Goal: Task Accomplishment & Management: Manage account settings

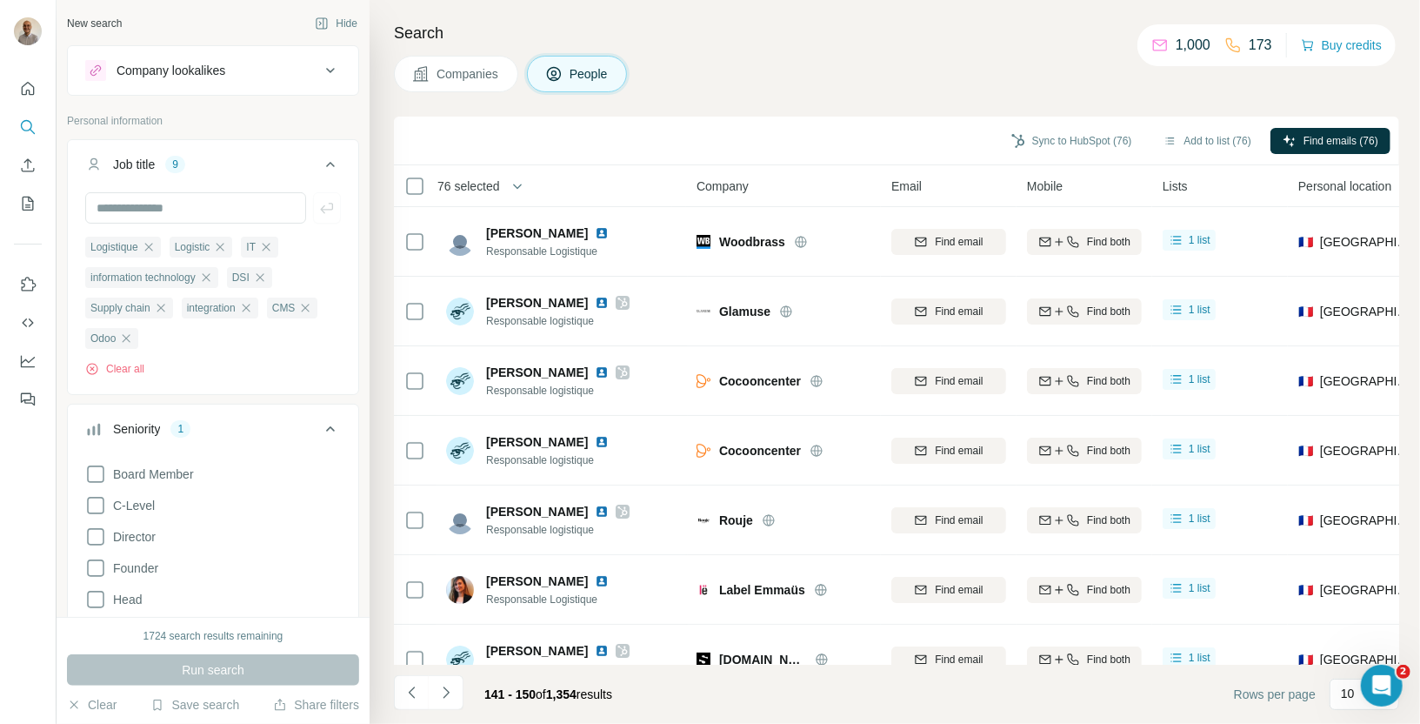
scroll to position [517, 0]
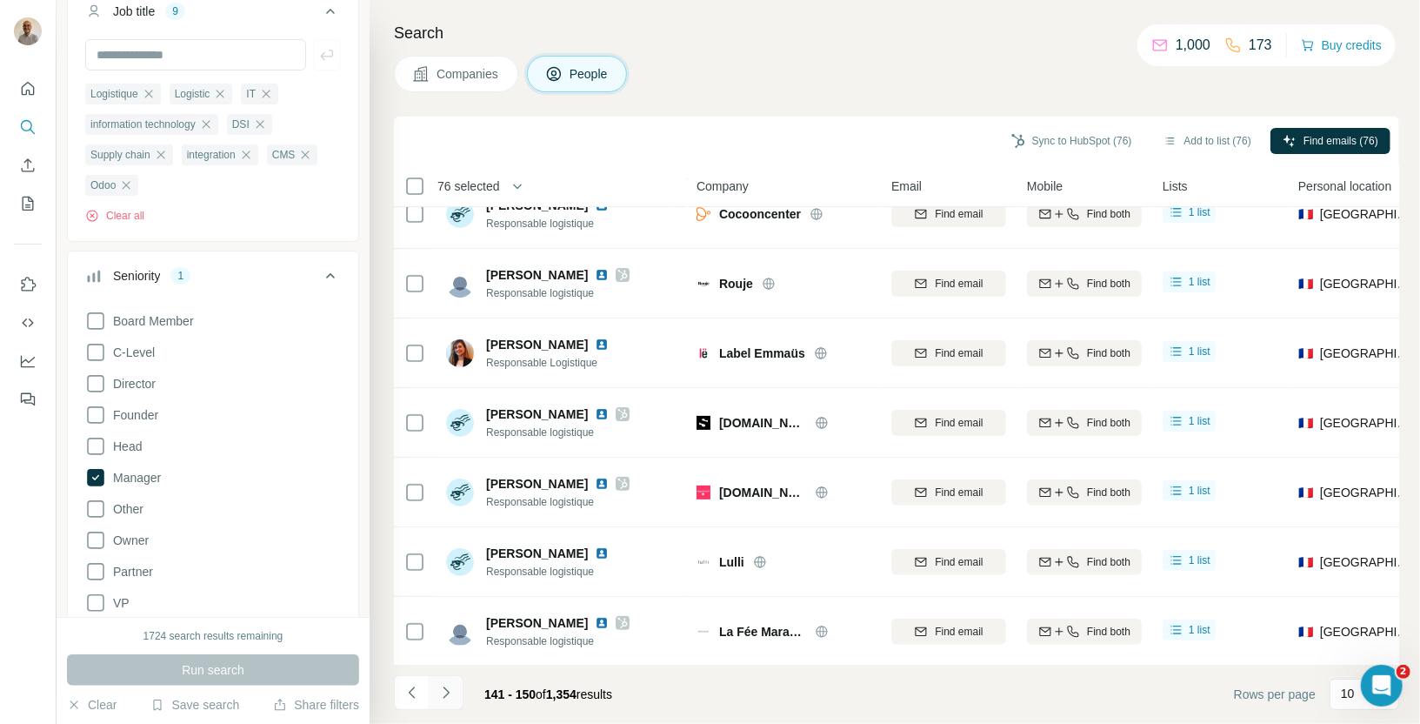
click at [449, 699] on icon "Navigate to next page" at bounding box center [445, 692] width 17 height 17
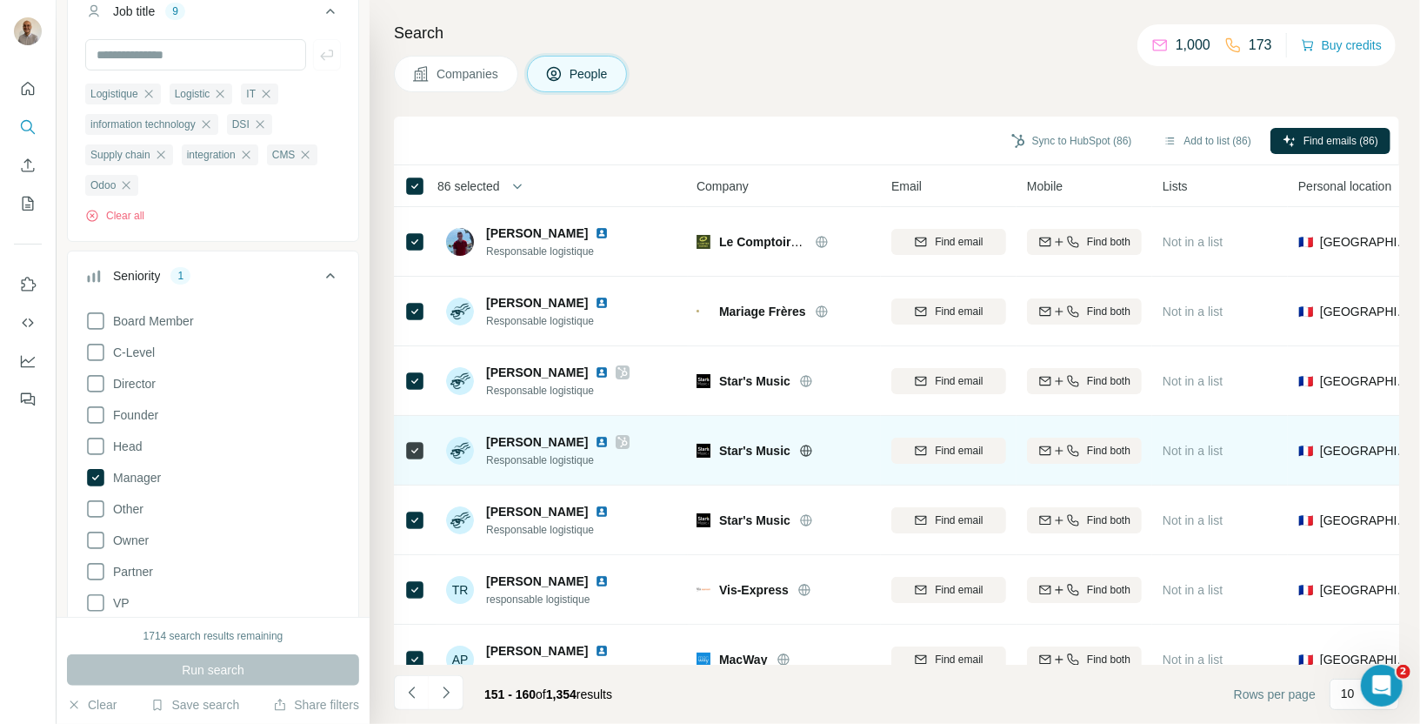
scroll to position [237, 0]
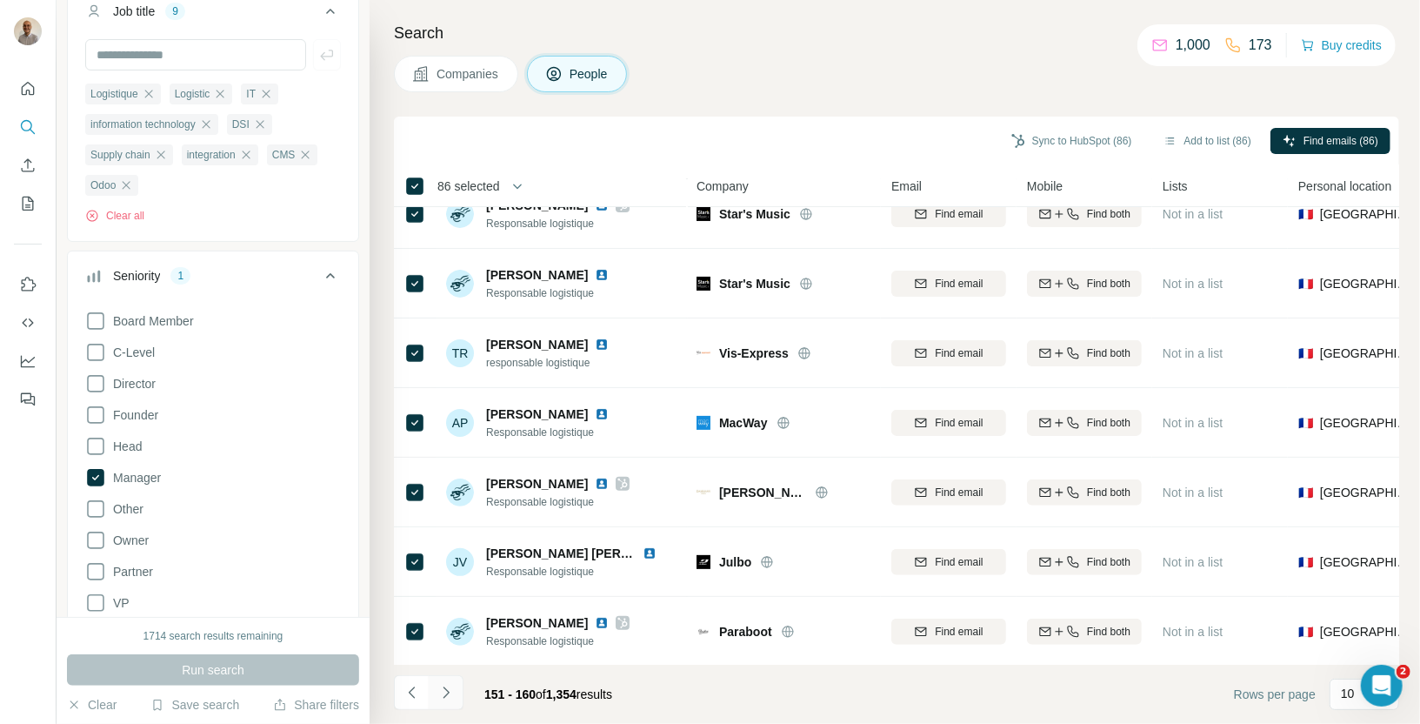
click at [448, 691] on icon "Navigate to next page" at bounding box center [446, 691] width 6 height 11
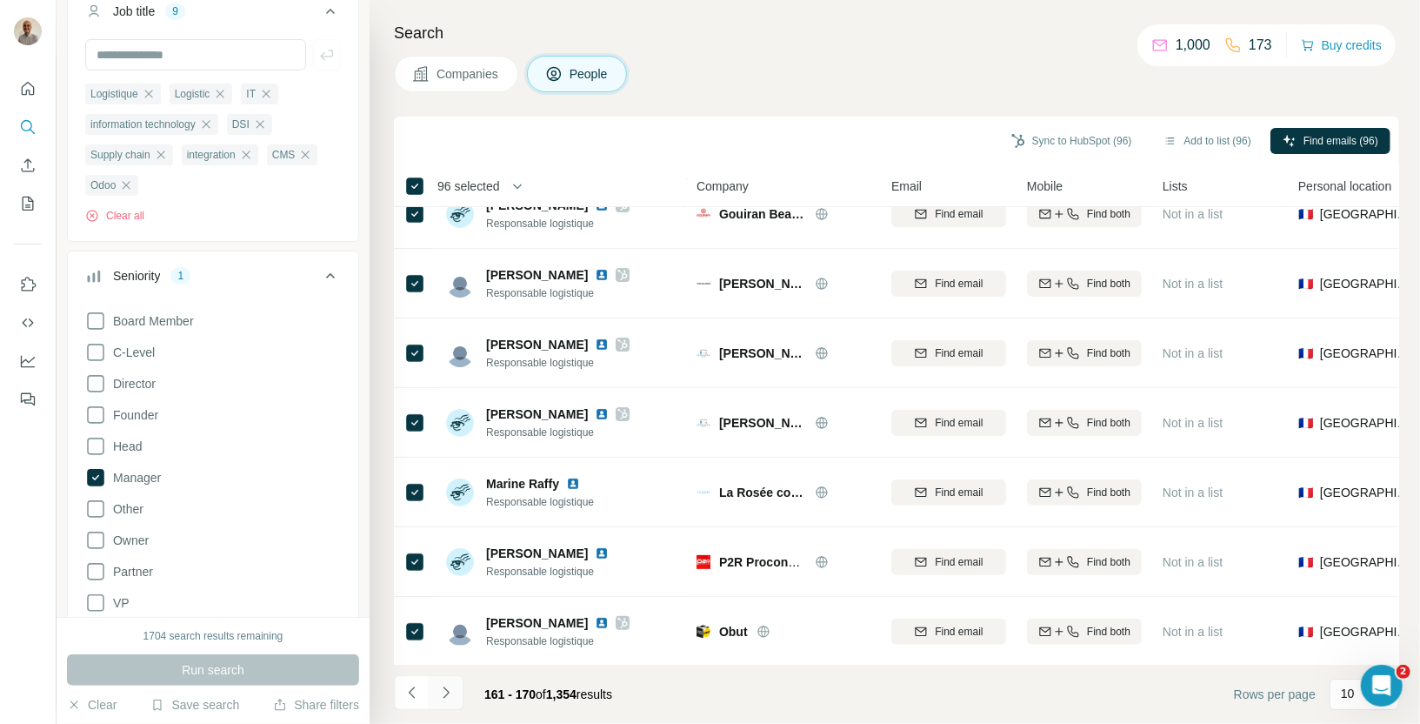
click at [450, 692] on icon "Navigate to next page" at bounding box center [445, 692] width 17 height 17
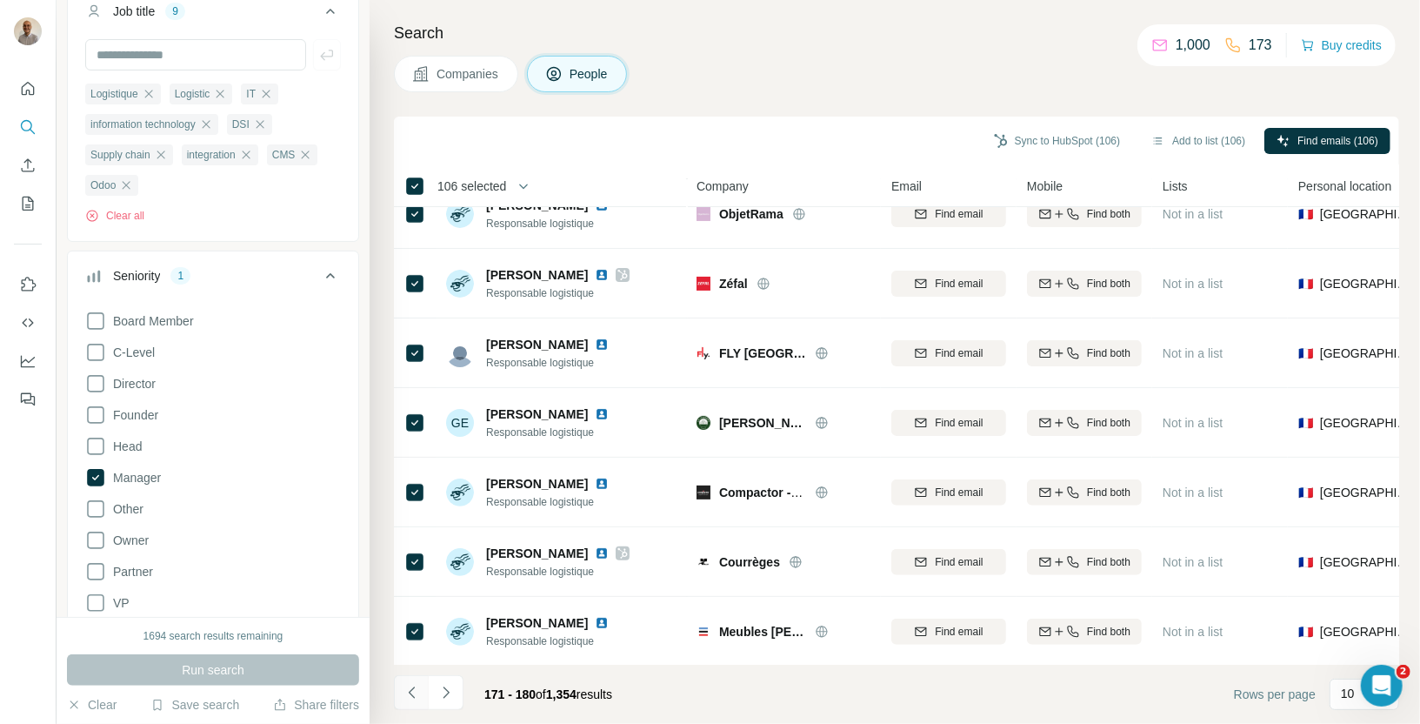
click at [417, 693] on icon "Navigate to previous page" at bounding box center [412, 692] width 17 height 17
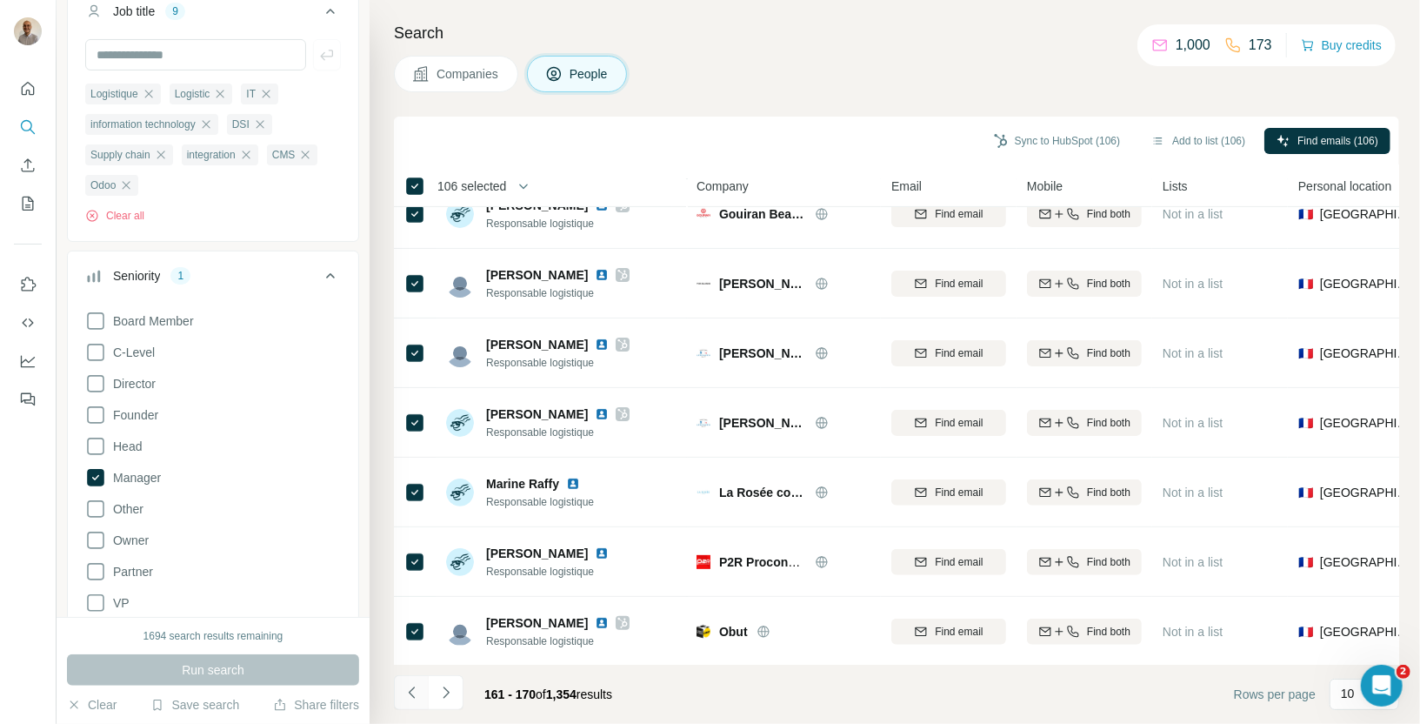
click at [417, 693] on icon "Navigate to previous page" at bounding box center [412, 692] width 17 height 17
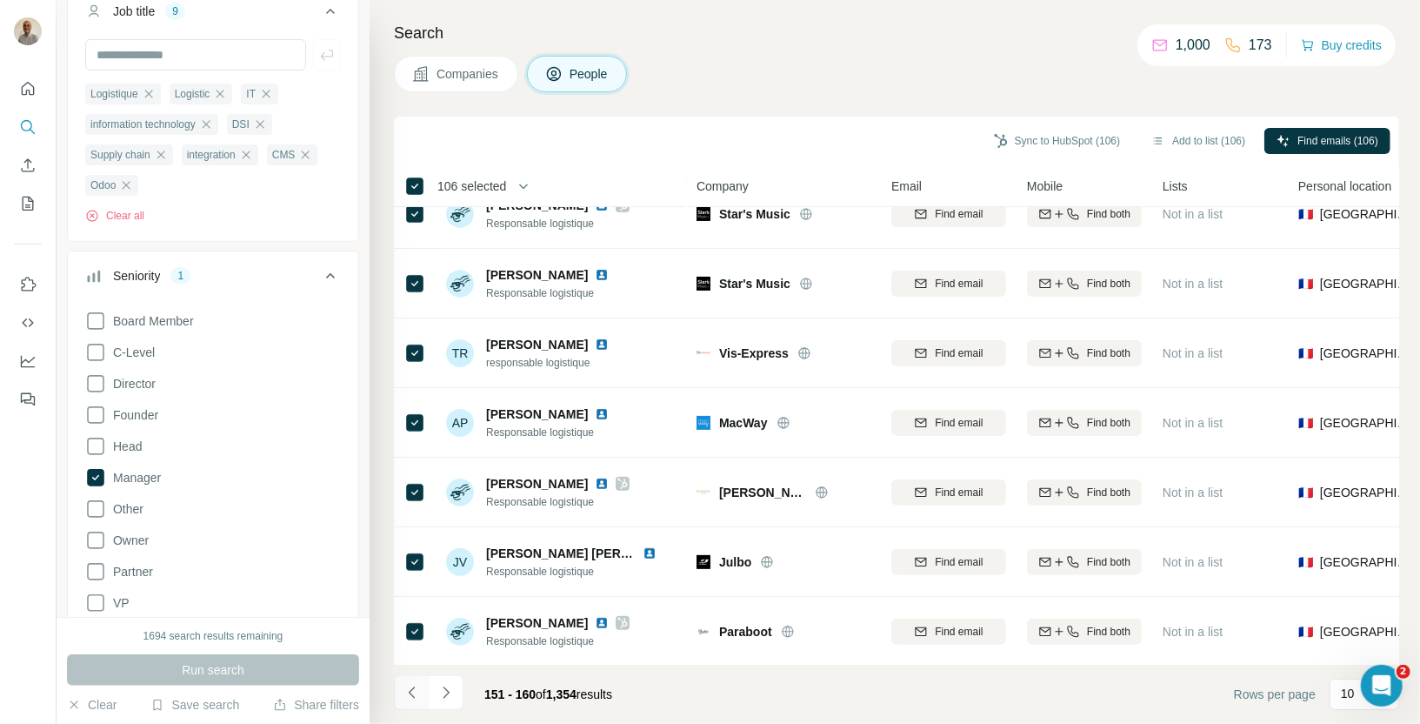
click at [417, 693] on icon "Navigate to previous page" at bounding box center [412, 692] width 17 height 17
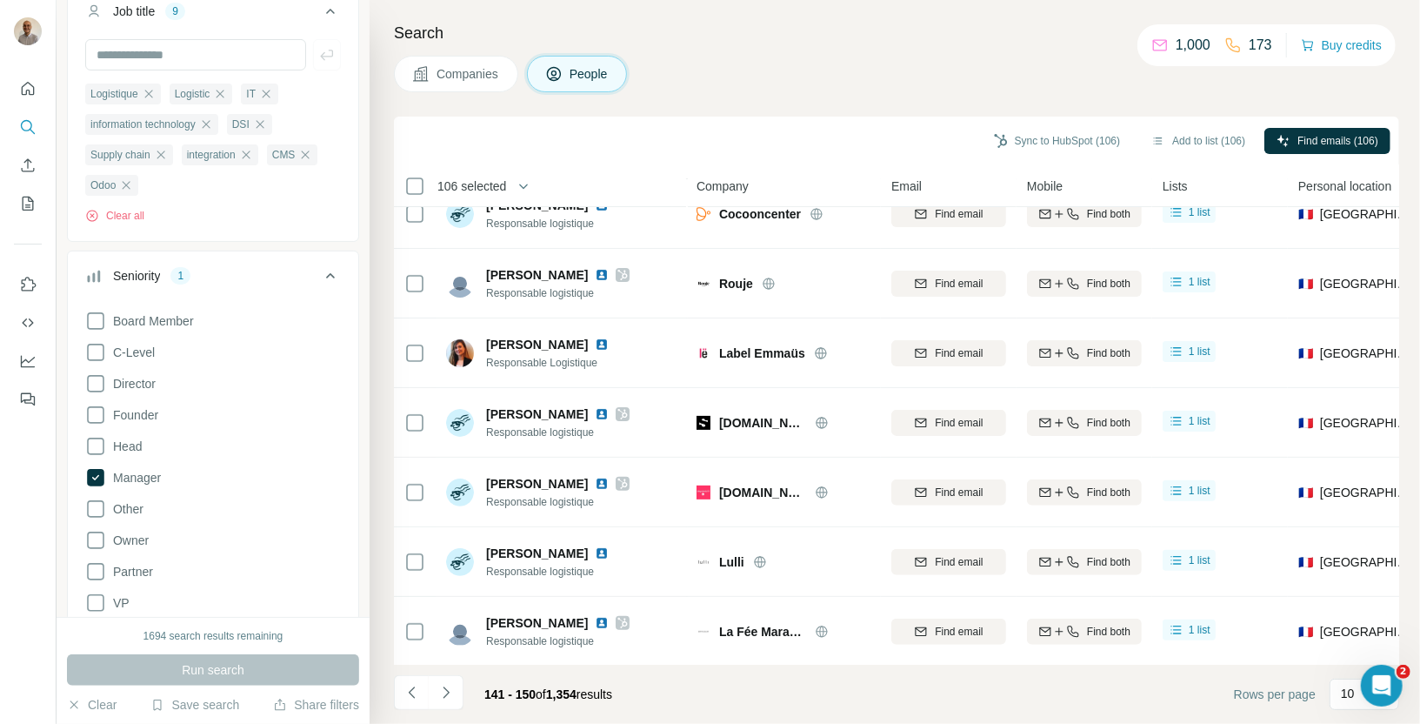
click at [490, 186] on span "106 selected" at bounding box center [471, 185] width 69 height 17
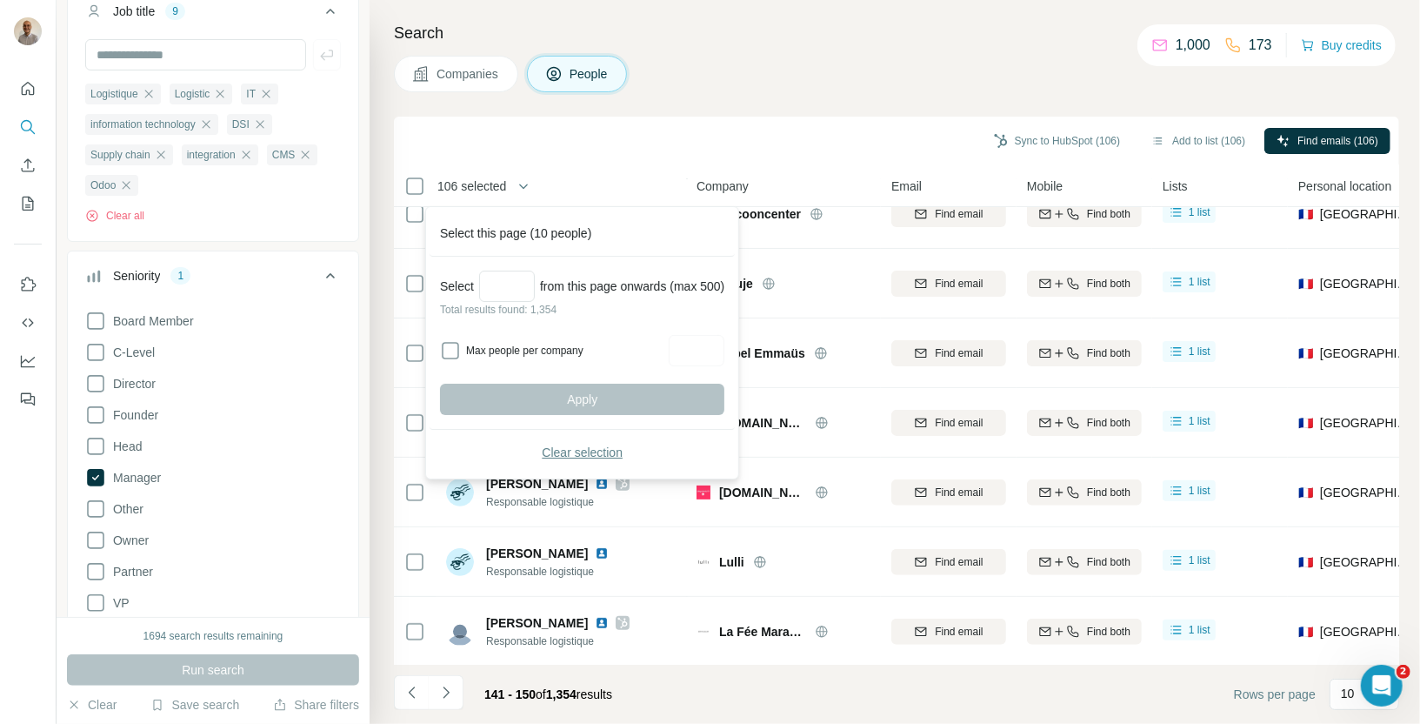
click at [560, 451] on span "Clear selection" at bounding box center [582, 452] width 81 height 17
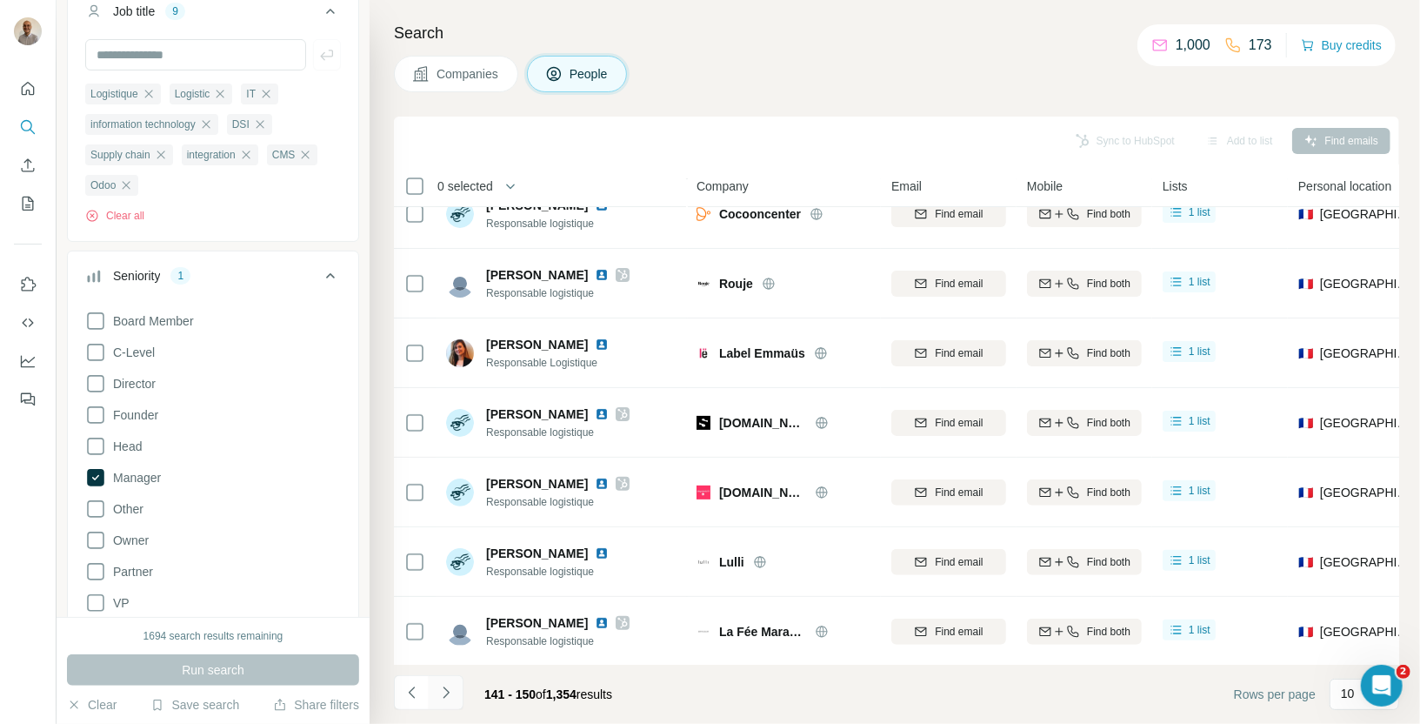
click at [448, 690] on icon "Navigate to next page" at bounding box center [445, 692] width 17 height 17
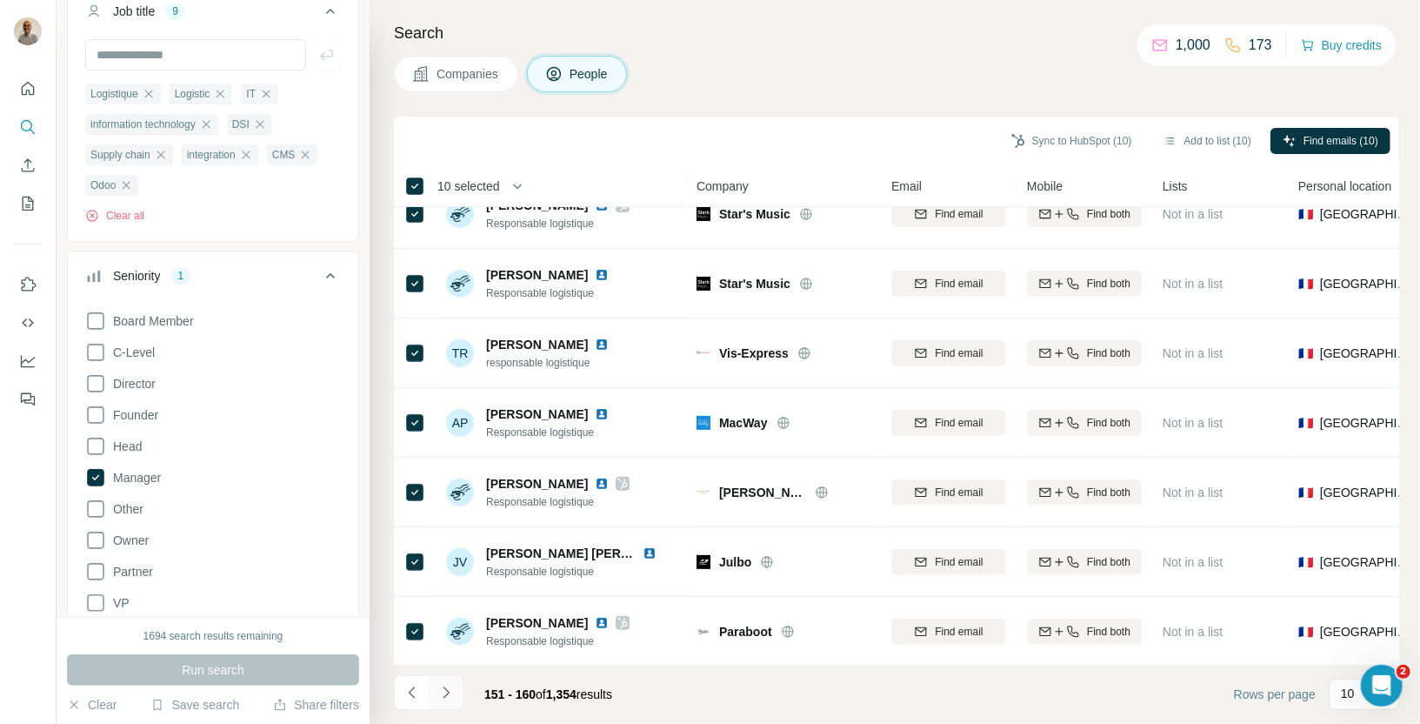
click at [455, 704] on button "Navigate to next page" at bounding box center [446, 692] width 35 height 35
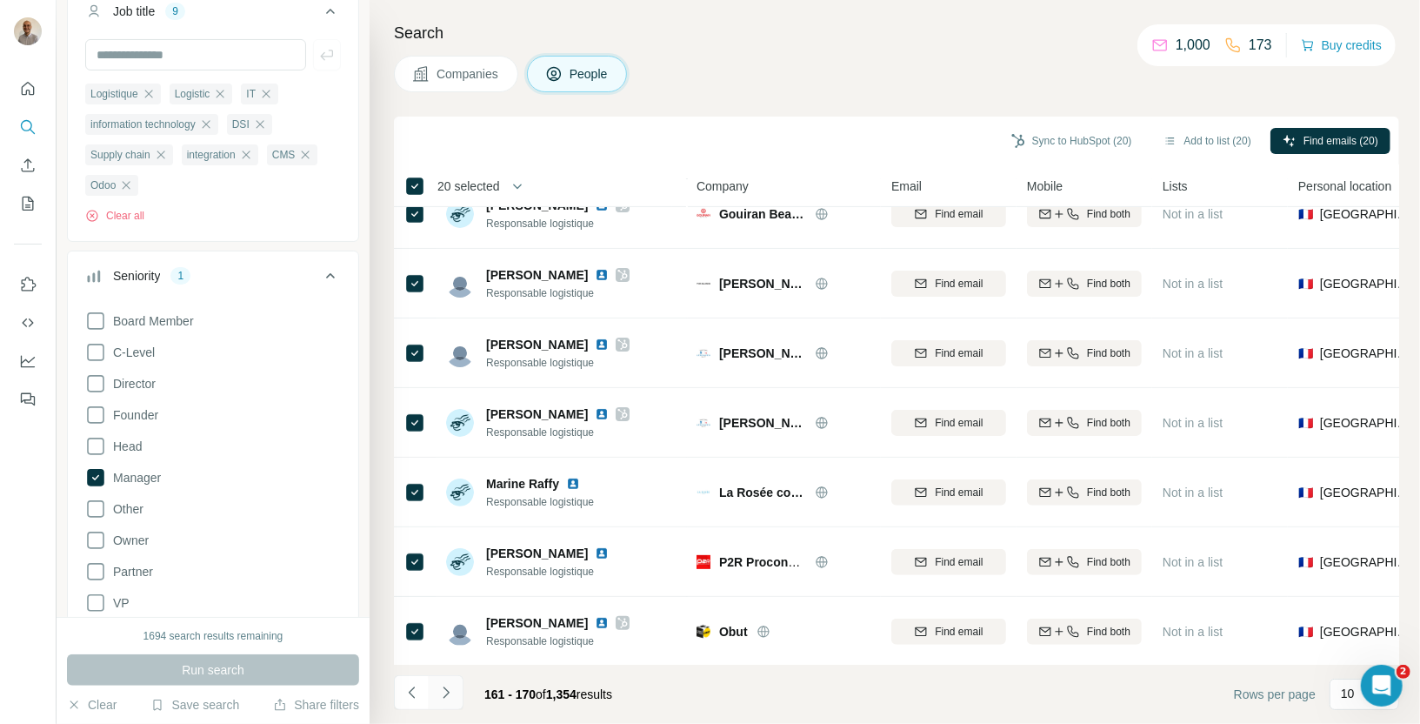
click at [443, 697] on icon "Navigate to next page" at bounding box center [445, 692] width 17 height 17
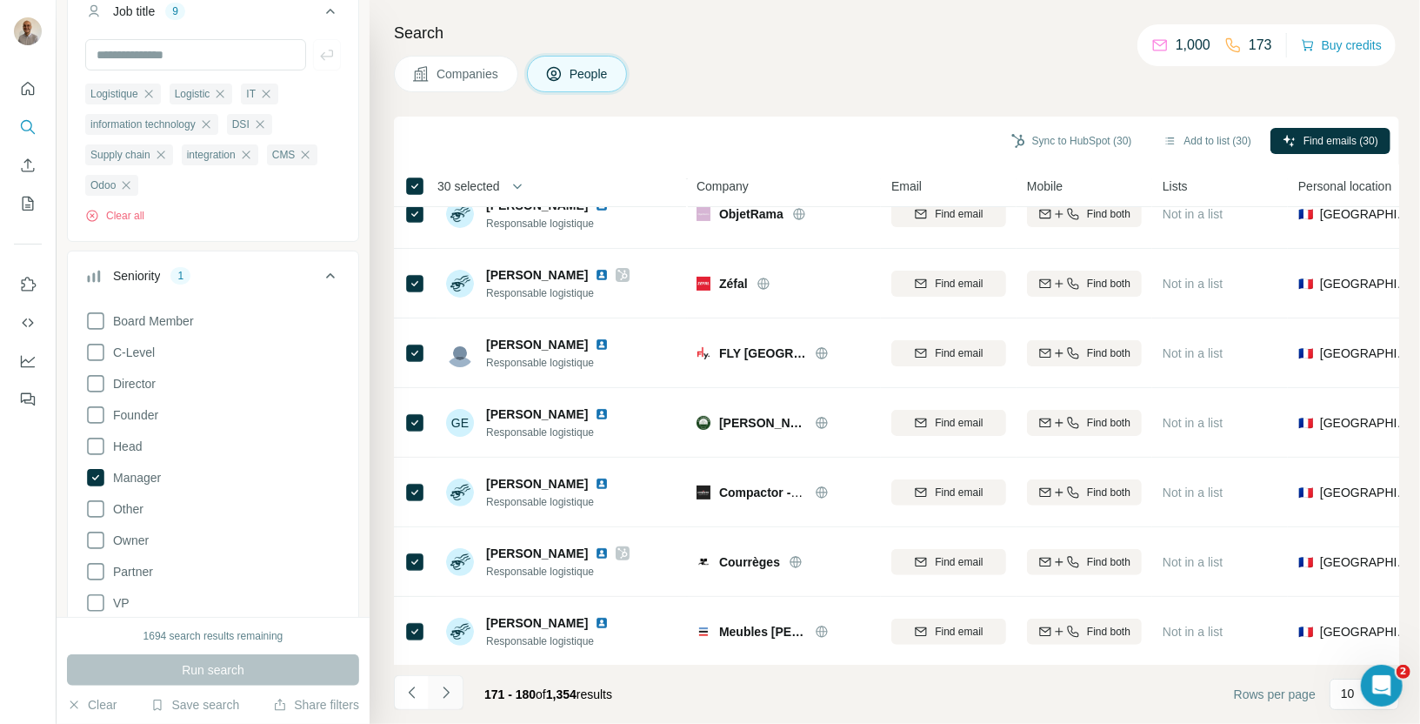
click at [444, 692] on icon "Navigate to next page" at bounding box center [445, 692] width 17 height 17
click at [450, 686] on icon "Navigate to next page" at bounding box center [445, 692] width 17 height 17
click at [454, 694] on button "Navigate to next page" at bounding box center [446, 692] width 35 height 35
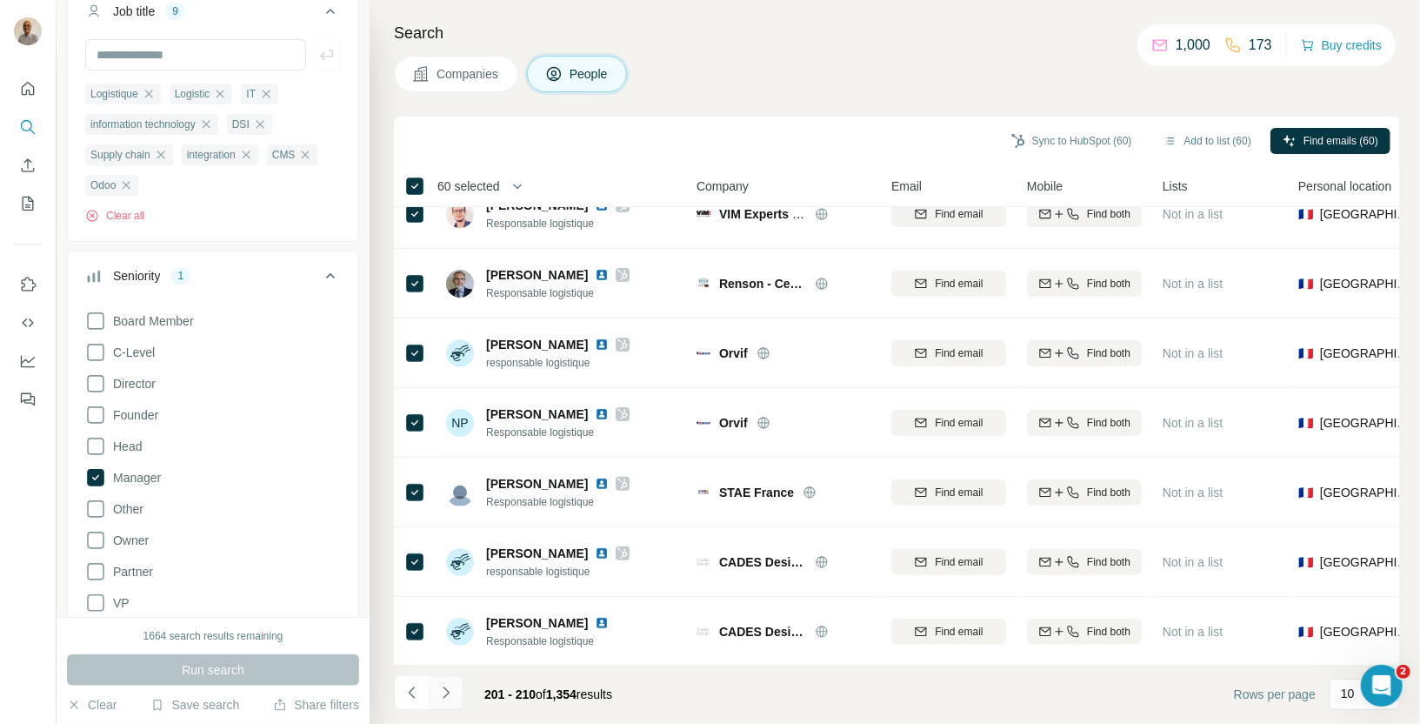
click at [458, 697] on button "Navigate to next page" at bounding box center [446, 692] width 35 height 35
click at [447, 694] on icon "Navigate to next page" at bounding box center [445, 692] width 17 height 17
click at [455, 693] on button "Navigate to next page" at bounding box center [446, 692] width 35 height 35
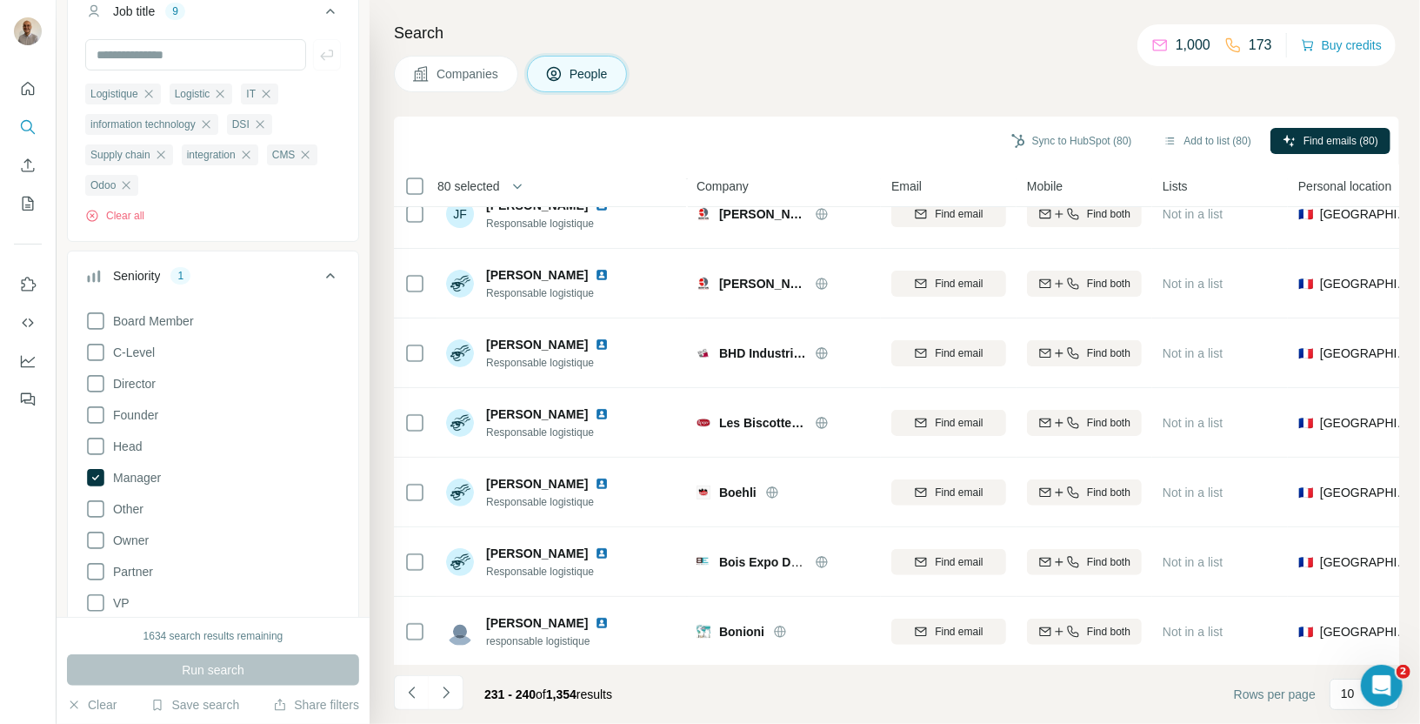
scroll to position [0, 0]
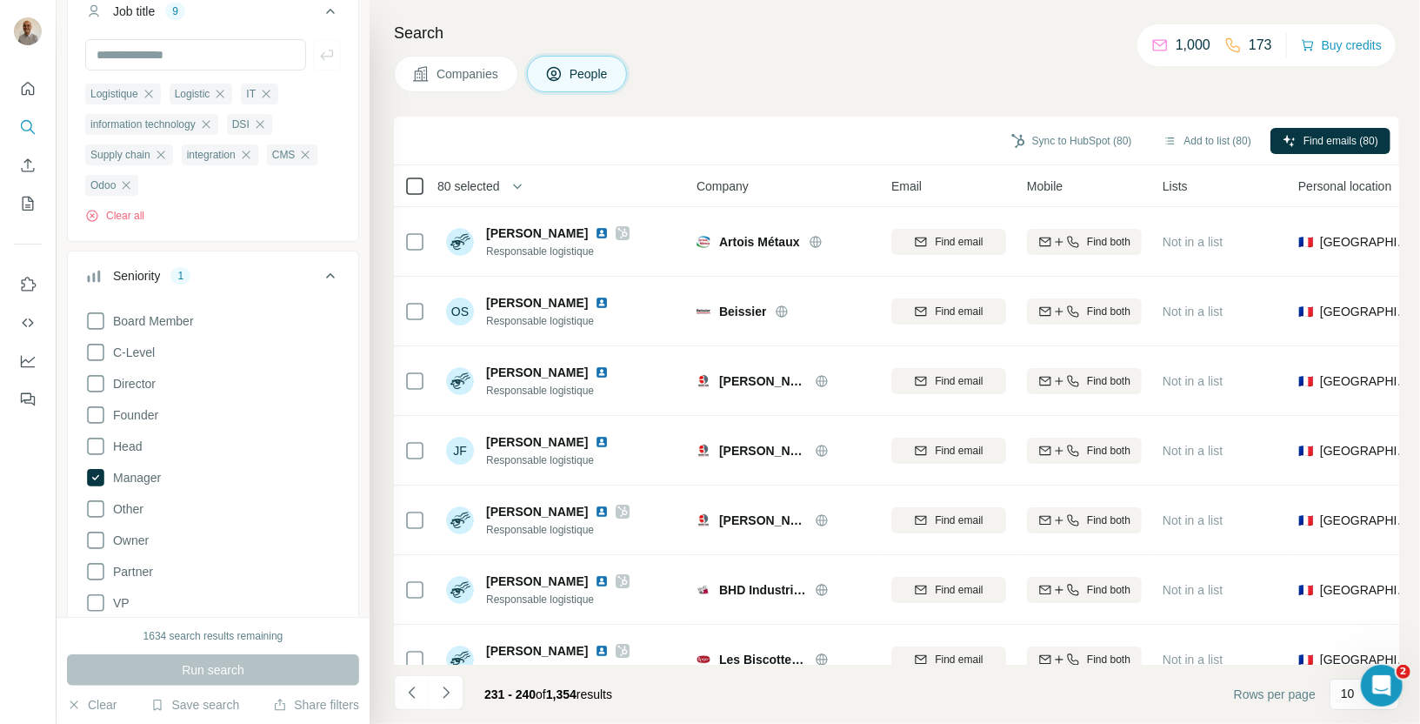
click at [424, 184] on icon at bounding box center [414, 186] width 21 height 21
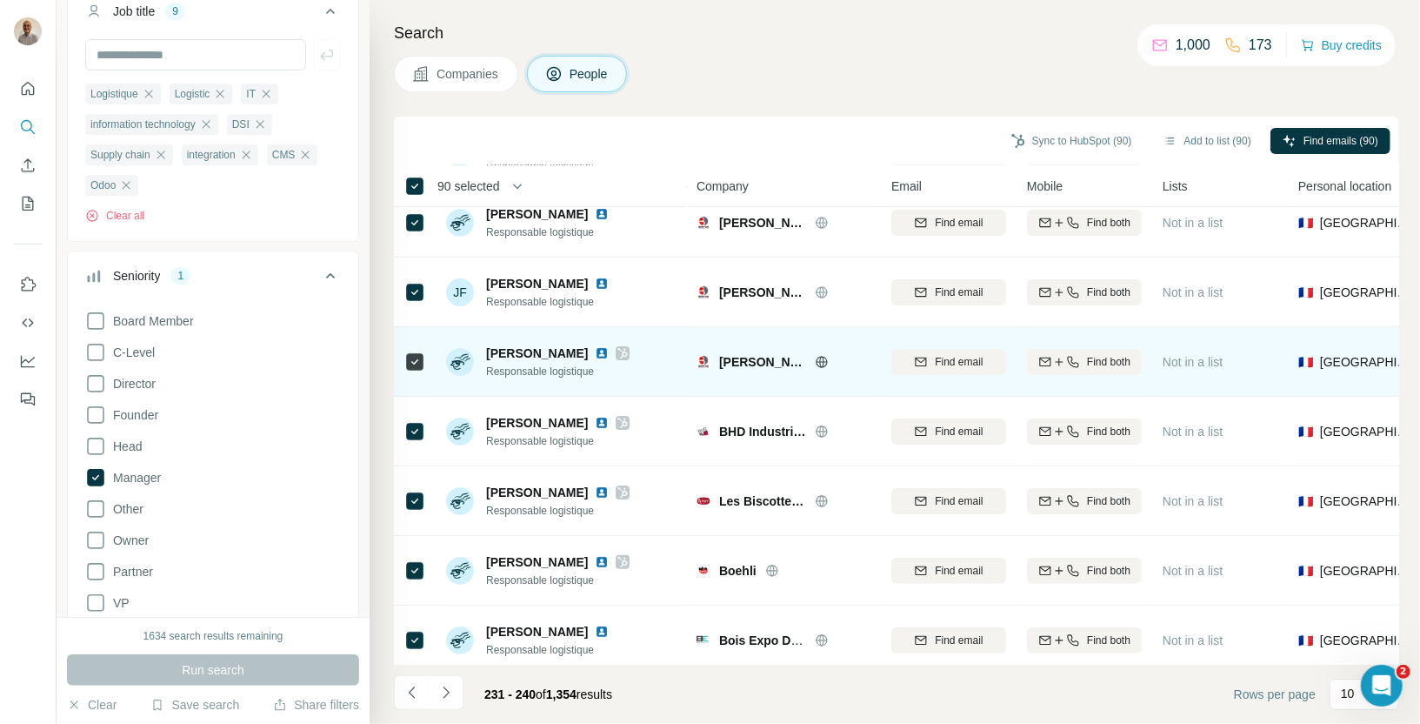
scroll to position [237, 0]
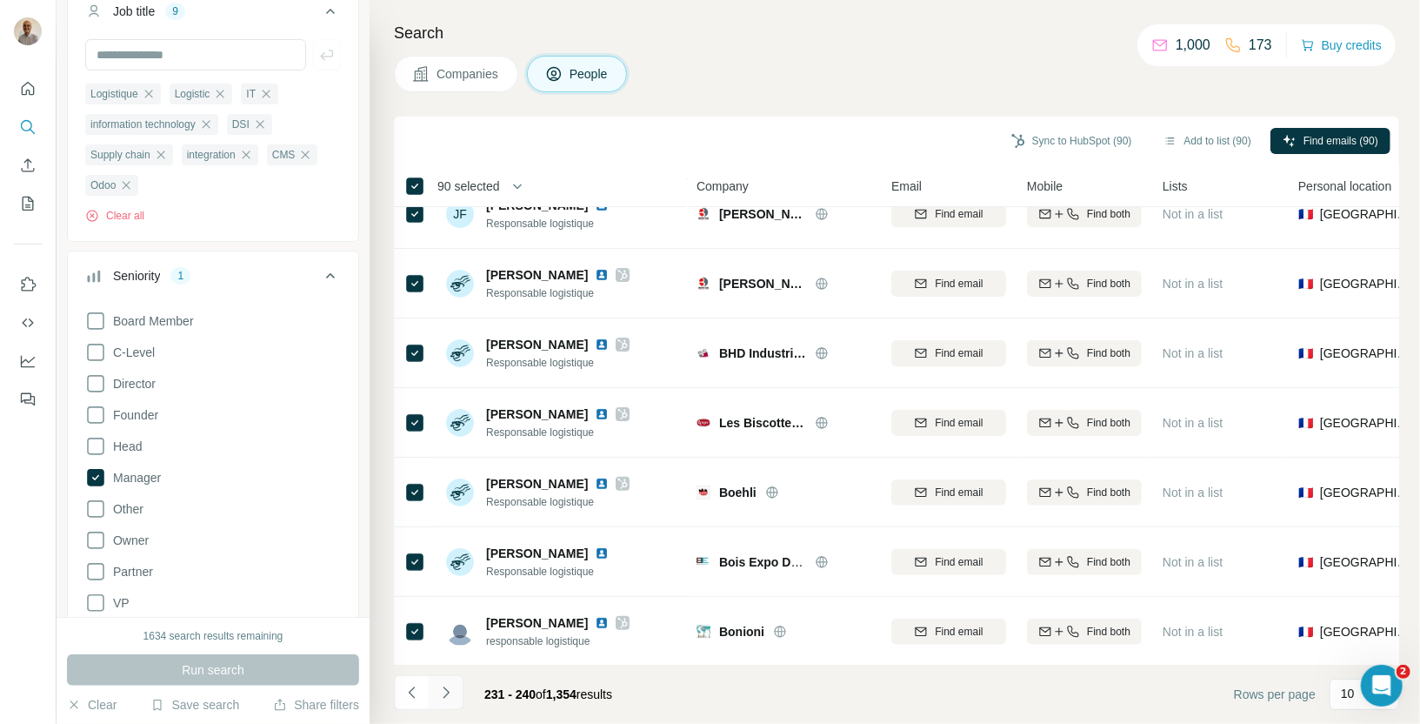
click at [443, 697] on icon "Navigate to next page" at bounding box center [446, 691] width 6 height 11
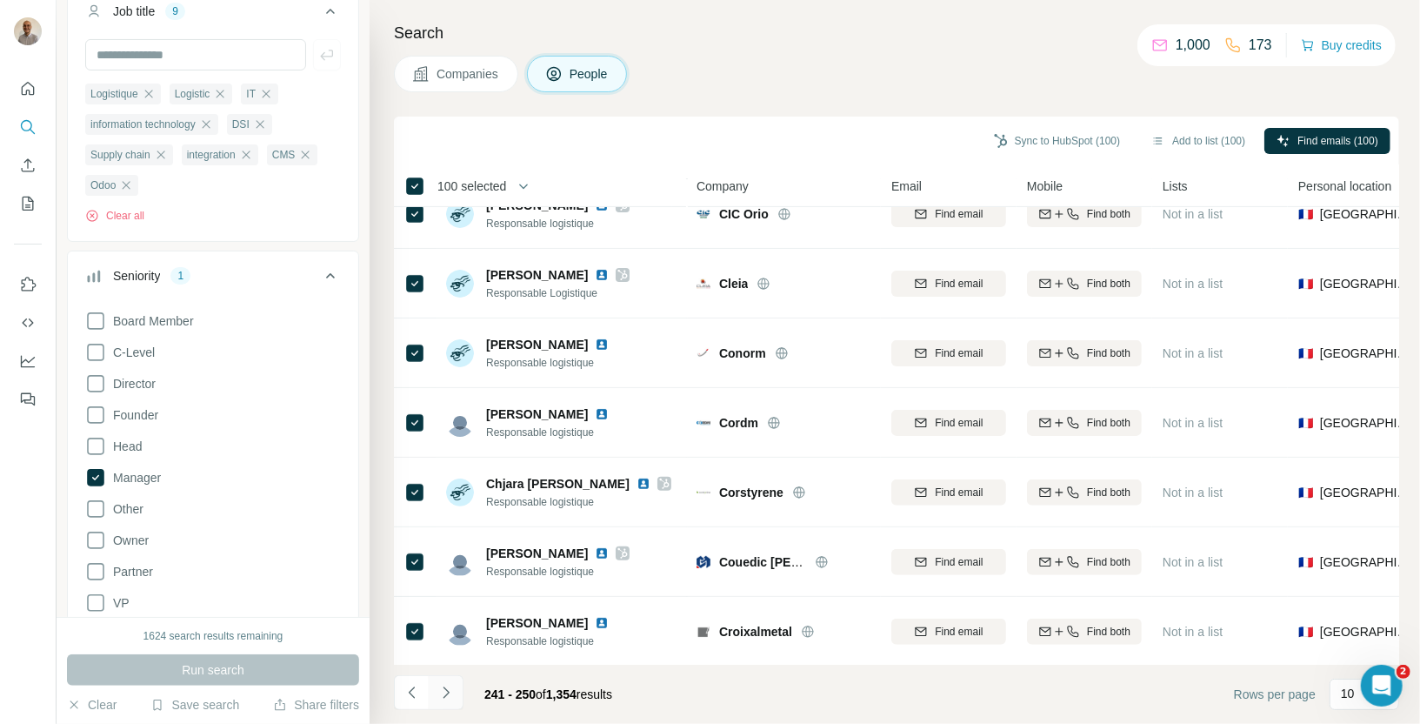
click at [450, 689] on icon "Navigate to next page" at bounding box center [445, 692] width 17 height 17
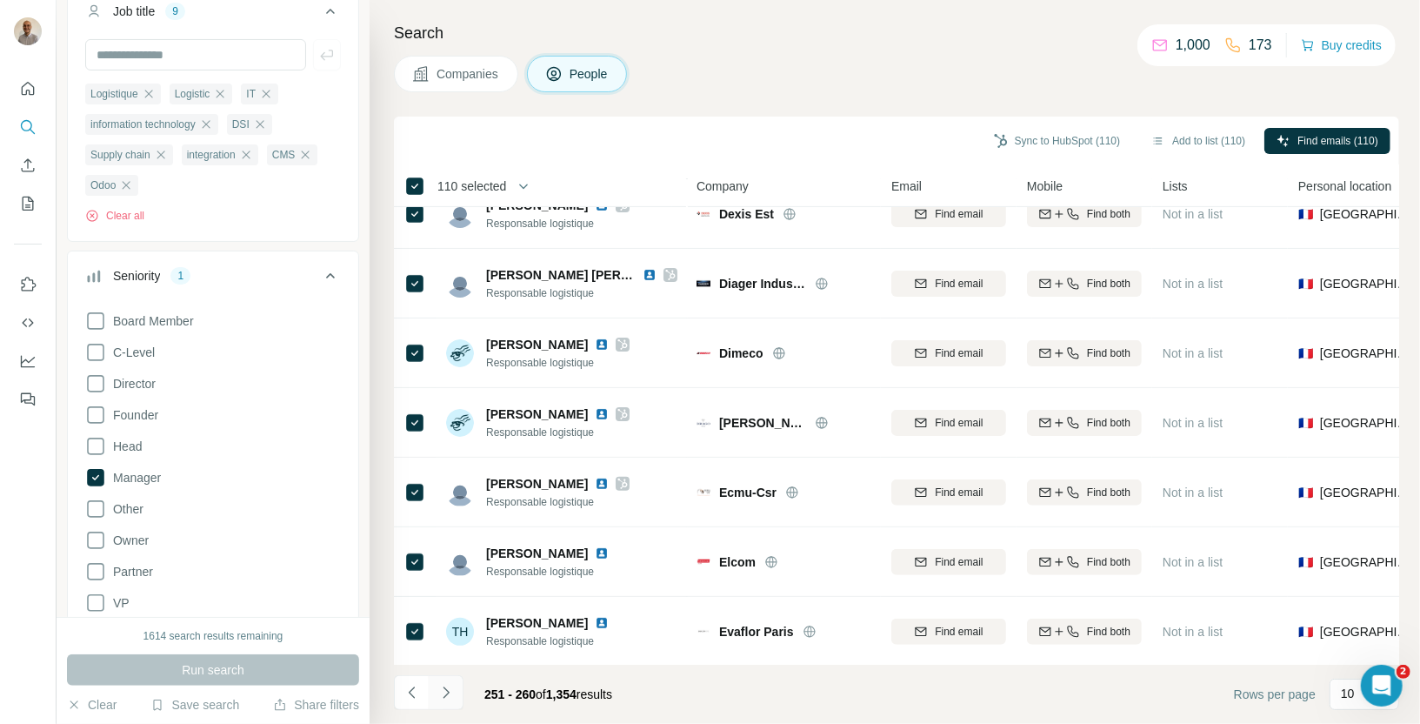
click at [450, 696] on icon "Navigate to next page" at bounding box center [445, 692] width 17 height 17
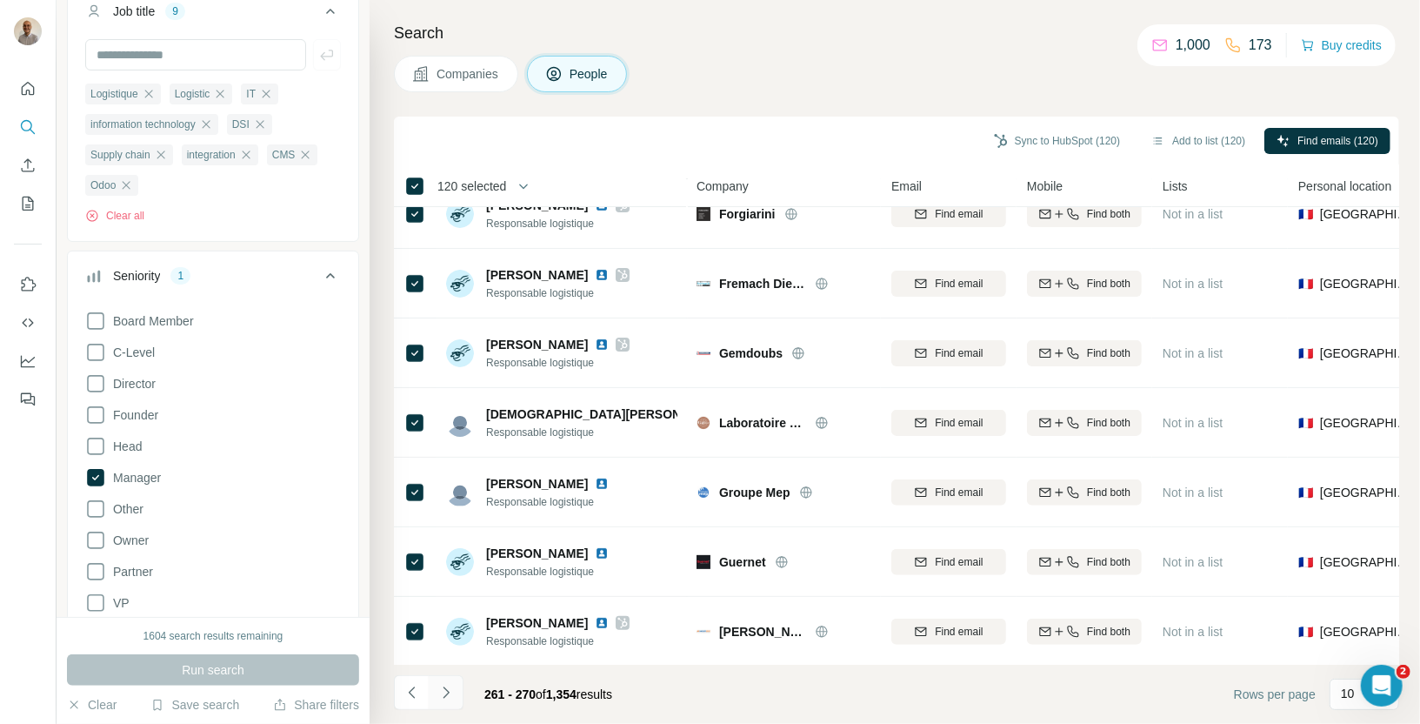
click at [437, 697] on icon "Navigate to next page" at bounding box center [445, 692] width 17 height 17
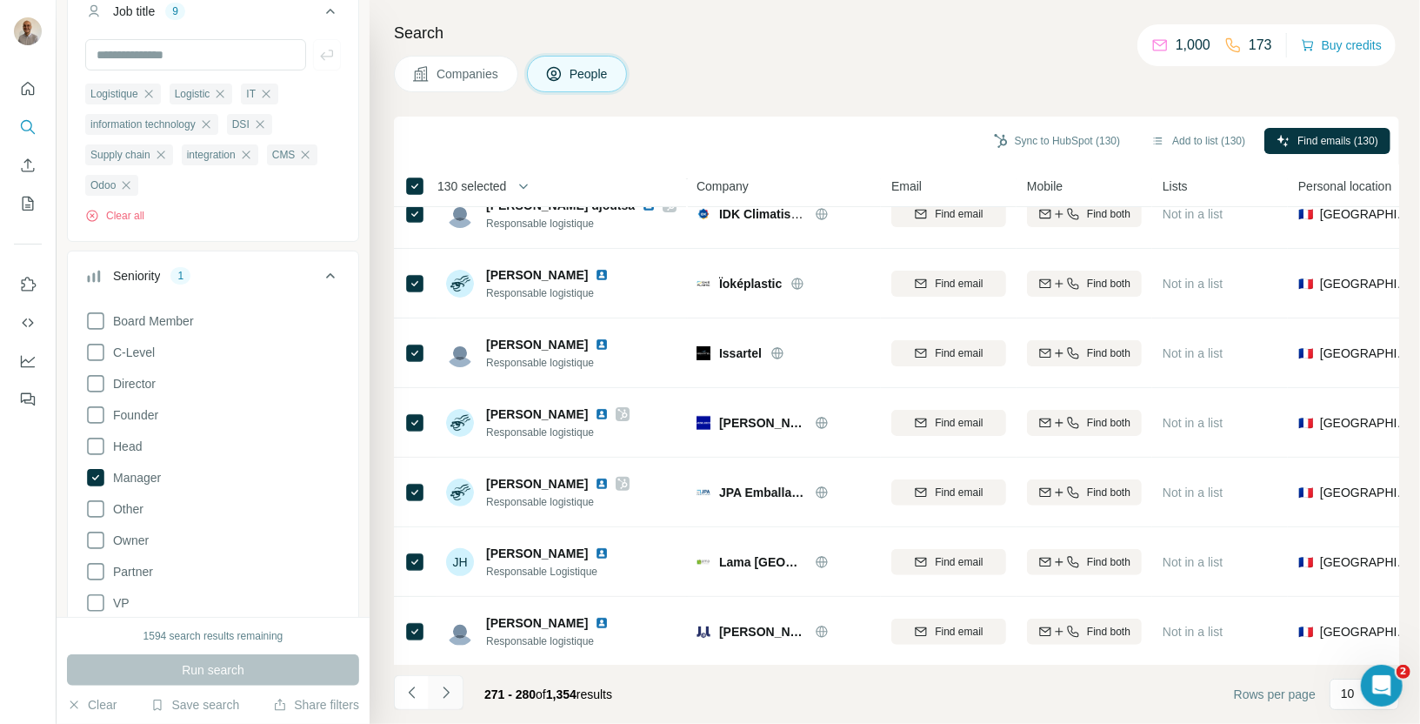
click at [450, 700] on icon "Navigate to next page" at bounding box center [445, 692] width 17 height 17
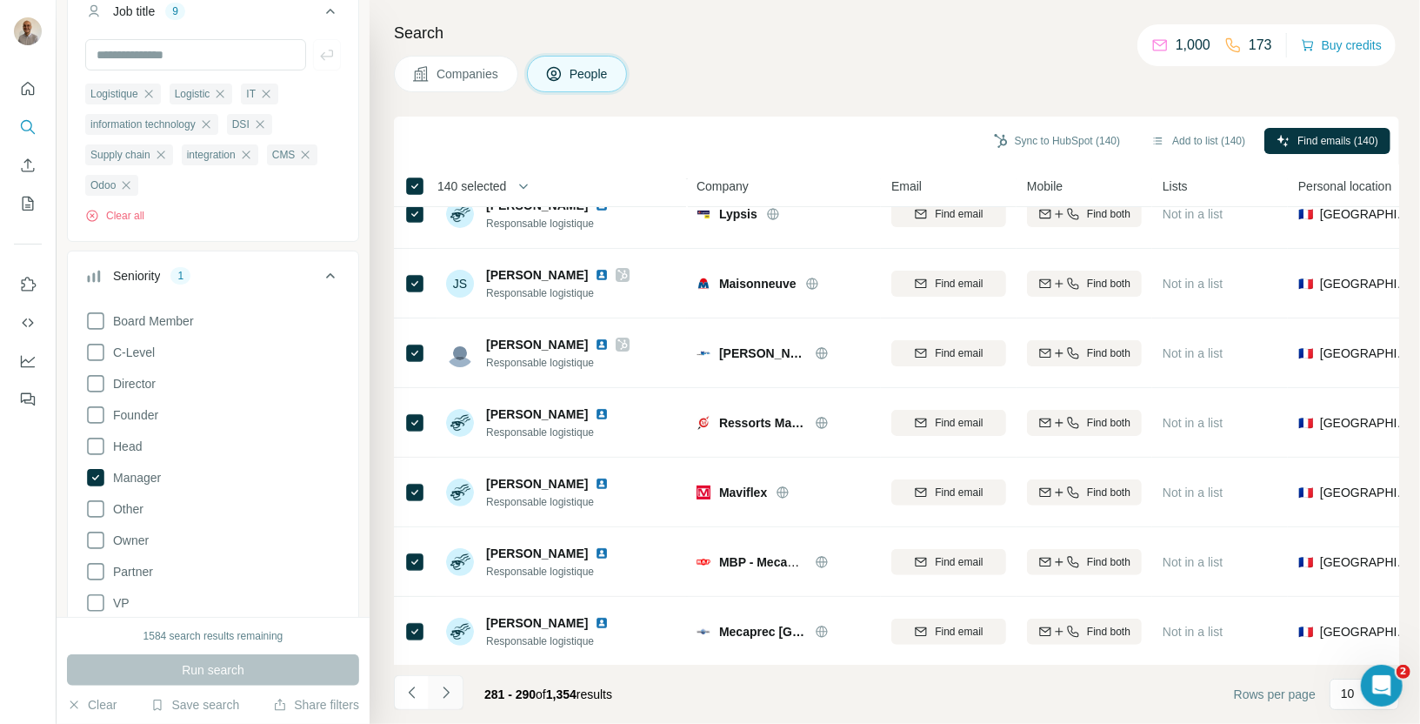
click at [445, 693] on icon "Navigate to next page" at bounding box center [445, 692] width 17 height 17
click at [450, 698] on icon "Navigate to next page" at bounding box center [445, 692] width 17 height 17
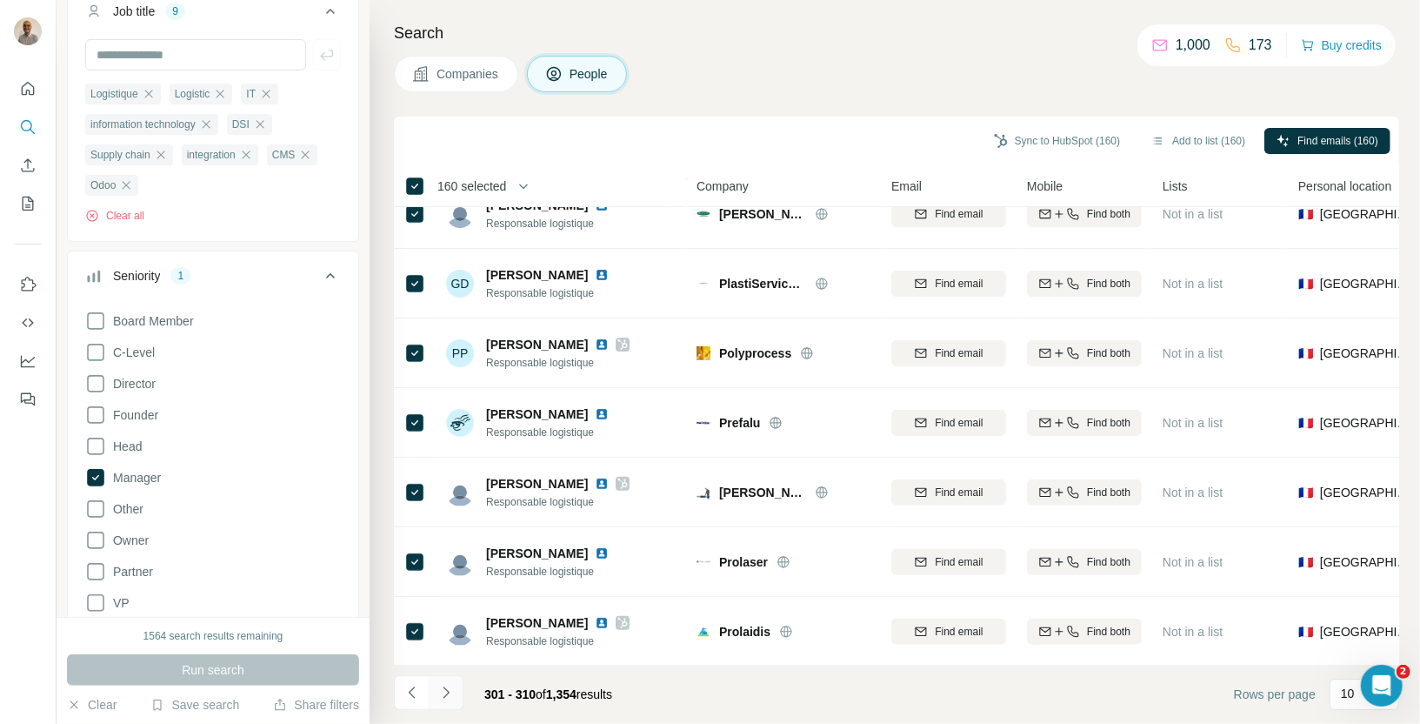
click at [447, 697] on icon "Navigate to next page" at bounding box center [445, 692] width 17 height 17
click at [449, 697] on icon "Navigate to next page" at bounding box center [445, 692] width 17 height 17
click at [447, 695] on icon "Navigate to next page" at bounding box center [445, 692] width 17 height 17
click at [450, 690] on icon "Navigate to next page" at bounding box center [445, 692] width 17 height 17
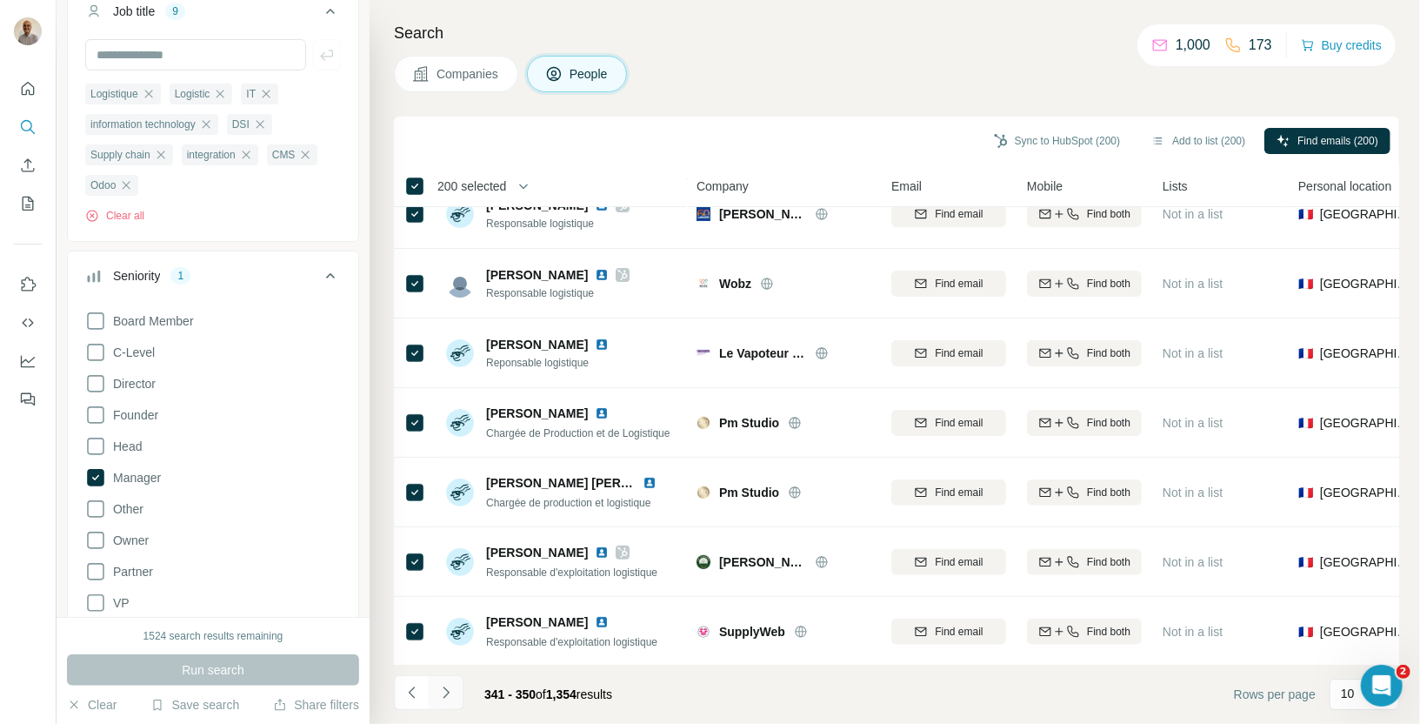
click at [442, 691] on icon "Navigate to next page" at bounding box center [445, 692] width 17 height 17
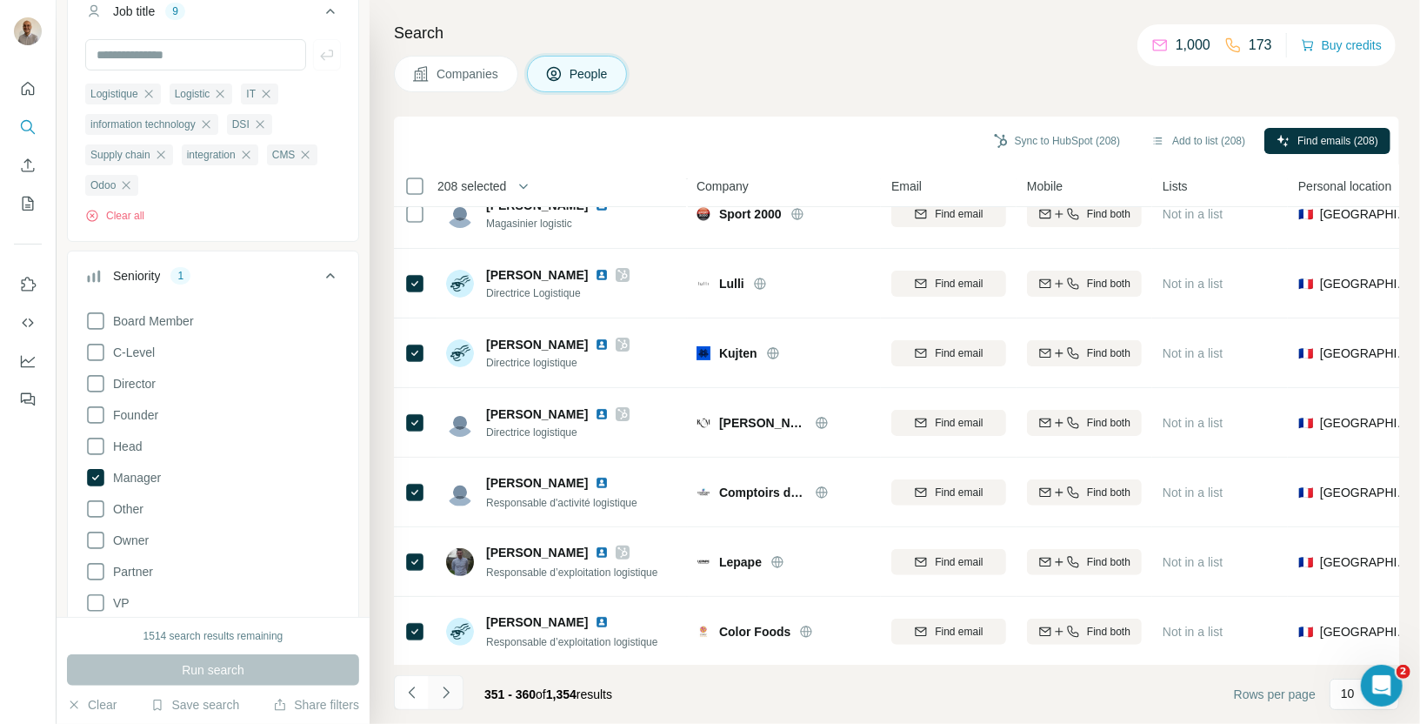
click at [450, 694] on icon "Navigate to next page" at bounding box center [445, 692] width 17 height 17
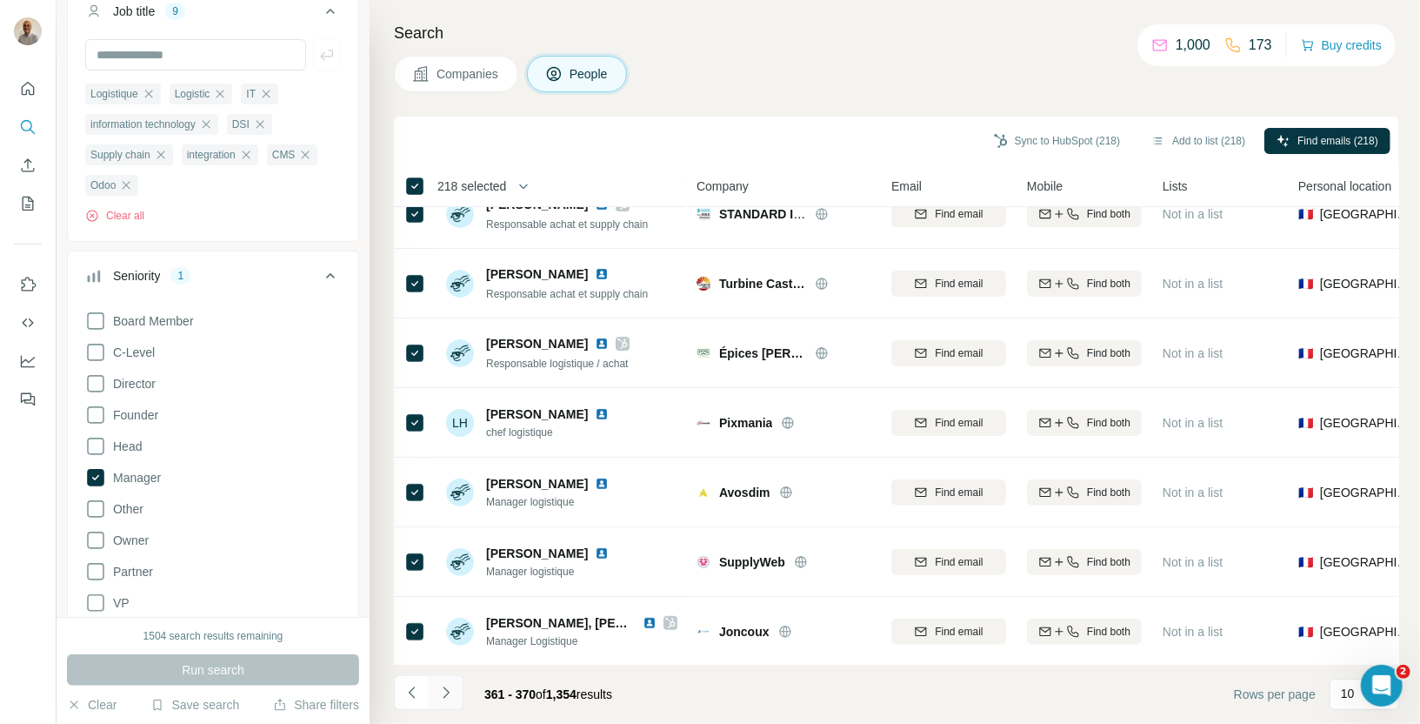
click at [445, 709] on button "Navigate to next page" at bounding box center [446, 692] width 35 height 35
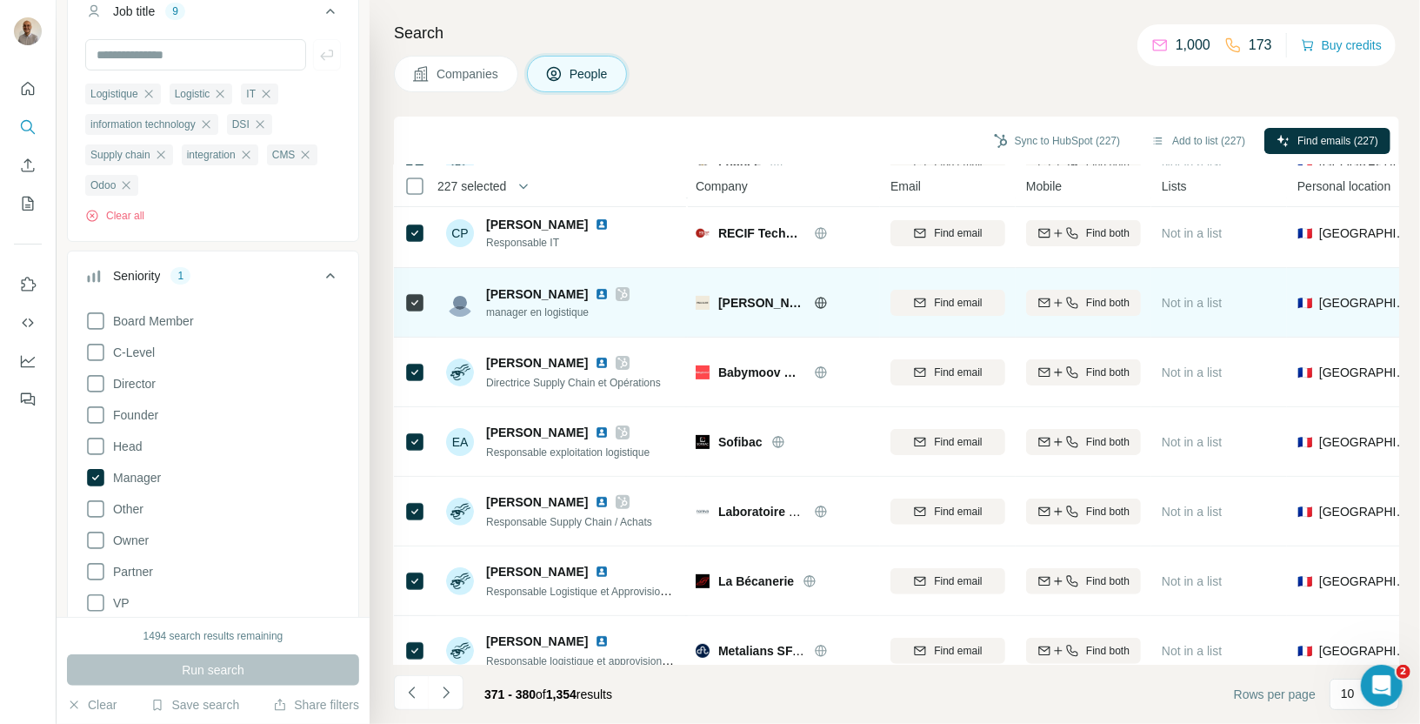
scroll to position [237, 1]
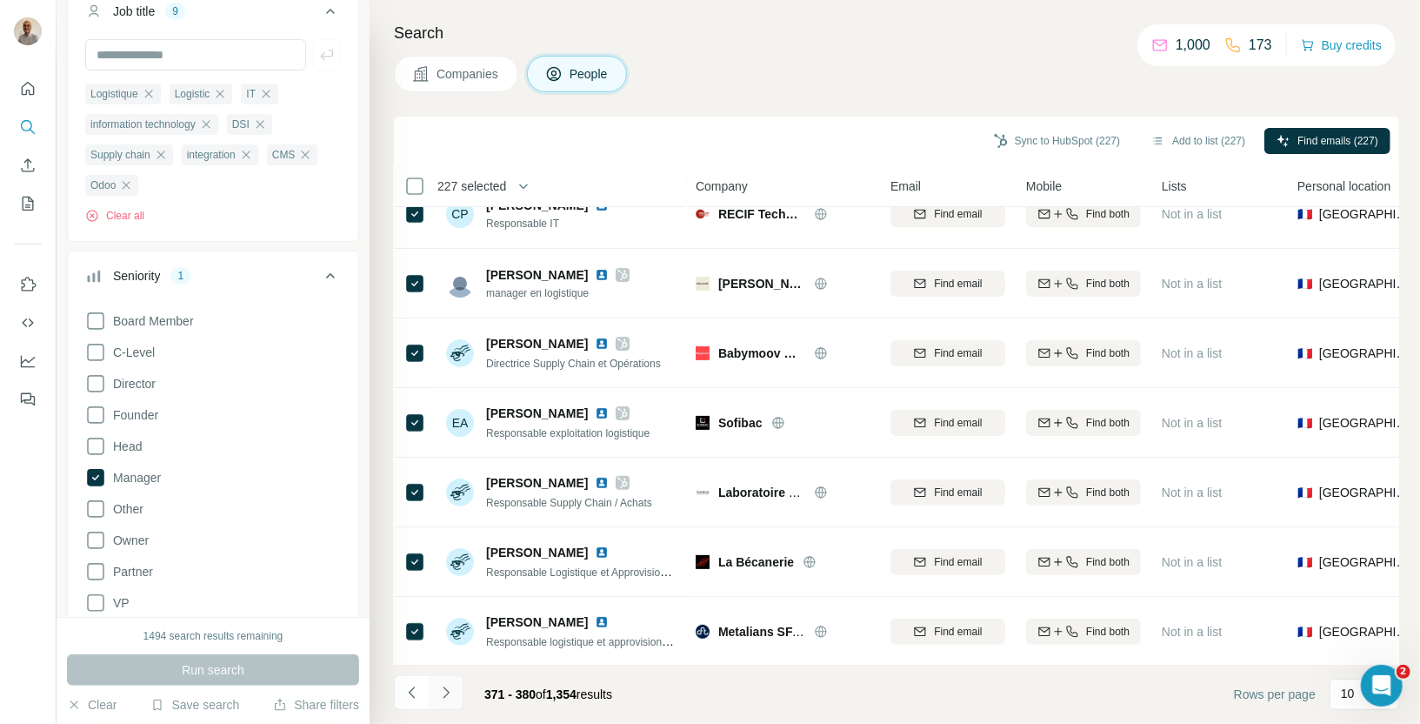
click at [451, 694] on icon "Navigate to next page" at bounding box center [445, 692] width 17 height 17
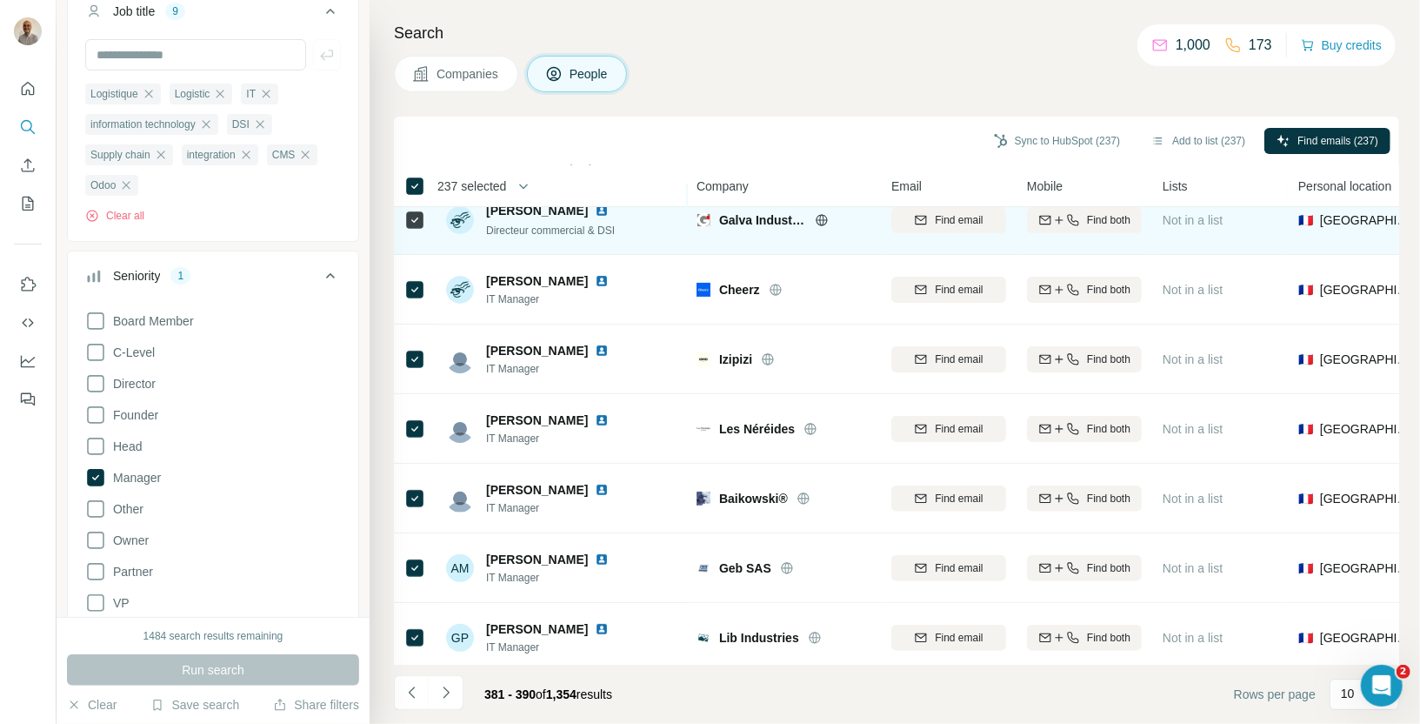
scroll to position [237, 0]
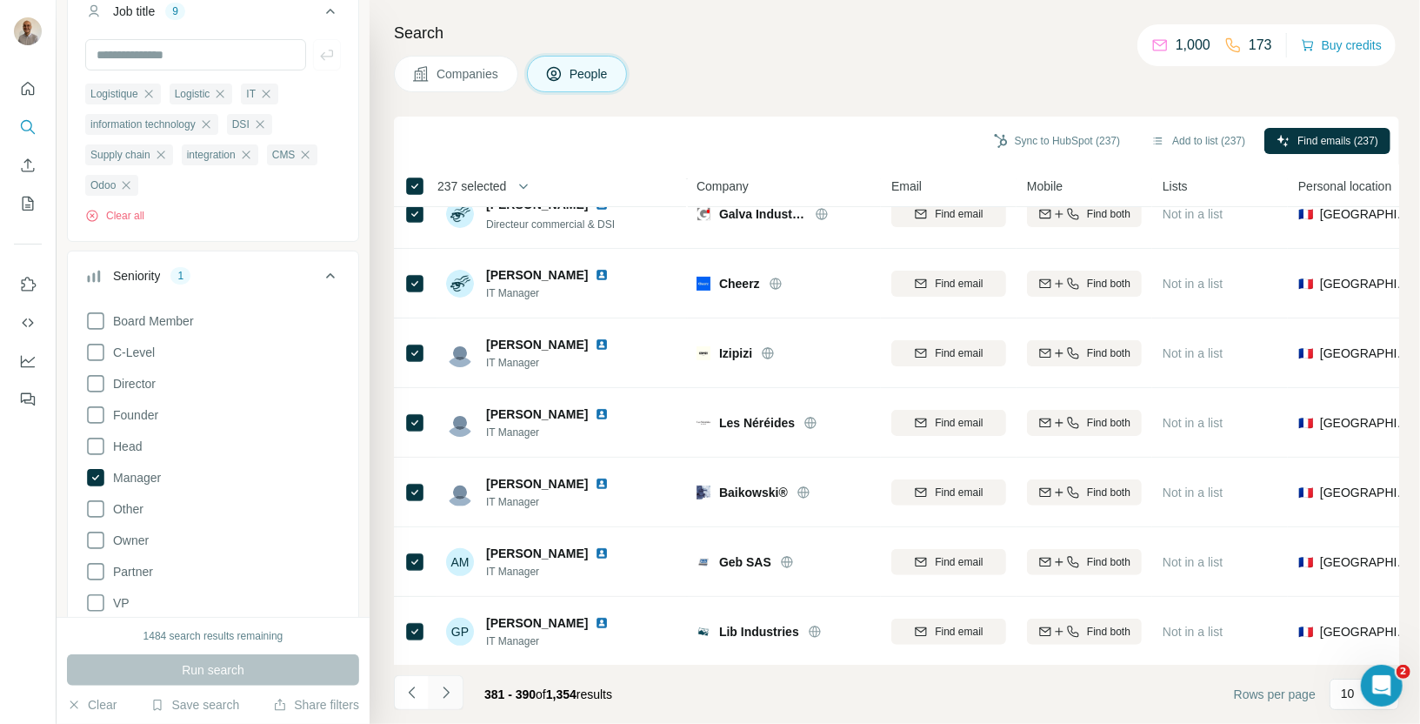
click at [446, 696] on icon "Navigate to next page" at bounding box center [445, 692] width 17 height 17
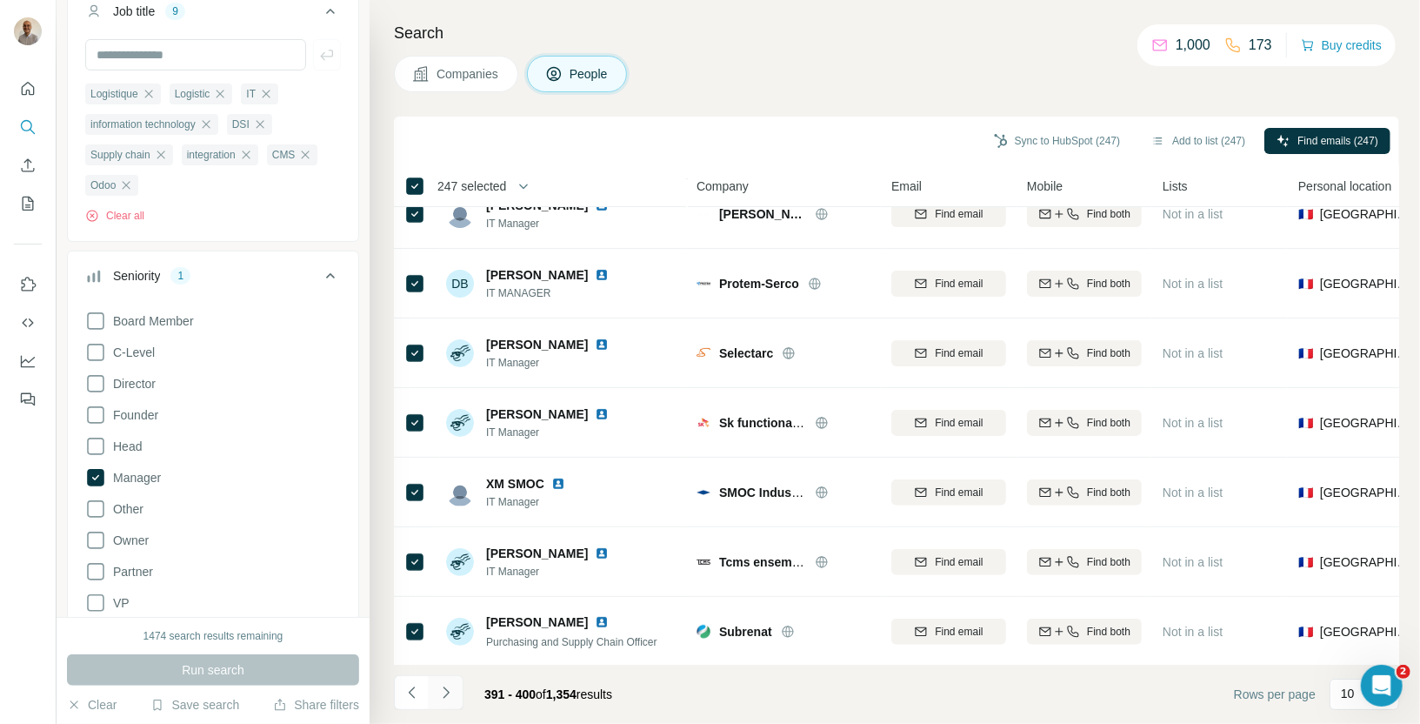
click at [439, 690] on icon "Navigate to next page" at bounding box center [445, 692] width 17 height 17
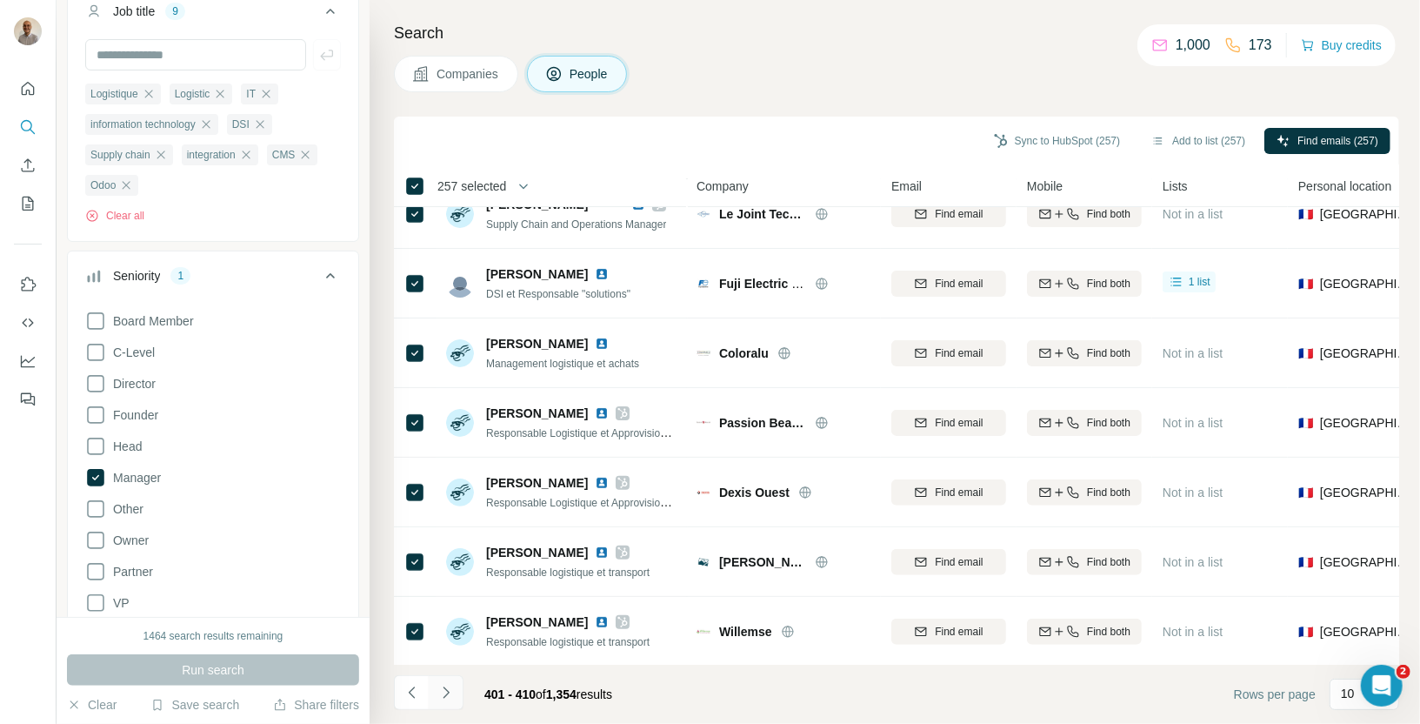
click at [450, 690] on icon "Navigate to next page" at bounding box center [445, 692] width 17 height 17
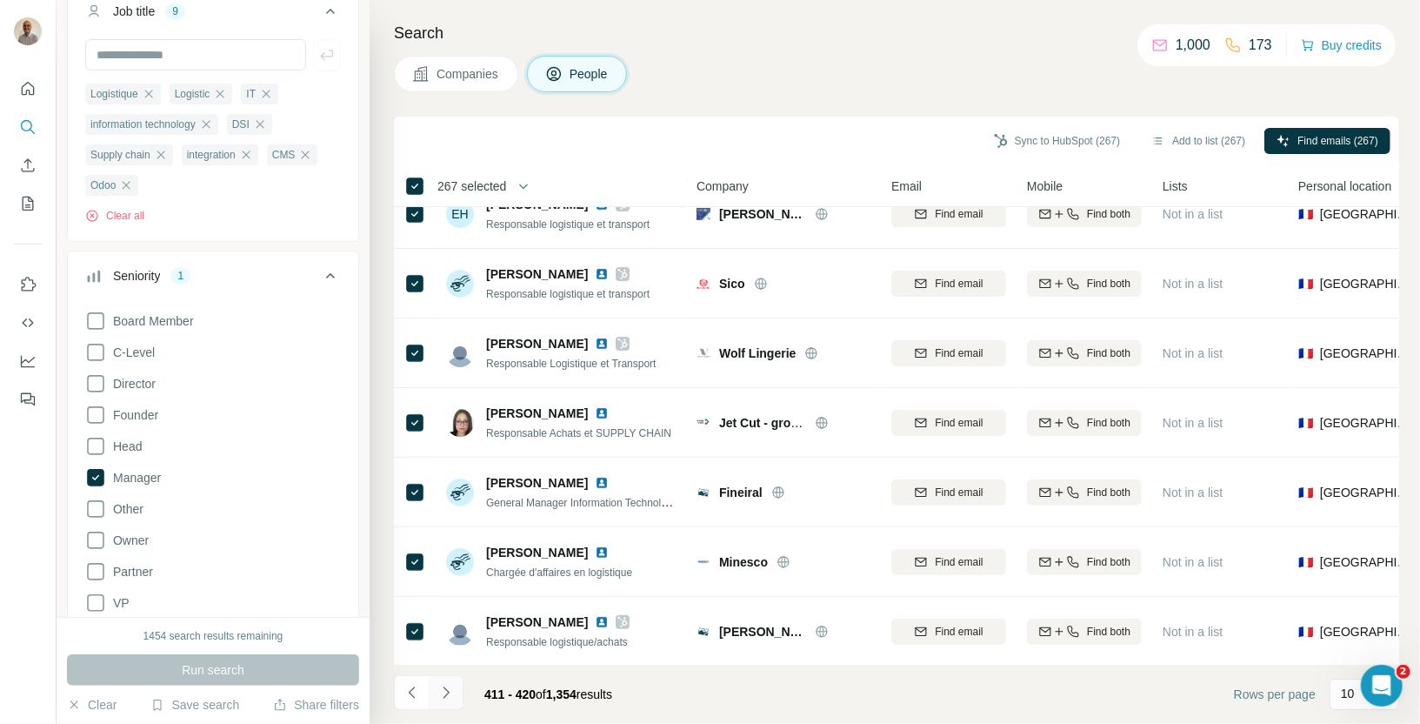
click at [437, 694] on icon "Navigate to next page" at bounding box center [445, 692] width 17 height 17
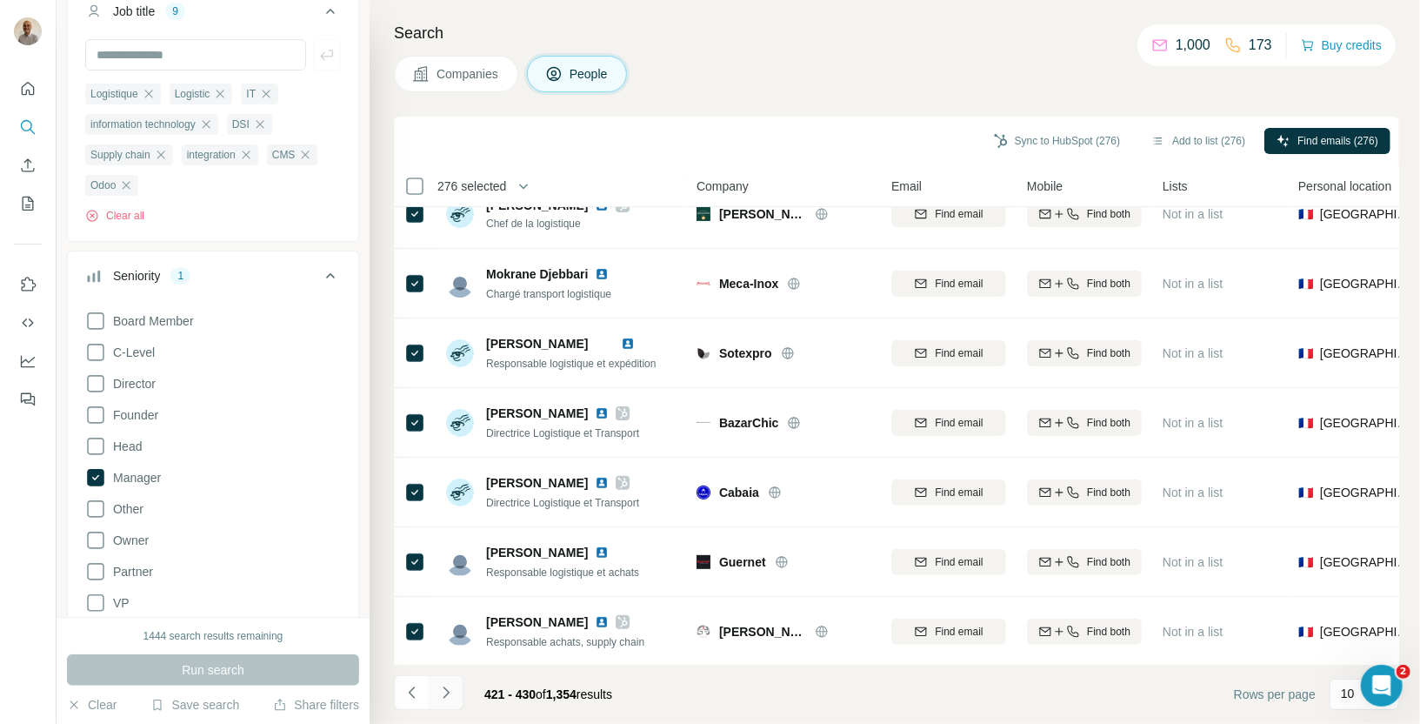
click at [444, 684] on icon "Navigate to next page" at bounding box center [445, 692] width 17 height 17
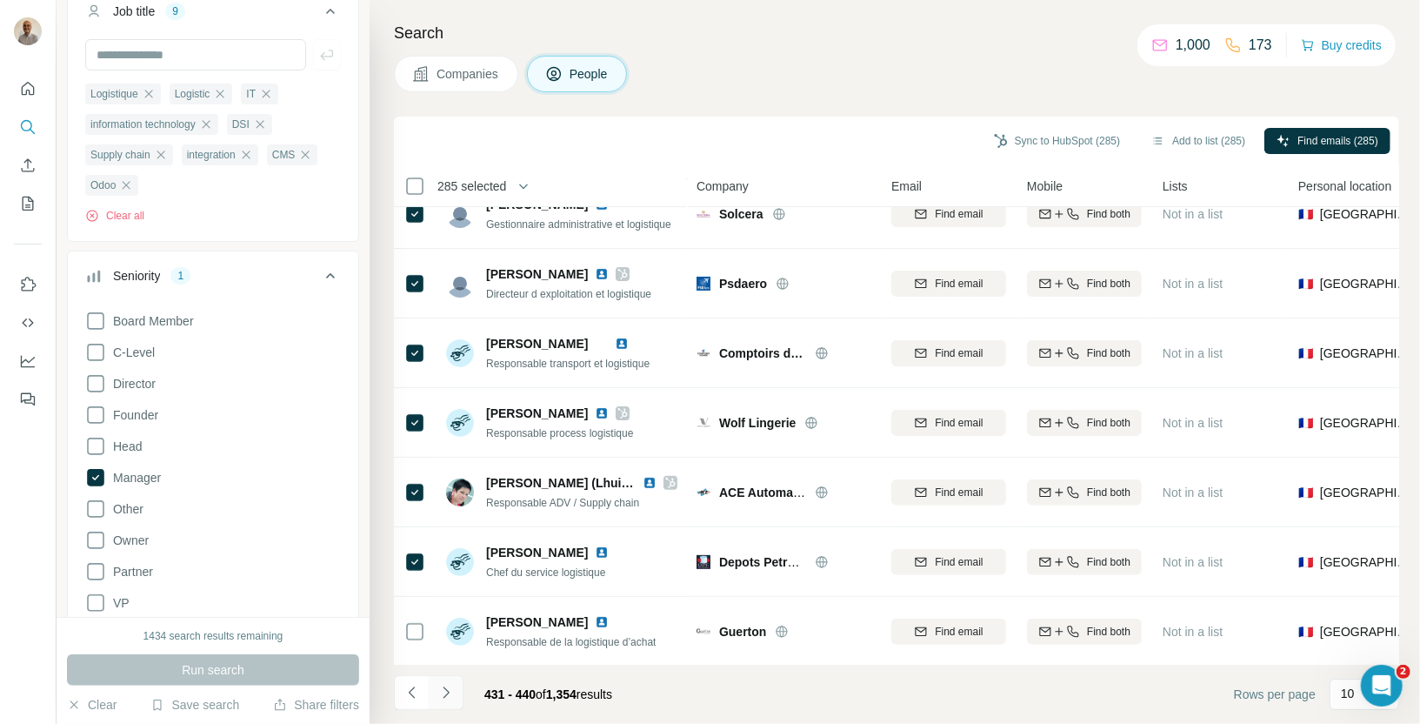
click at [450, 699] on icon "Navigate to next page" at bounding box center [445, 692] width 17 height 17
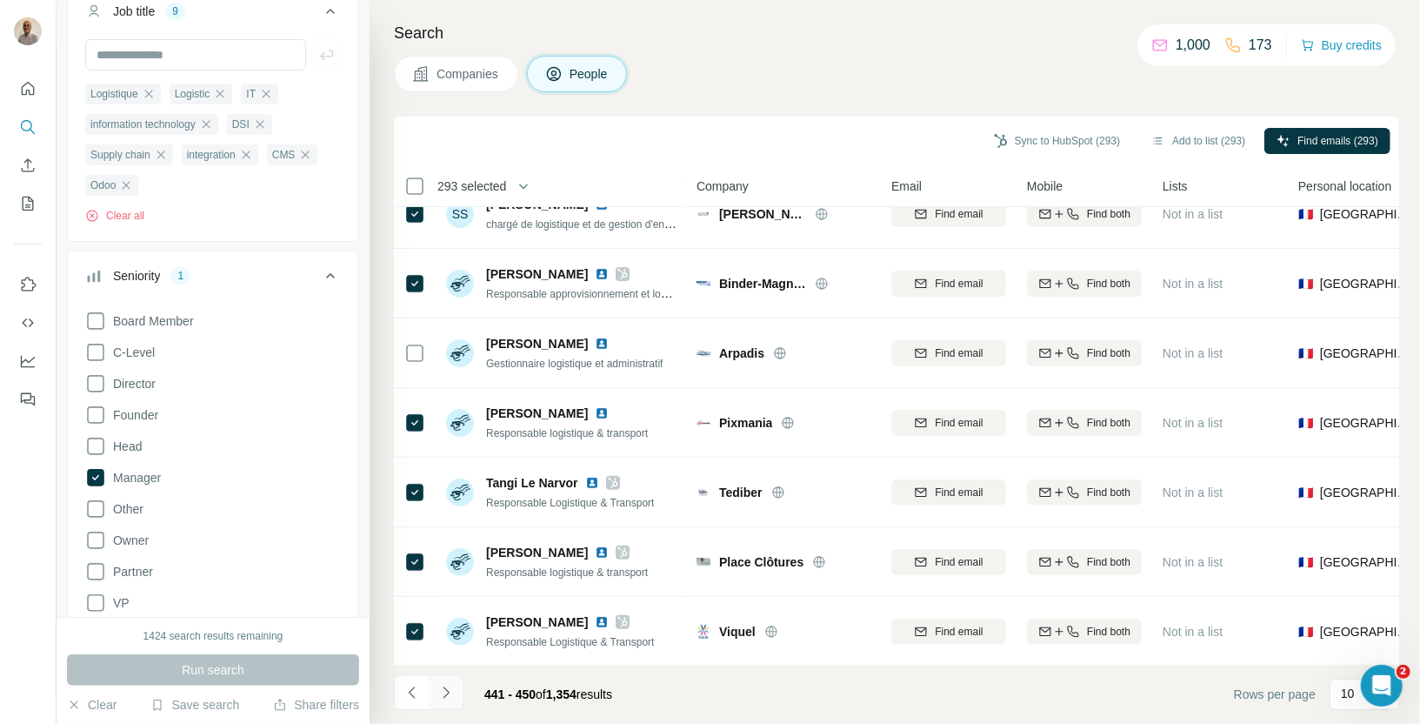
click at [447, 693] on icon "Navigate to next page" at bounding box center [446, 691] width 6 height 11
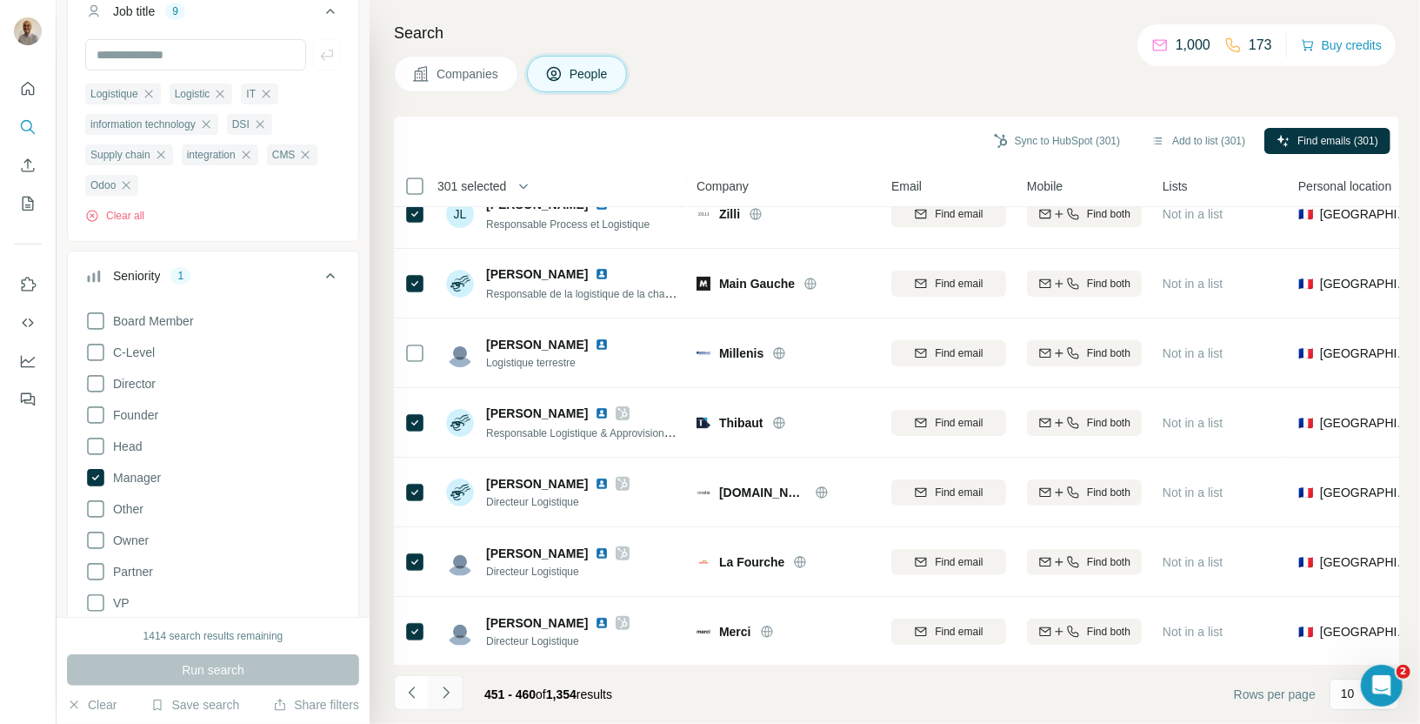
click at [450, 689] on icon "Navigate to next page" at bounding box center [445, 692] width 17 height 17
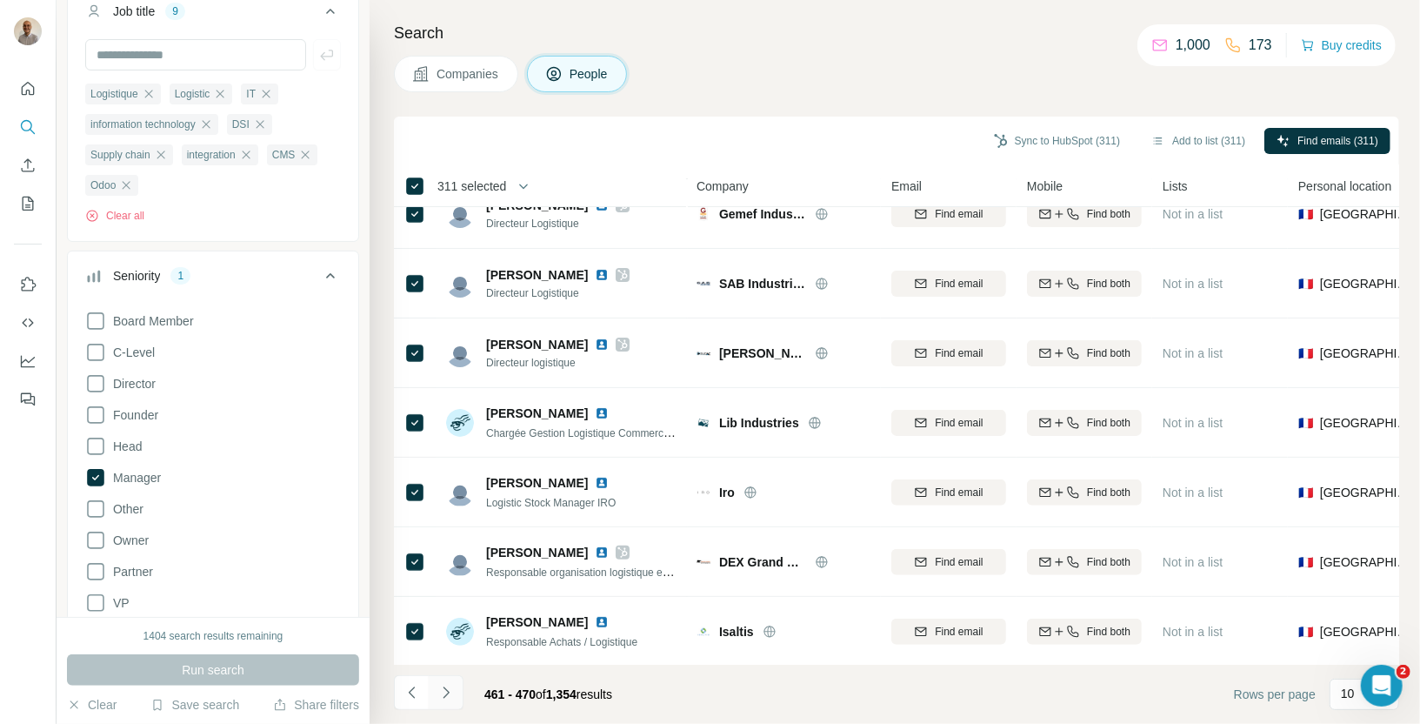
click at [440, 691] on icon "Navigate to next page" at bounding box center [445, 692] width 17 height 17
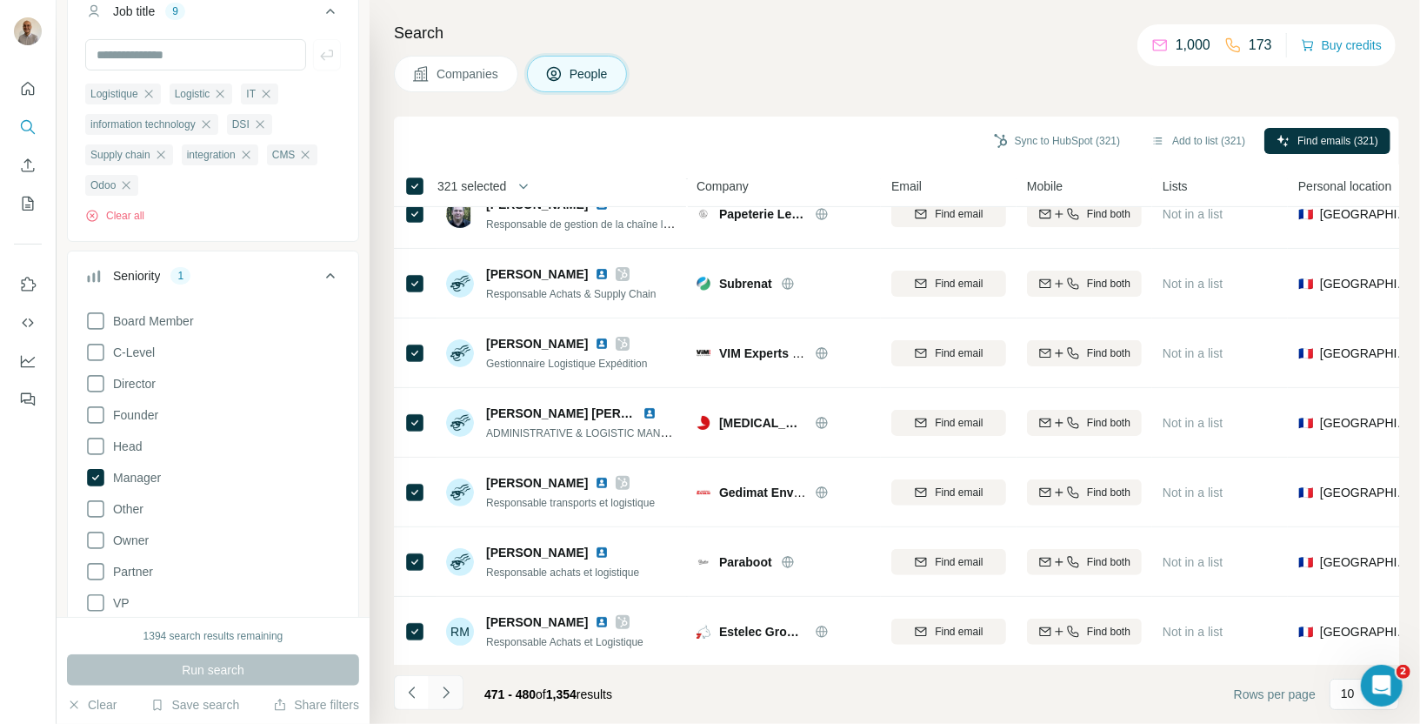
click at [450, 690] on icon "Navigate to next page" at bounding box center [445, 692] width 17 height 17
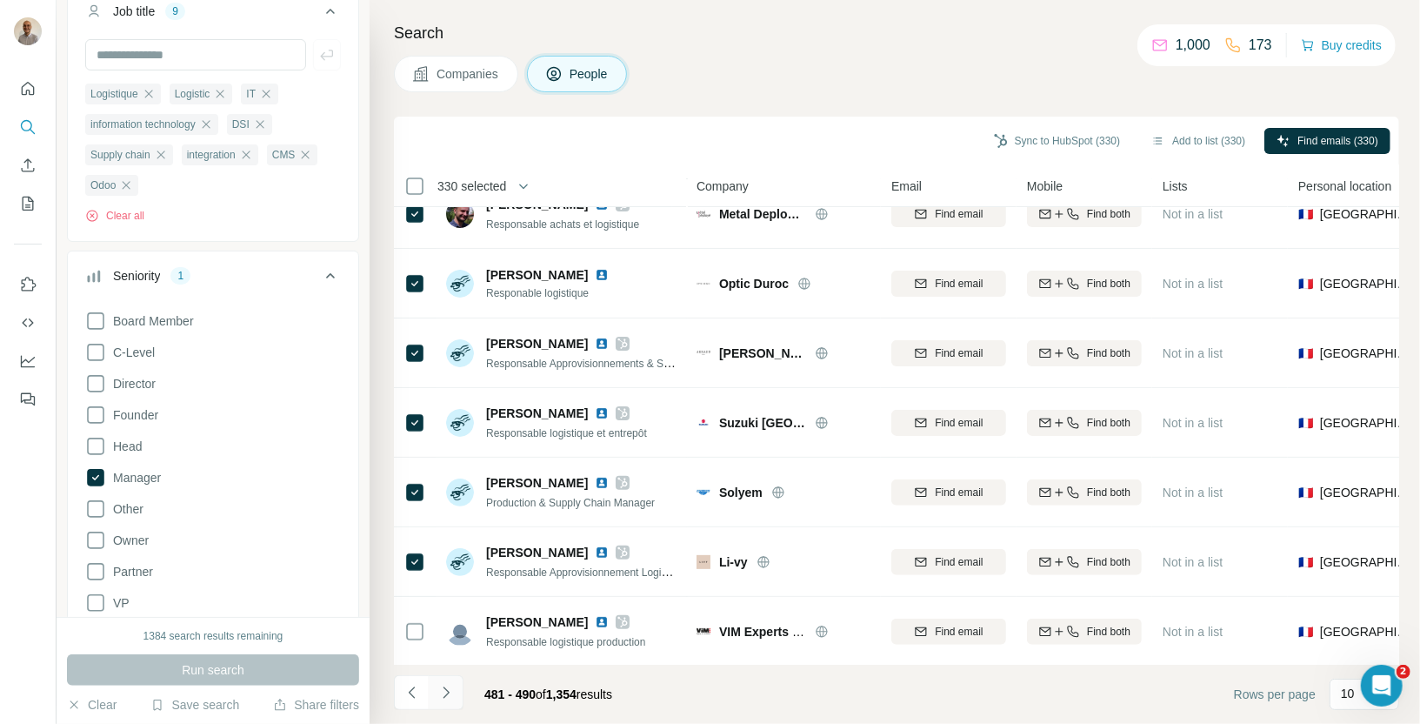
click at [447, 692] on icon "Navigate to next page" at bounding box center [446, 691] width 6 height 11
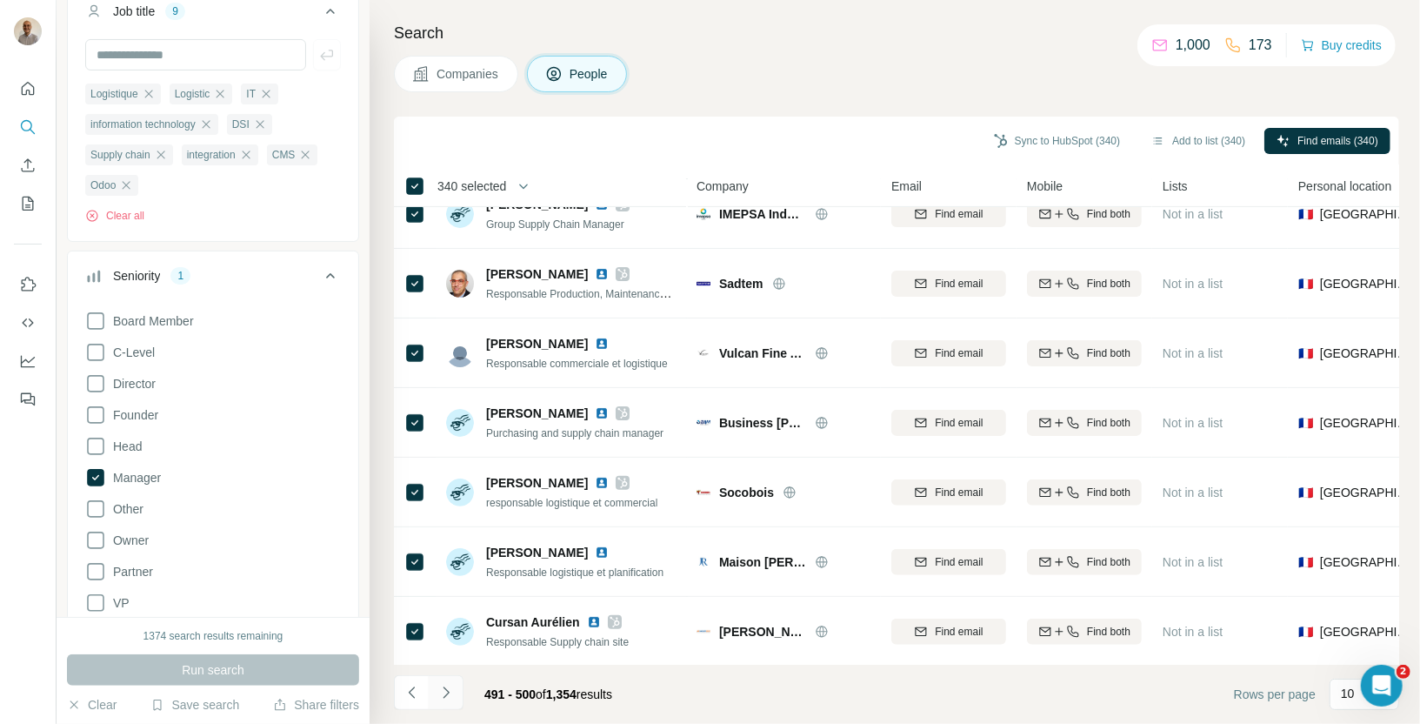
click at [445, 691] on icon "Navigate to next page" at bounding box center [445, 692] width 17 height 17
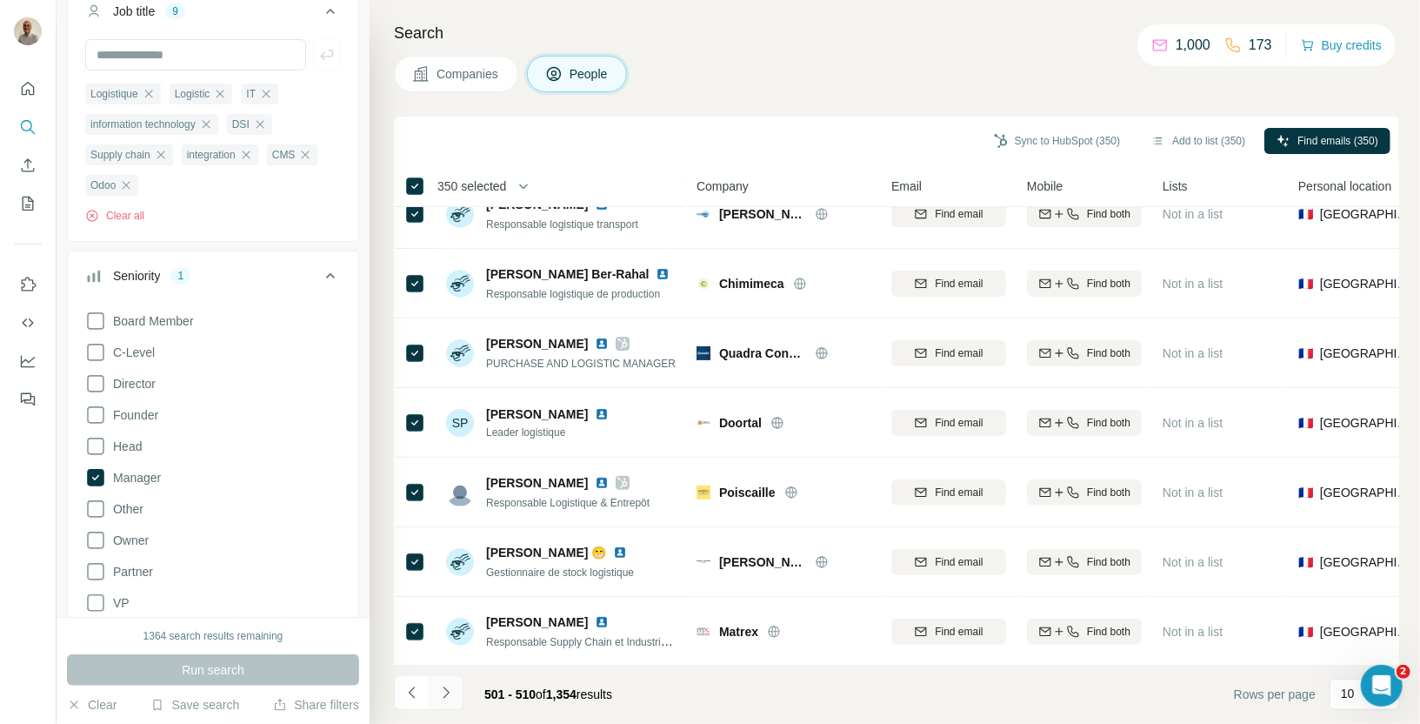
click at [453, 691] on icon "Navigate to next page" at bounding box center [445, 692] width 17 height 17
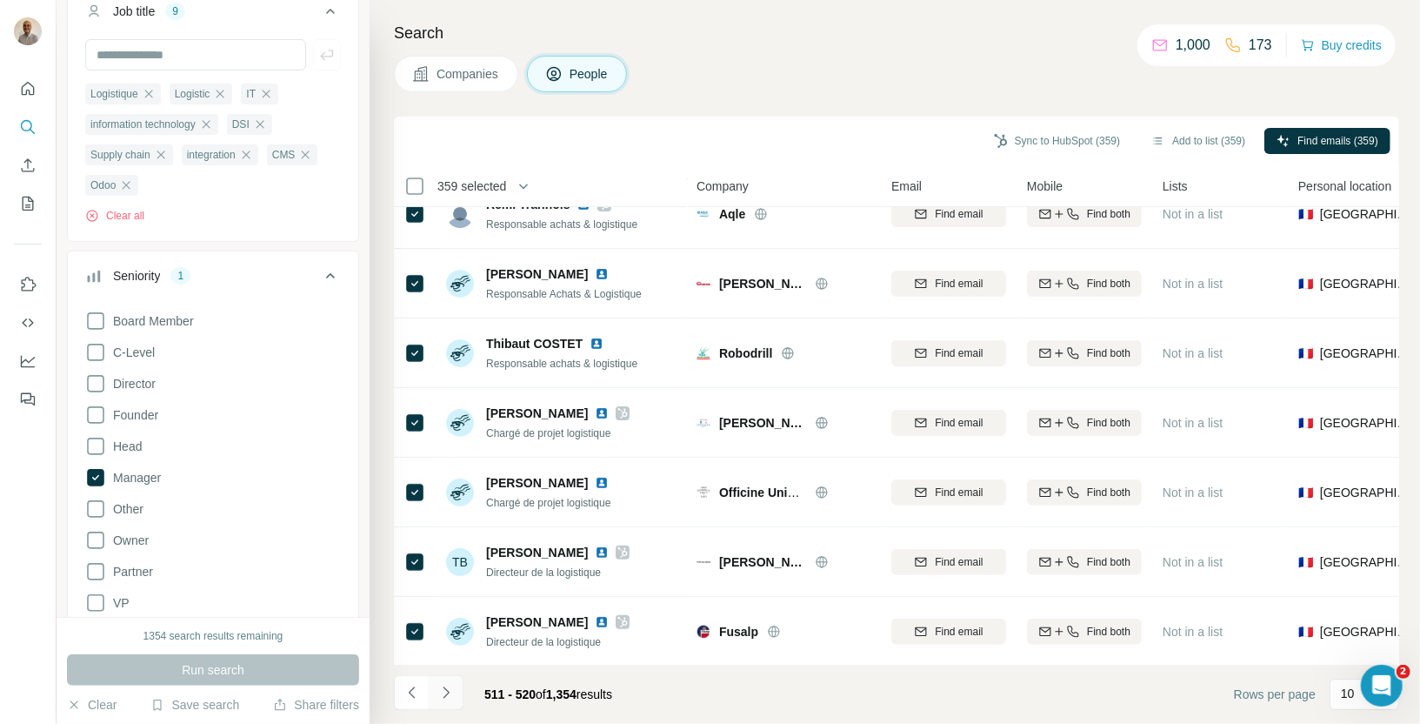
click at [442, 694] on icon "Navigate to next page" at bounding box center [445, 692] width 17 height 17
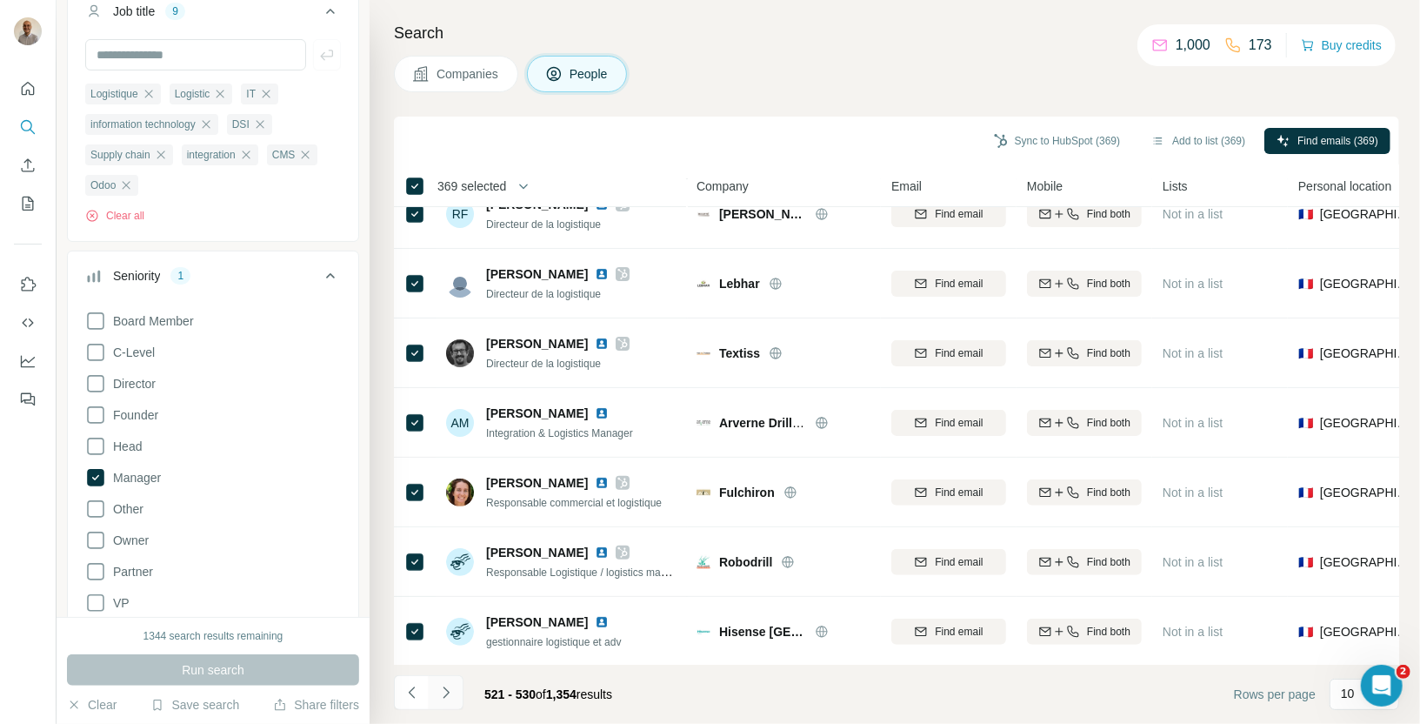
click at [446, 689] on icon "Navigate to next page" at bounding box center [445, 692] width 17 height 17
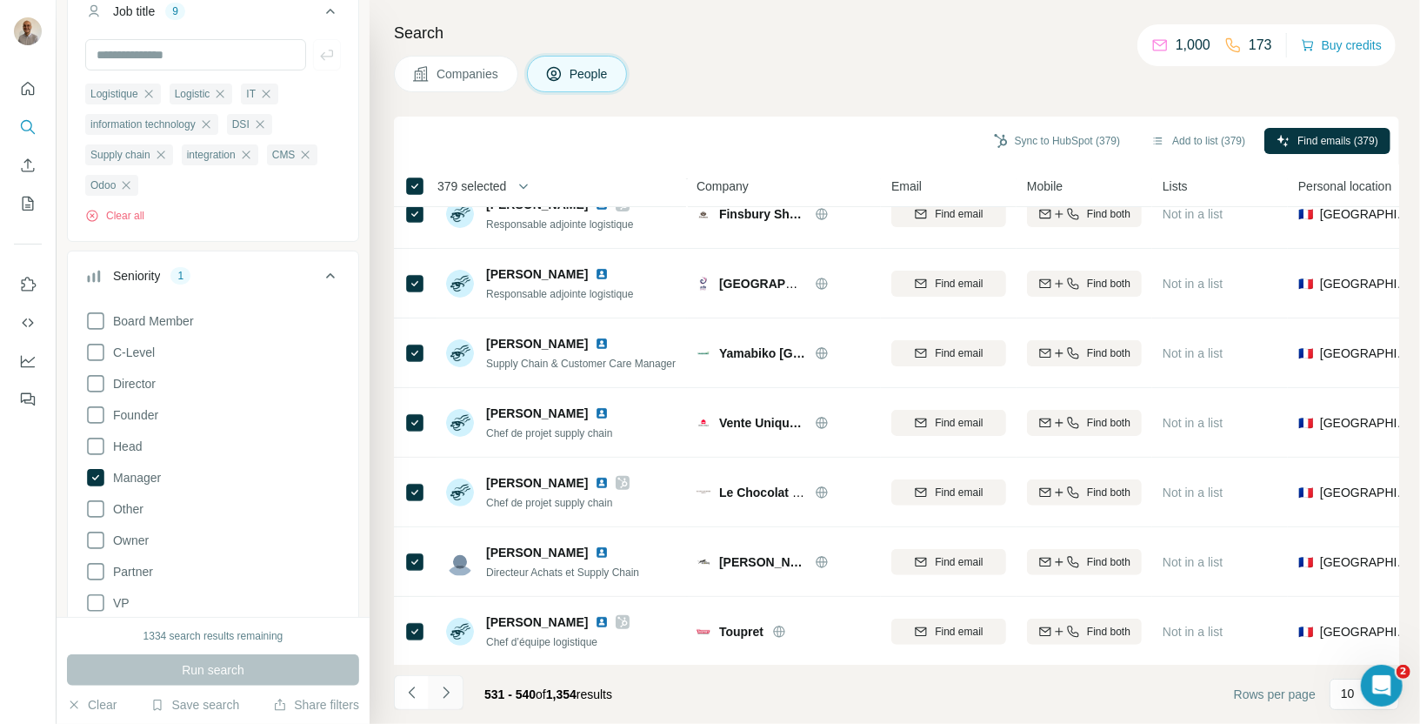
click at [450, 691] on icon "Navigate to next page" at bounding box center [445, 692] width 17 height 17
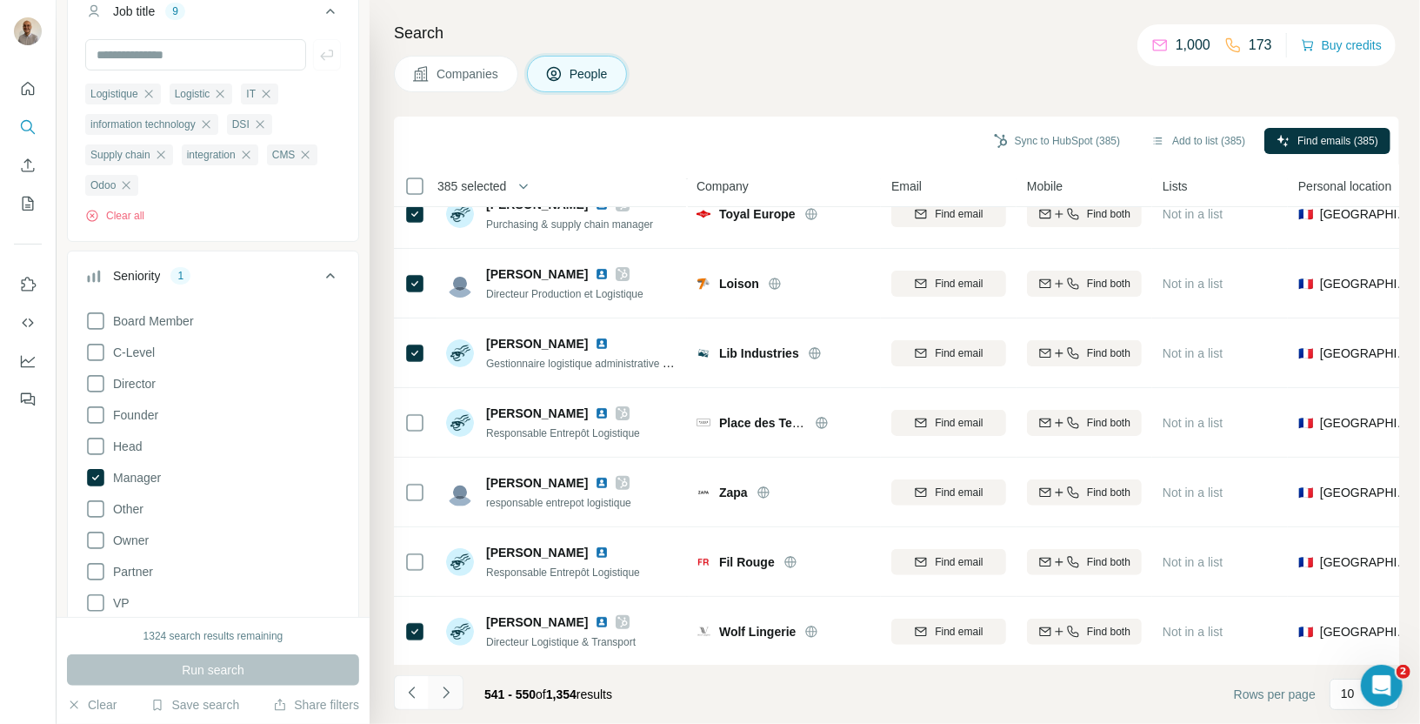
click at [437, 685] on icon "Navigate to next page" at bounding box center [445, 692] width 17 height 17
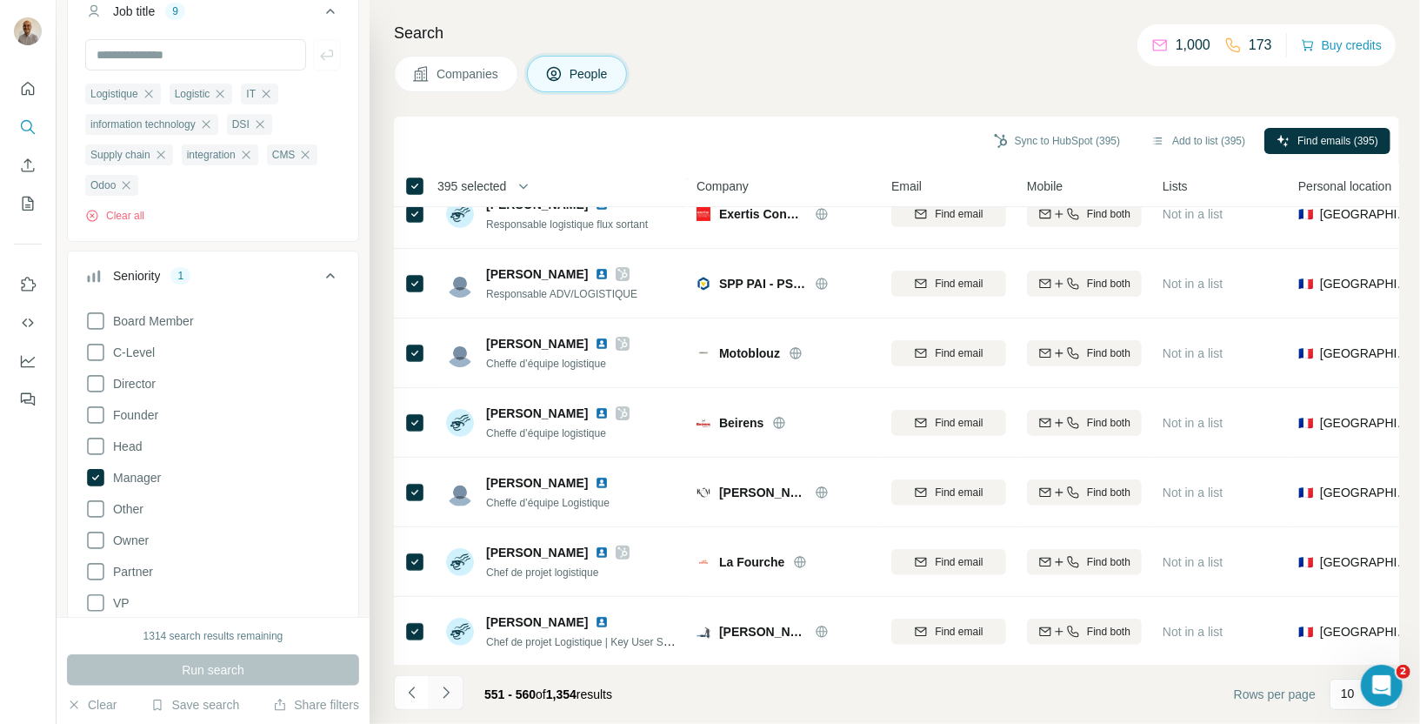
click at [448, 691] on icon "Navigate to next page" at bounding box center [445, 692] width 17 height 17
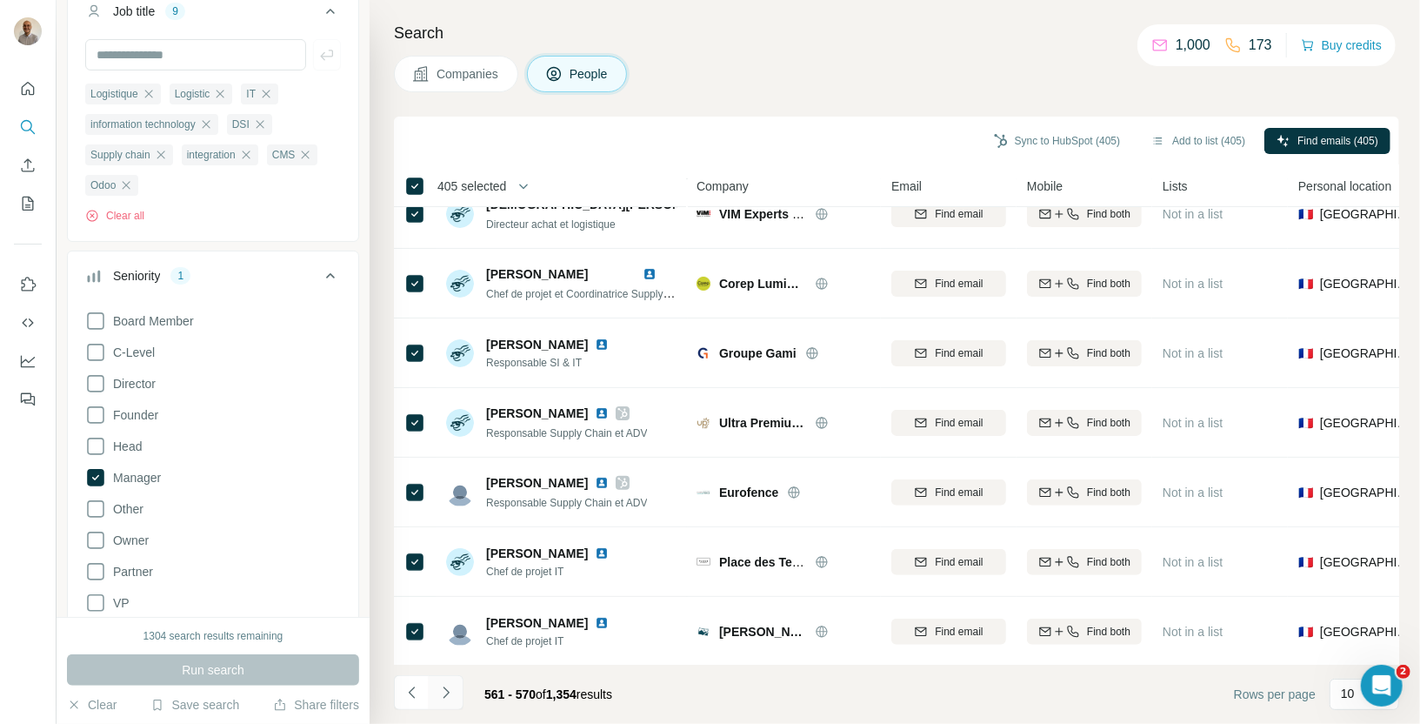
click at [444, 689] on icon "Navigate to next page" at bounding box center [446, 691] width 6 height 11
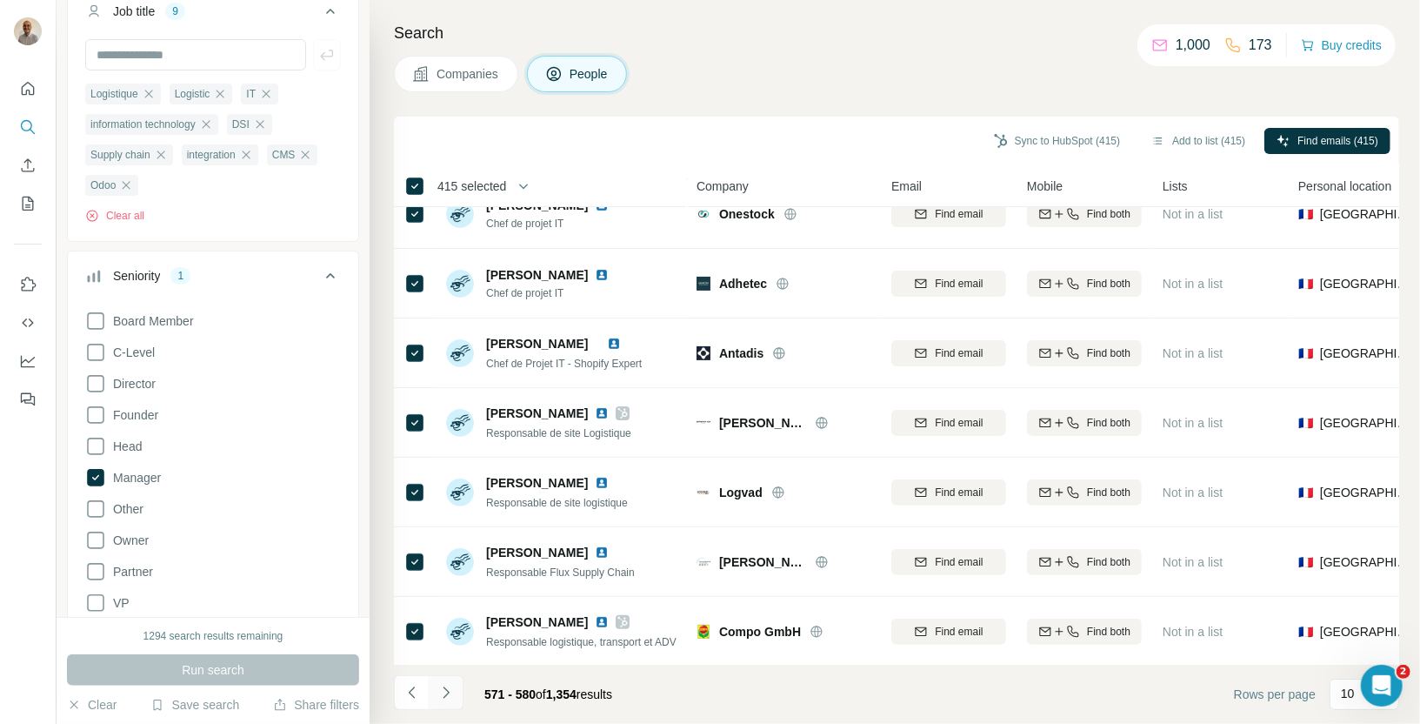
click at [449, 696] on icon "Navigate to next page" at bounding box center [445, 692] width 17 height 17
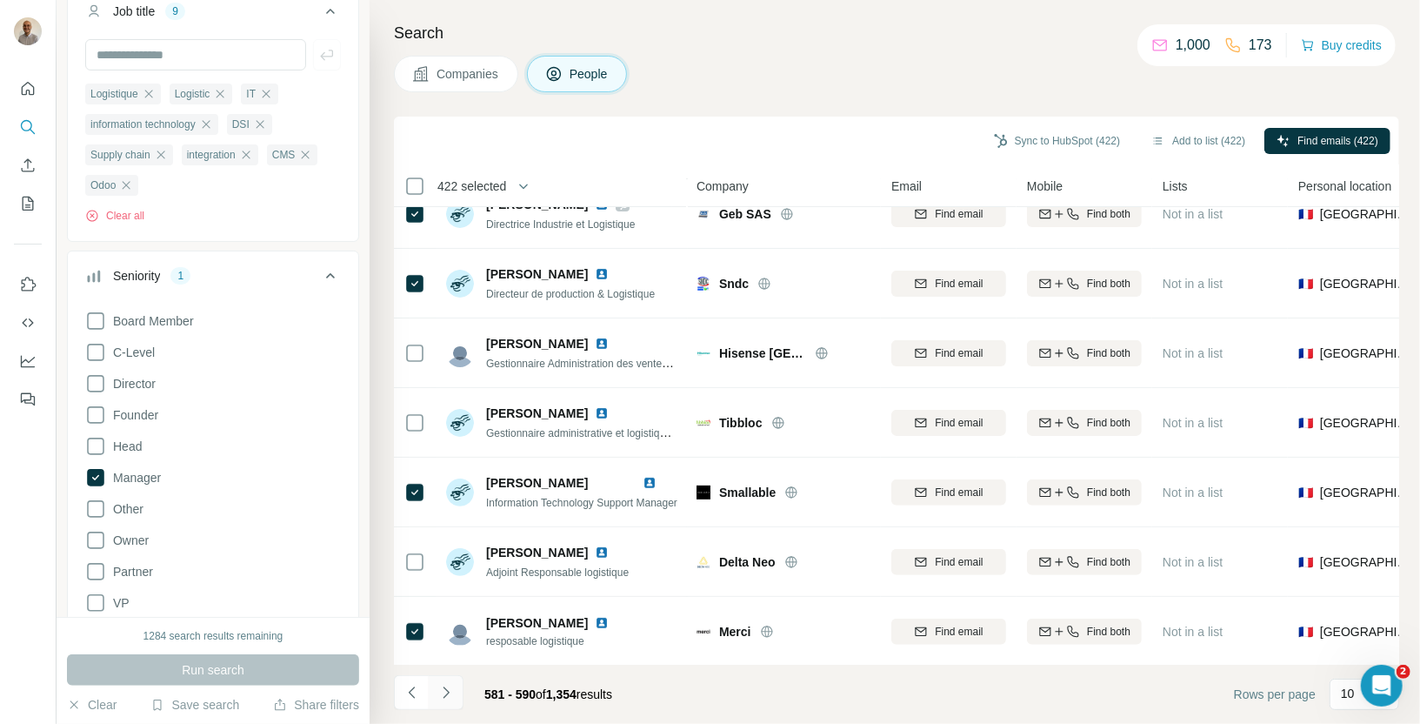
click at [440, 694] on icon "Navigate to next page" at bounding box center [445, 692] width 17 height 17
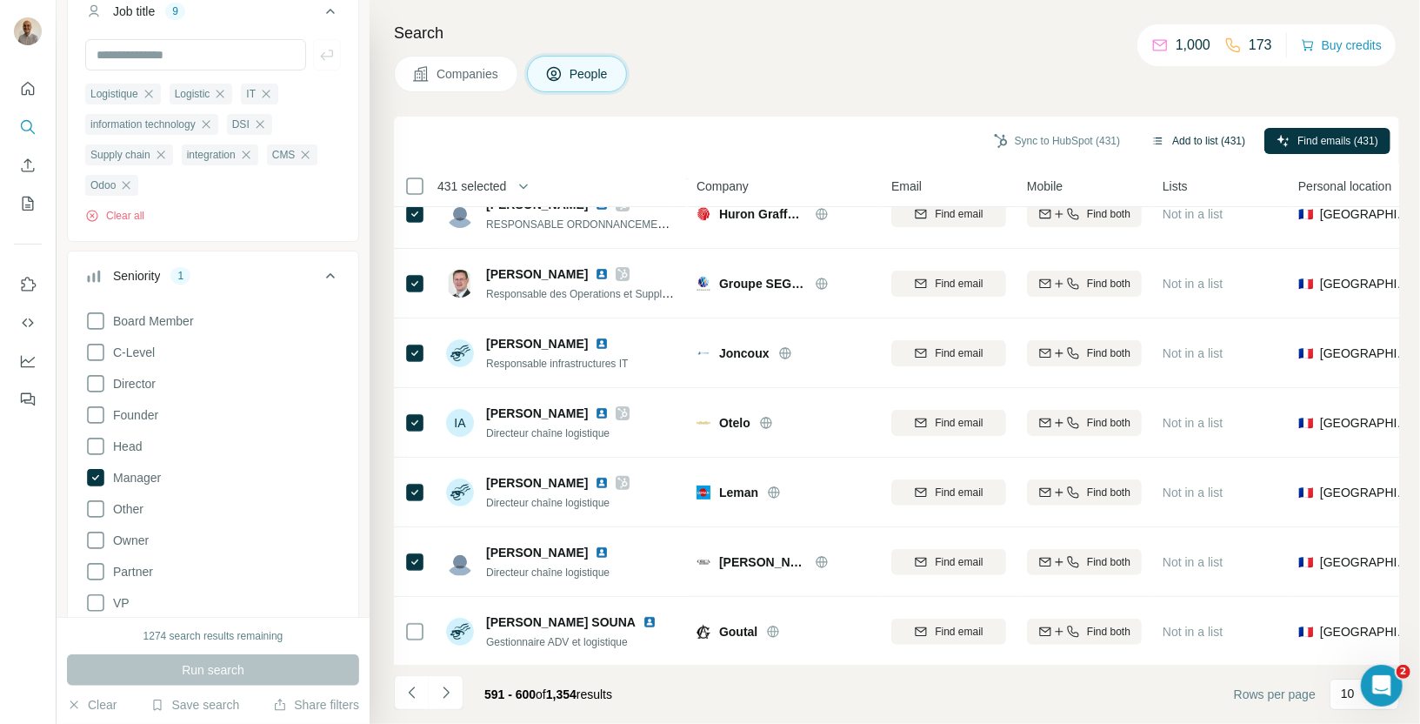
click at [1214, 133] on button "Add to list (431)" at bounding box center [1198, 141] width 118 height 26
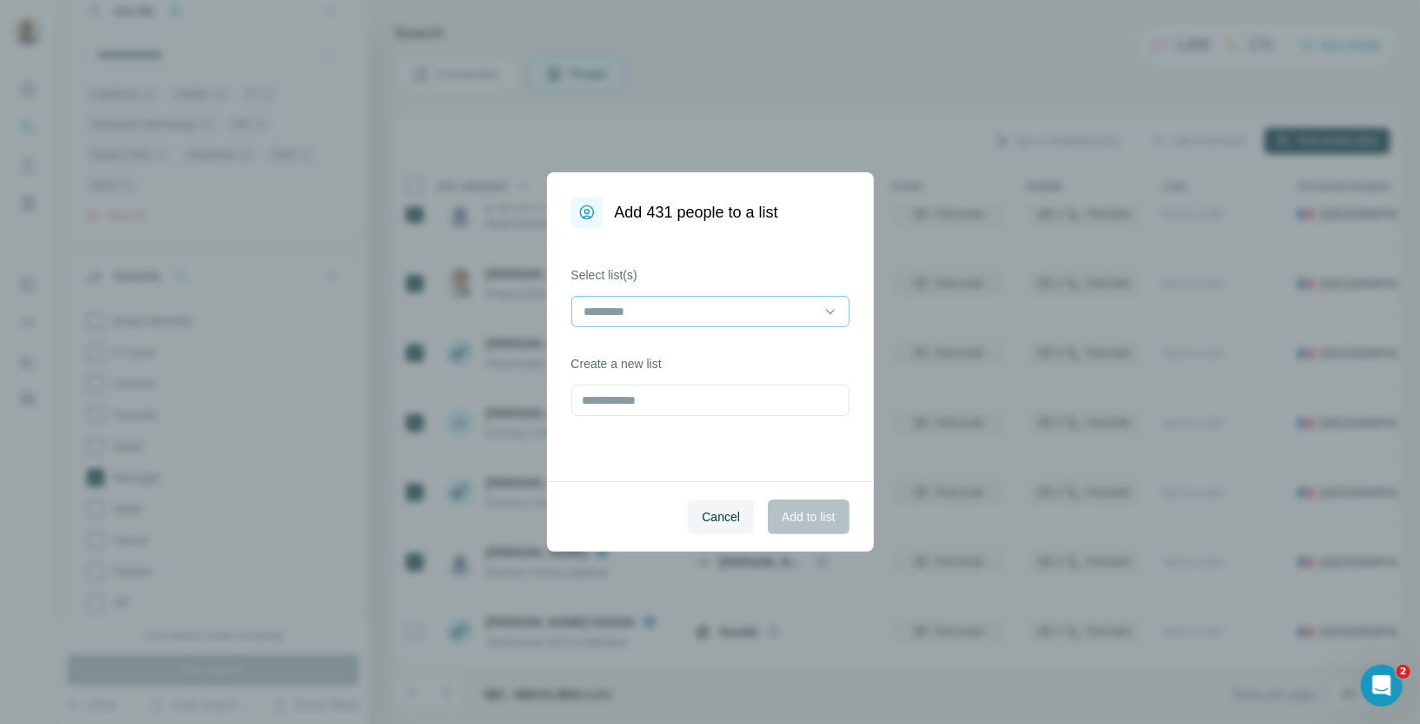
click at [663, 310] on input at bounding box center [700, 311] width 235 height 19
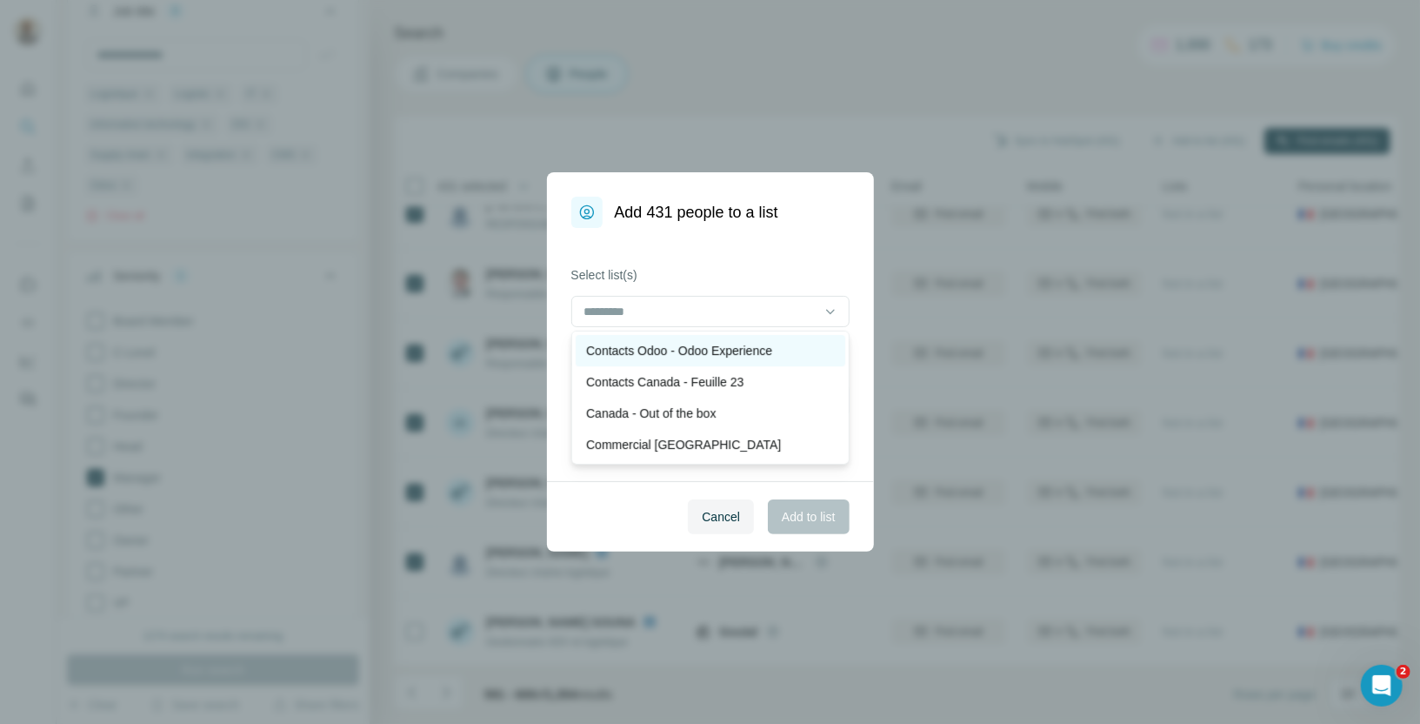
click at [663, 349] on p "Contacts Odoo - Odoo Experience" at bounding box center [679, 350] width 186 height 17
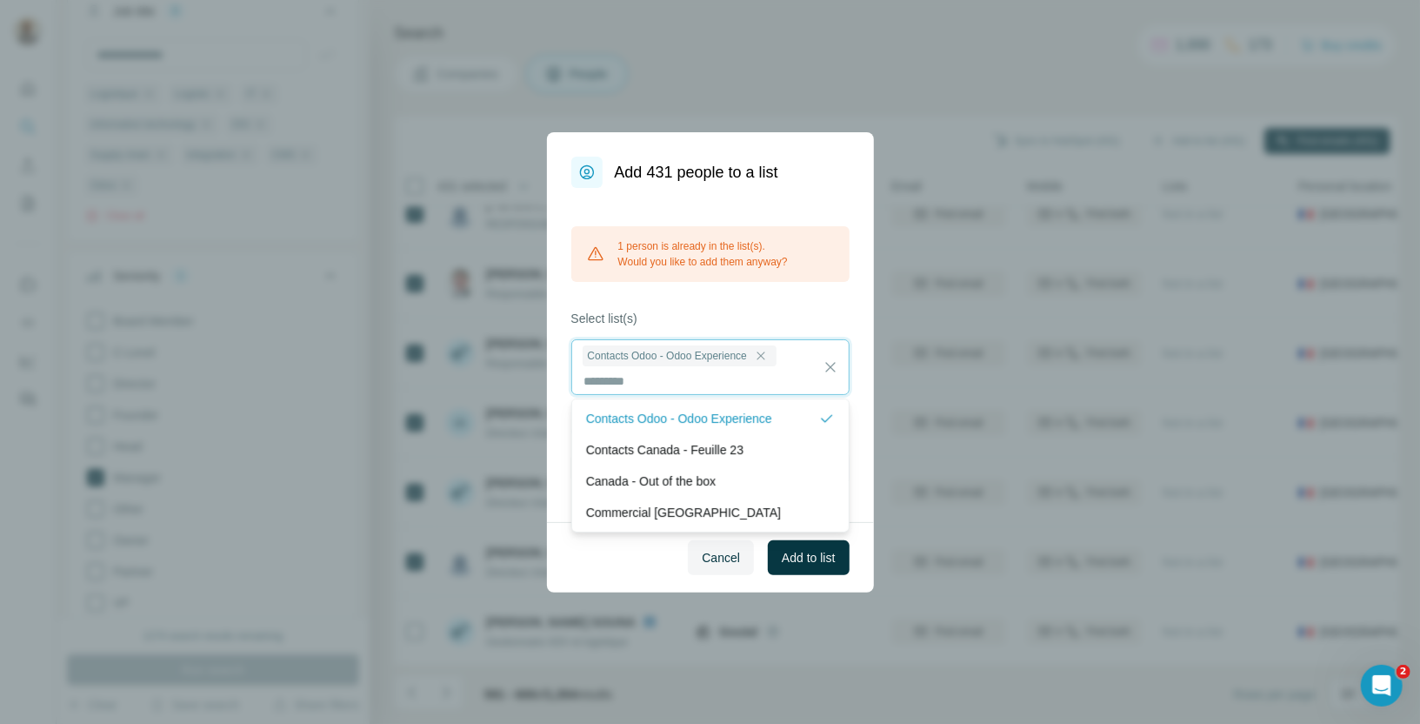
scroll to position [1, 0]
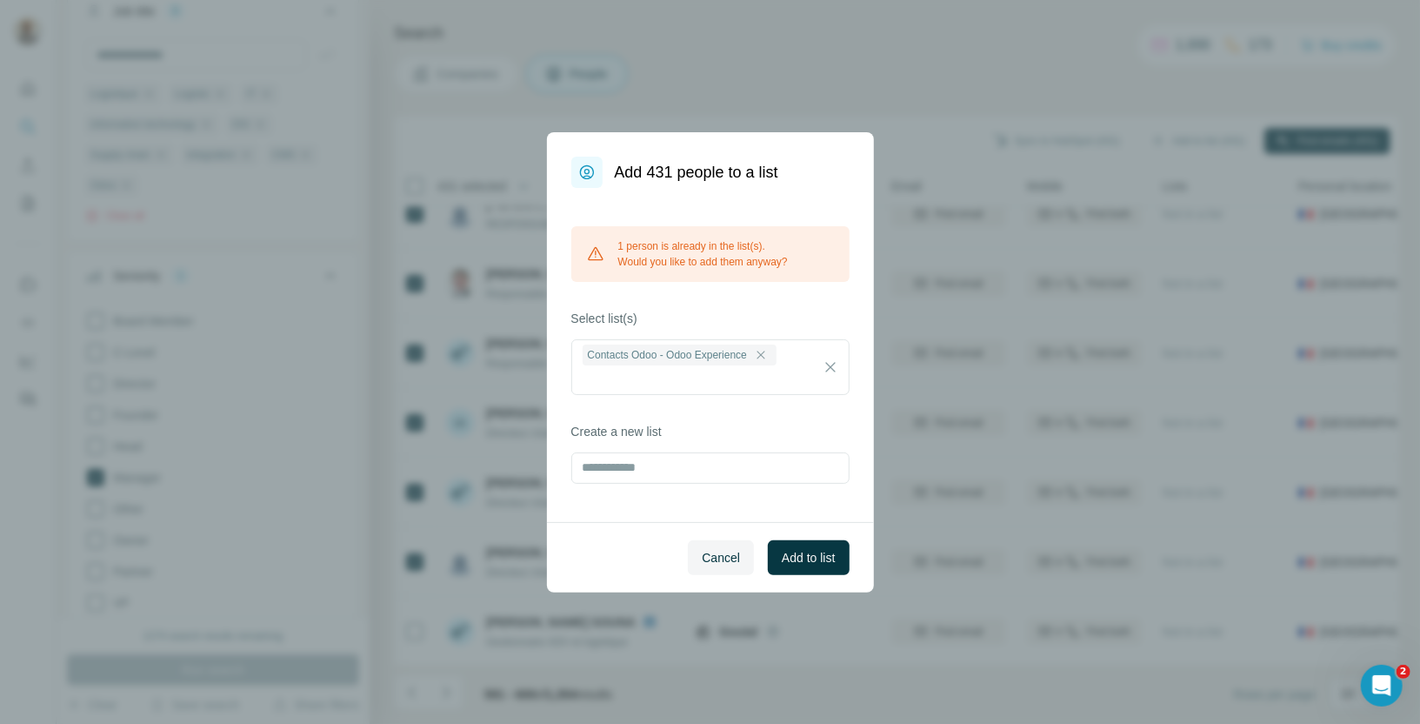
click at [714, 299] on div "1 person is already in the list(s). Would you like to add them anyway? Select l…" at bounding box center [710, 355] width 327 height 334
click at [817, 558] on span "Add to list" at bounding box center [808, 557] width 53 height 17
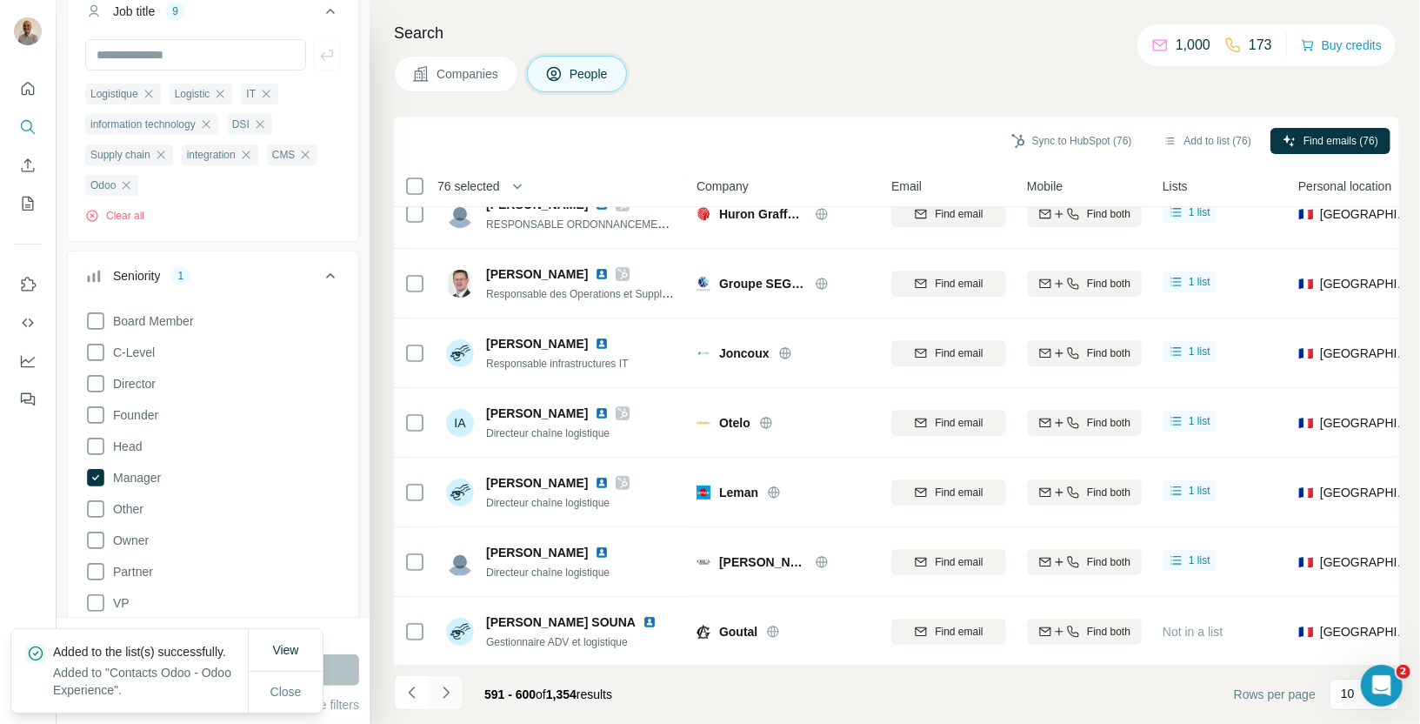
click at [444, 694] on icon "Navigate to next page" at bounding box center [445, 692] width 17 height 17
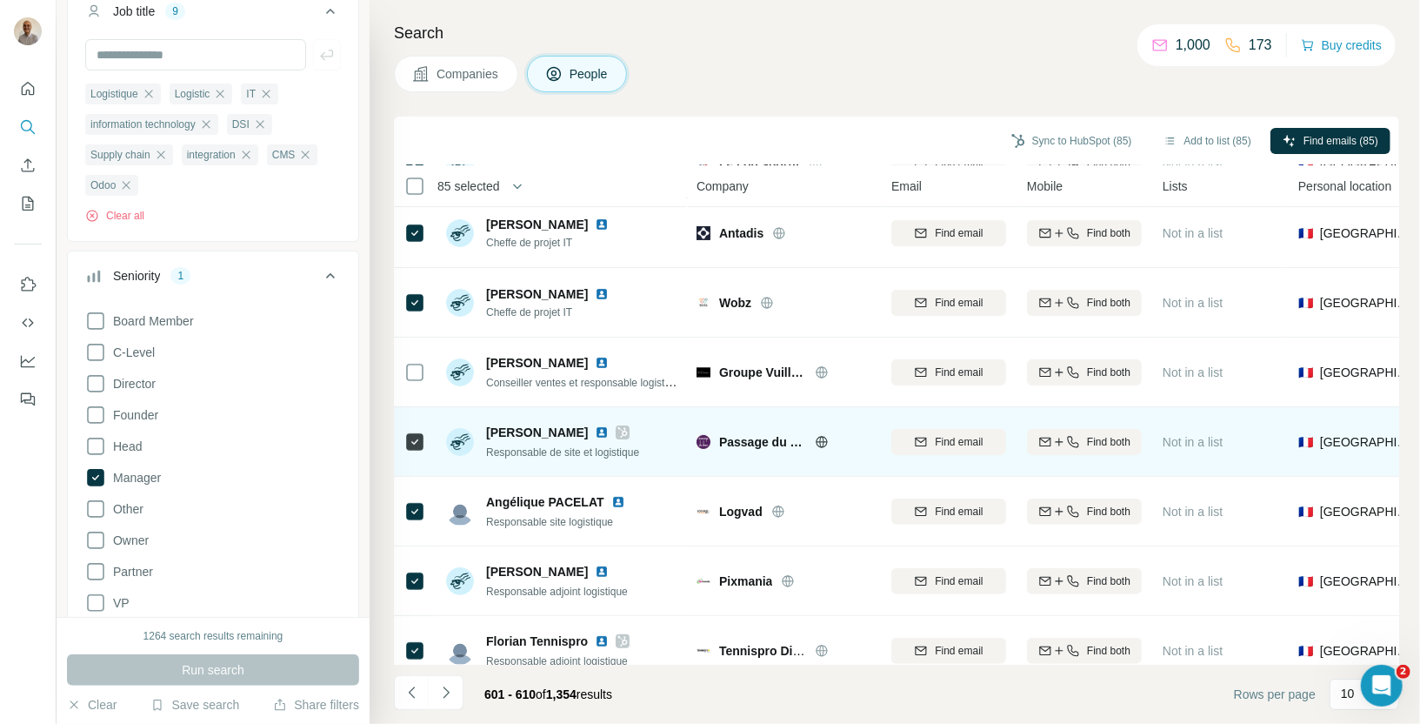
scroll to position [237, 0]
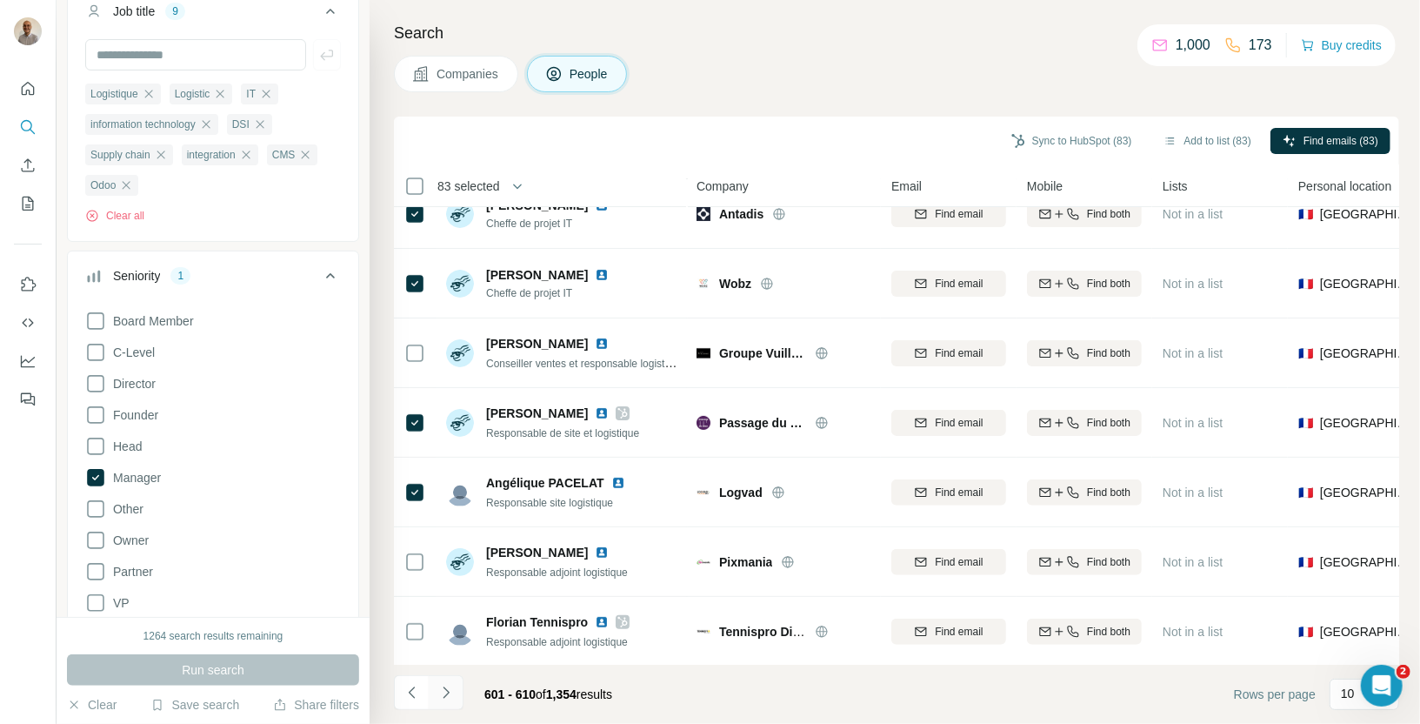
click at [449, 695] on icon "Navigate to next page" at bounding box center [445, 692] width 17 height 17
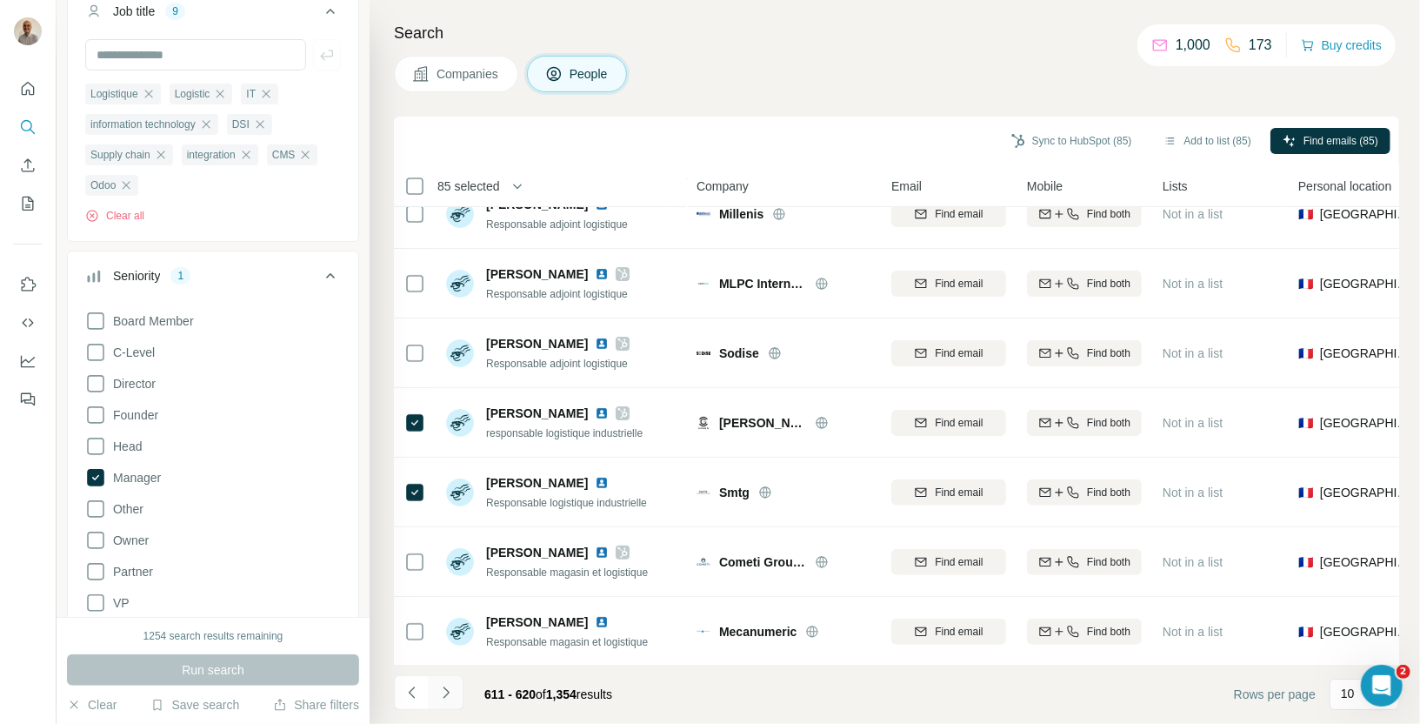
click at [450, 682] on button "Navigate to next page" at bounding box center [446, 692] width 35 height 35
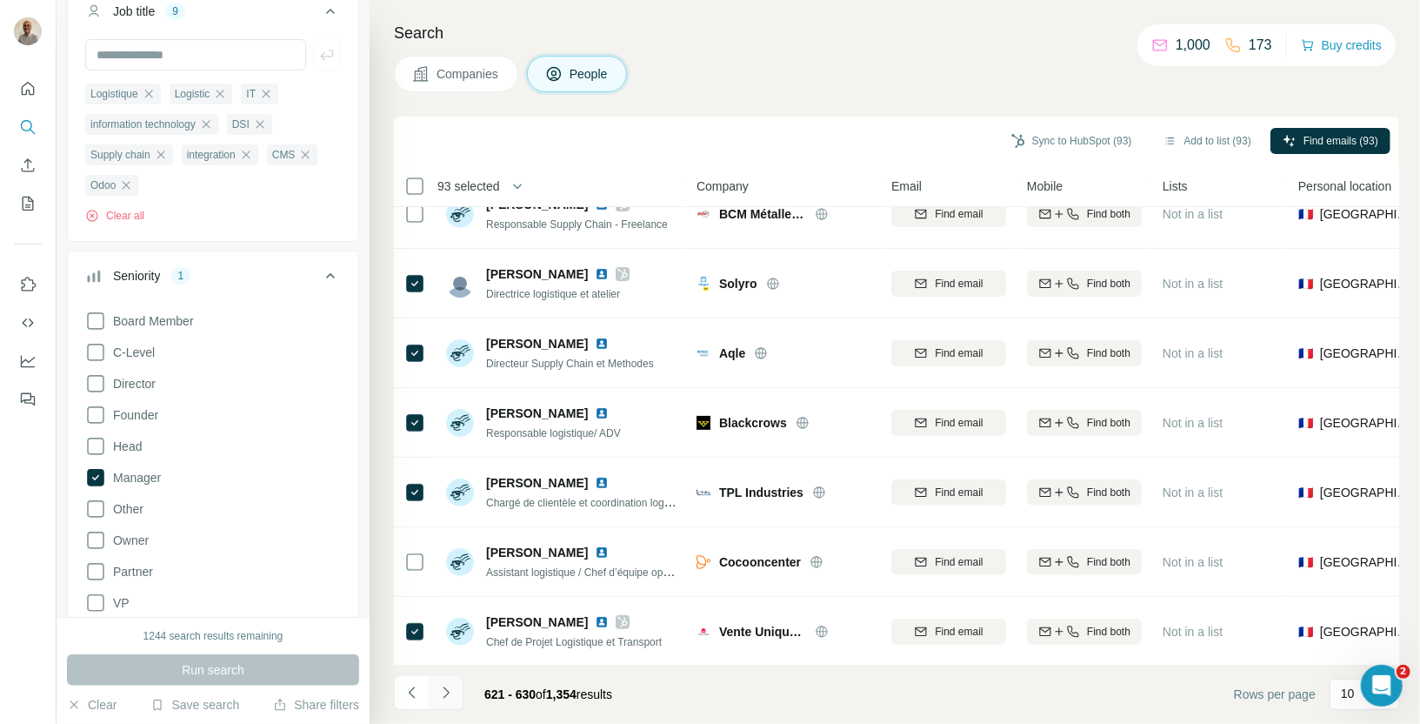
click at [442, 691] on icon "Navigate to next page" at bounding box center [445, 692] width 17 height 17
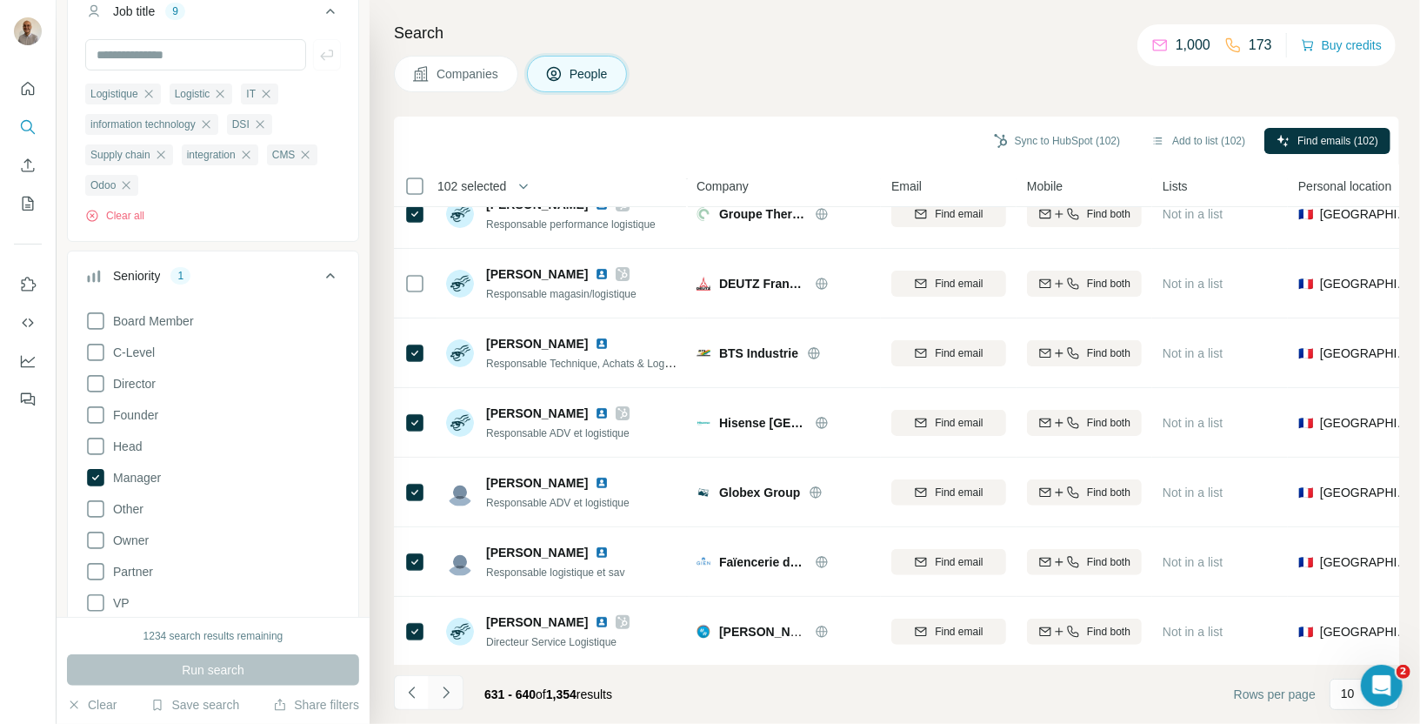
click at [448, 691] on icon "Navigate to next page" at bounding box center [445, 692] width 17 height 17
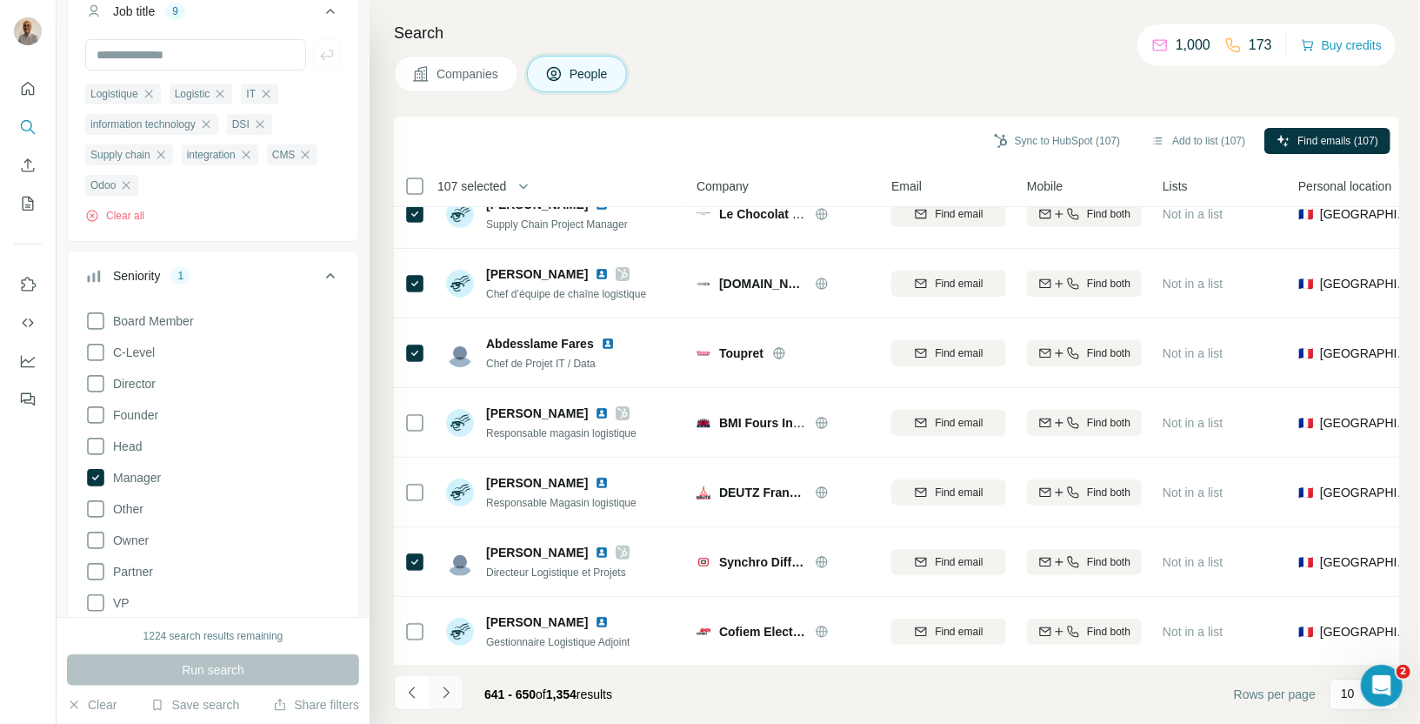
click at [449, 709] on button "Navigate to next page" at bounding box center [446, 692] width 35 height 35
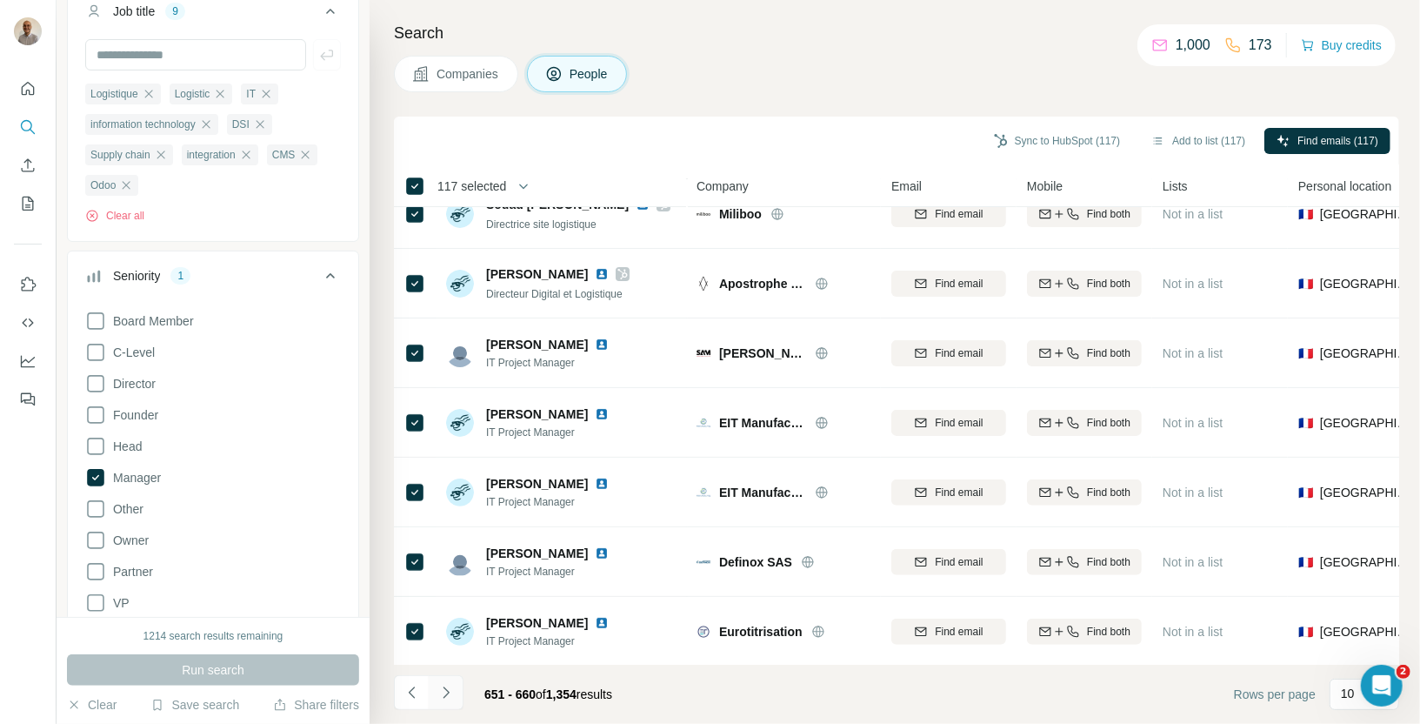
click at [444, 702] on button "Navigate to next page" at bounding box center [446, 692] width 35 height 35
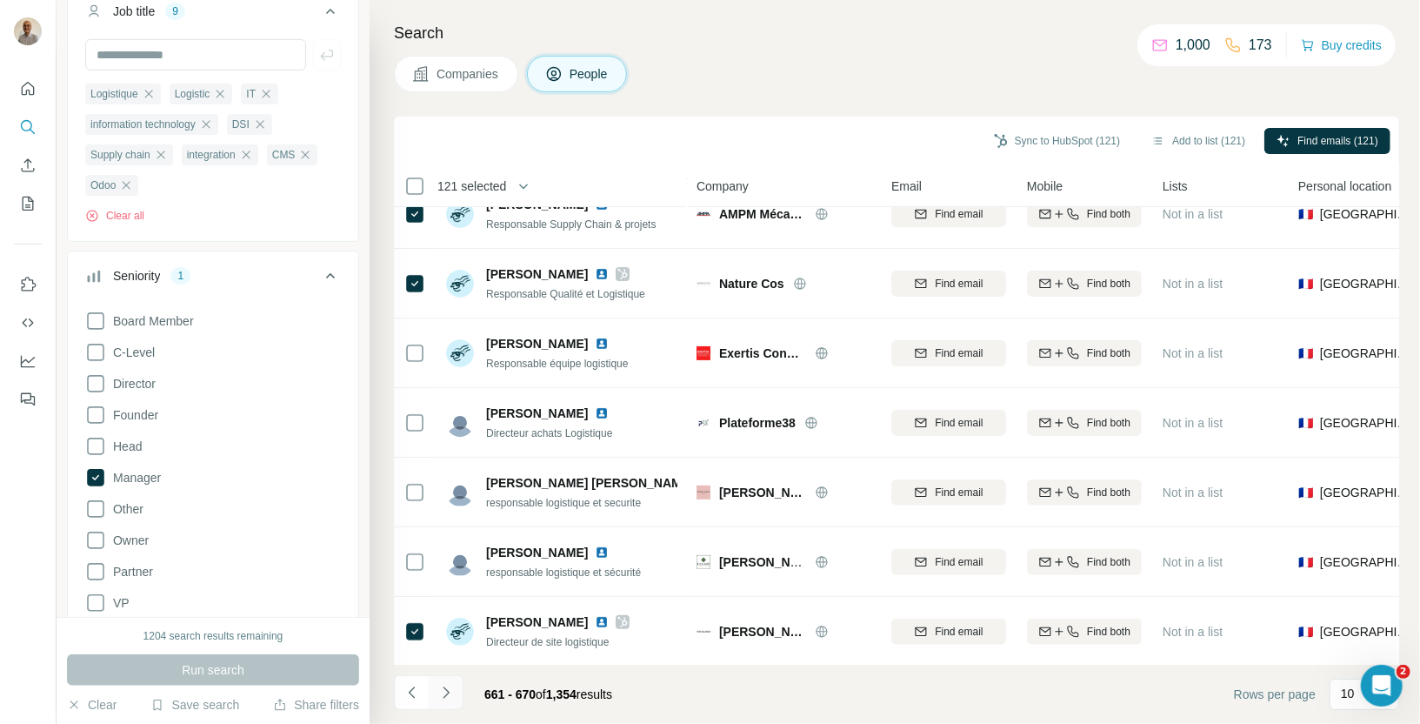
click at [445, 700] on icon "Navigate to next page" at bounding box center [445, 692] width 17 height 17
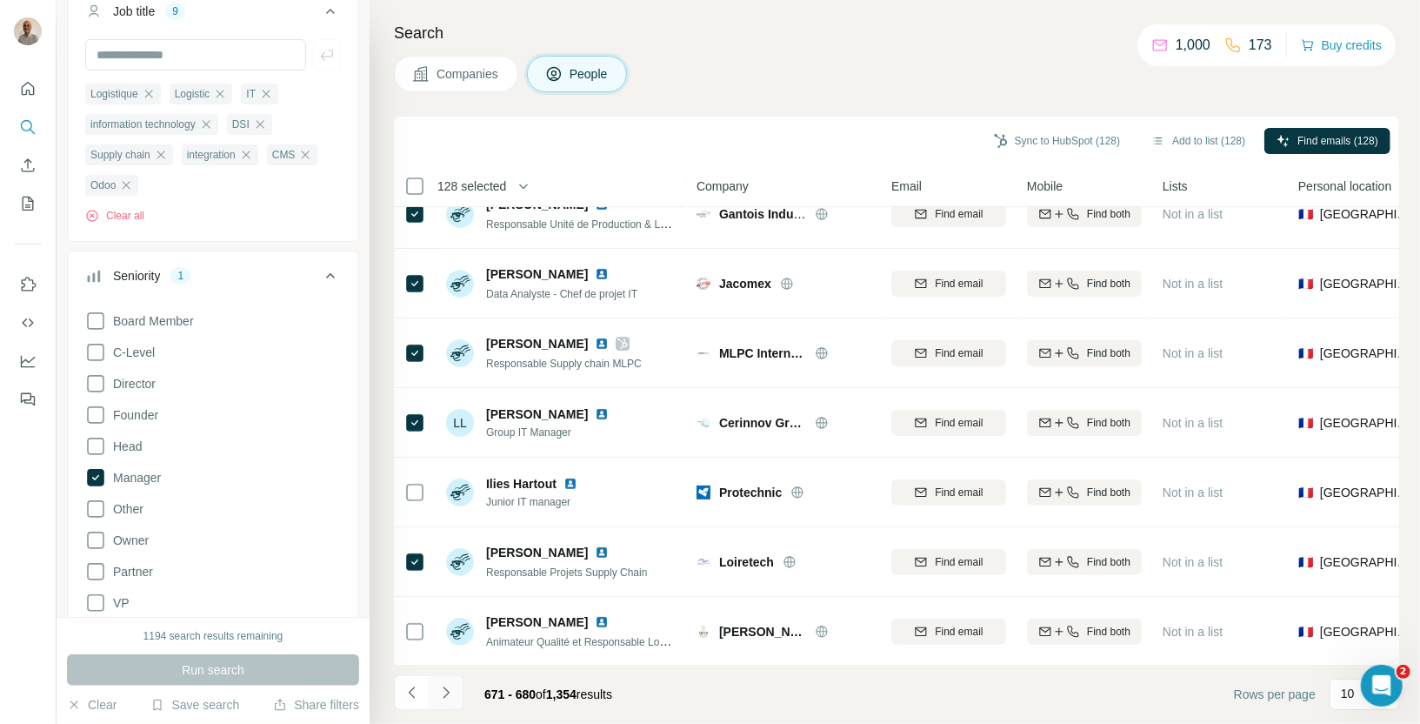
click at [443, 689] on icon "Navigate to next page" at bounding box center [445, 692] width 17 height 17
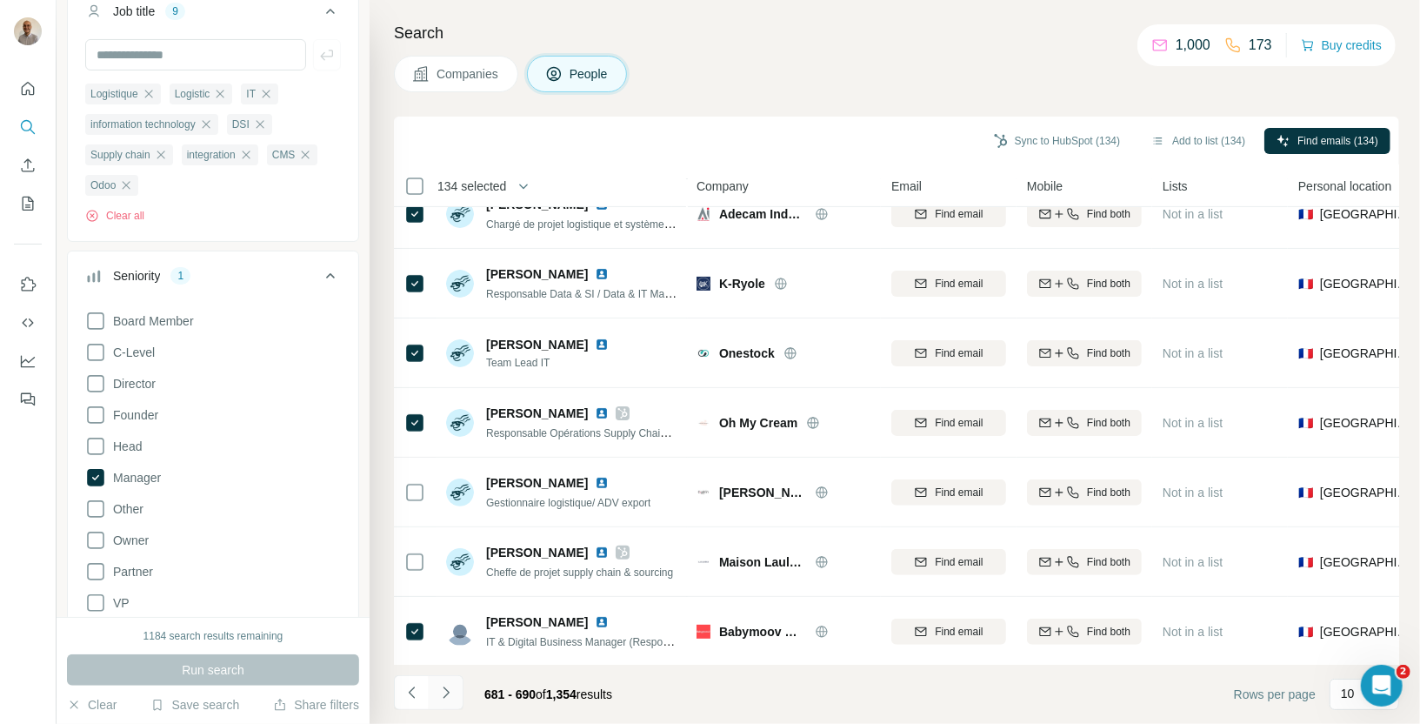
click at [447, 689] on icon "Navigate to next page" at bounding box center [445, 692] width 17 height 17
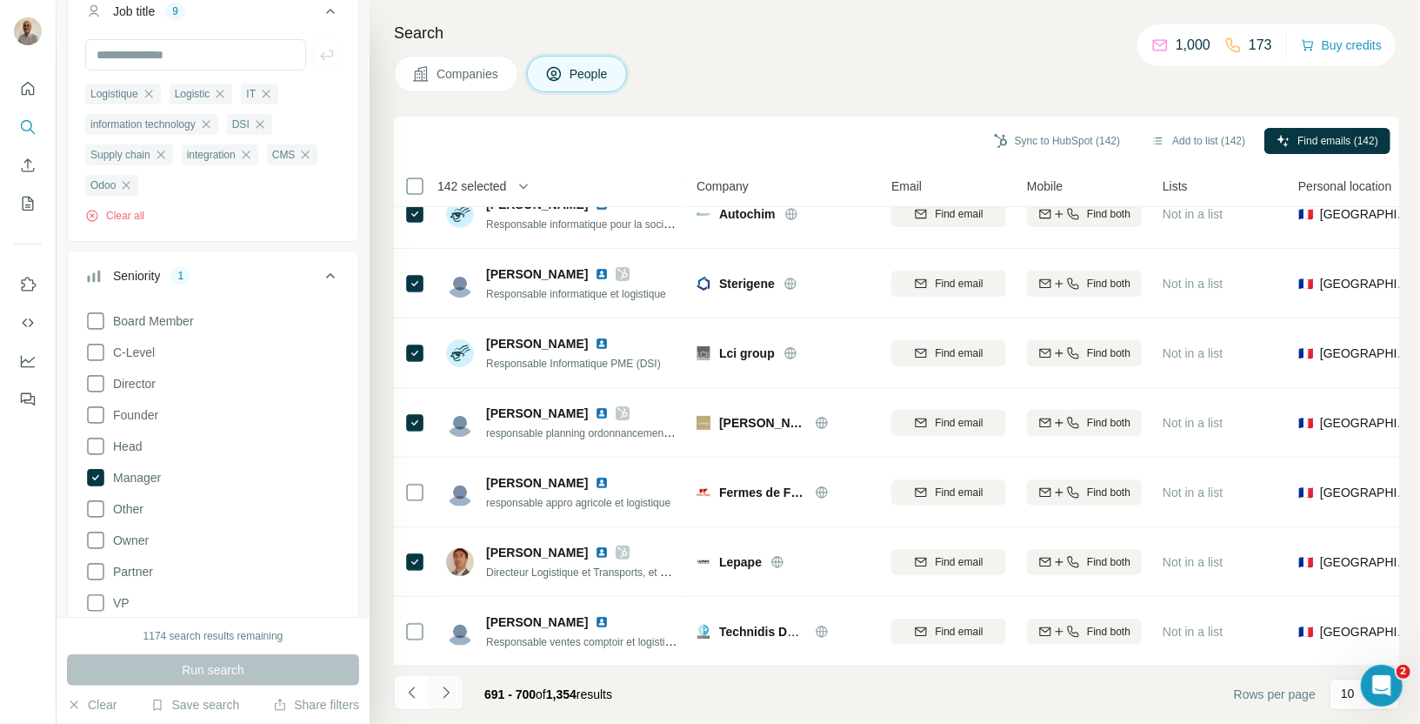
click at [450, 694] on icon "Navigate to next page" at bounding box center [445, 692] width 17 height 17
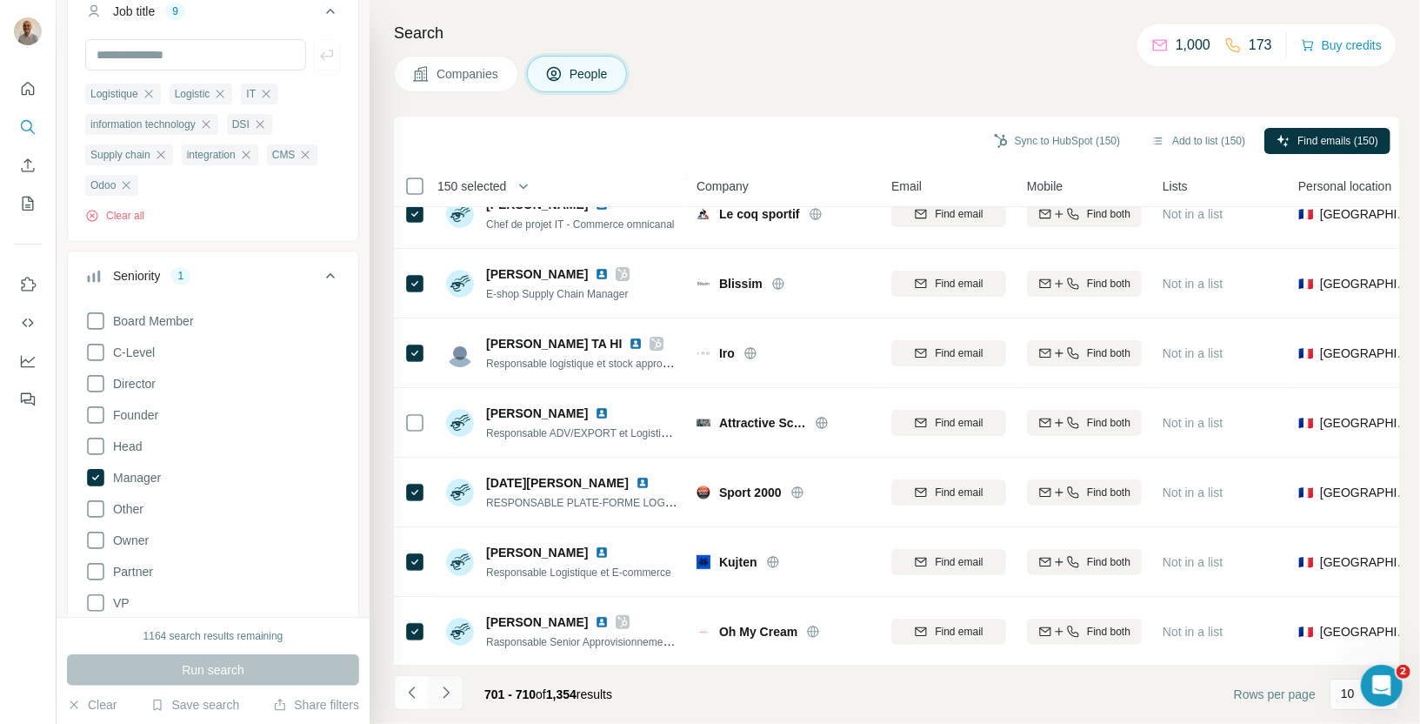
click at [447, 688] on icon "Navigate to next page" at bounding box center [445, 692] width 17 height 17
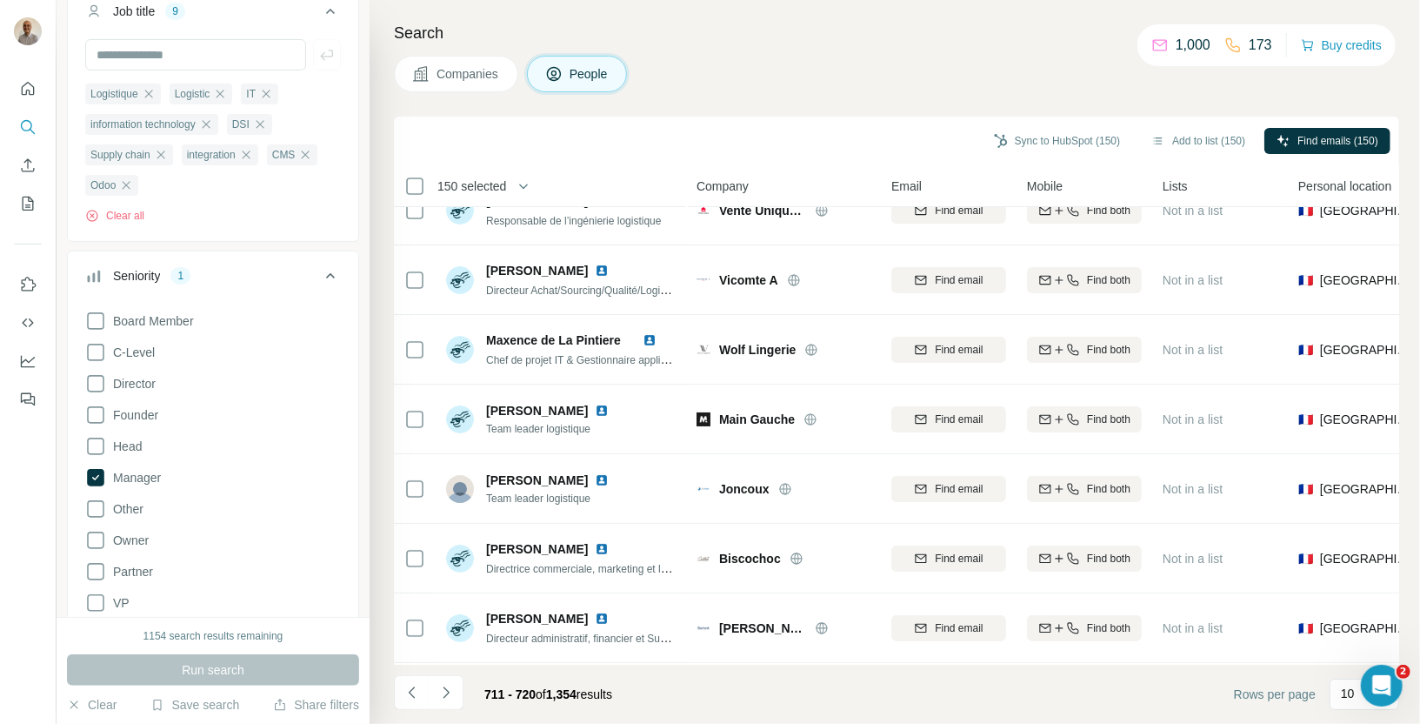
scroll to position [0, 0]
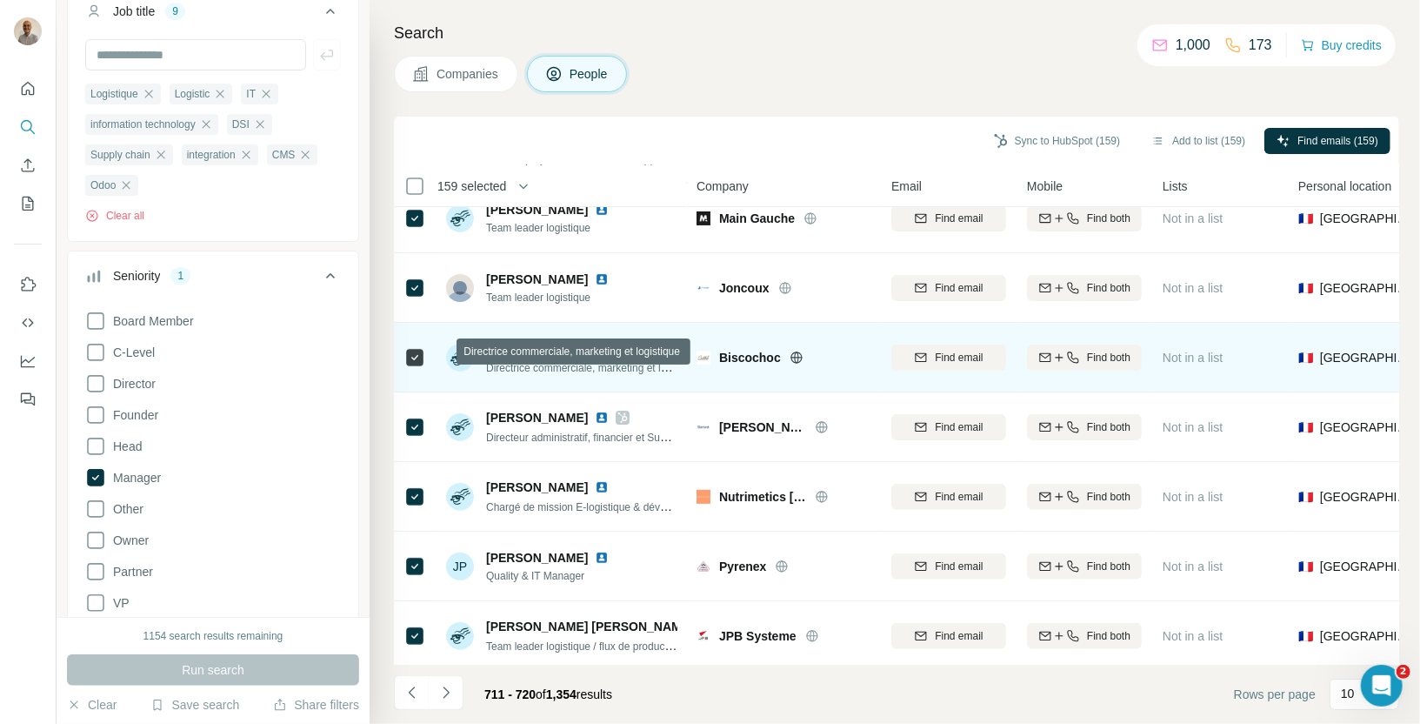
scroll to position [237, 0]
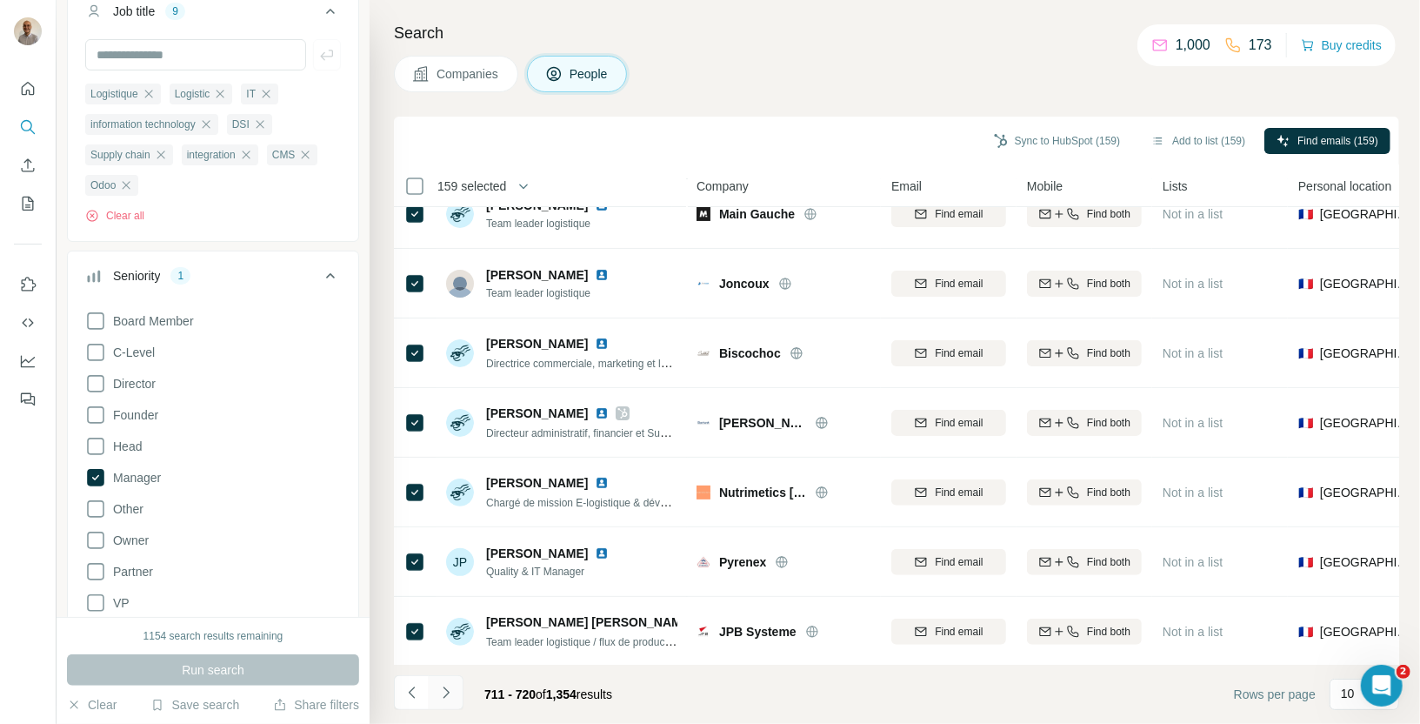
click at [441, 687] on icon "Navigate to next page" at bounding box center [445, 692] width 17 height 17
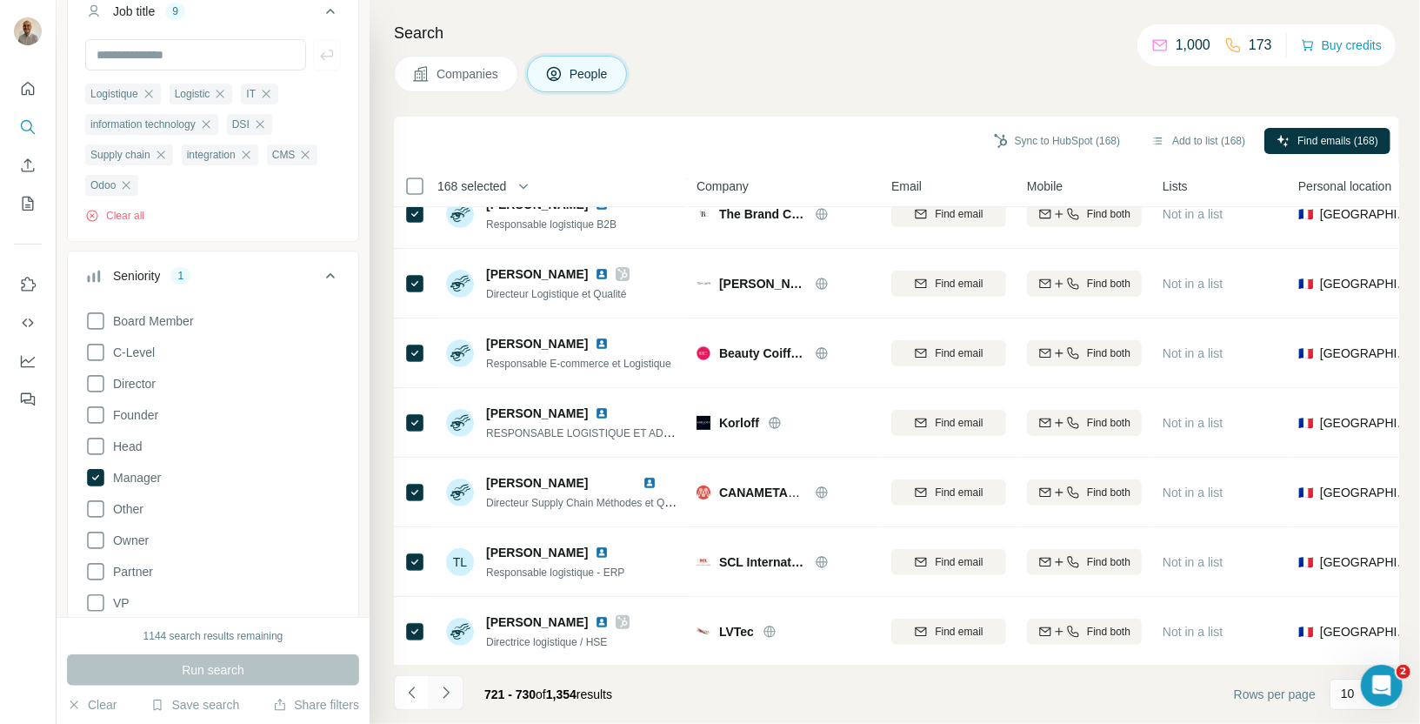
click at [446, 688] on icon "Navigate to next page" at bounding box center [445, 692] width 17 height 17
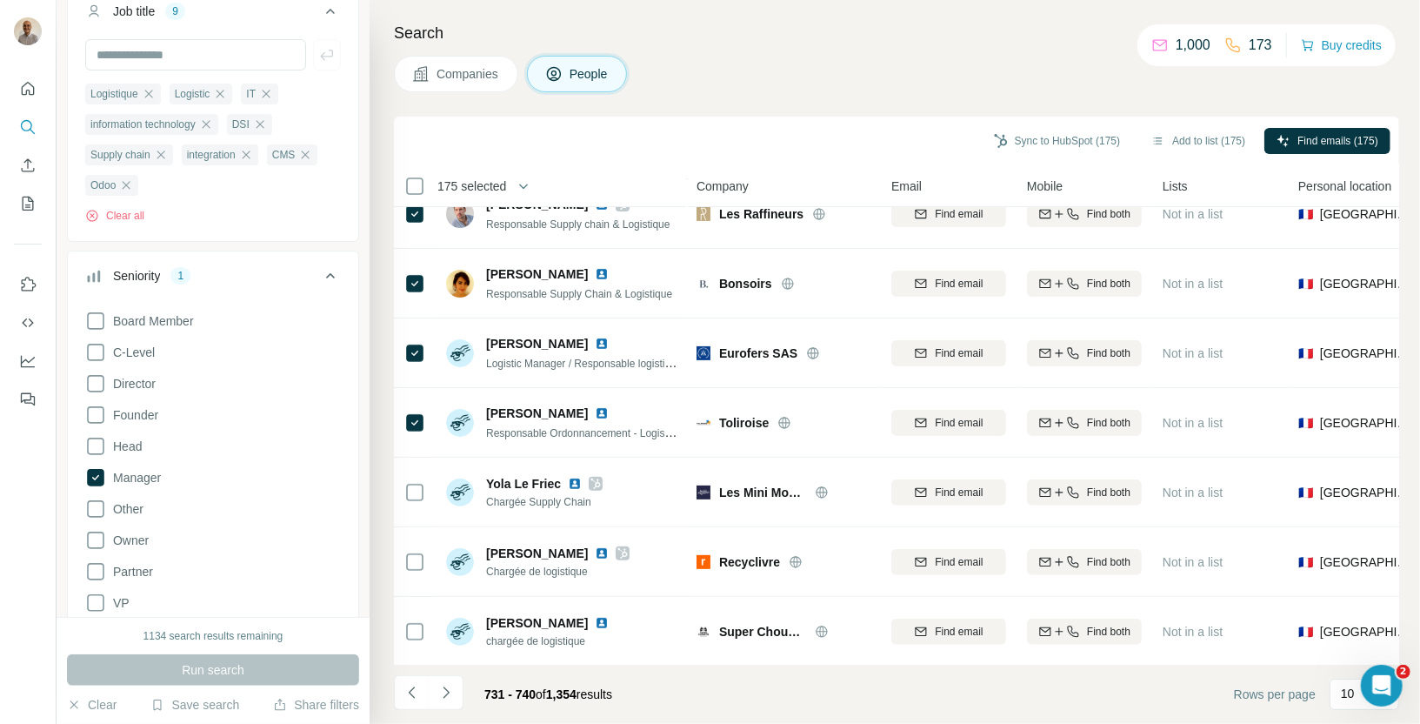
click at [464, 688] on div "731 - 740 of 1,354 results" at bounding box center [510, 694] width 232 height 38
click at [450, 689] on icon "Navigate to next page" at bounding box center [445, 692] width 17 height 17
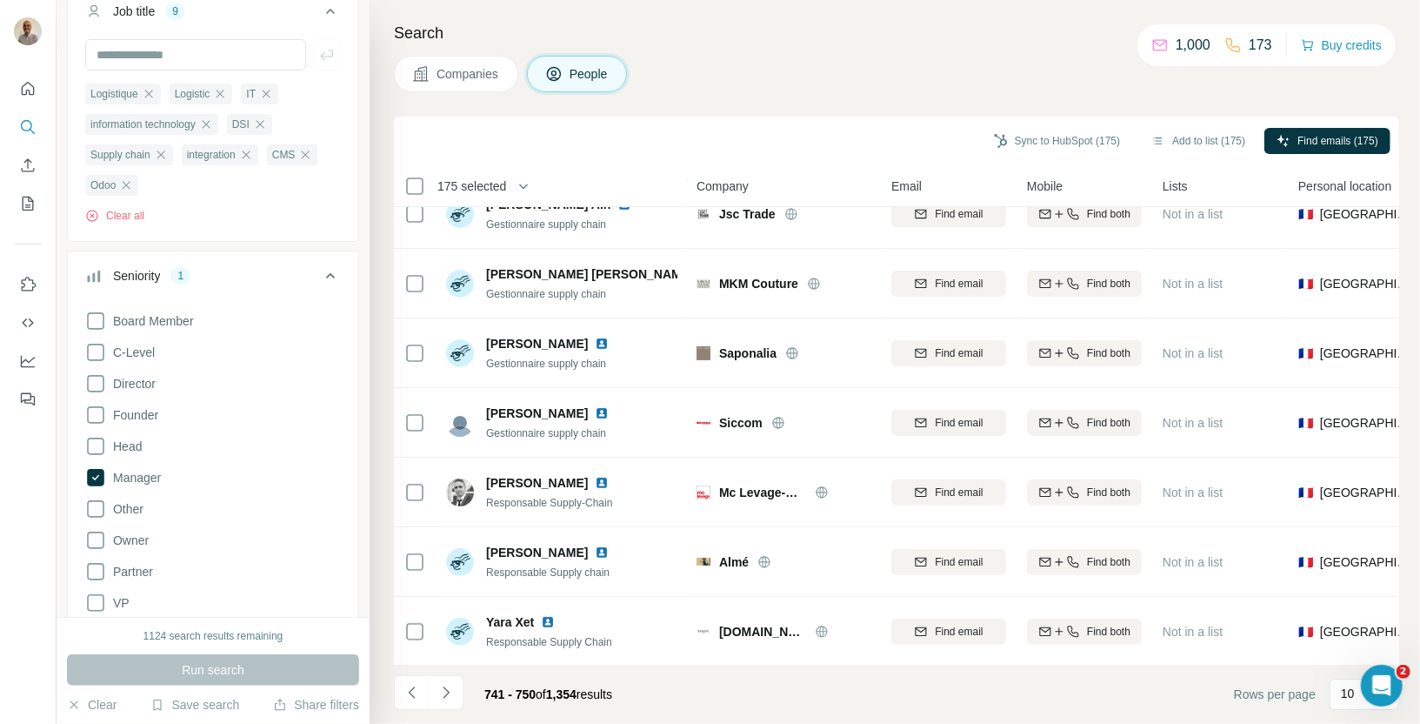
scroll to position [0, 0]
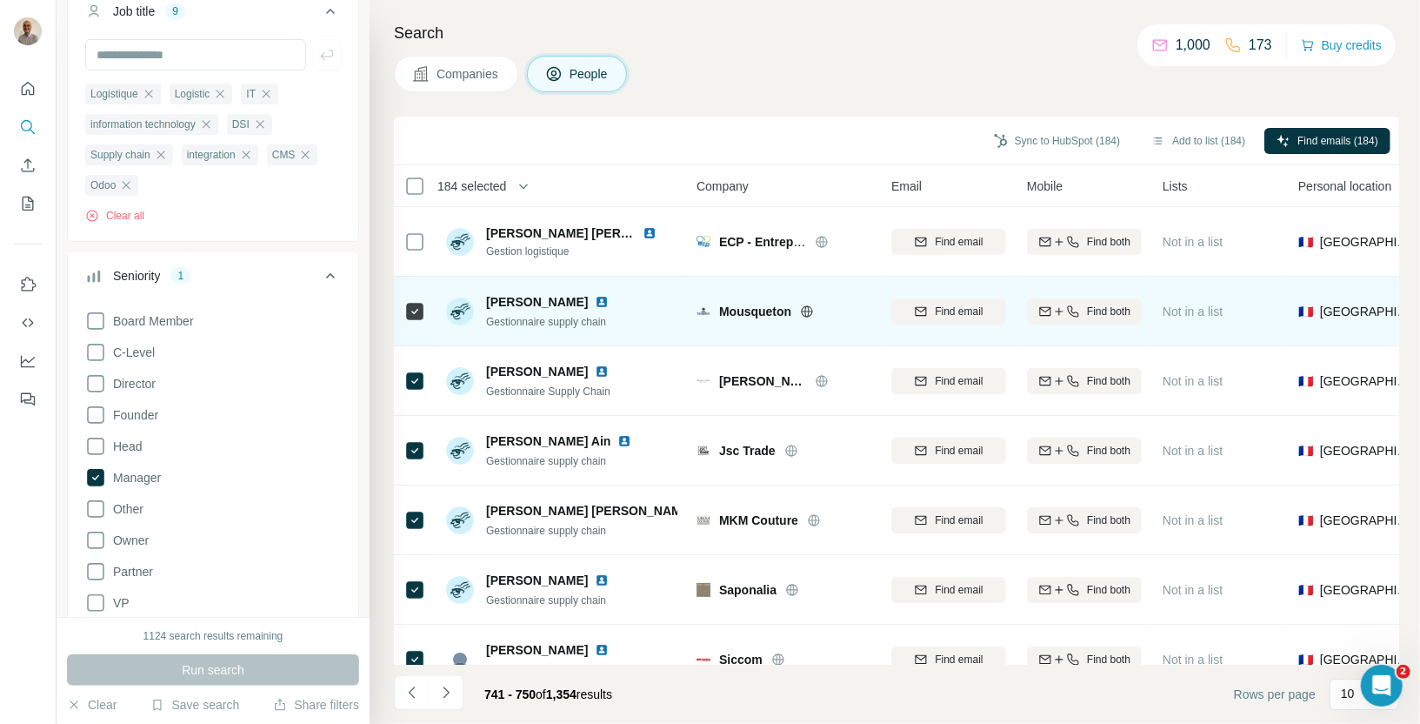
click at [413, 291] on div at bounding box center [414, 311] width 21 height 48
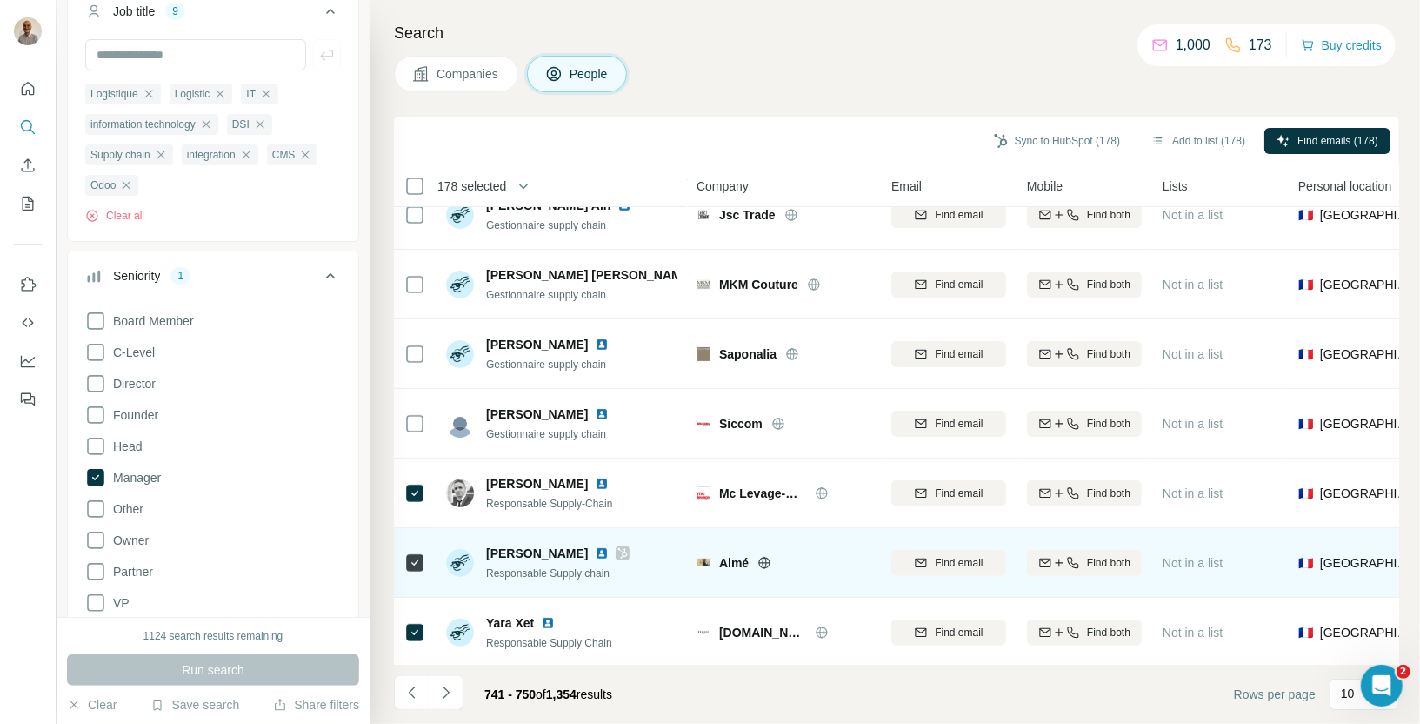
scroll to position [237, 0]
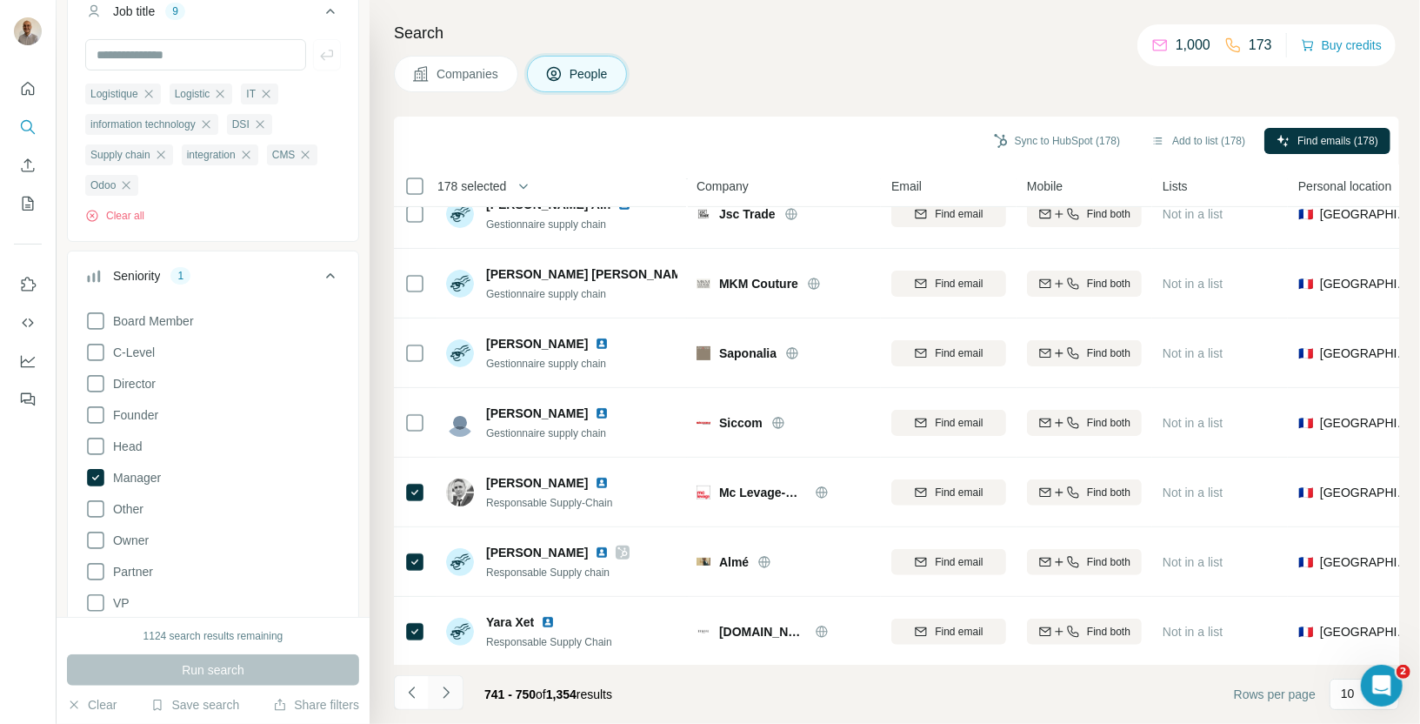
click at [451, 688] on icon "Navigate to next page" at bounding box center [445, 692] width 17 height 17
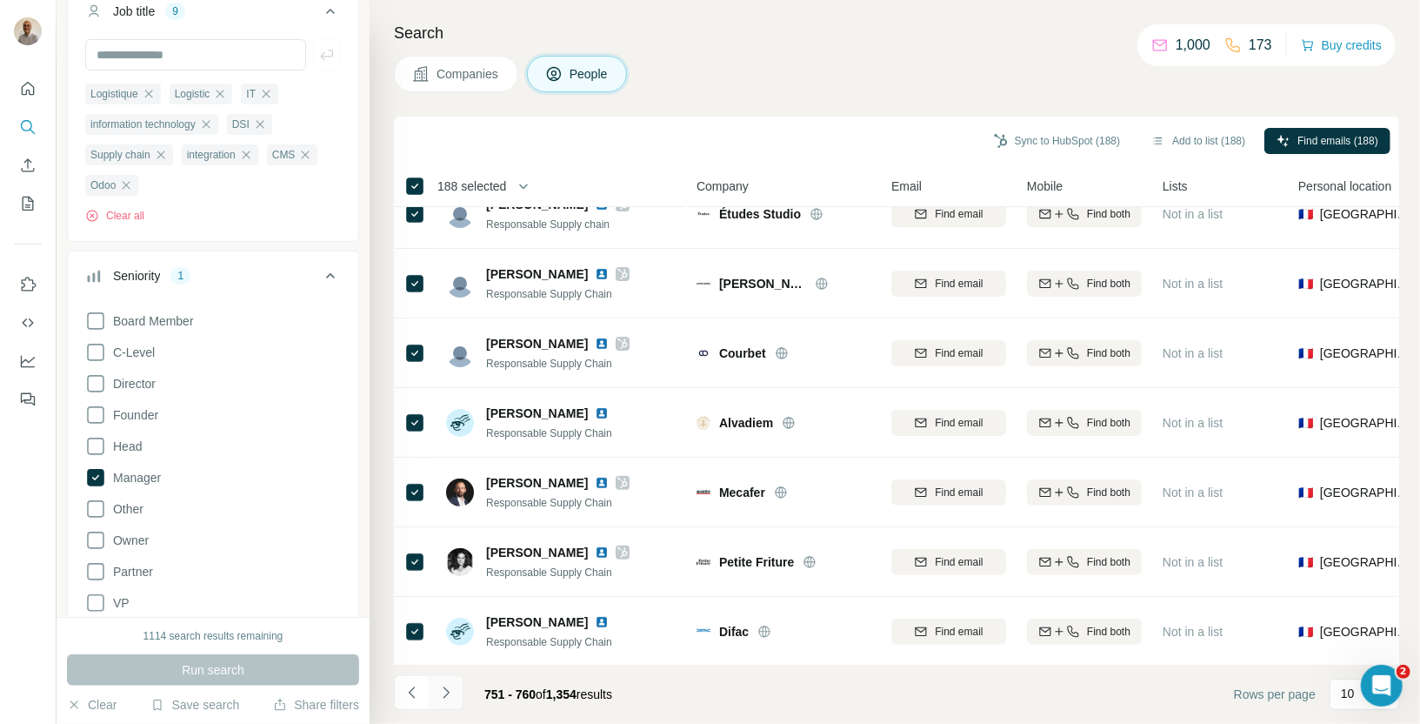
click at [437, 704] on button "Navigate to next page" at bounding box center [446, 692] width 35 height 35
click at [446, 697] on icon "Navigate to next page" at bounding box center [445, 692] width 17 height 17
click at [447, 694] on icon "Navigate to next page" at bounding box center [445, 692] width 17 height 17
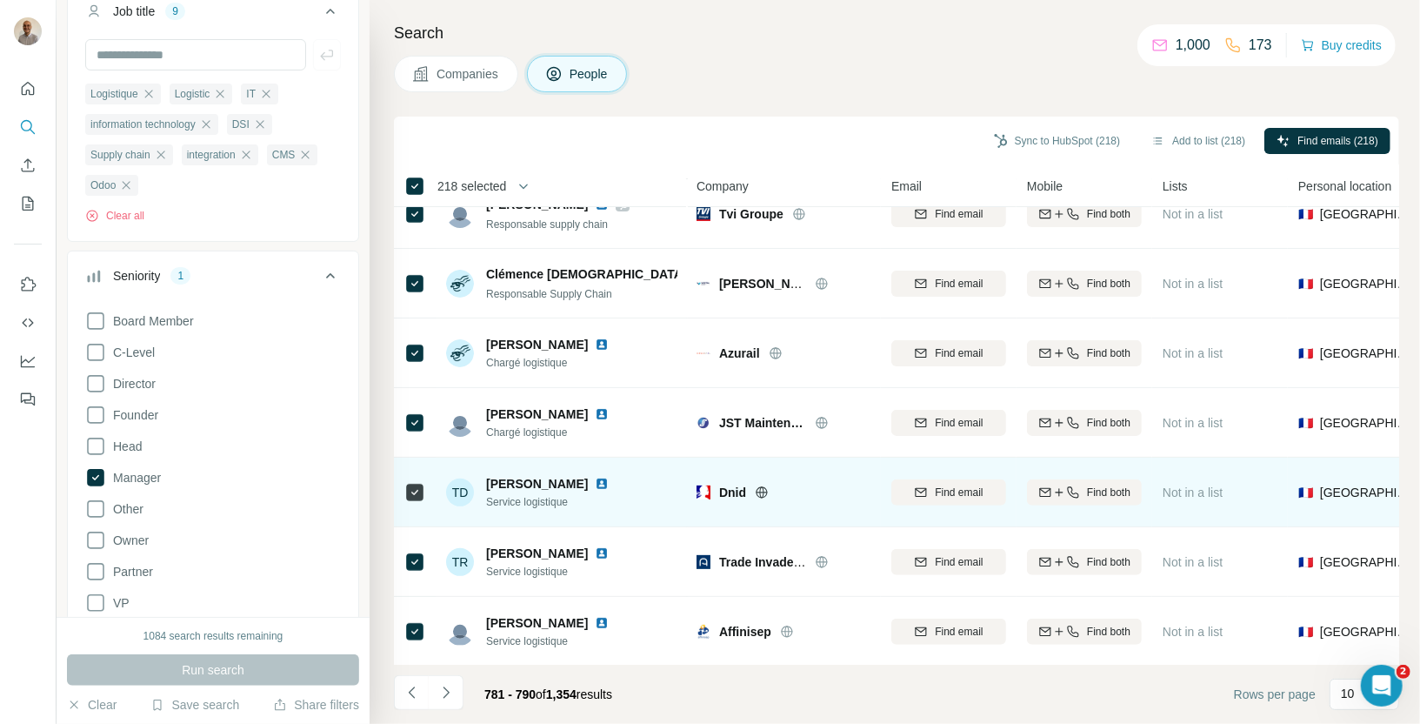
click at [403, 496] on td at bounding box center [415, 492] width 42 height 70
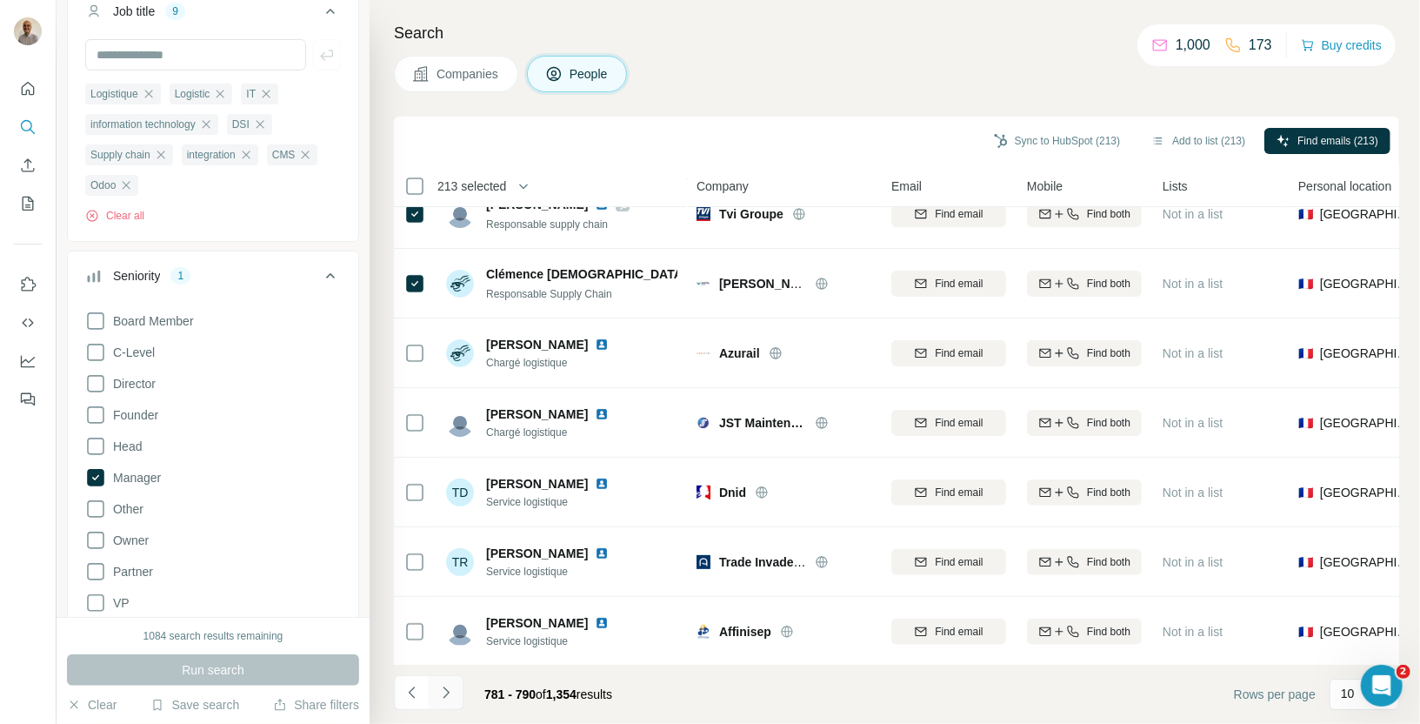
click at [450, 697] on icon "Navigate to next page" at bounding box center [445, 692] width 17 height 17
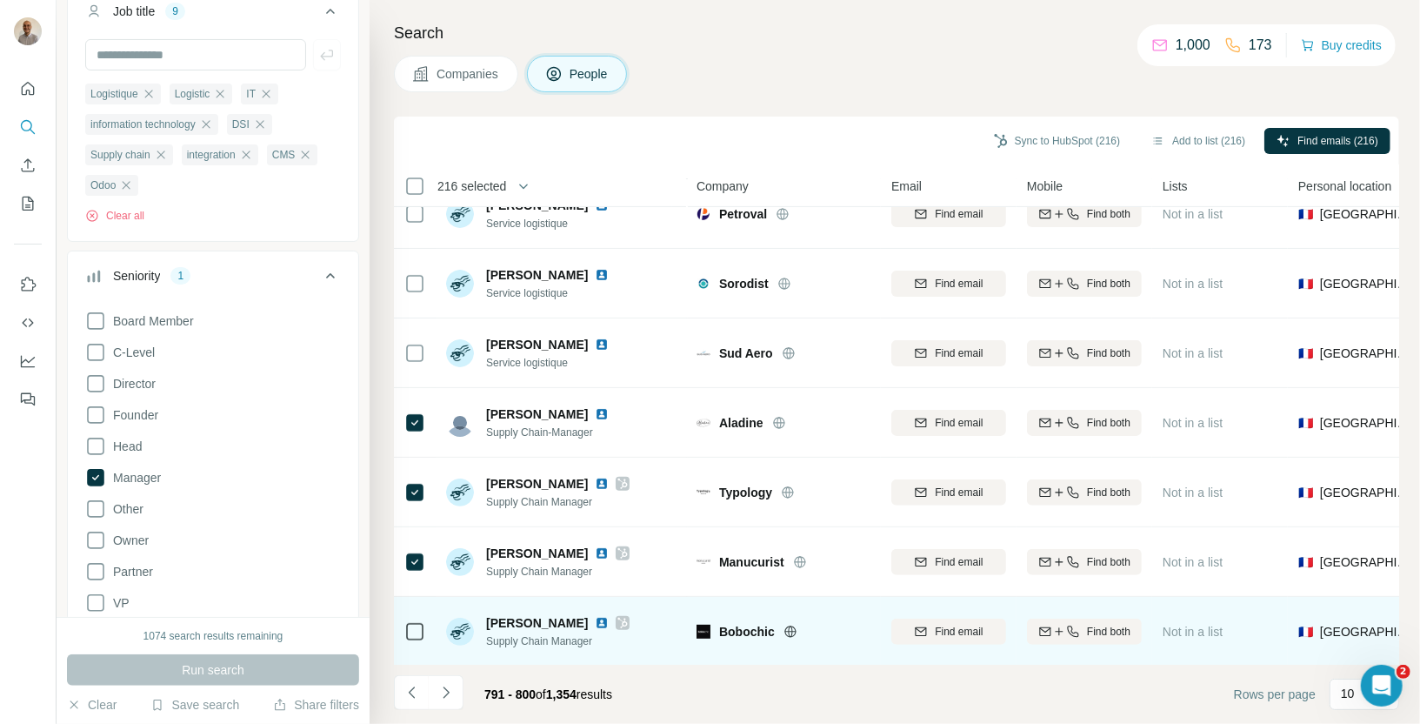
click at [412, 638] on icon at bounding box center [414, 631] width 21 height 21
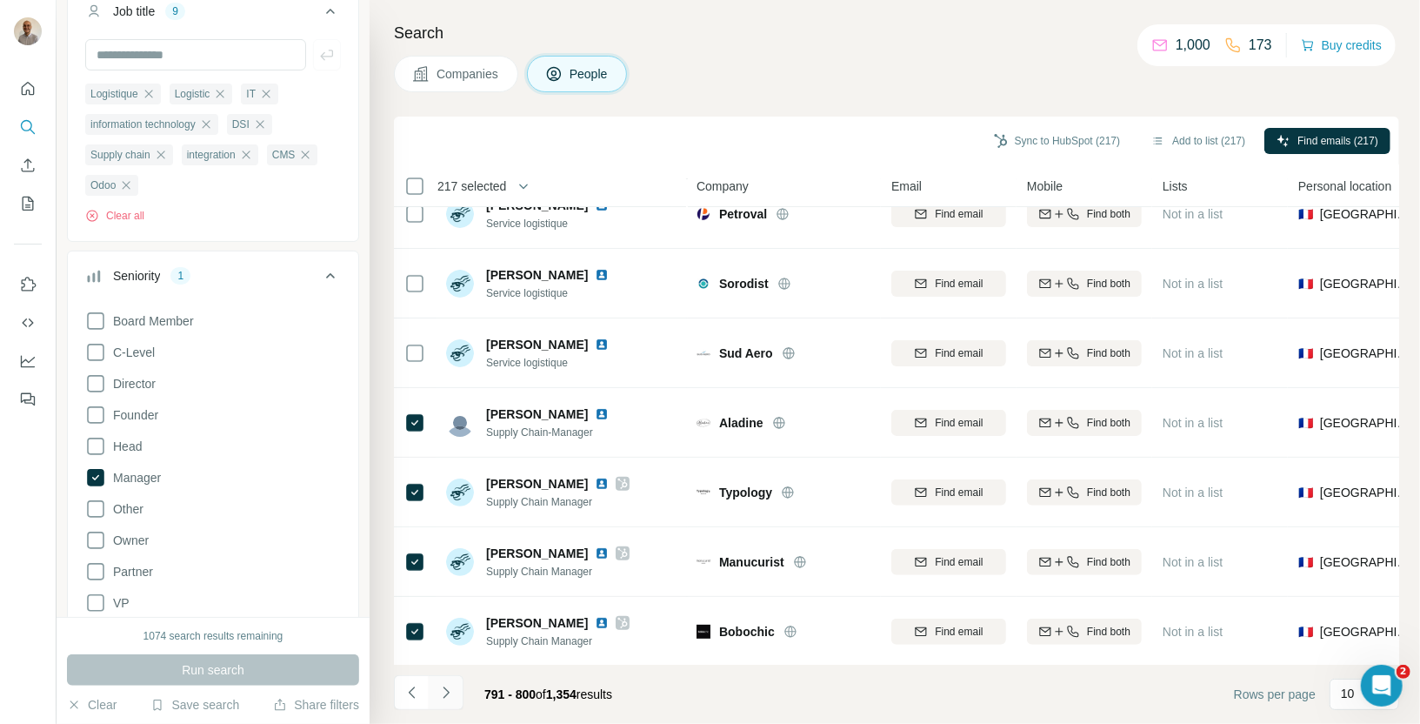
click at [448, 699] on icon "Navigate to next page" at bounding box center [445, 692] width 17 height 17
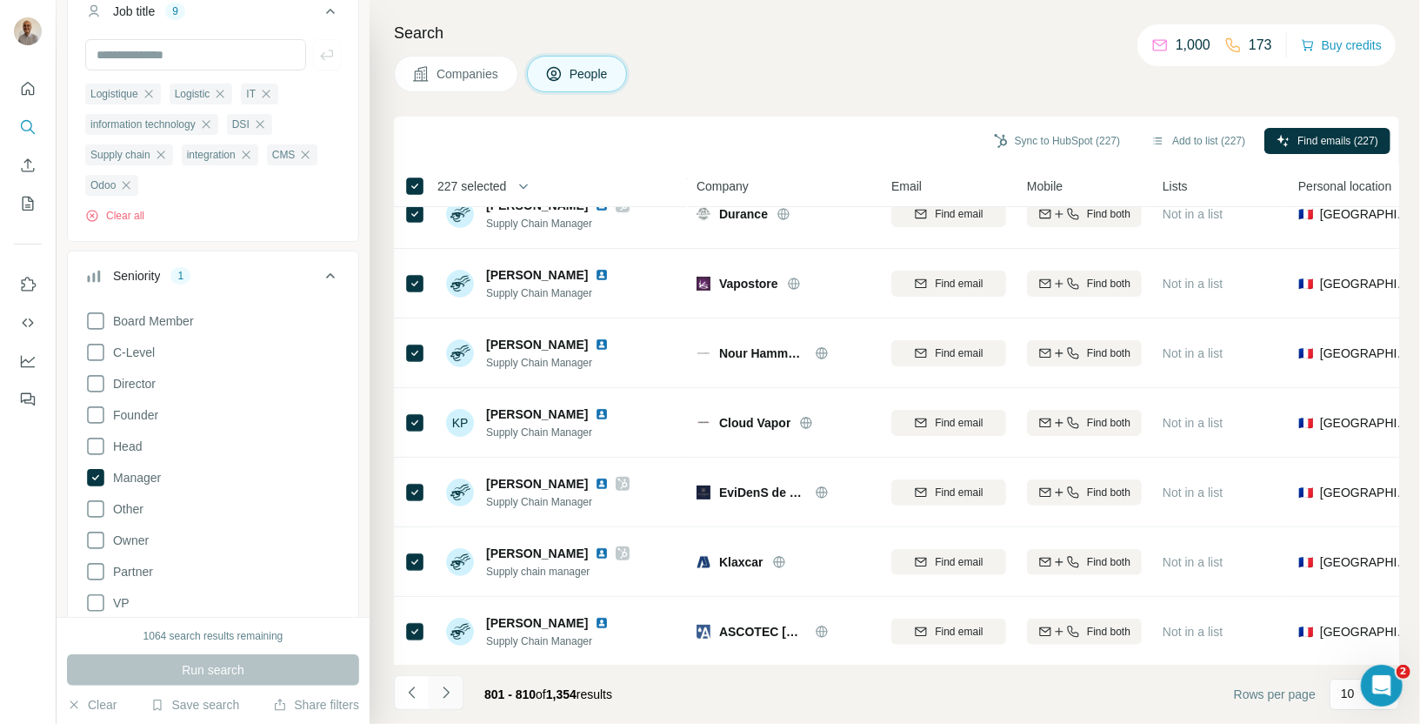
click at [444, 693] on icon "Navigate to next page" at bounding box center [445, 692] width 17 height 17
click at [446, 693] on icon "Navigate to next page" at bounding box center [446, 691] width 6 height 11
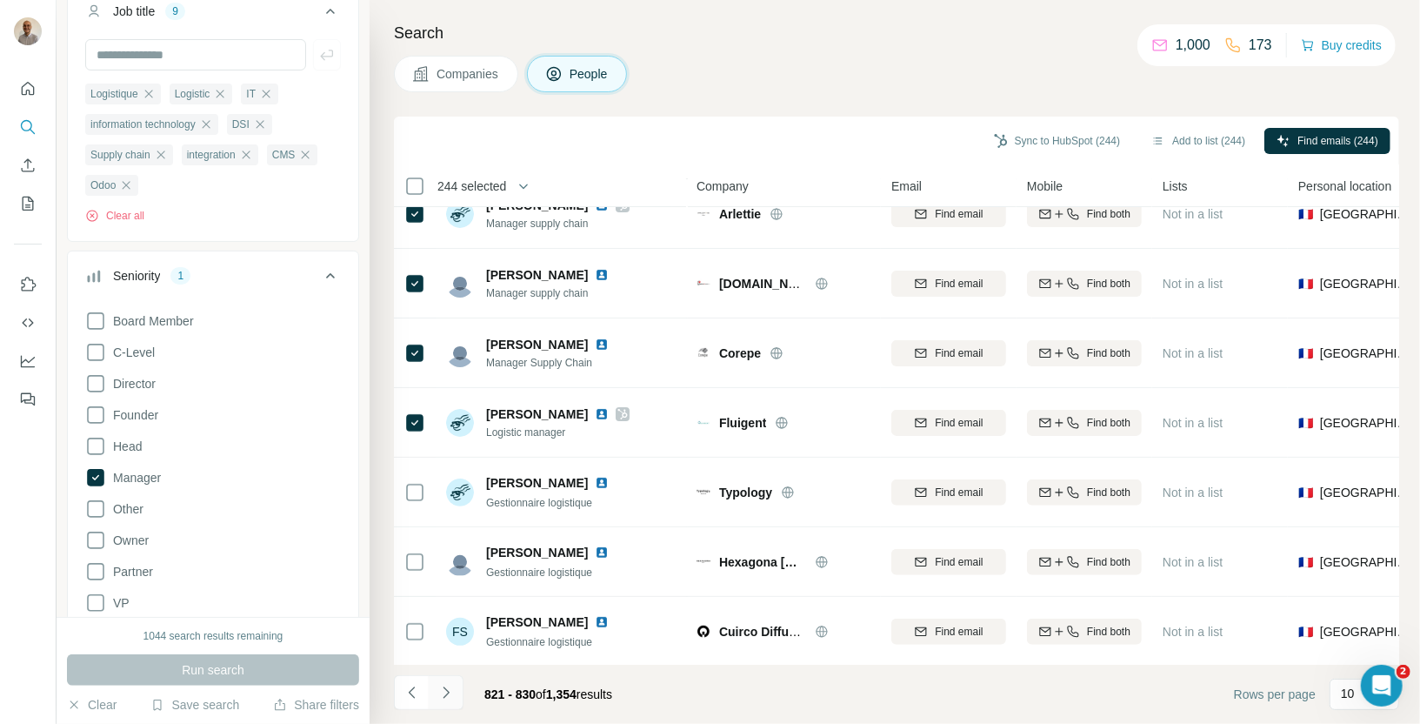
click at [445, 696] on icon "Navigate to next page" at bounding box center [446, 691] width 6 height 11
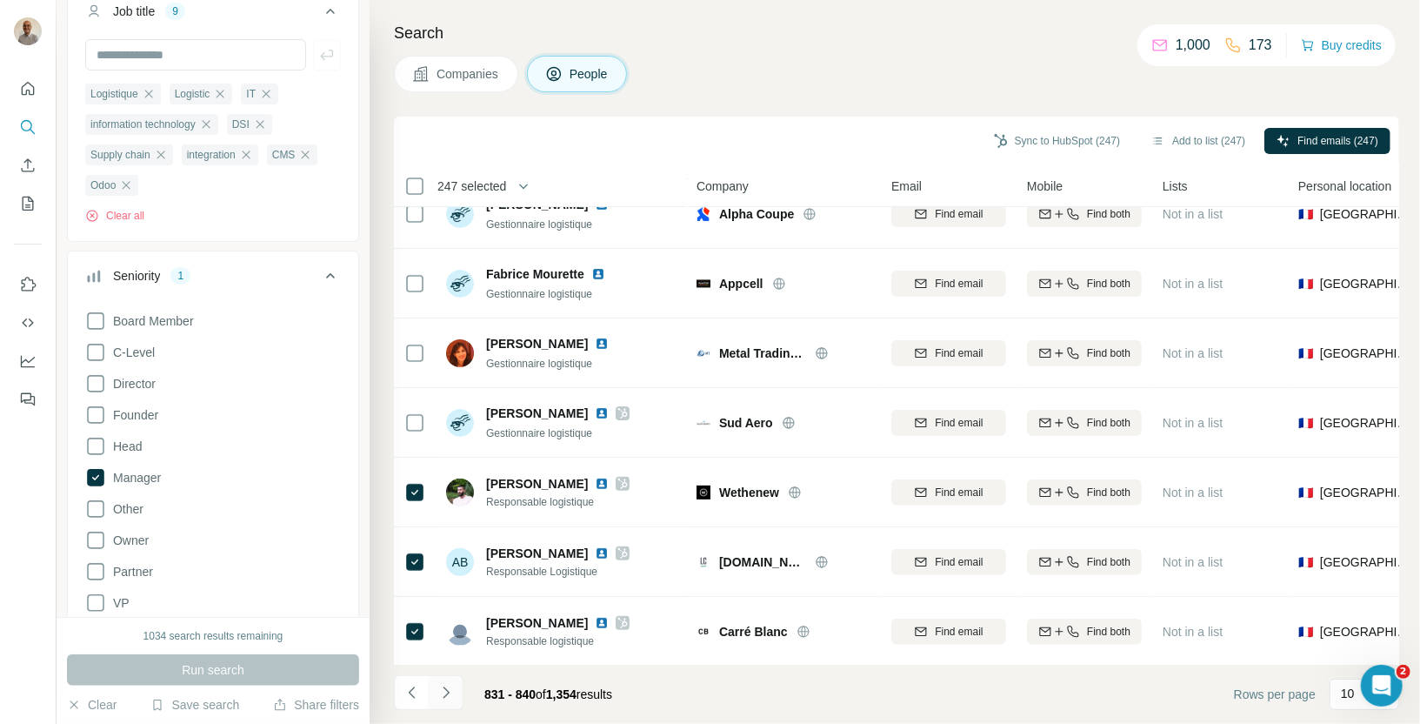
click at [448, 698] on icon "Navigate to next page" at bounding box center [445, 692] width 17 height 17
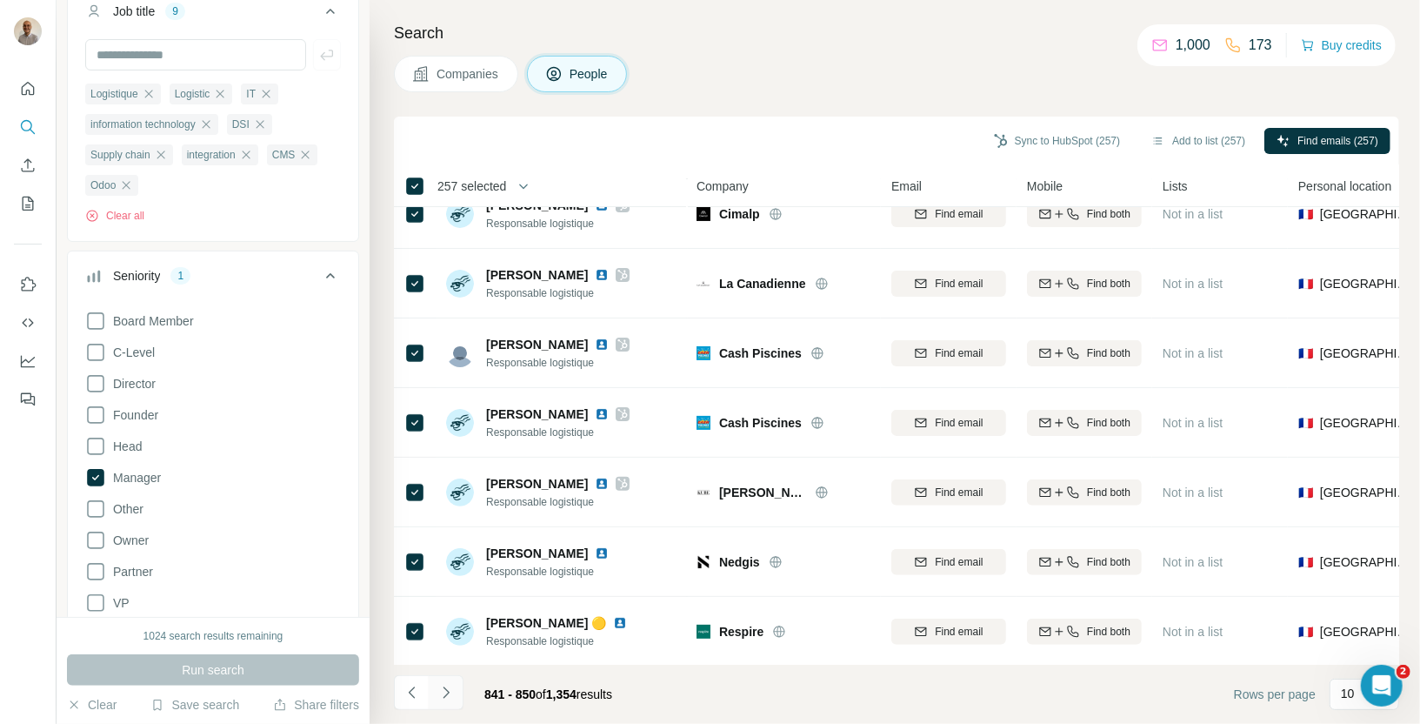
click at [446, 700] on icon "Navigate to next page" at bounding box center [445, 692] width 17 height 17
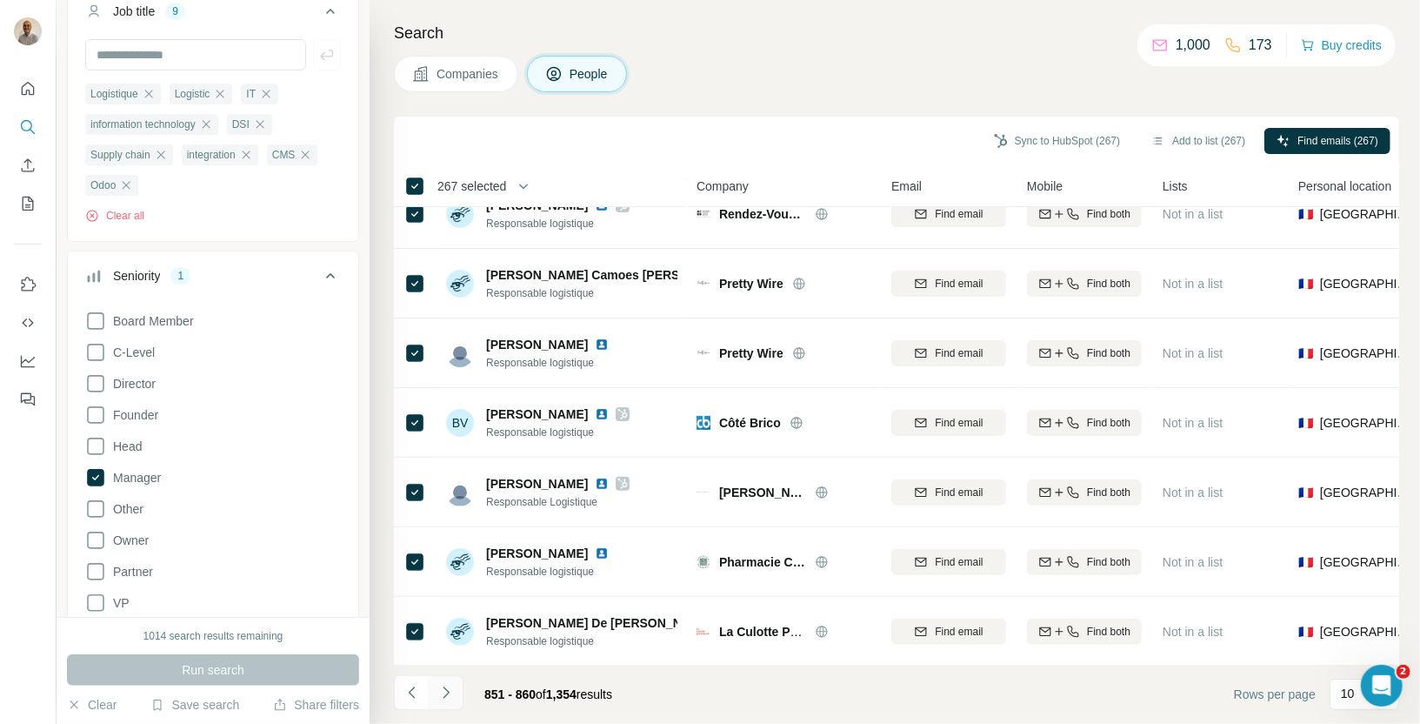
click at [444, 693] on icon "Navigate to next page" at bounding box center [445, 692] width 17 height 17
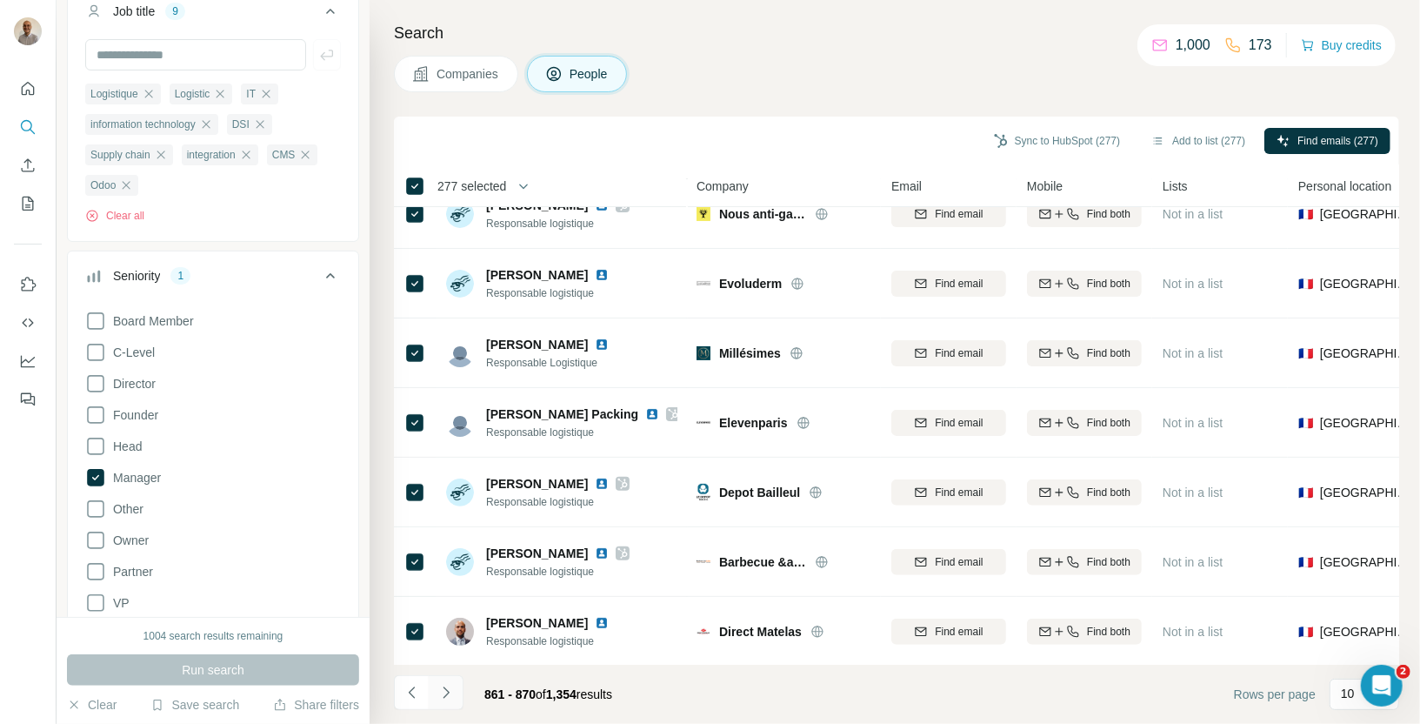
click at [452, 690] on icon "Navigate to next page" at bounding box center [445, 692] width 17 height 17
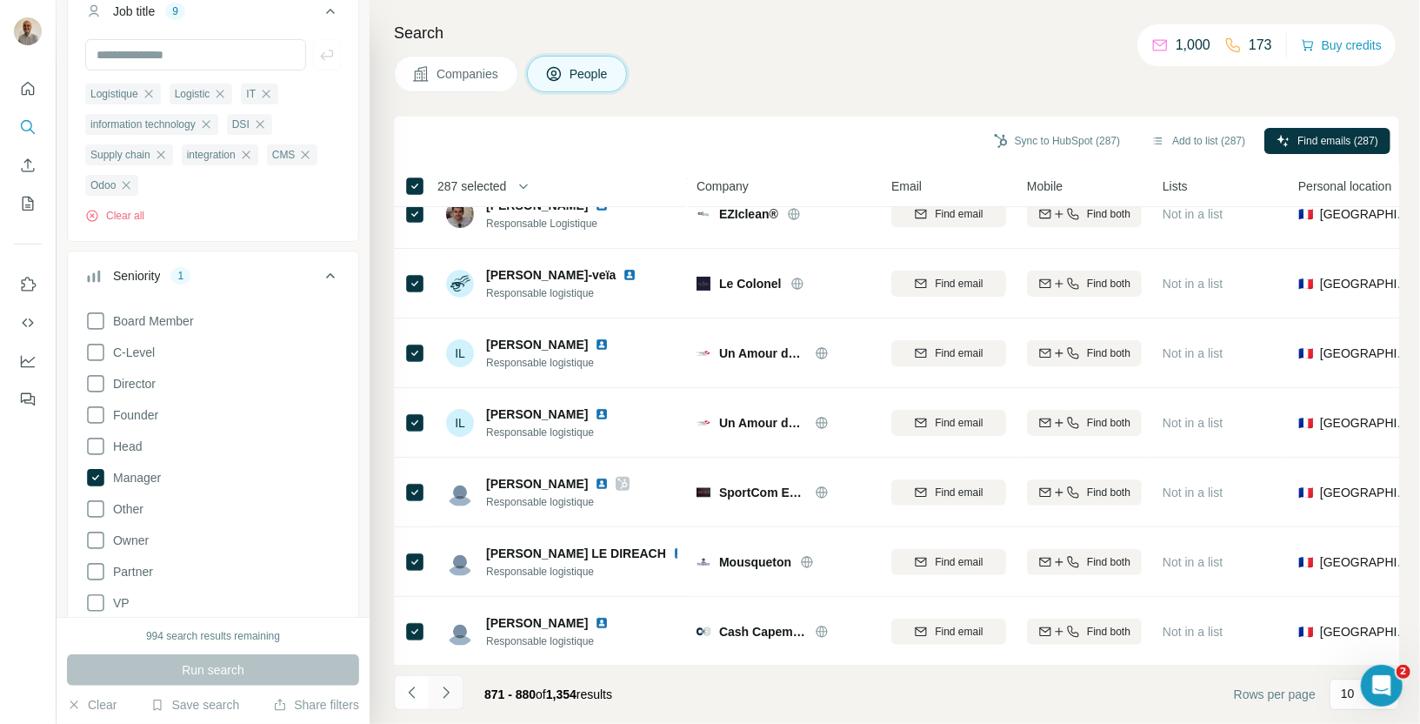
click at [444, 695] on icon "Navigate to next page" at bounding box center [446, 691] width 6 height 11
click at [444, 691] on icon "Navigate to next page" at bounding box center [445, 692] width 17 height 17
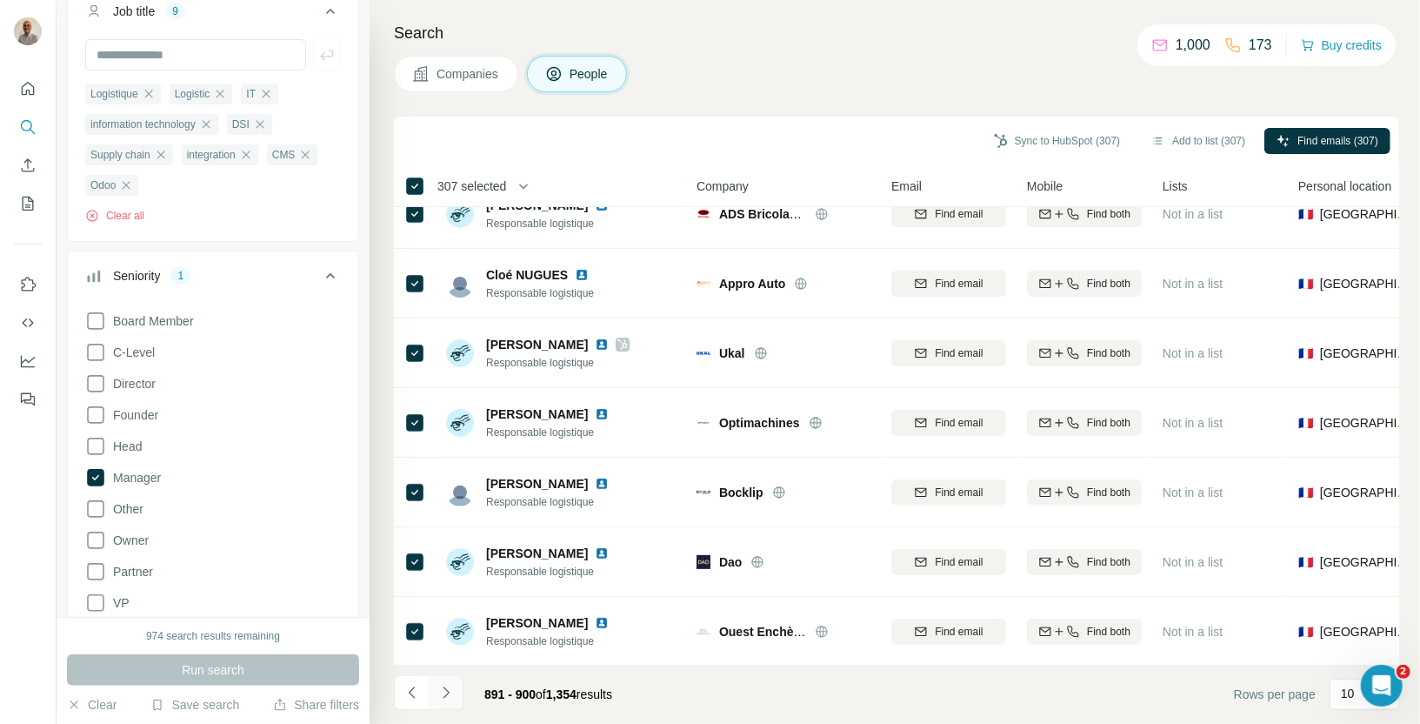
click at [450, 697] on icon "Navigate to next page" at bounding box center [445, 692] width 17 height 17
click at [441, 695] on icon "Navigate to next page" at bounding box center [445, 692] width 17 height 17
click at [447, 695] on icon "Navigate to next page" at bounding box center [445, 692] width 17 height 17
click at [445, 692] on icon "Navigate to next page" at bounding box center [445, 692] width 17 height 17
click at [442, 700] on icon "Navigate to next page" at bounding box center [445, 692] width 17 height 17
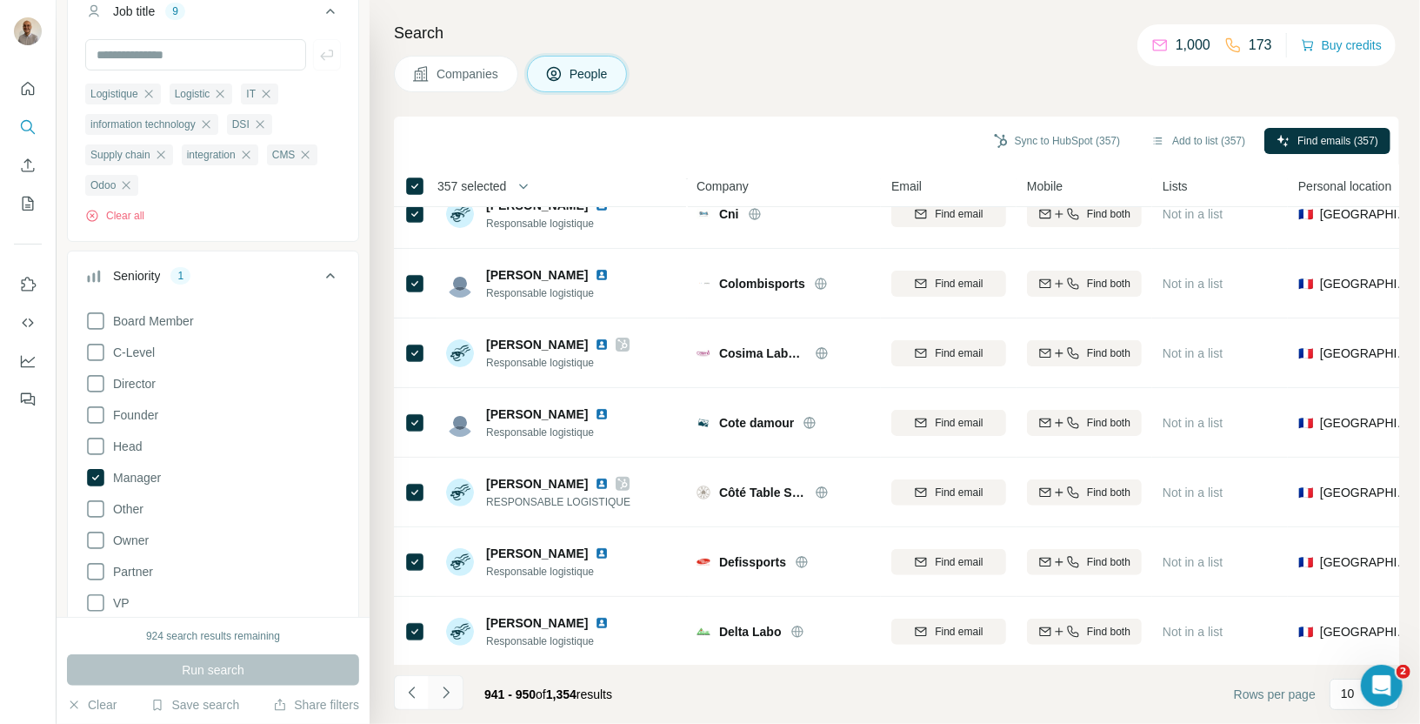
click at [437, 691] on icon "Navigate to next page" at bounding box center [445, 692] width 17 height 17
click at [443, 702] on button "Navigate to next page" at bounding box center [446, 692] width 35 height 35
click at [450, 697] on icon "Navigate to next page" at bounding box center [445, 692] width 17 height 17
click at [452, 691] on icon "Navigate to next page" at bounding box center [445, 692] width 17 height 17
click at [446, 691] on icon "Navigate to next page" at bounding box center [446, 691] width 6 height 11
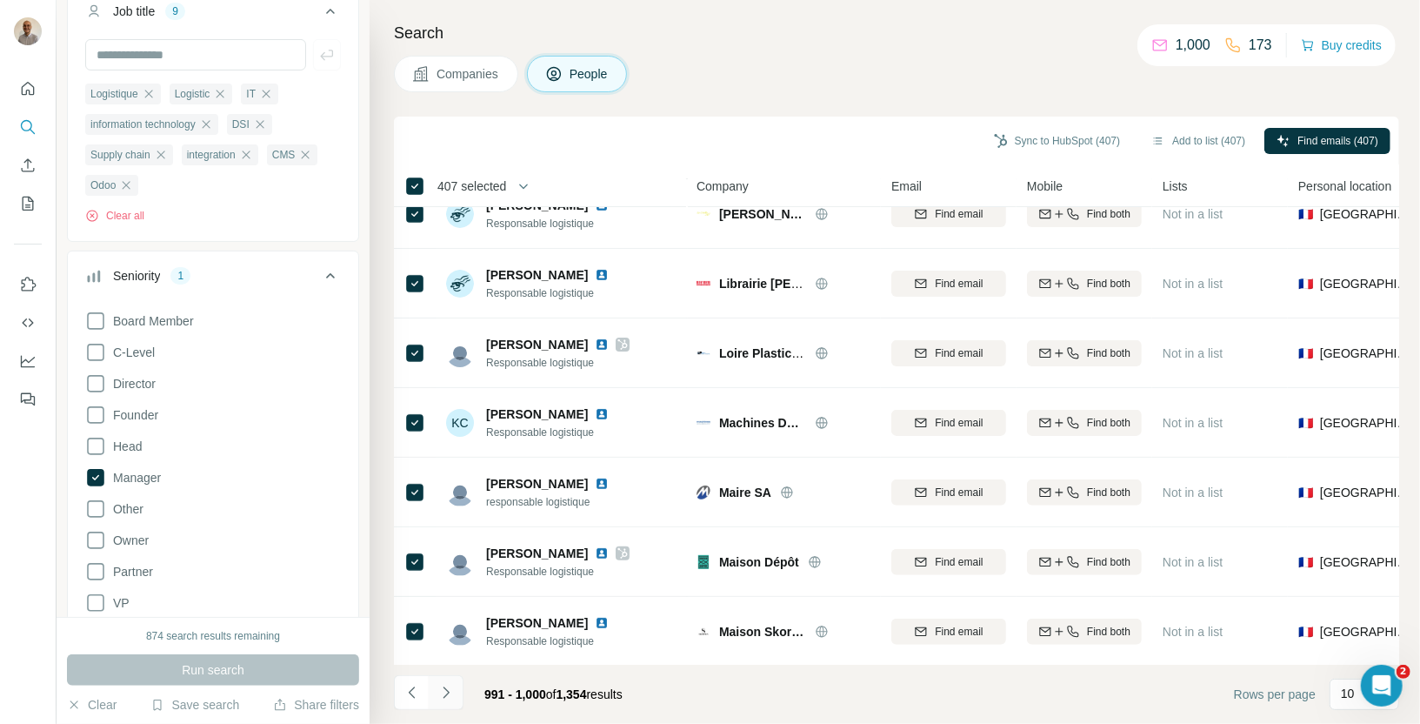
click at [446, 700] on icon "Navigate to next page" at bounding box center [445, 692] width 17 height 17
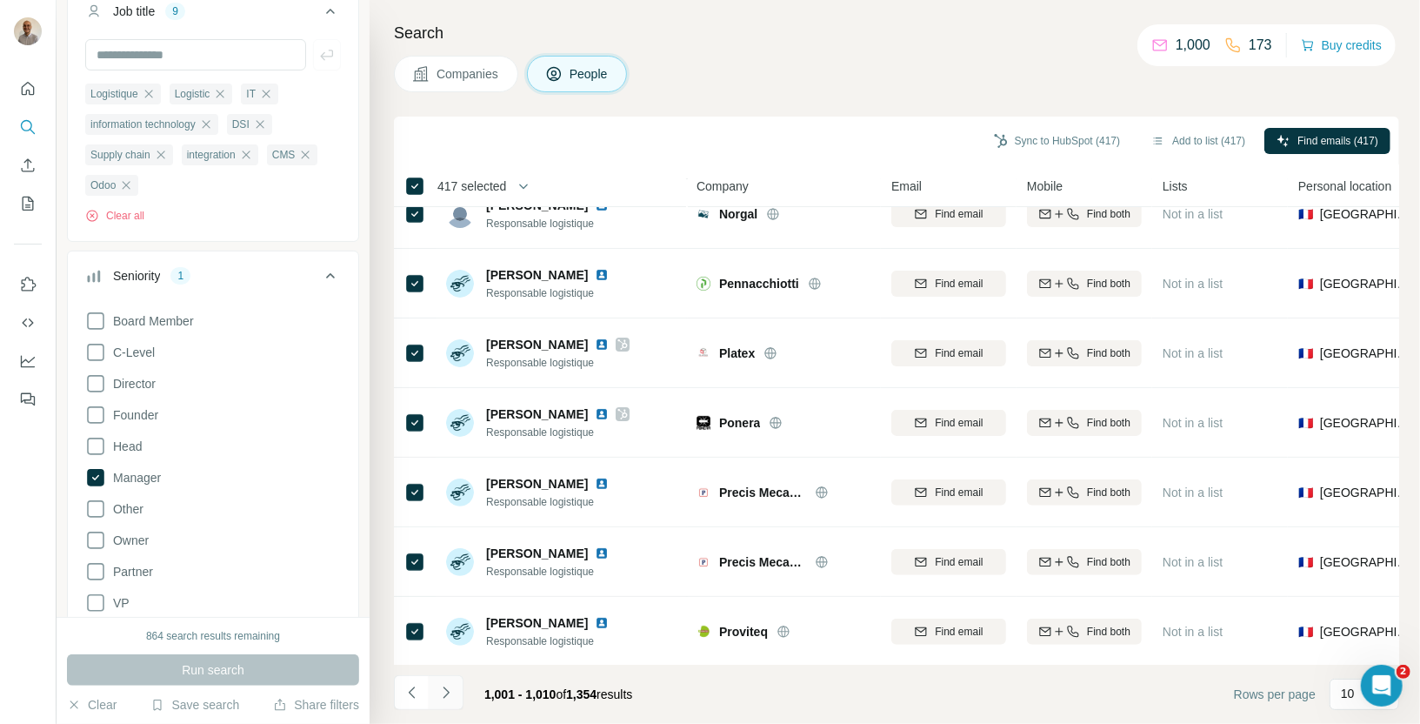
click at [450, 695] on icon "Navigate to next page" at bounding box center [445, 692] width 17 height 17
click at [441, 703] on button "Navigate to next page" at bounding box center [446, 692] width 35 height 35
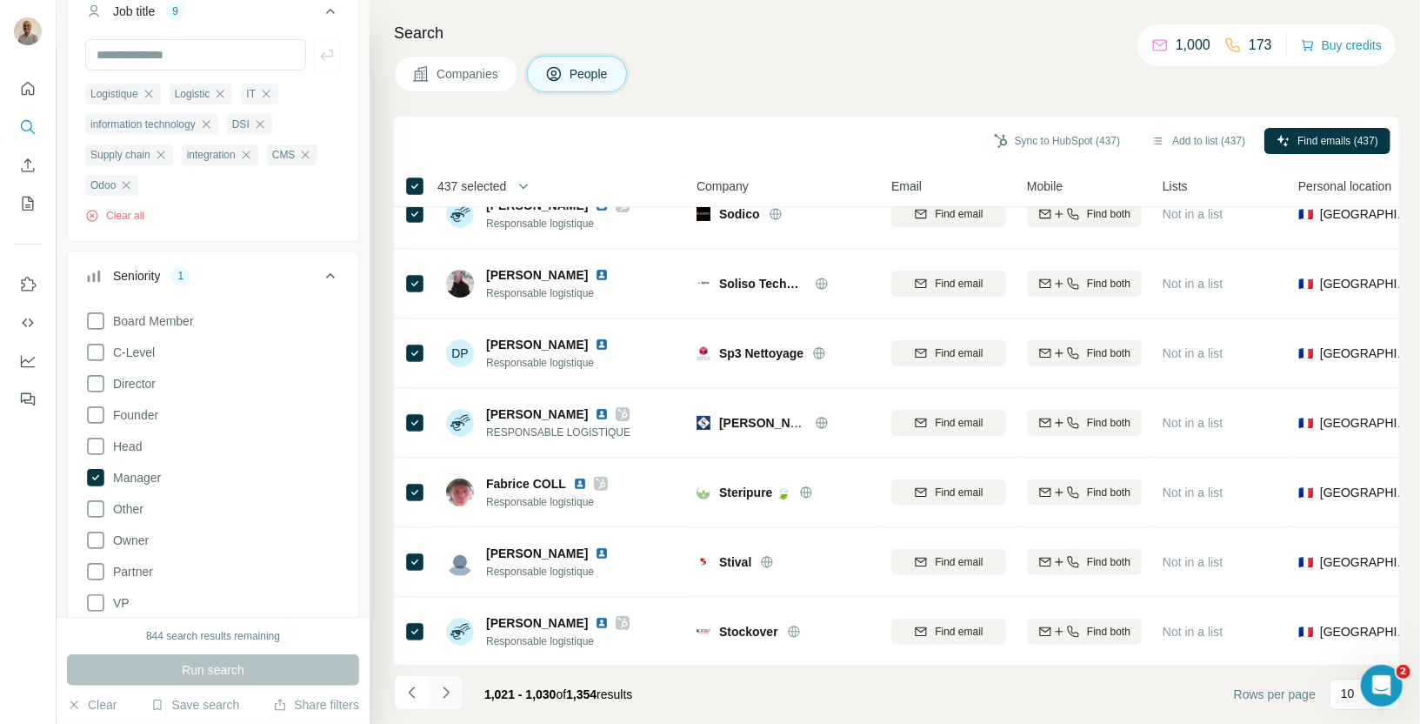
click at [444, 691] on icon "Navigate to next page" at bounding box center [445, 692] width 17 height 17
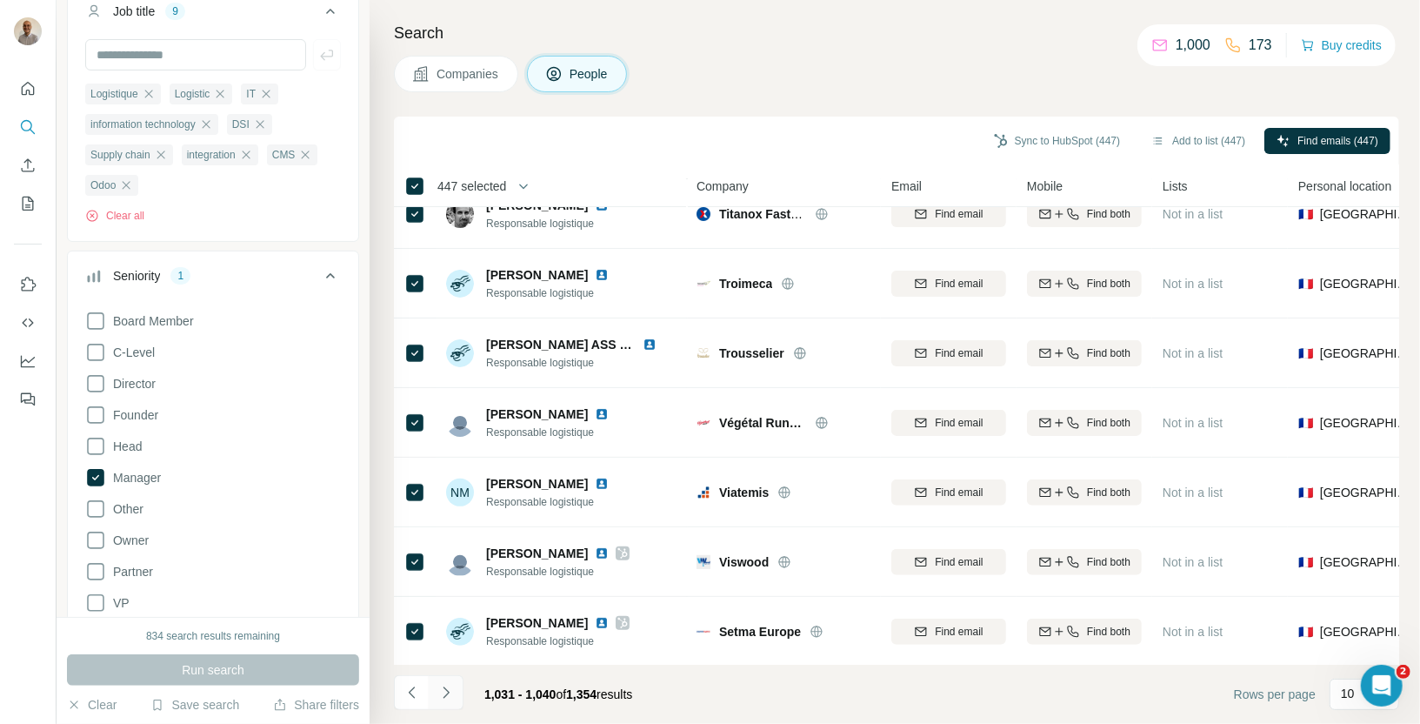
click at [444, 697] on icon "Navigate to next page" at bounding box center [446, 691] width 6 height 11
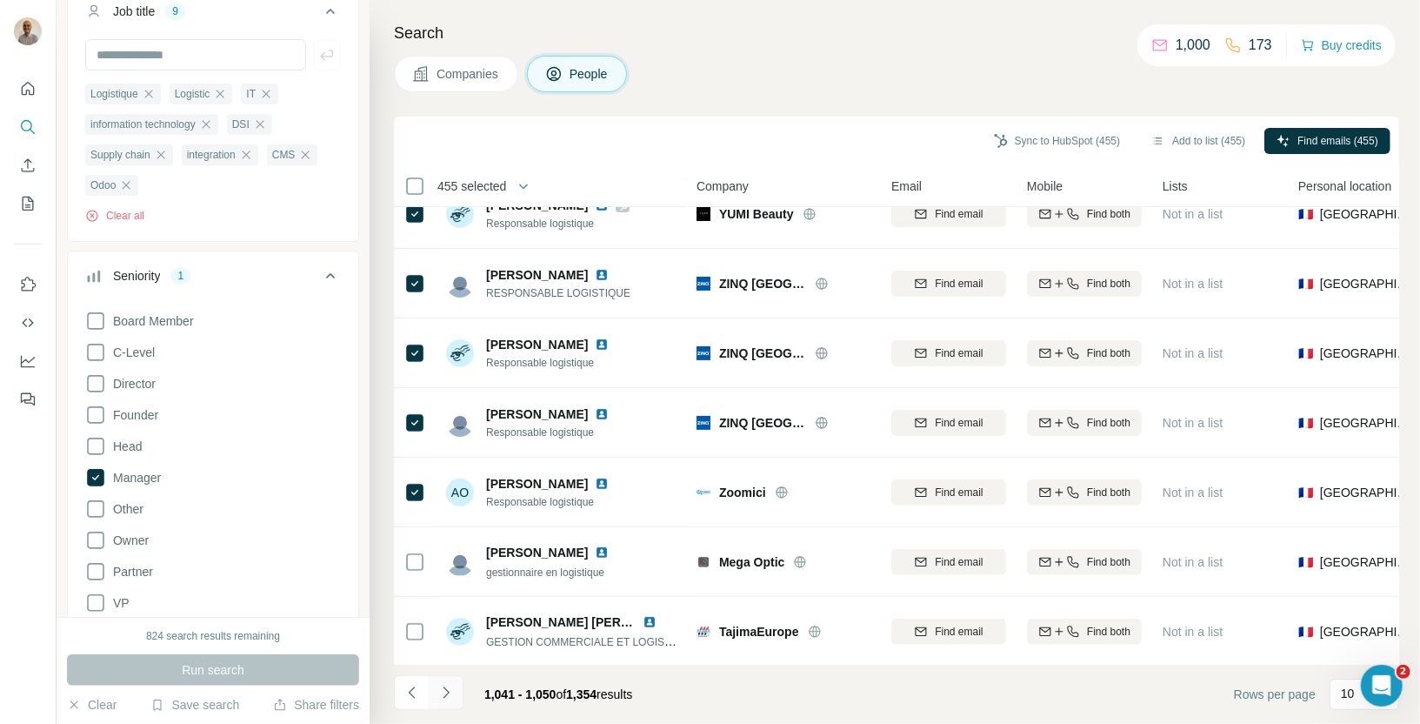
click at [450, 697] on icon "Navigate to next page" at bounding box center [445, 692] width 17 height 17
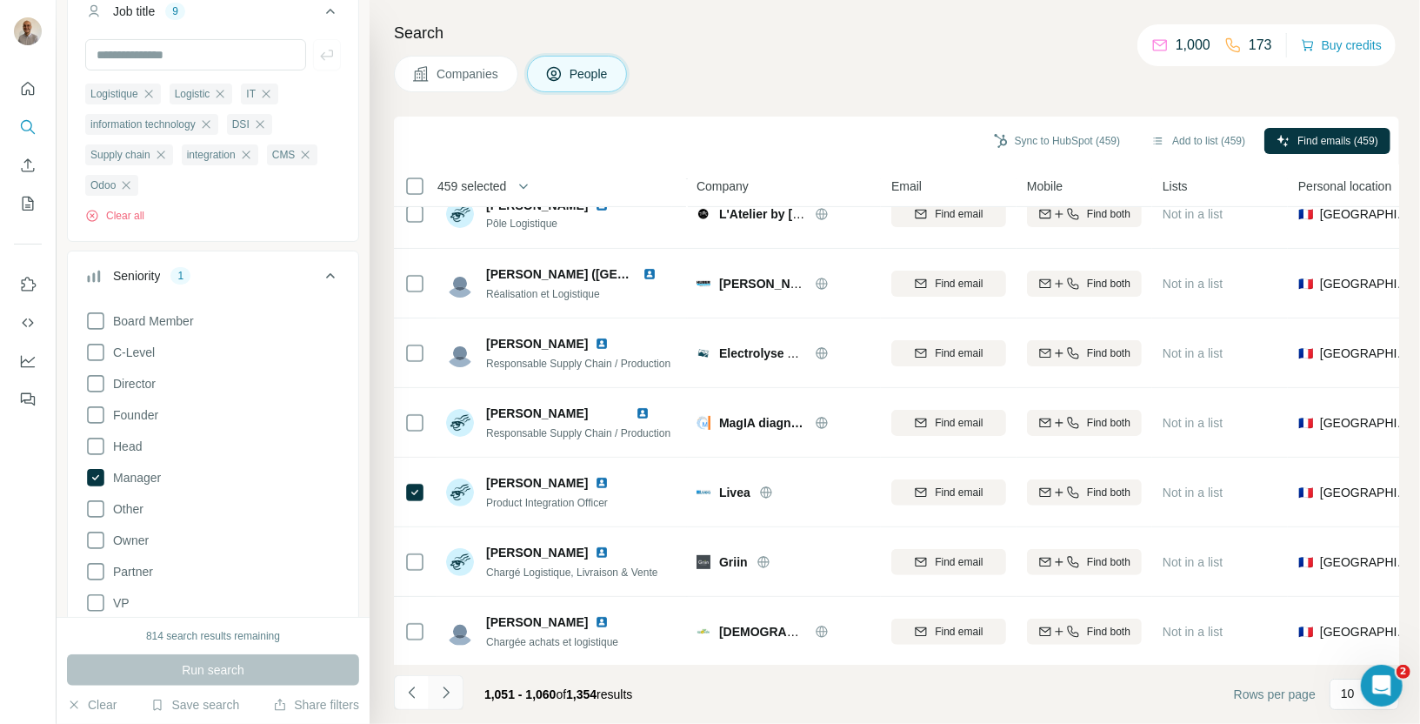
click at [440, 682] on button "Navigate to next page" at bounding box center [446, 692] width 35 height 35
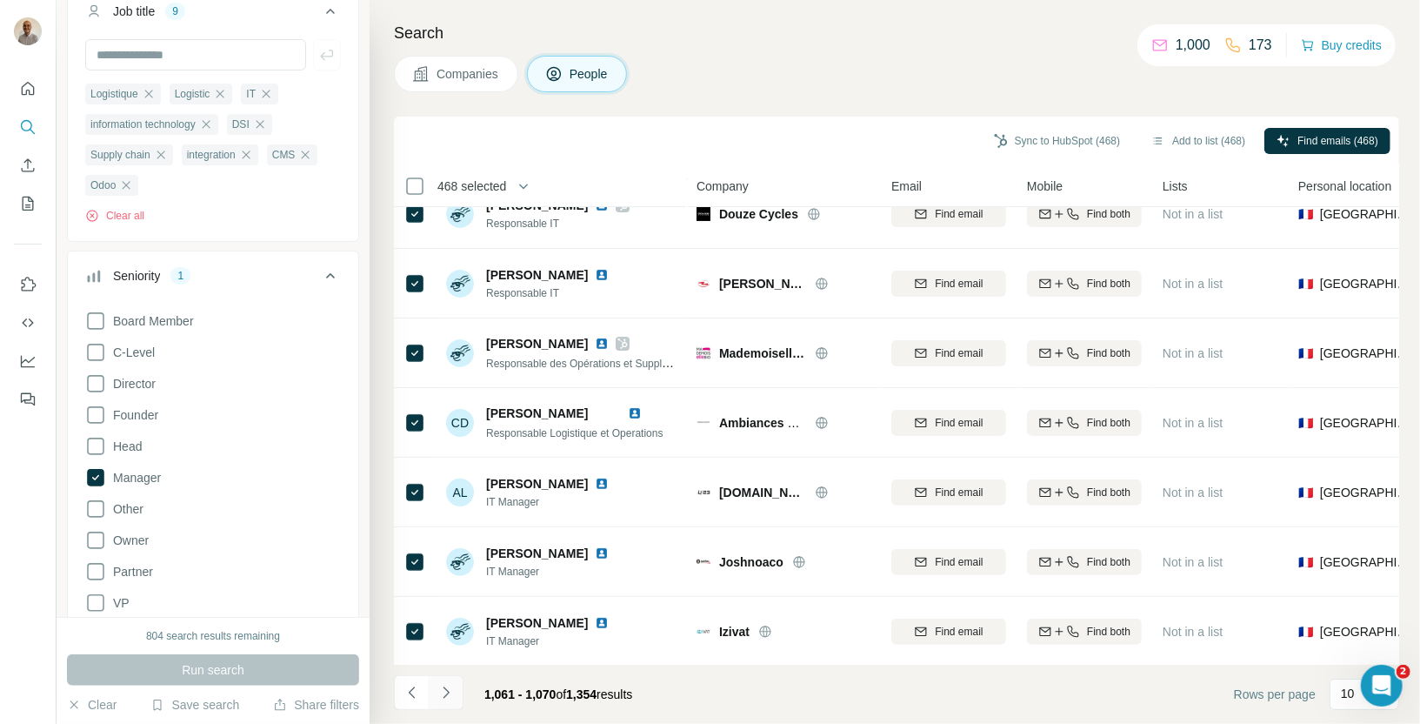
click at [448, 693] on icon "Navigate to next page" at bounding box center [445, 692] width 17 height 17
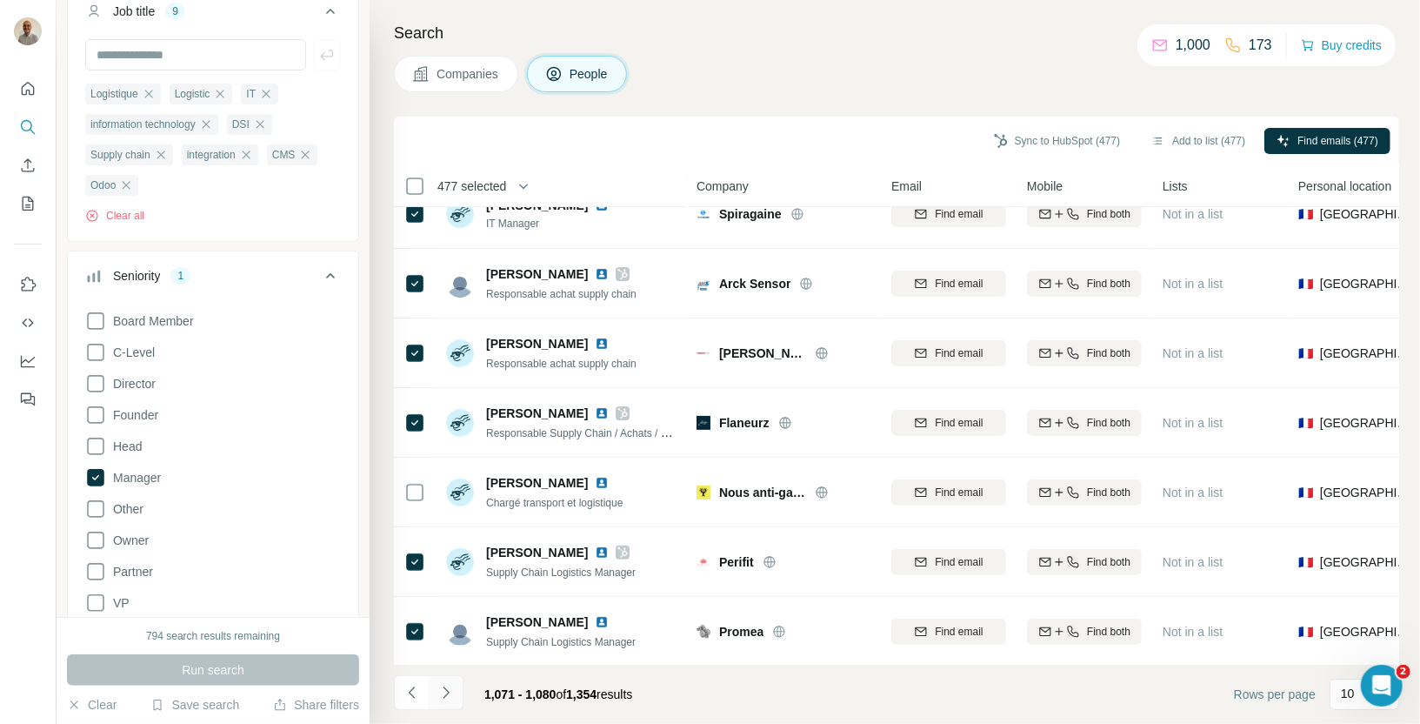
click at [439, 690] on icon "Navigate to next page" at bounding box center [445, 692] width 17 height 17
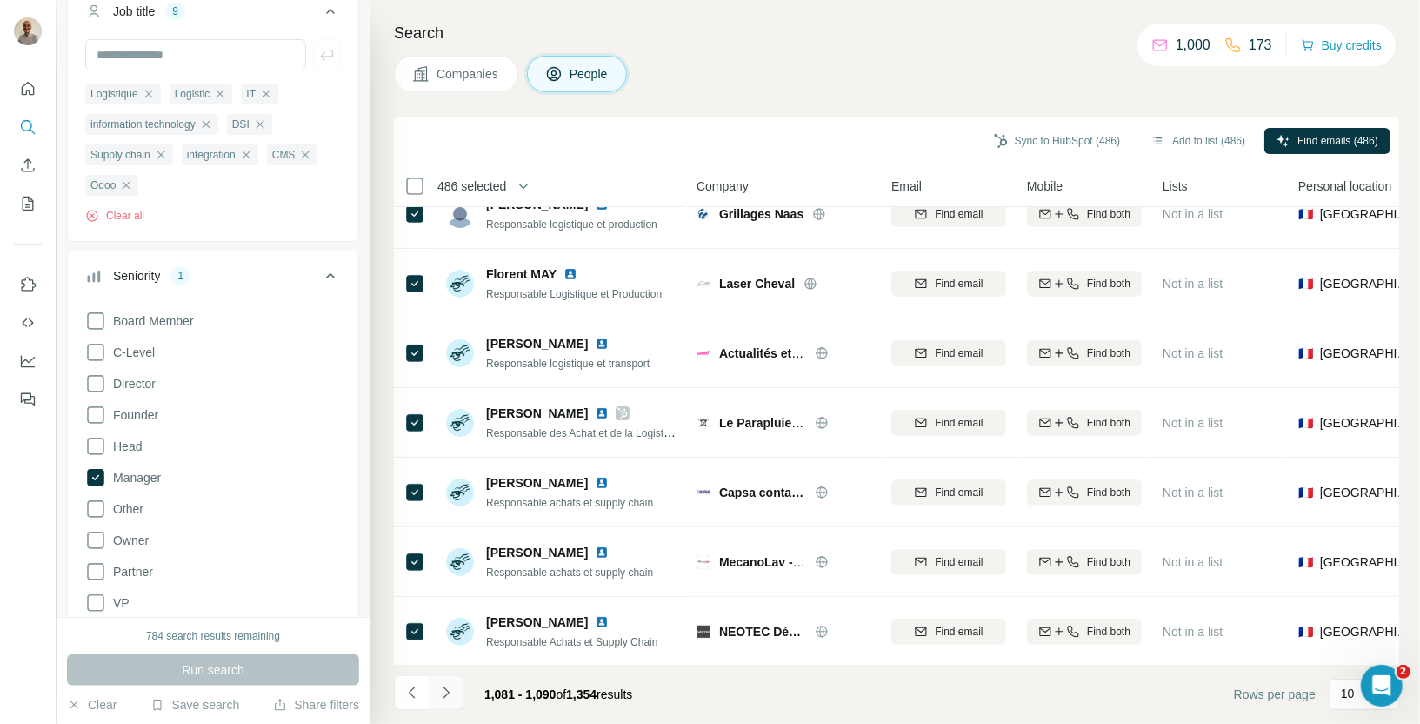
click at [444, 694] on icon "Navigate to next page" at bounding box center [445, 692] width 17 height 17
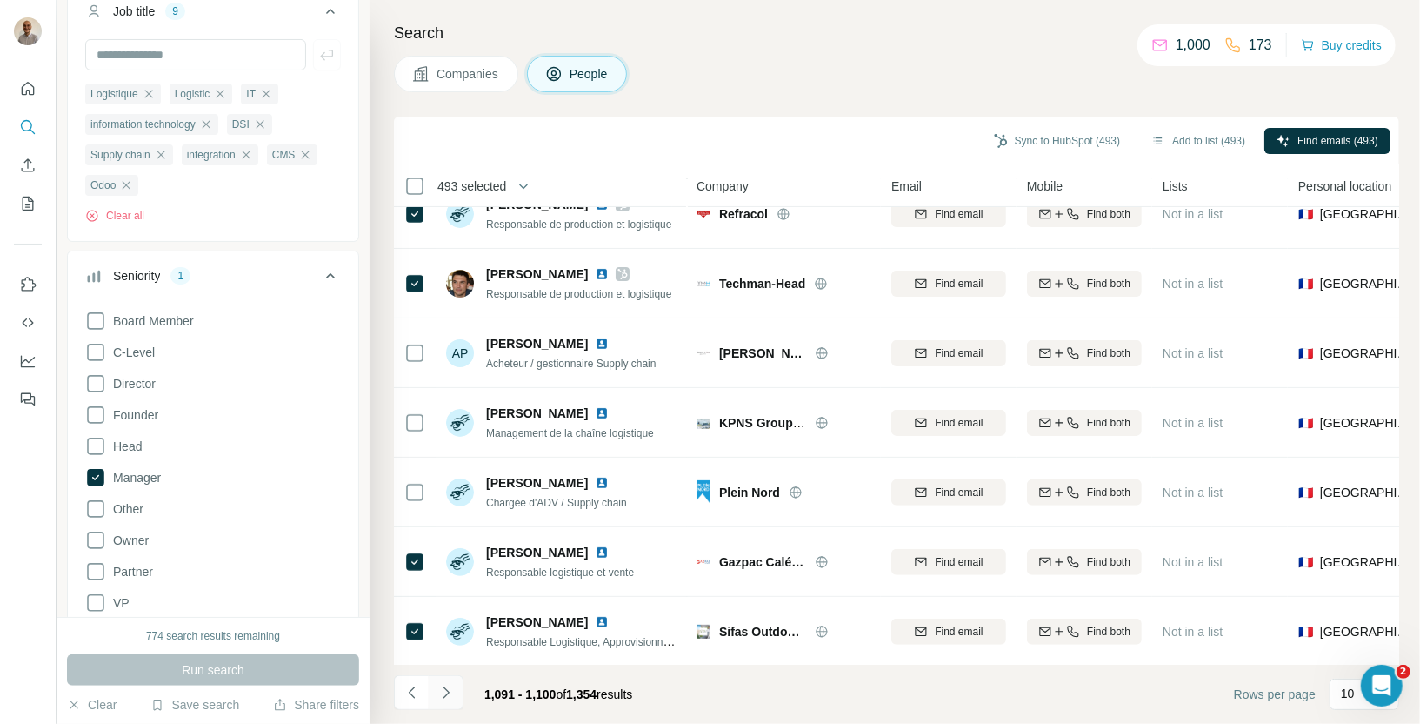
click at [450, 695] on icon "Navigate to next page" at bounding box center [445, 692] width 17 height 17
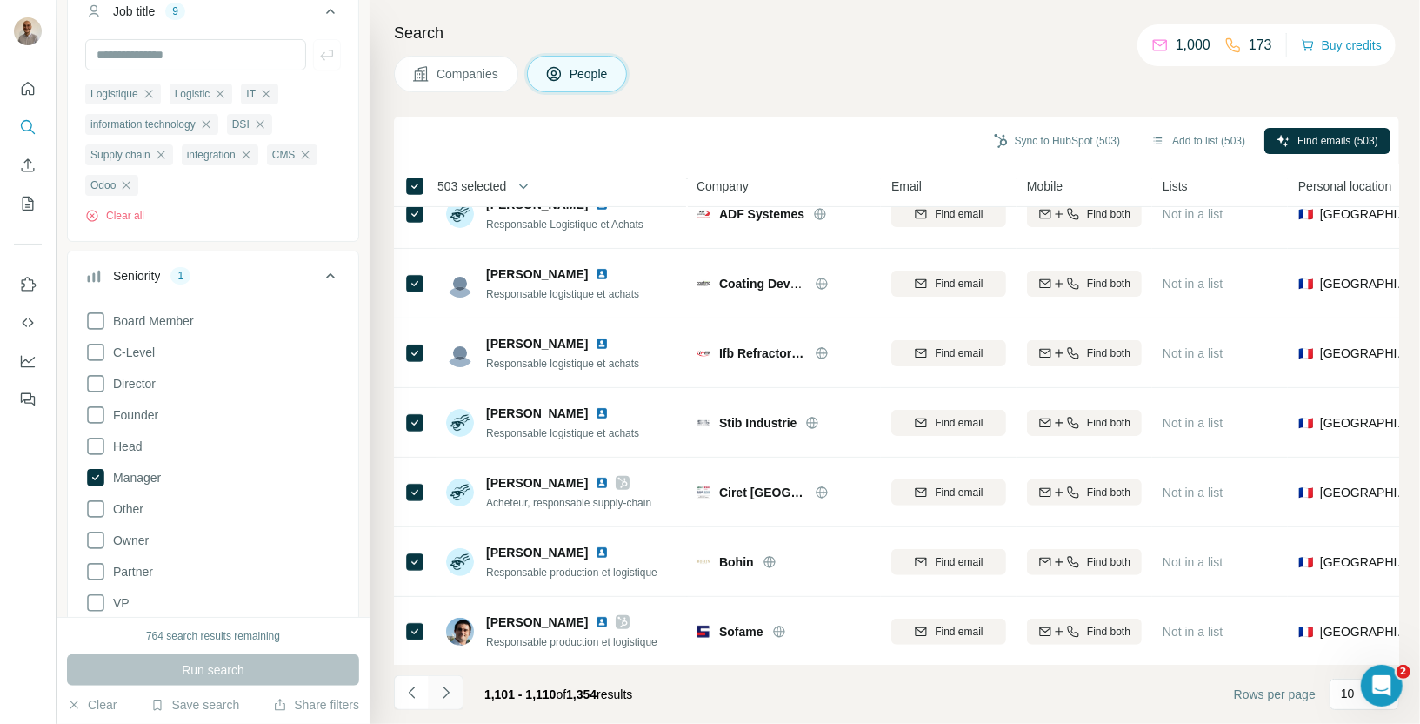
click at [445, 703] on button "Navigate to next page" at bounding box center [446, 692] width 35 height 35
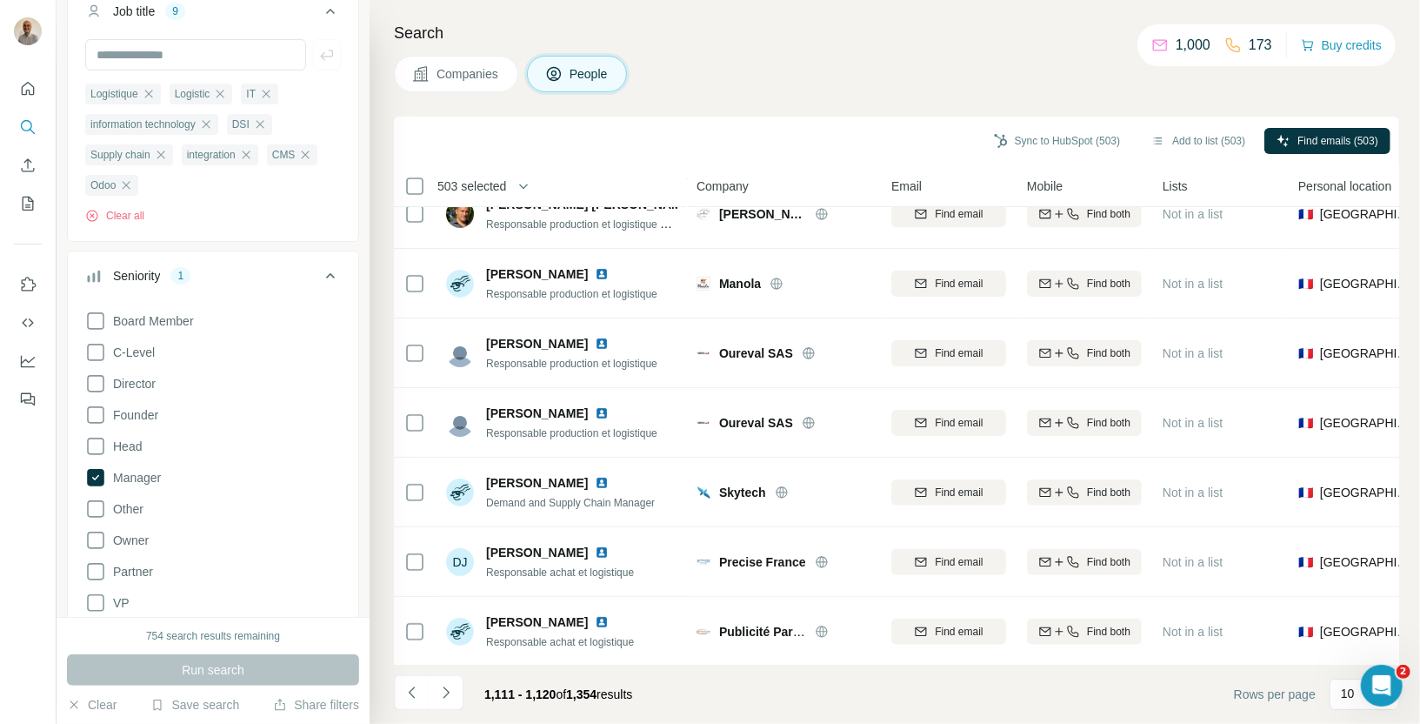
scroll to position [0, 0]
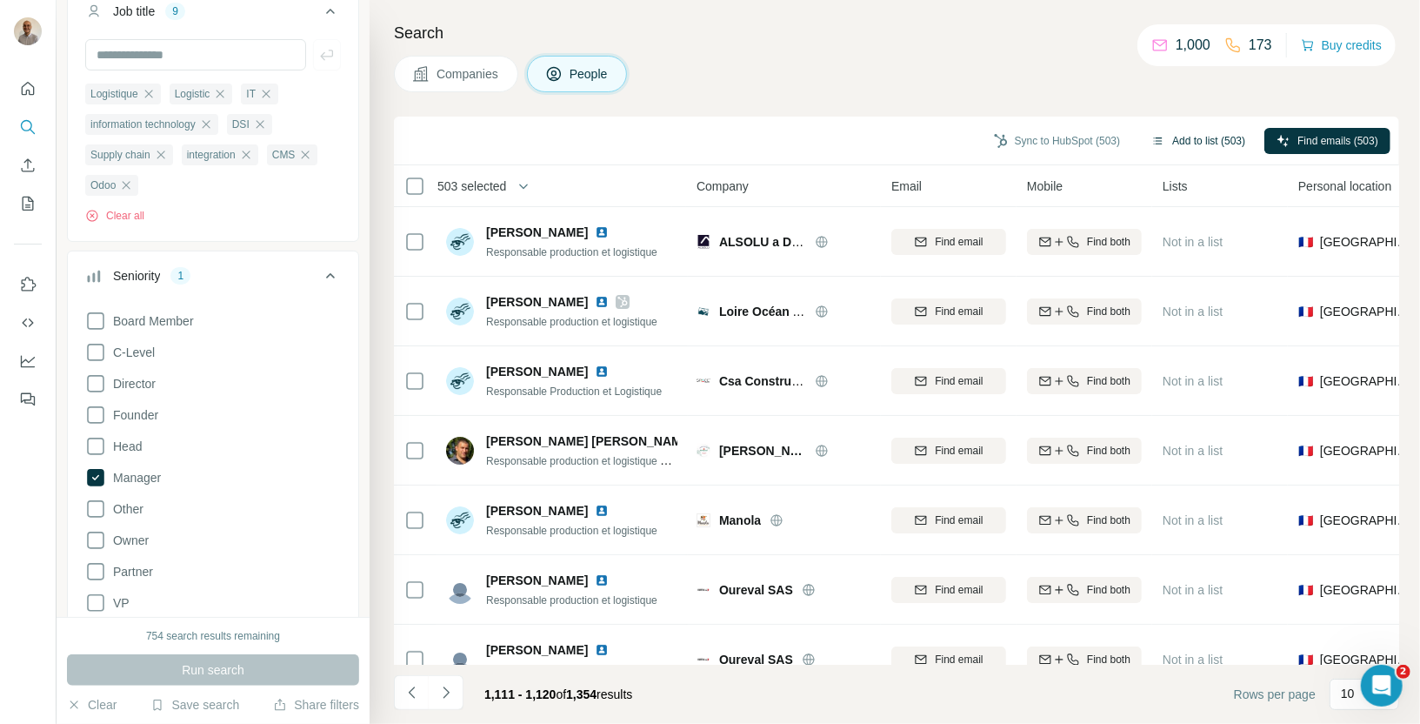
click at [1207, 137] on button "Add to list (503)" at bounding box center [1198, 141] width 118 height 26
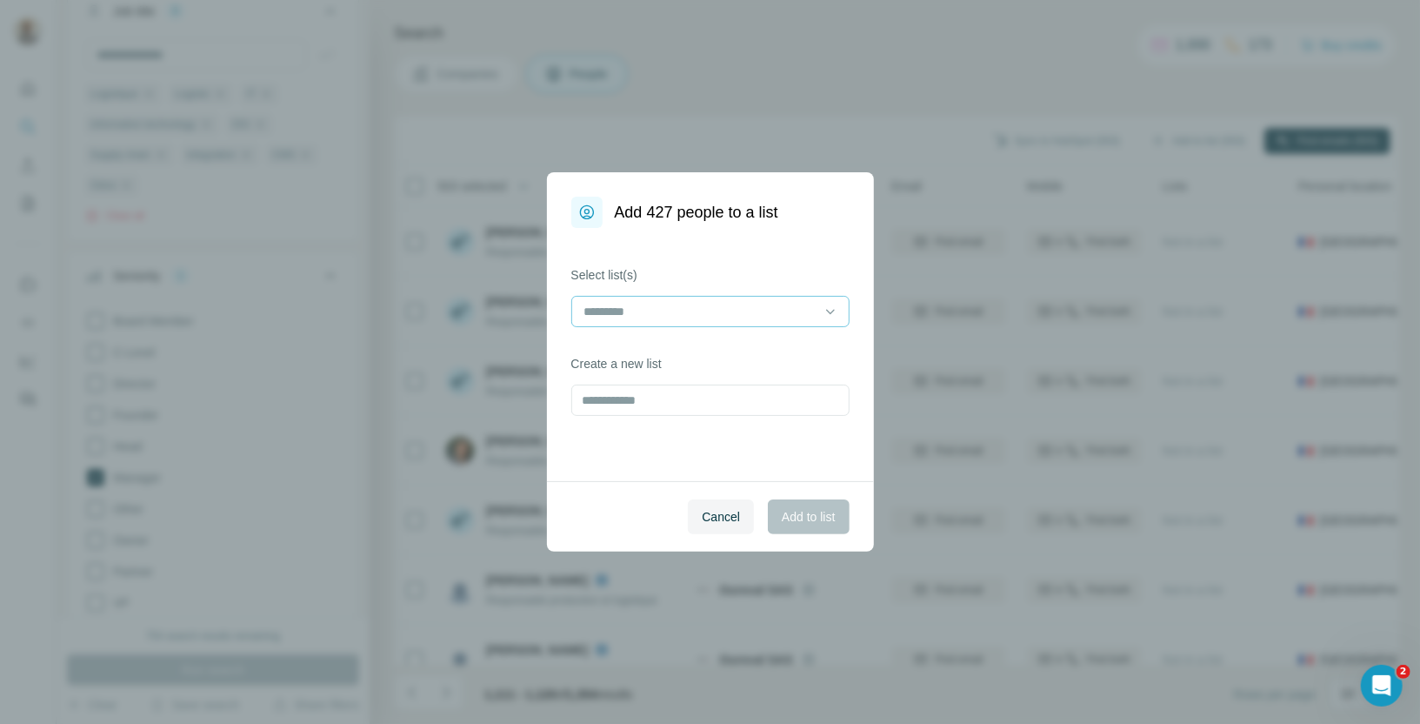
click at [657, 315] on input at bounding box center [700, 311] width 235 height 19
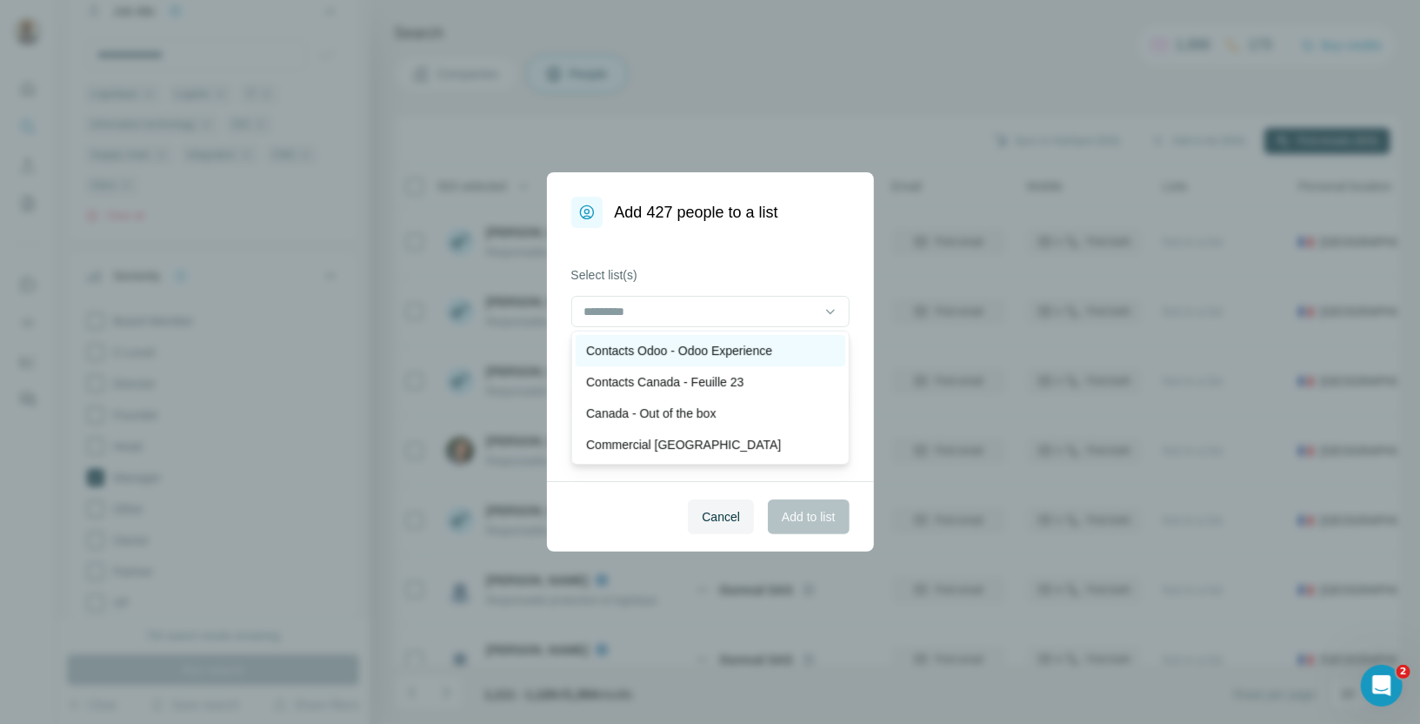
click at [657, 349] on p "Contacts Odoo - Odoo Experience" at bounding box center [679, 350] width 186 height 17
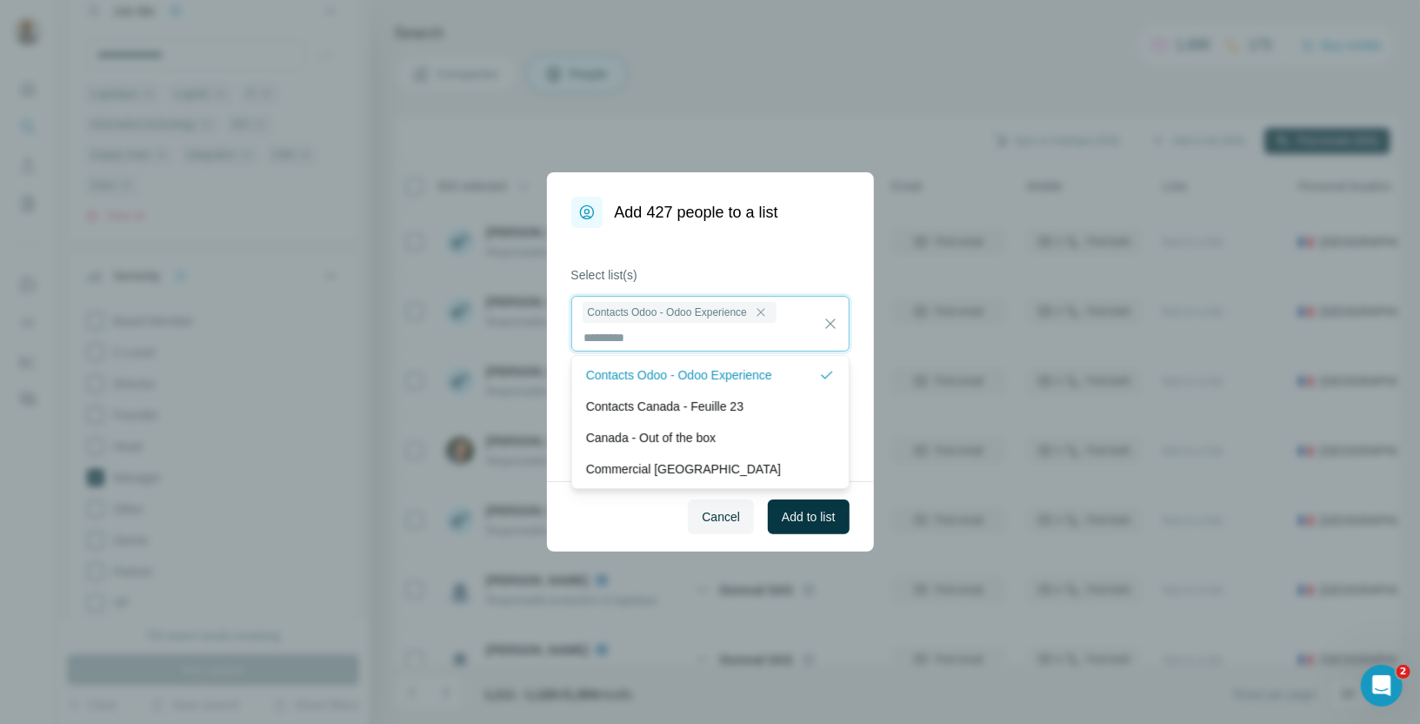
scroll to position [1, 0]
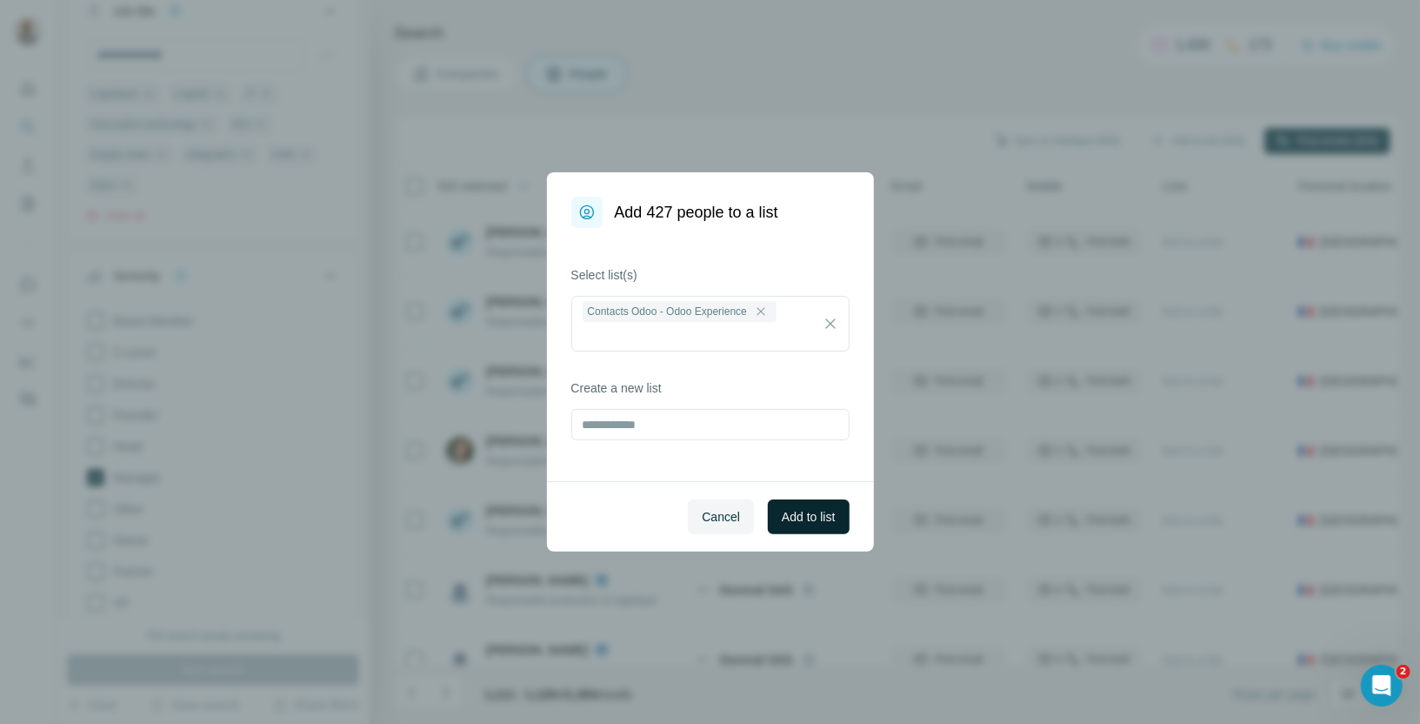
click at [786, 522] on span "Add to list" at bounding box center [808, 516] width 53 height 17
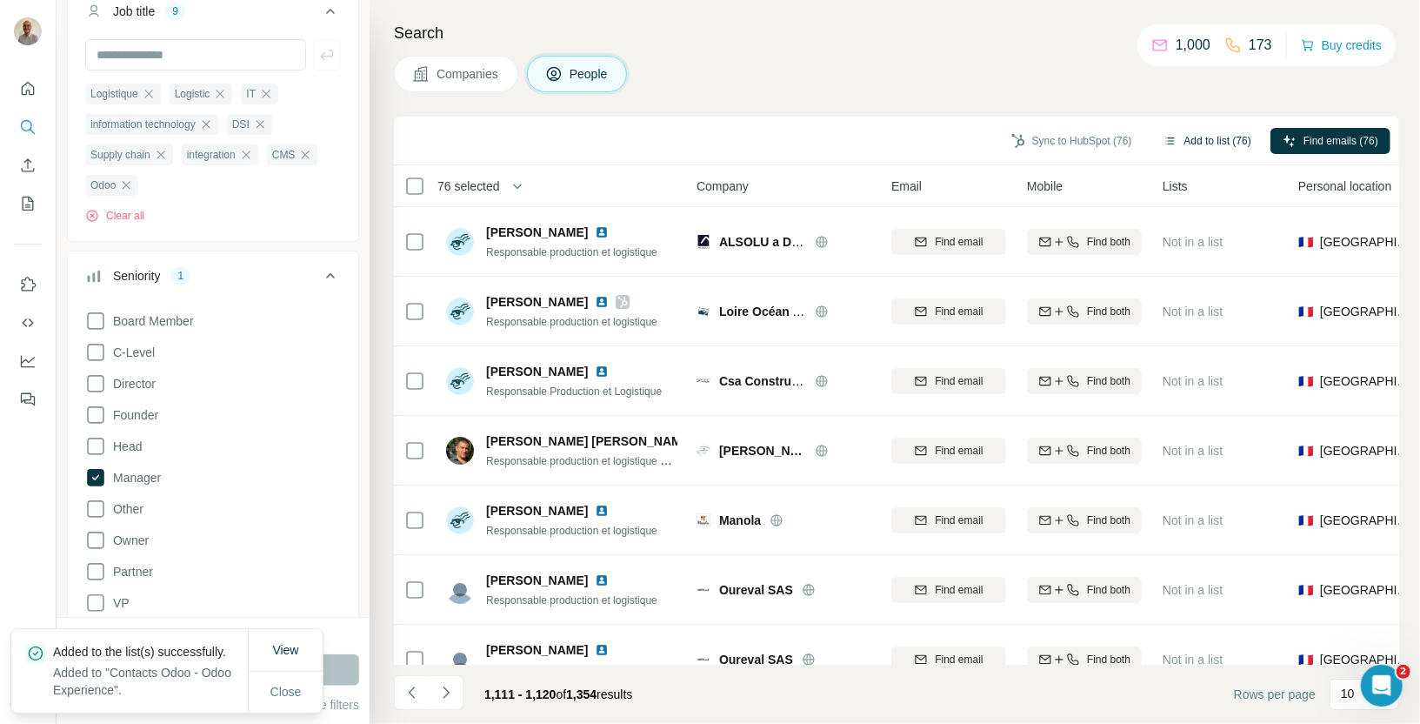
click at [1210, 136] on button "Add to list (76)" at bounding box center [1207, 141] width 112 height 26
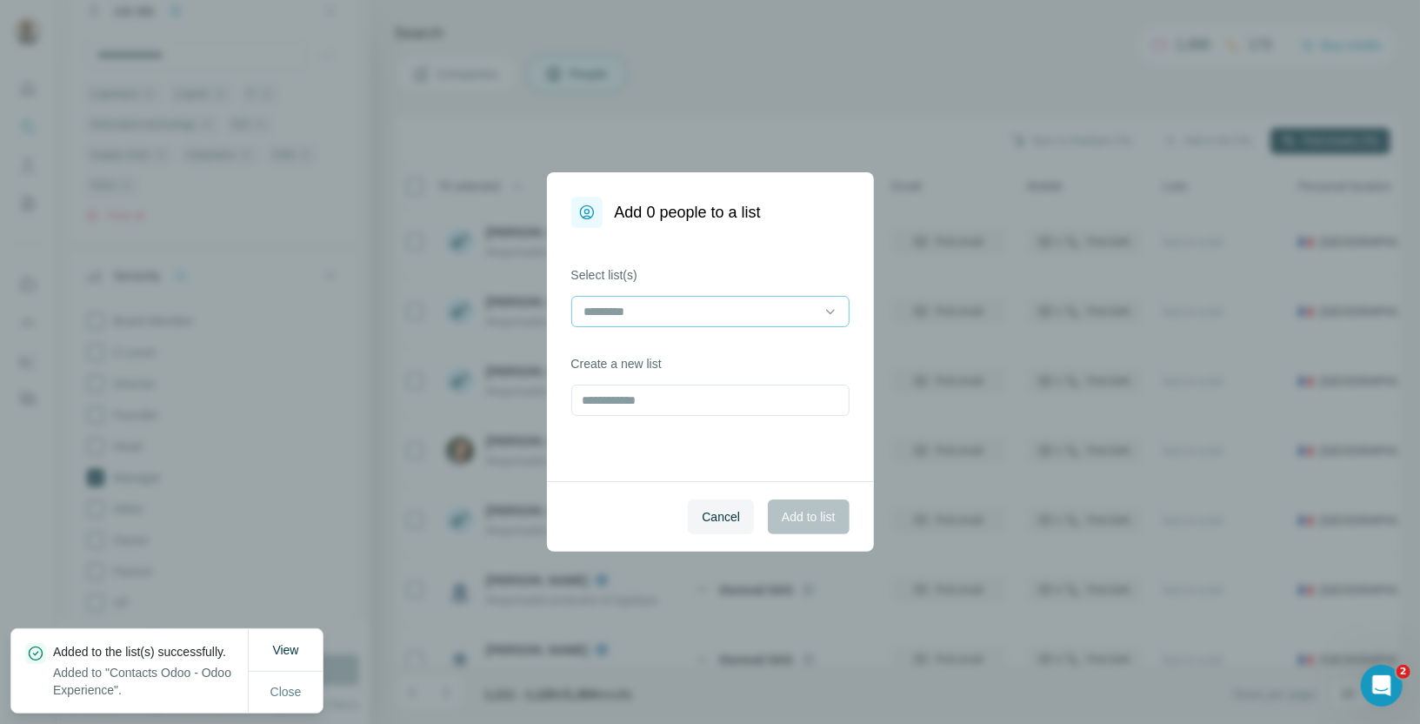
click at [664, 313] on input at bounding box center [700, 311] width 235 height 19
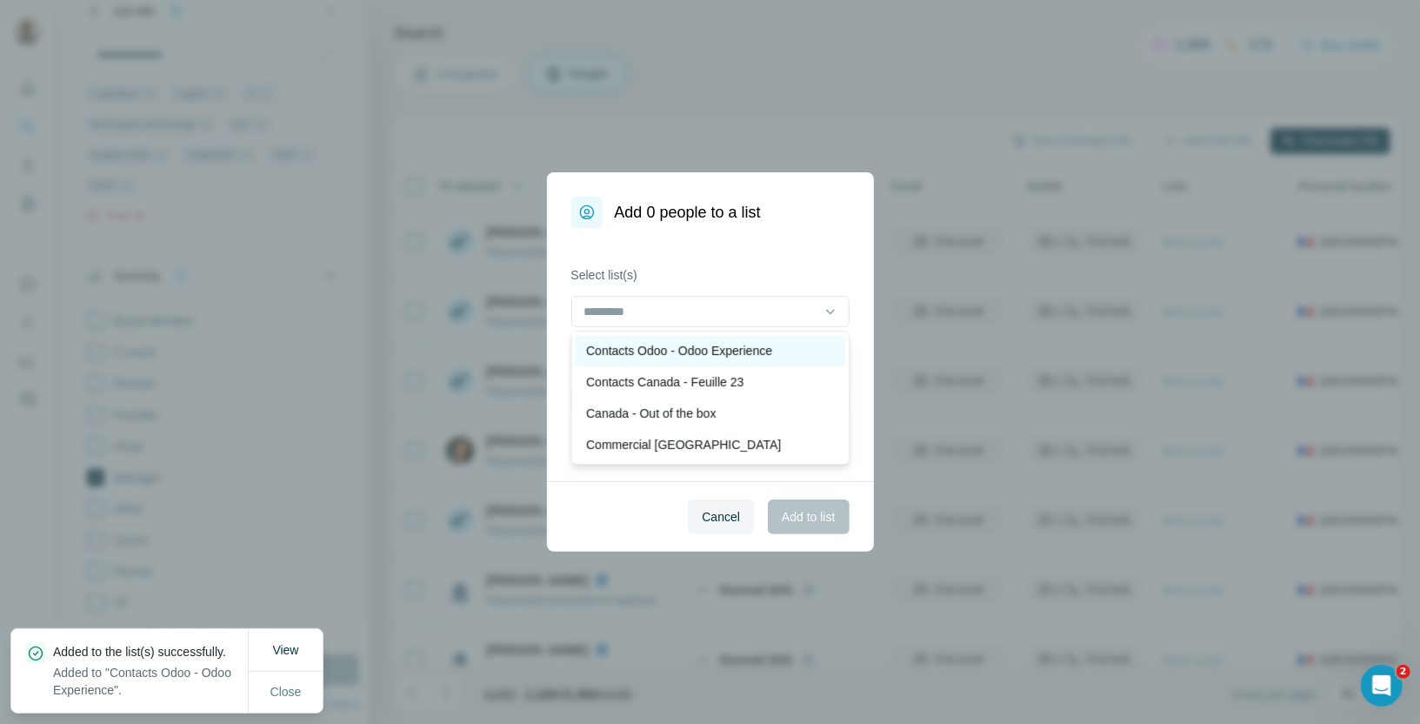
click at [664, 357] on p "Contacts Odoo - Odoo Experience" at bounding box center [679, 350] width 186 height 17
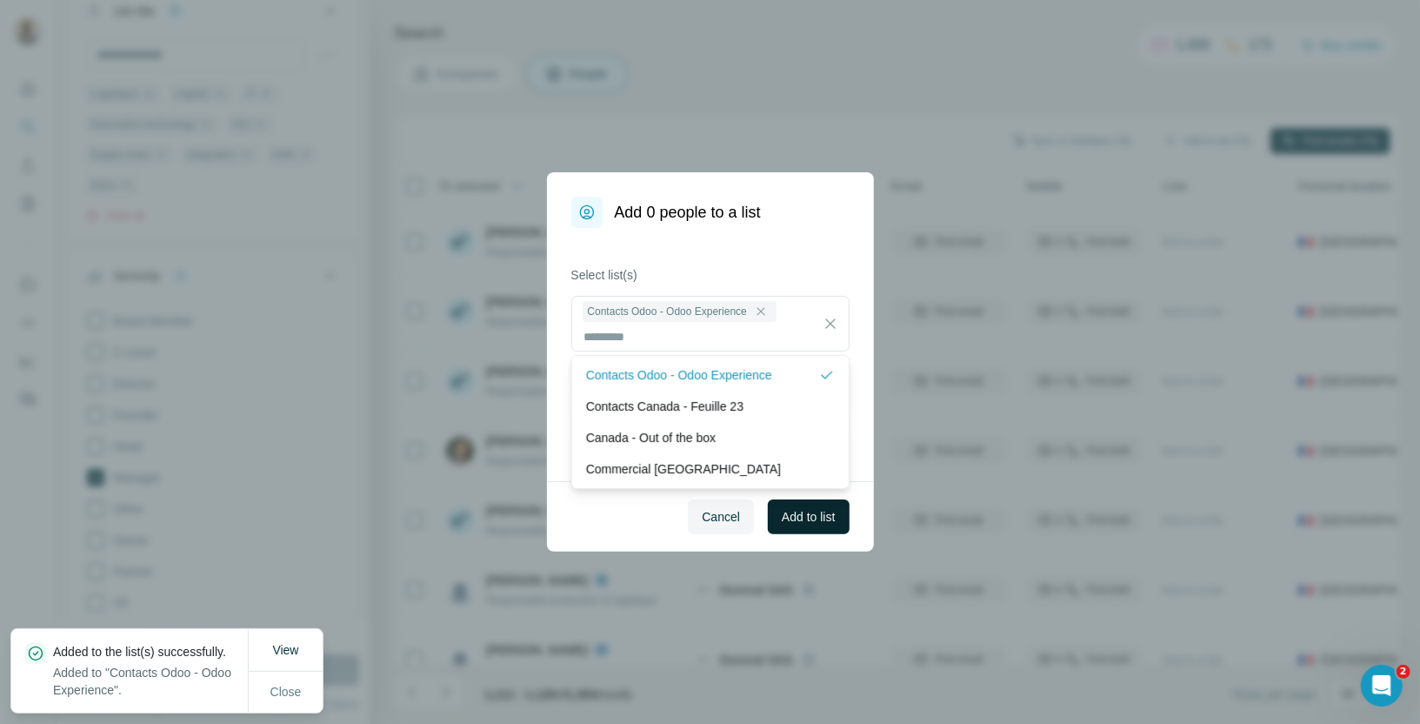
click at [787, 525] on span "Add to list" at bounding box center [808, 516] width 53 height 17
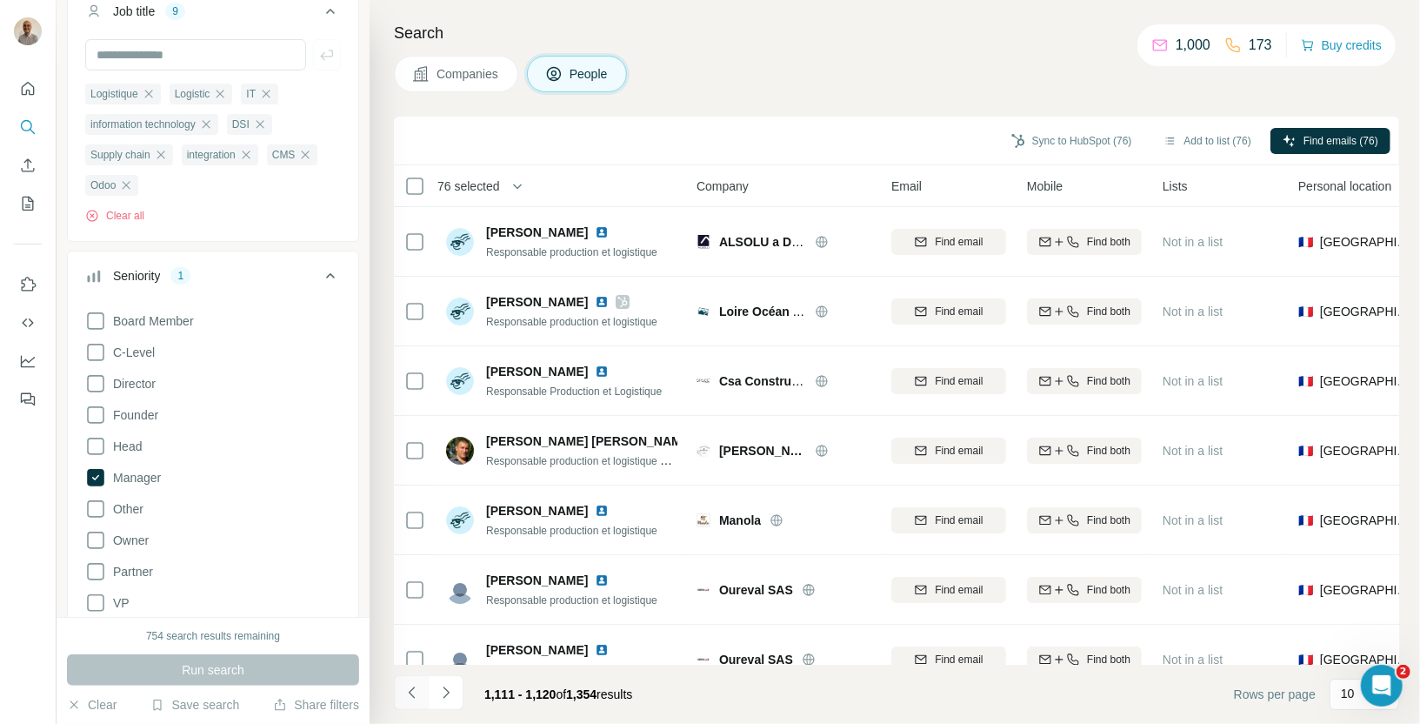
click at [416, 685] on icon "Navigate to previous page" at bounding box center [412, 692] width 17 height 17
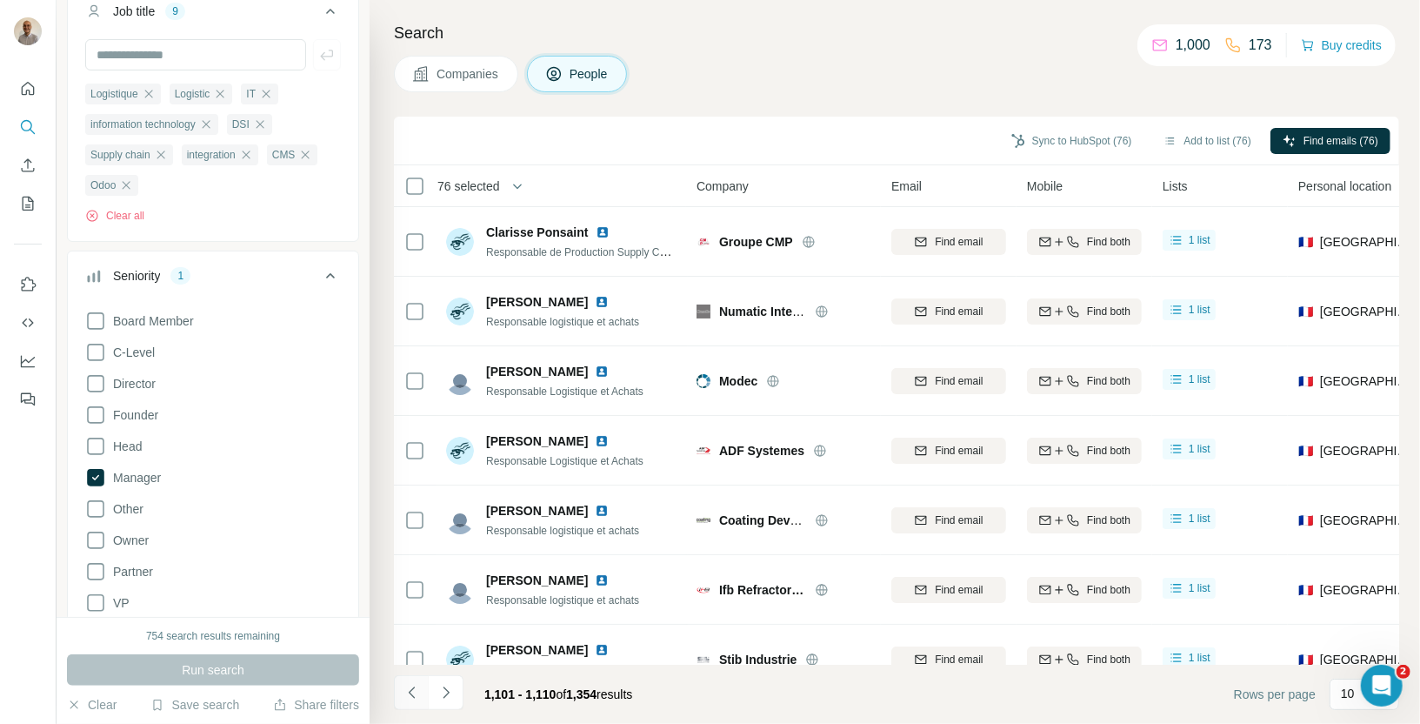
click at [416, 685] on icon "Navigate to previous page" at bounding box center [412, 692] width 17 height 17
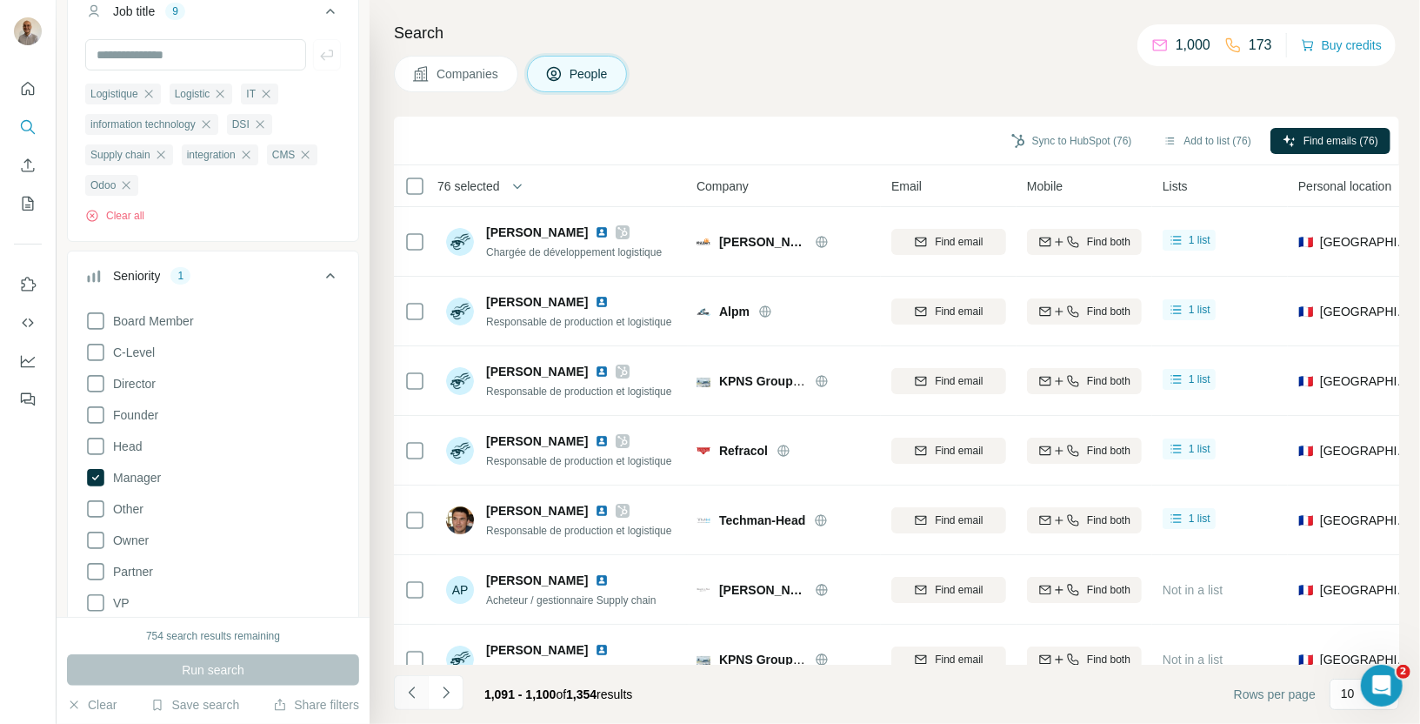
click at [416, 685] on icon "Navigate to previous page" at bounding box center [412, 692] width 17 height 17
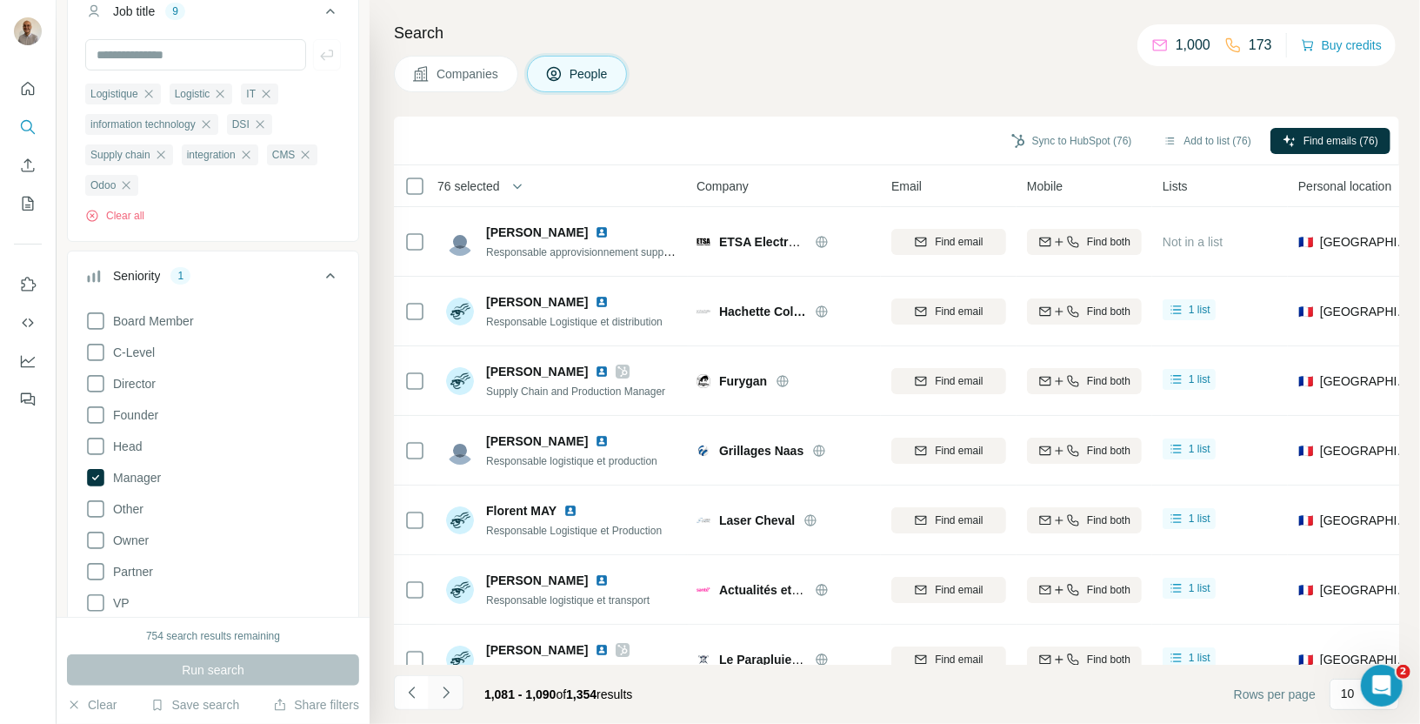
click at [448, 696] on icon "Navigate to next page" at bounding box center [445, 692] width 17 height 17
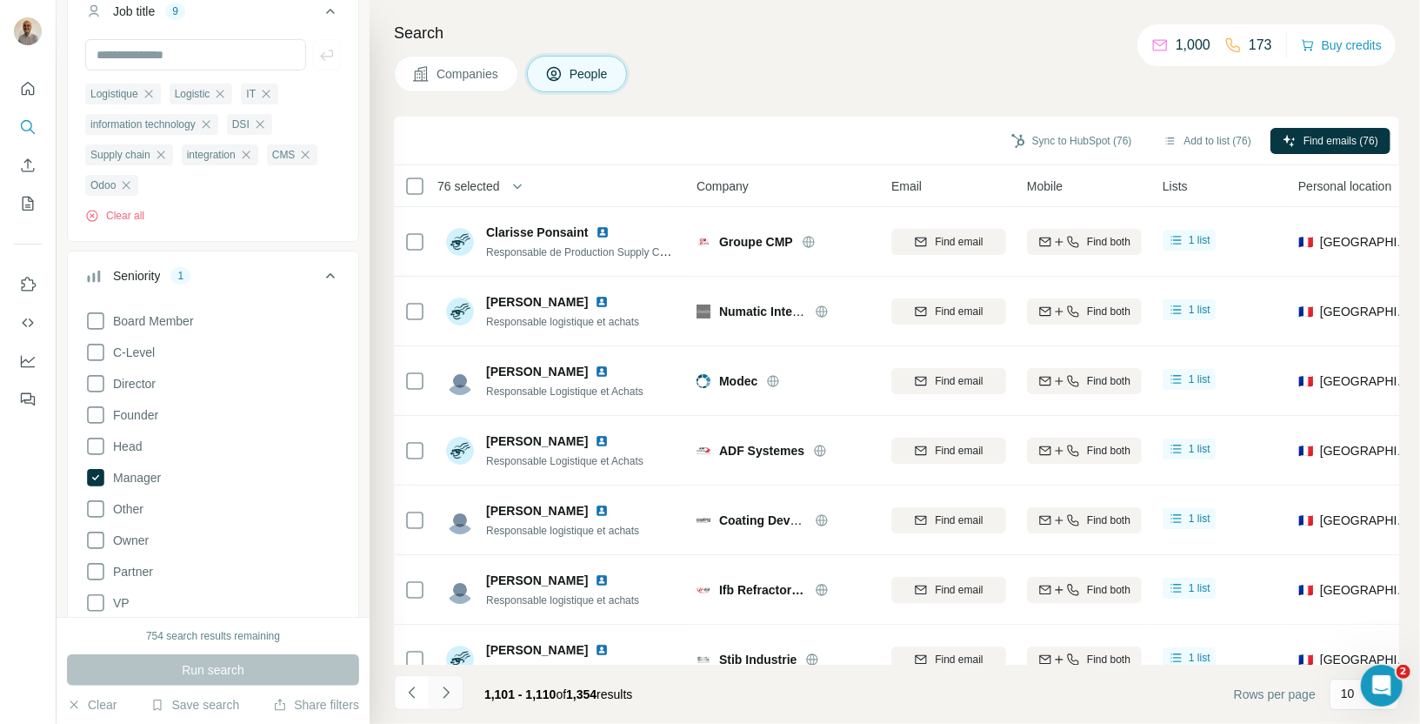
click at [448, 696] on icon "Navigate to next page" at bounding box center [445, 692] width 17 height 17
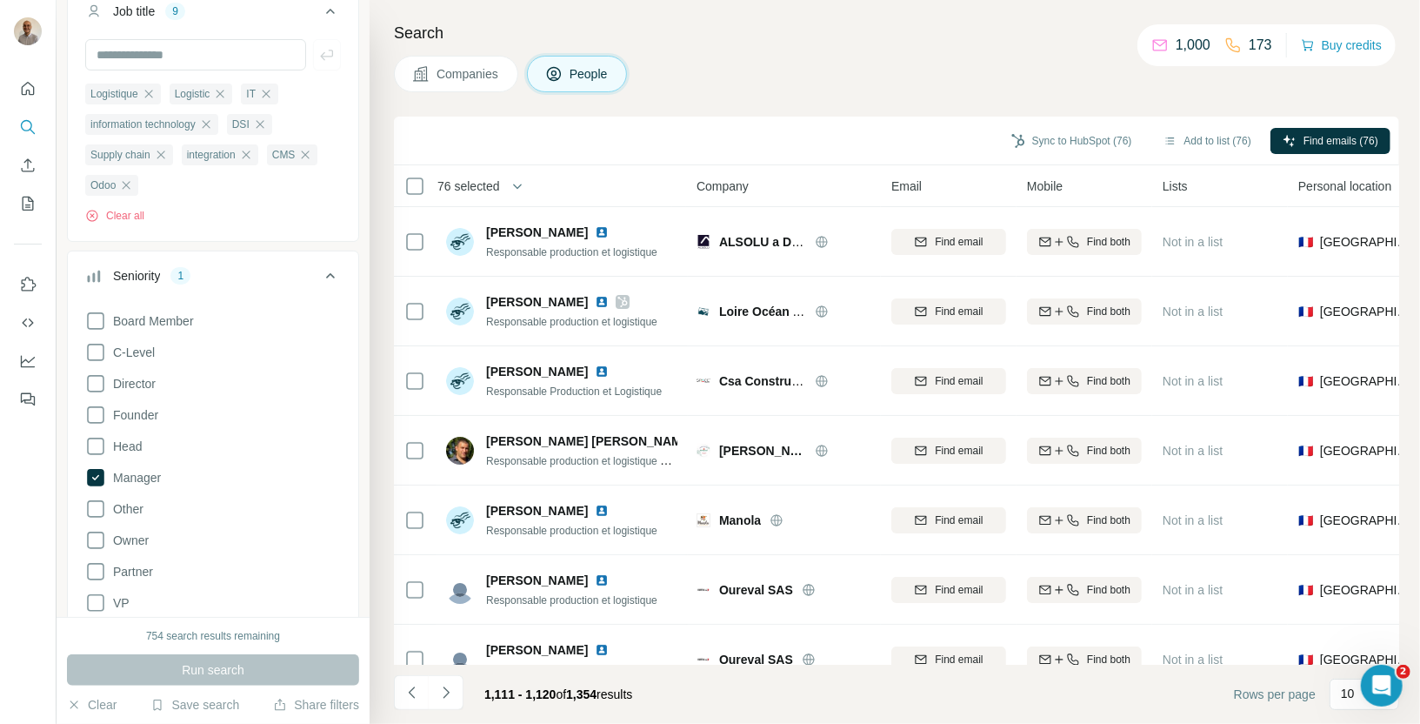
click at [464, 179] on span "76 selected" at bounding box center [468, 185] width 63 height 17
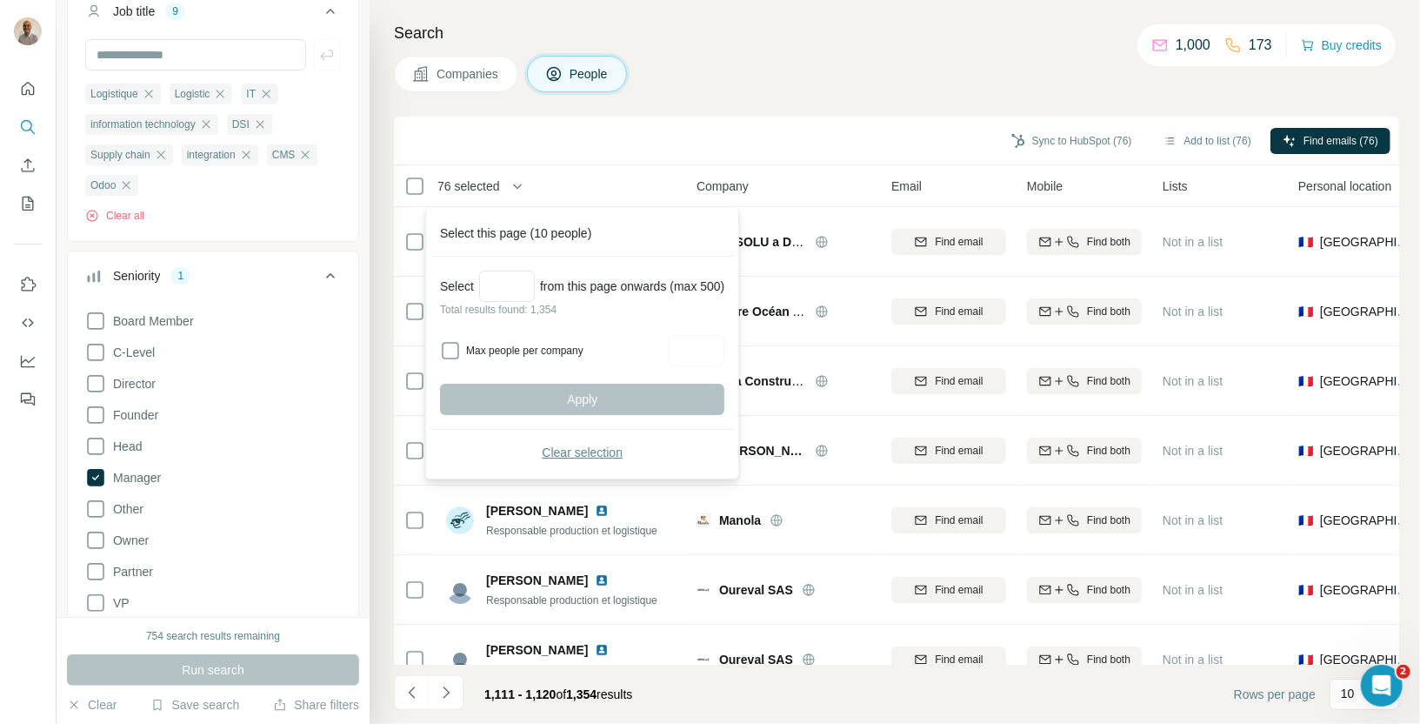
click at [484, 463] on button "Clear selection" at bounding box center [582, 452] width 284 height 31
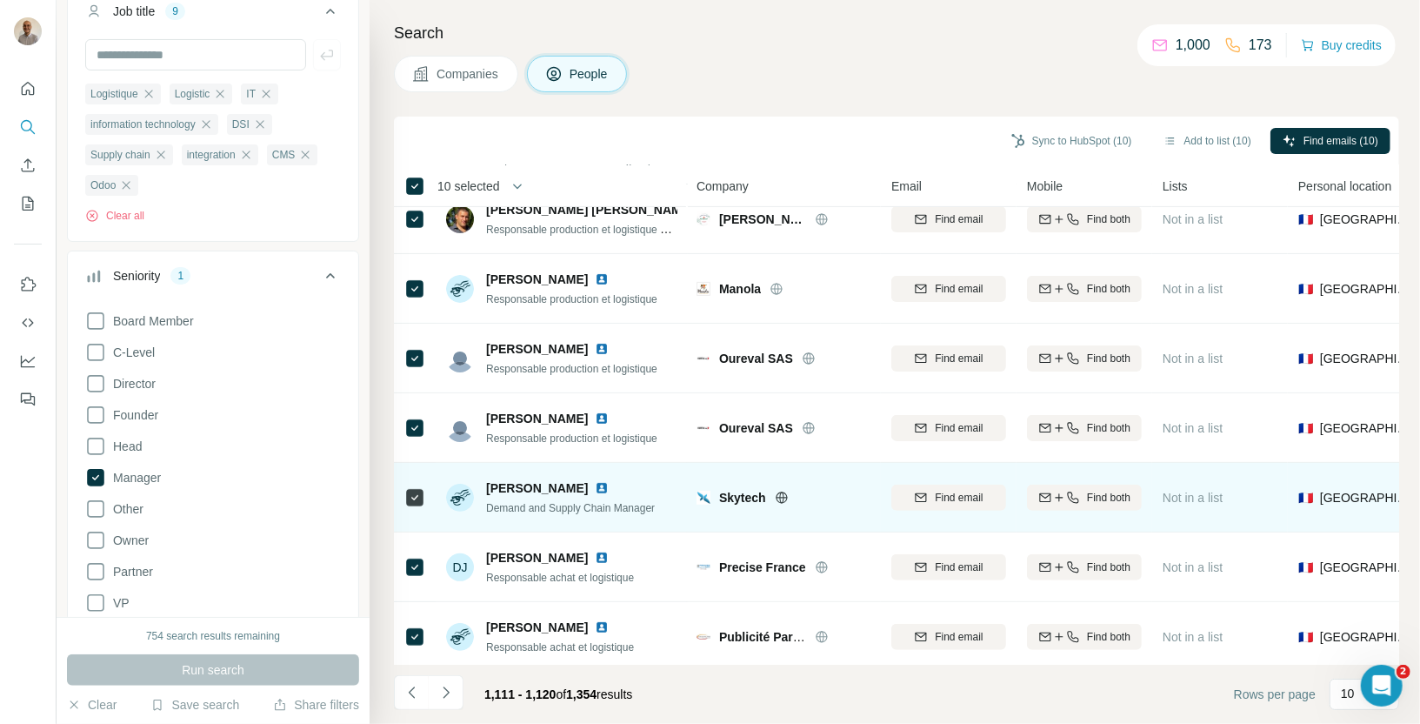
scroll to position [237, 0]
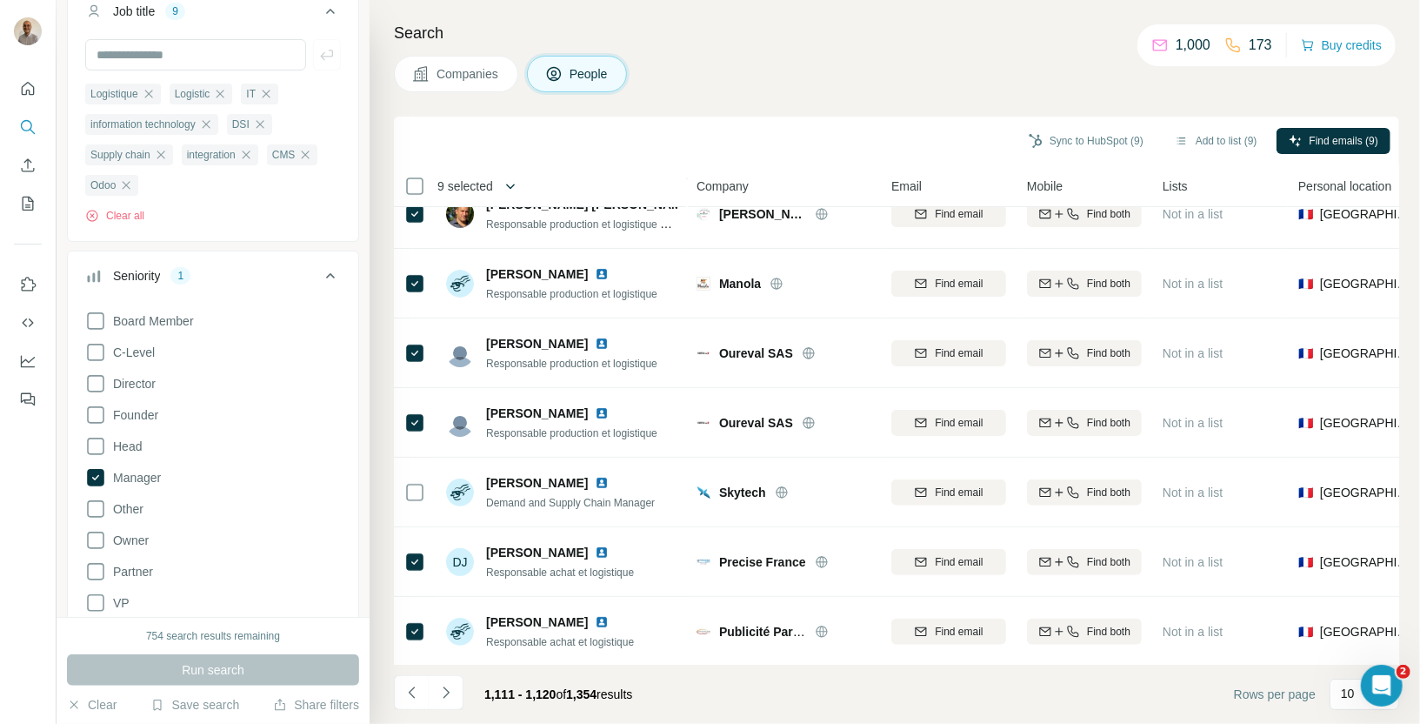
click at [514, 186] on icon "button" at bounding box center [510, 186] width 9 height 5
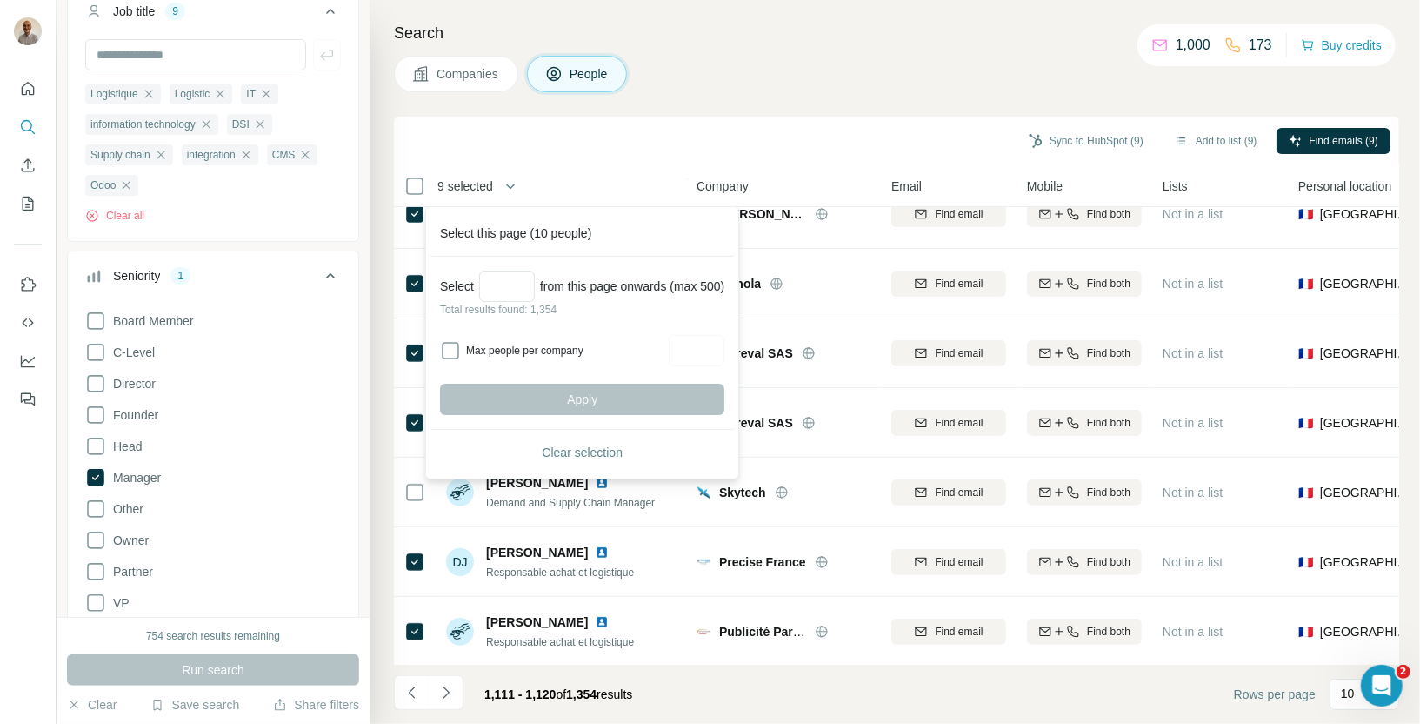
click at [583, 163] on div "Sync to HubSpot (9) Add to list (9) Find emails (9)" at bounding box center [896, 141] width 1005 height 49
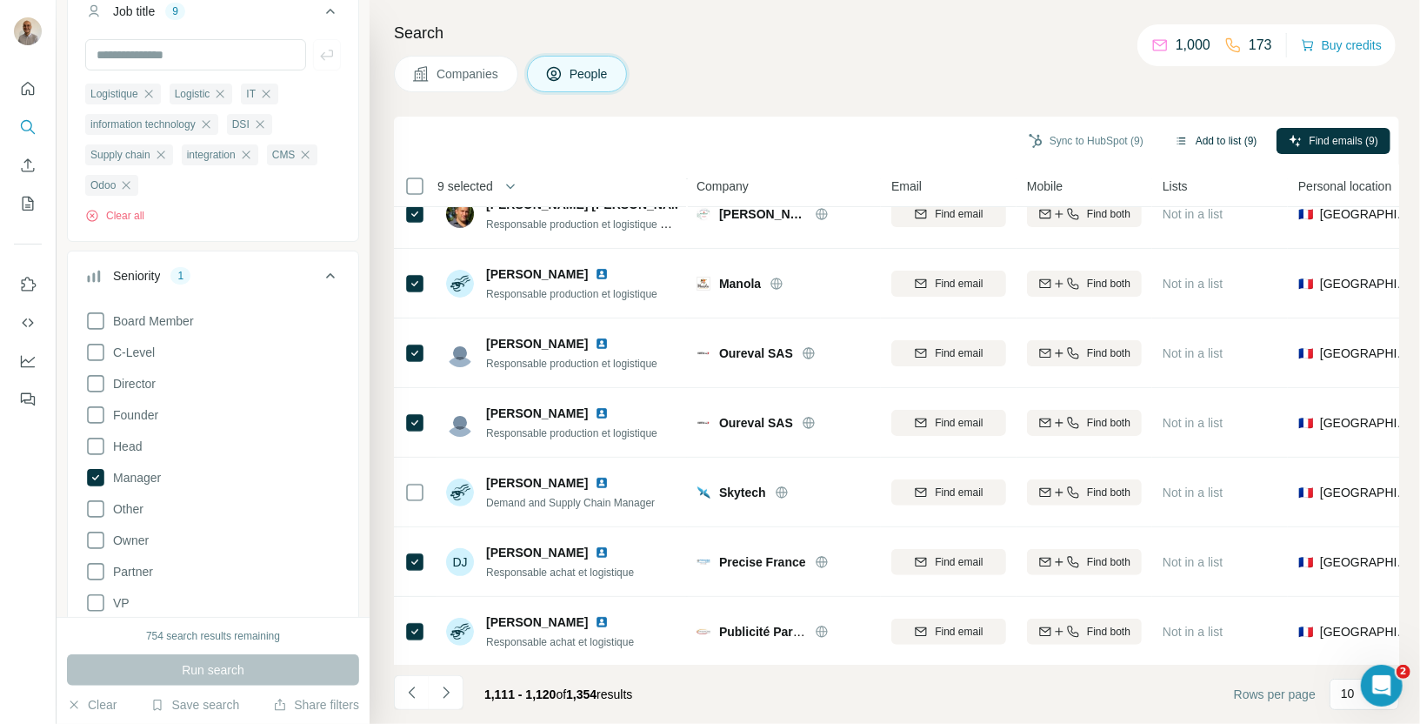
click at [1205, 134] on button "Add to list (9)" at bounding box center [1216, 141] width 107 height 26
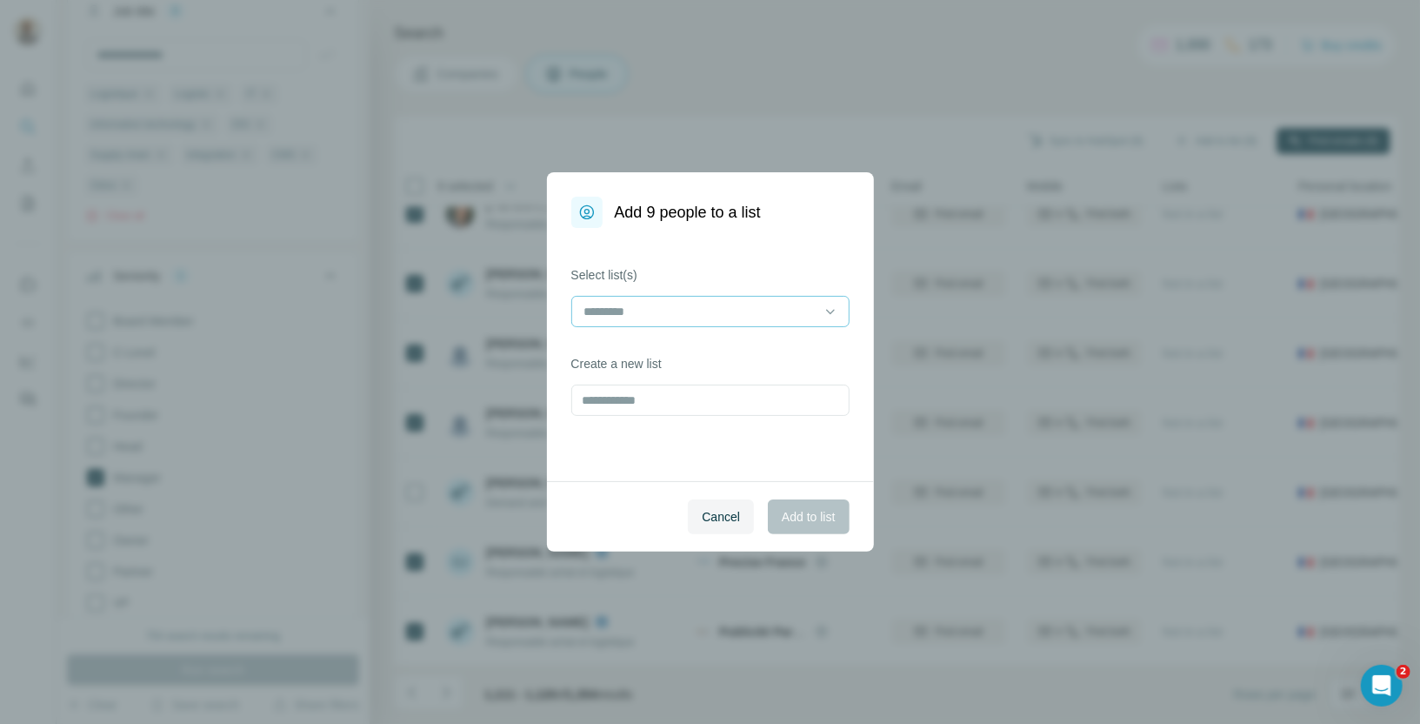
click at [636, 307] on input at bounding box center [700, 311] width 235 height 19
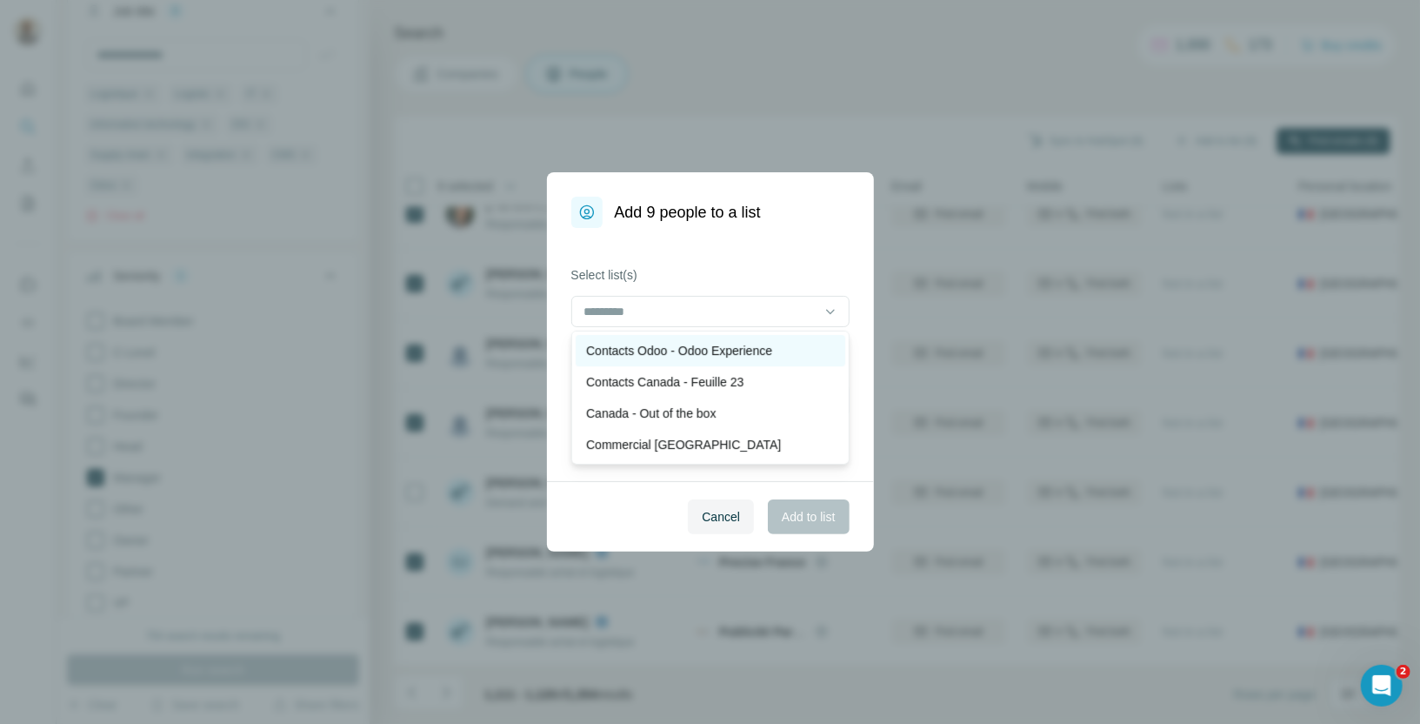
click at [637, 348] on p "Contacts Odoo - Odoo Experience" at bounding box center [679, 350] width 186 height 17
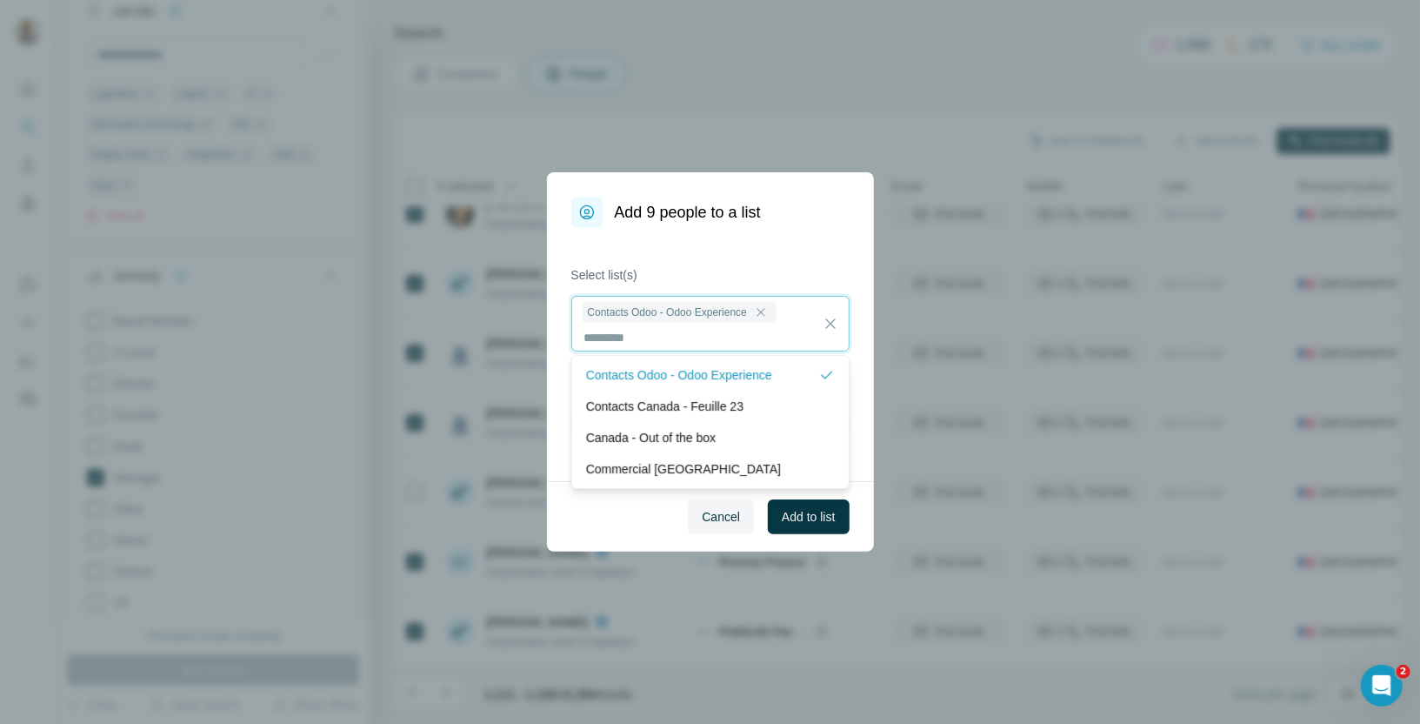
scroll to position [1, 0]
click at [791, 517] on span "Add to list" at bounding box center [808, 516] width 53 height 17
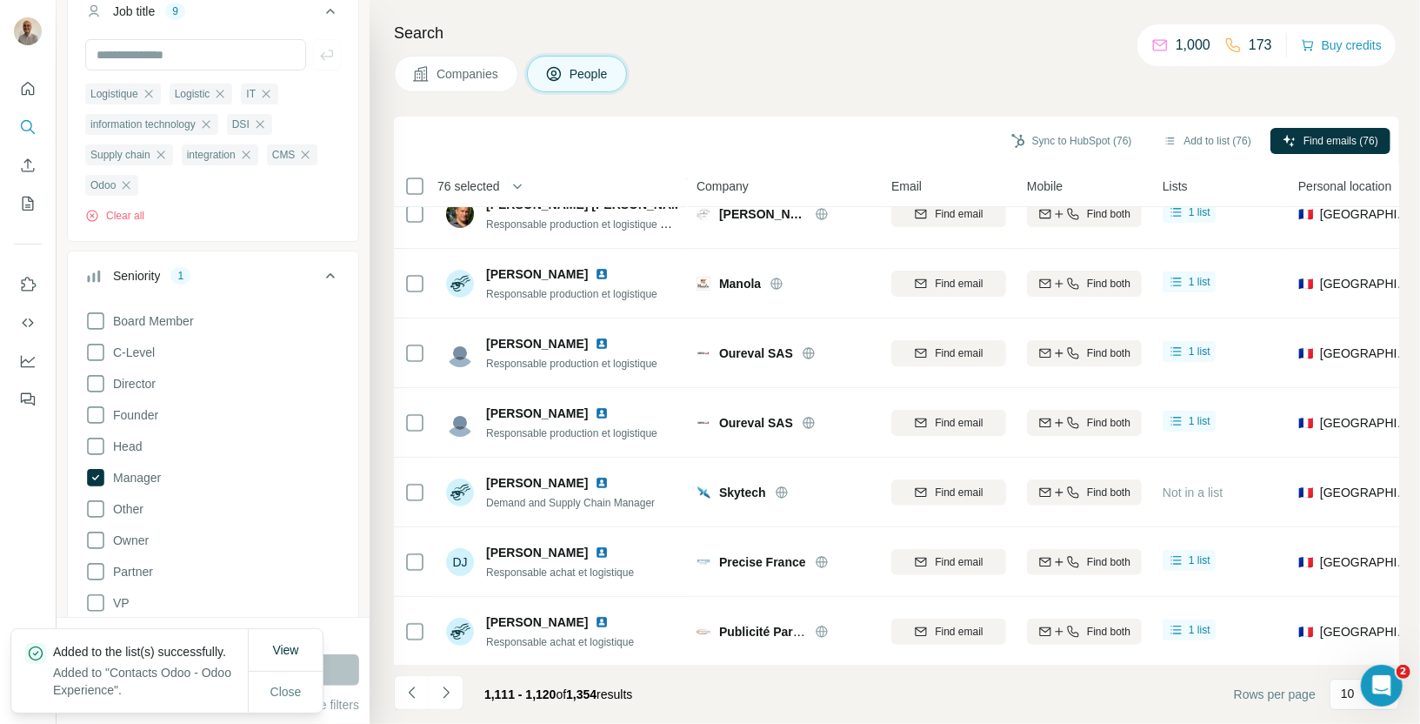
click at [467, 183] on span "76 selected" at bounding box center [468, 185] width 63 height 17
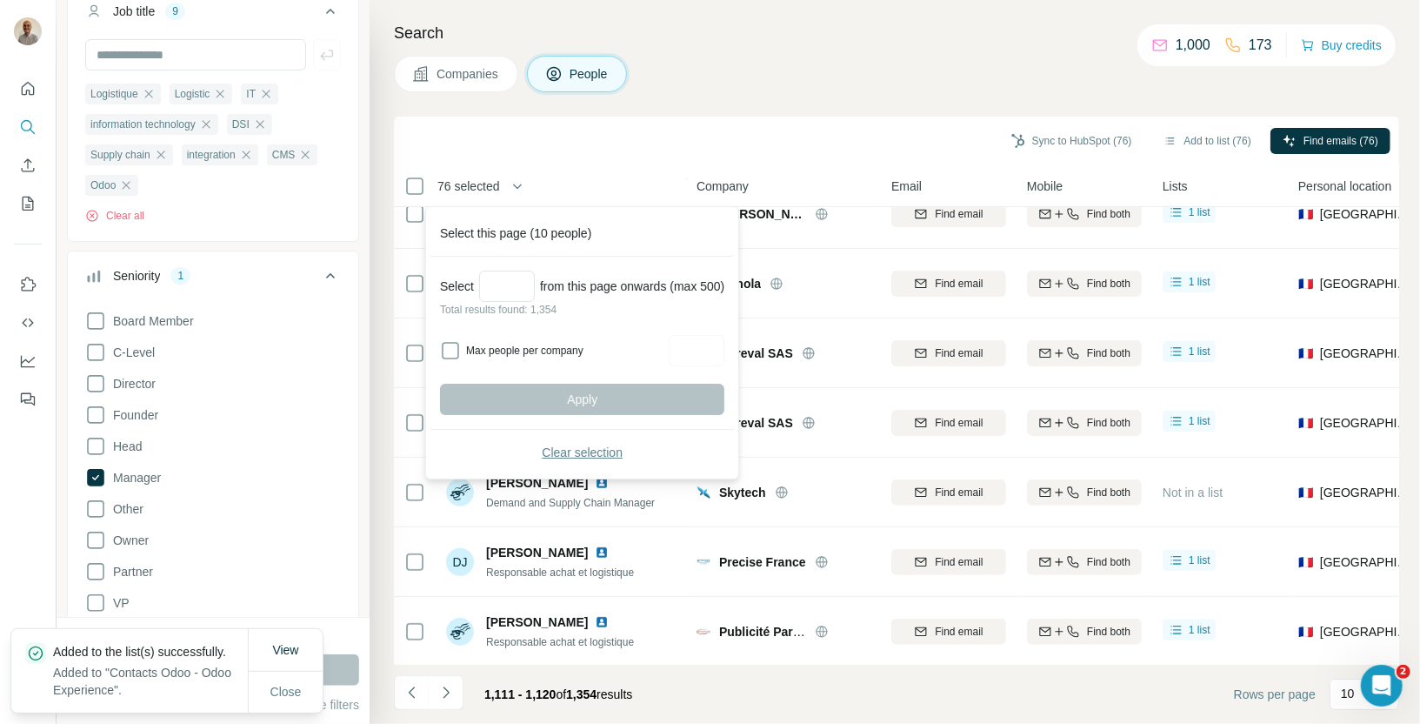
click at [546, 451] on span "Clear selection" at bounding box center [582, 452] width 81 height 17
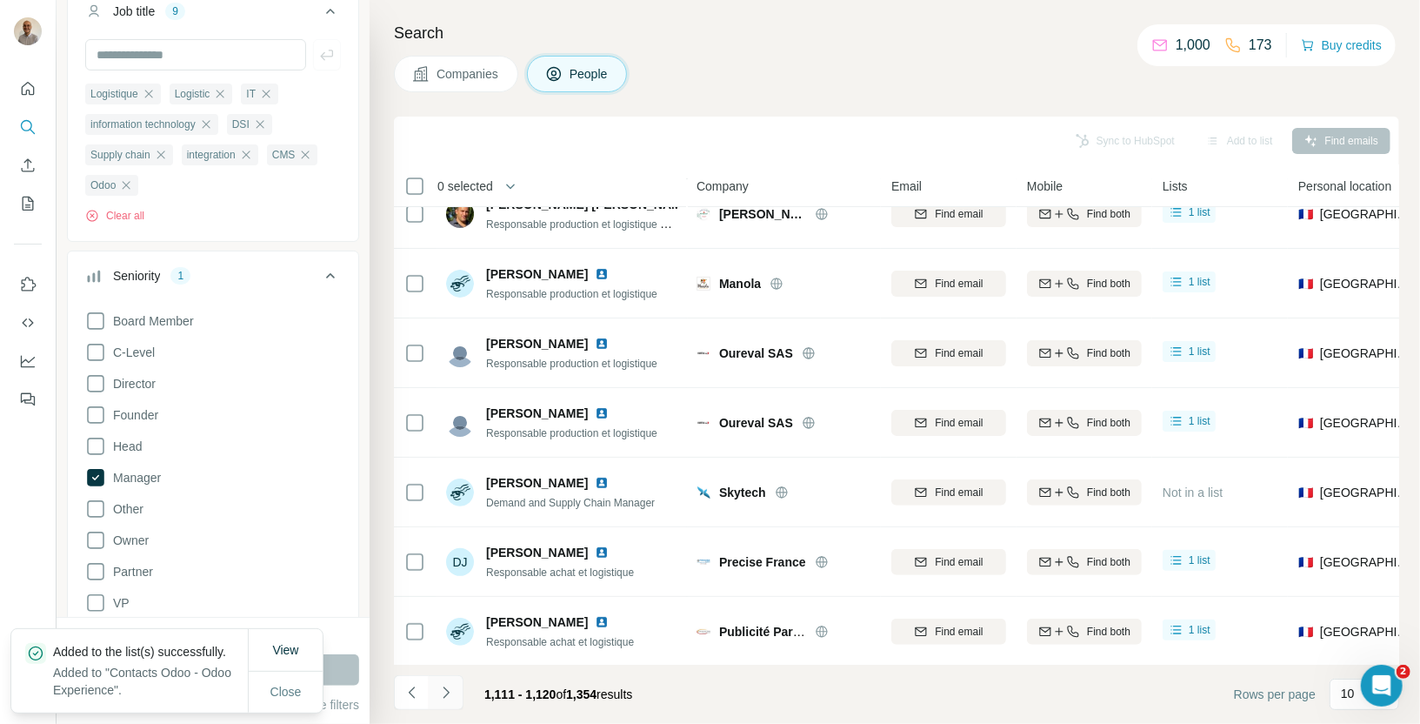
click at [437, 692] on icon "Navigate to next page" at bounding box center [445, 692] width 17 height 17
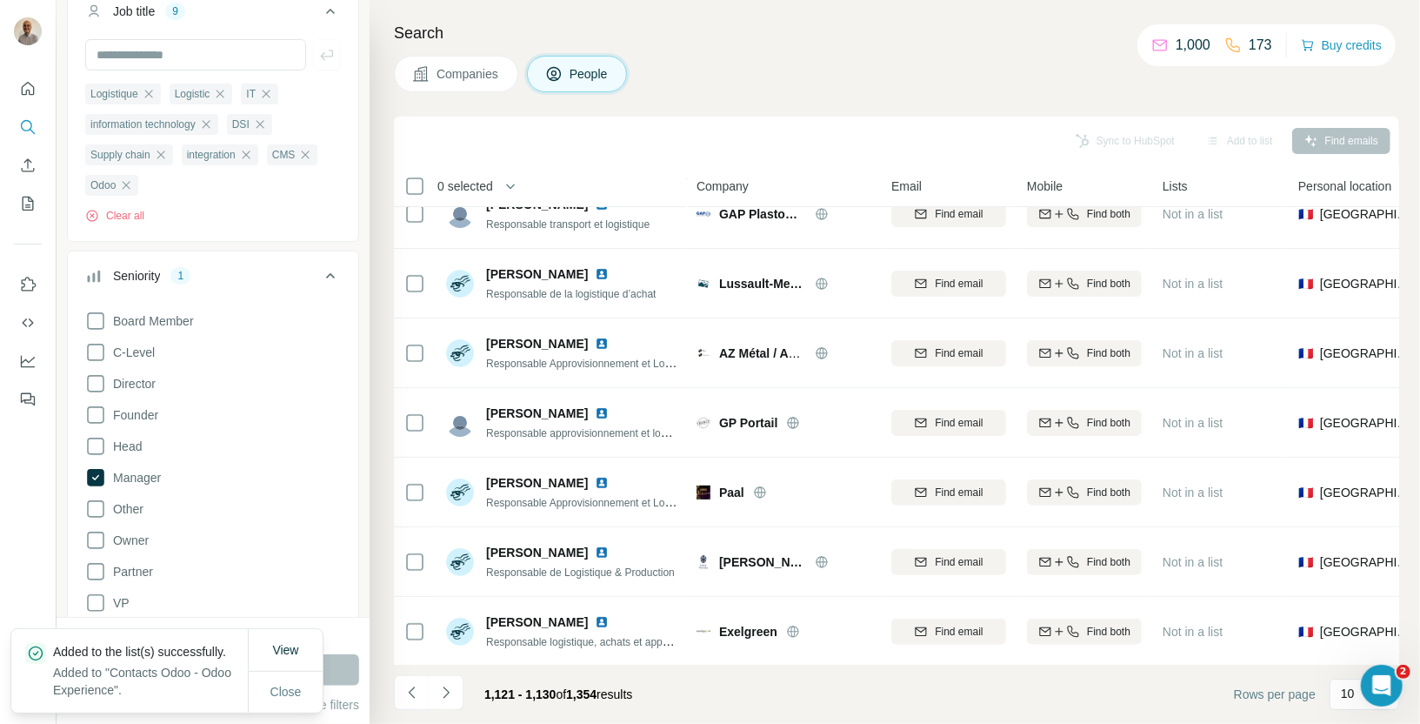
scroll to position [0, 0]
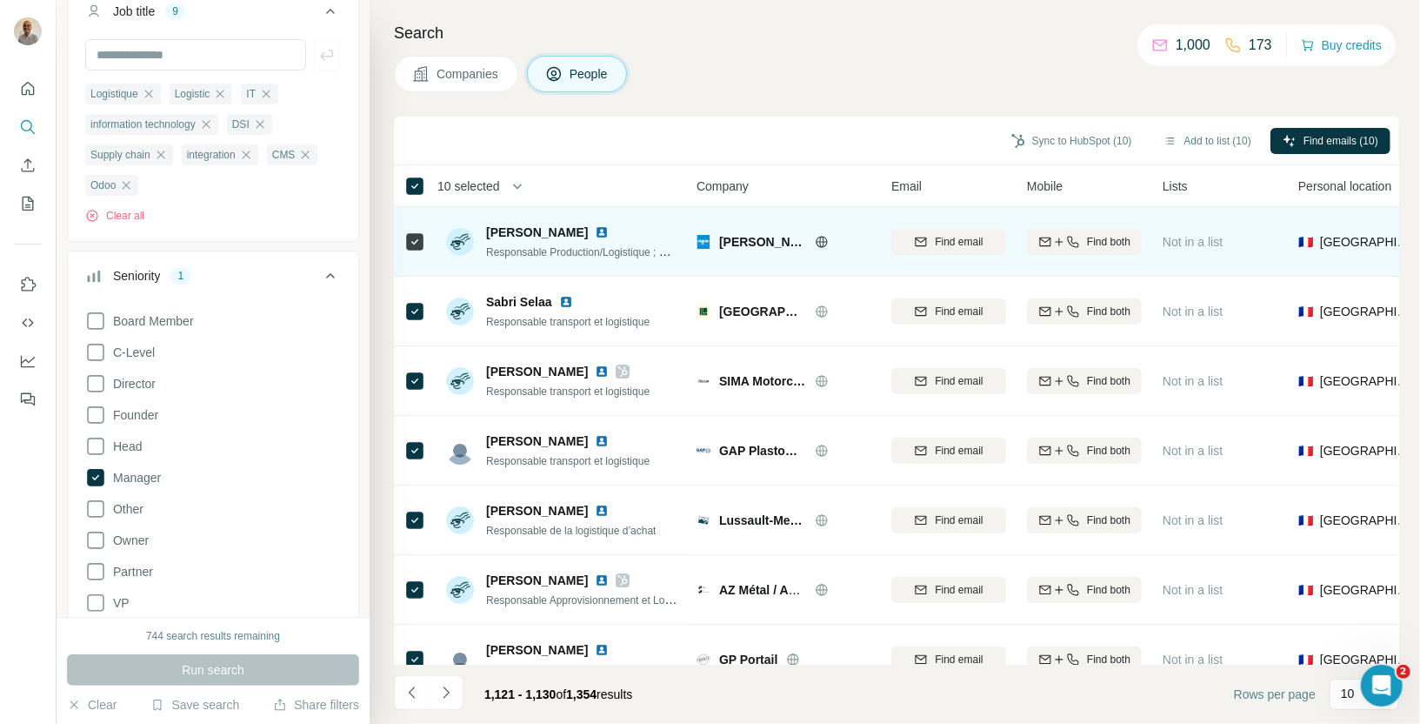
click at [415, 223] on div at bounding box center [414, 241] width 21 height 48
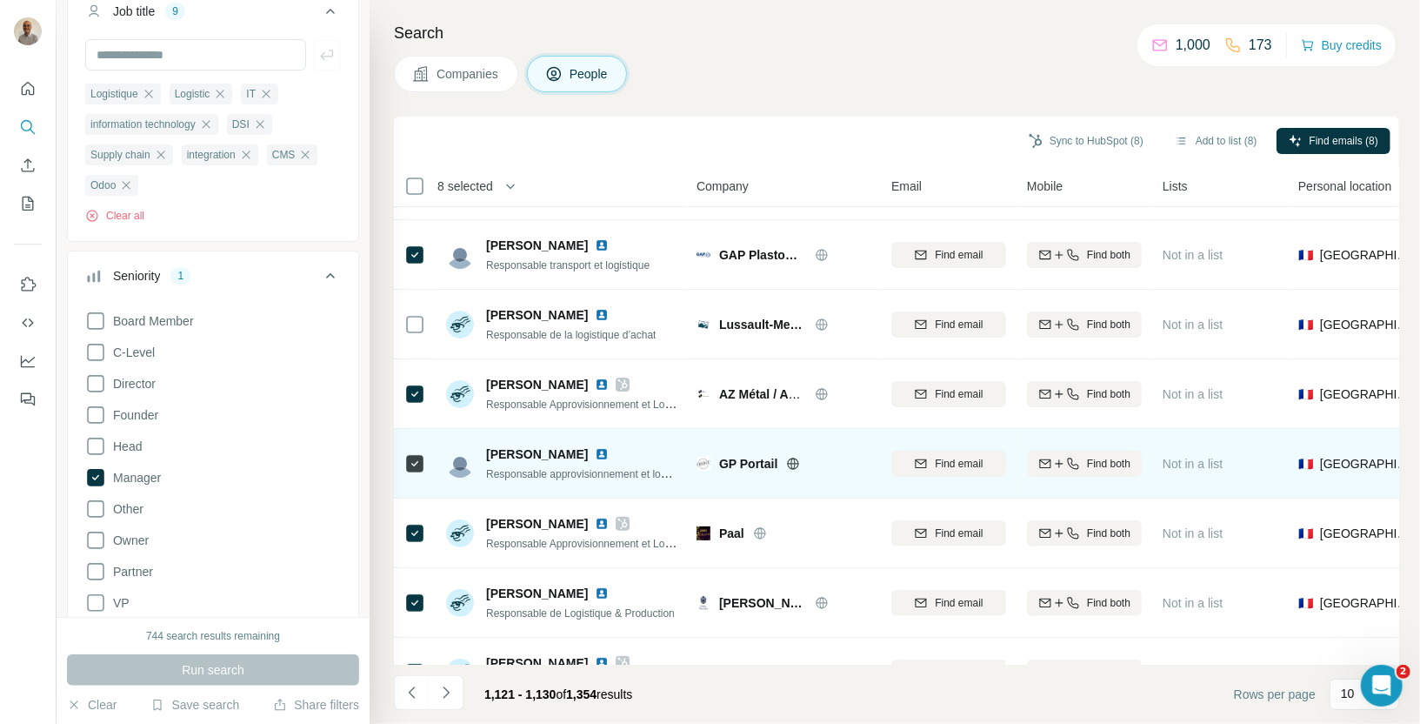
scroll to position [237, 0]
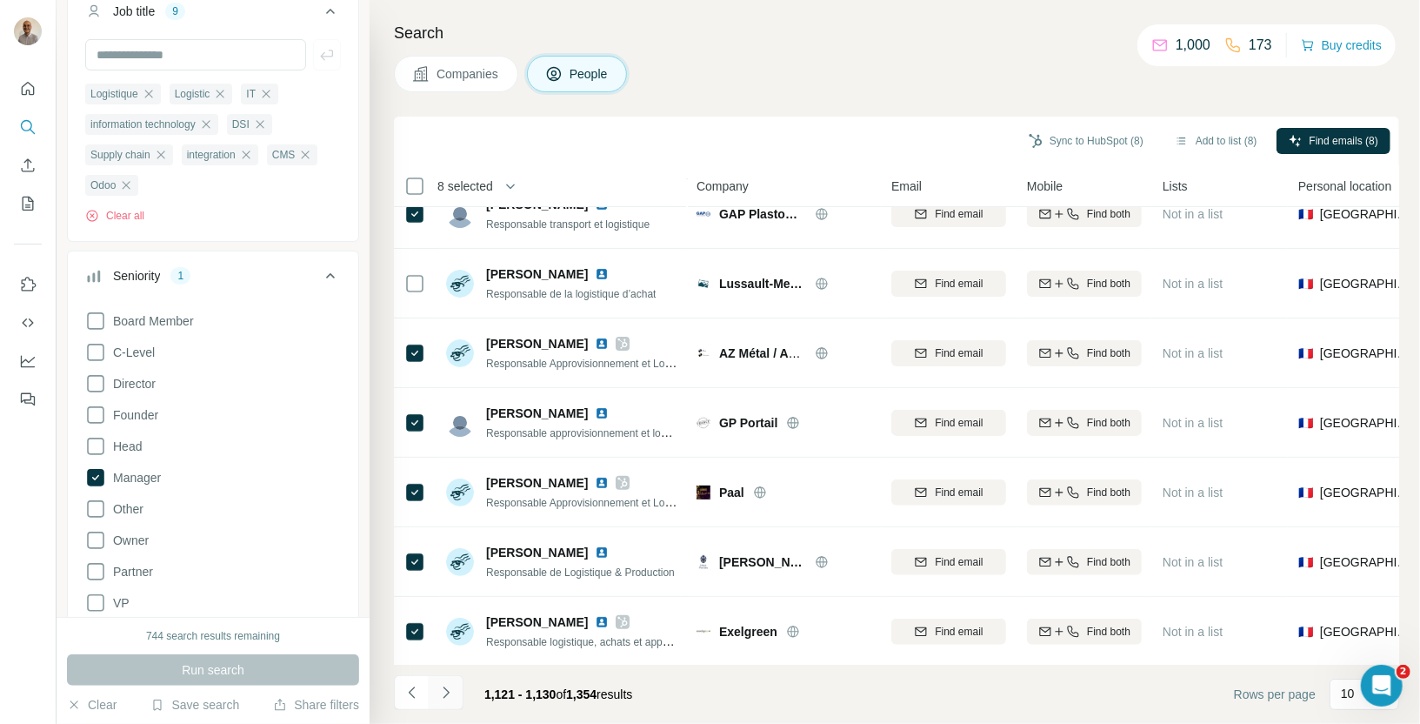
click at [456, 688] on button "Navigate to next page" at bounding box center [446, 692] width 35 height 35
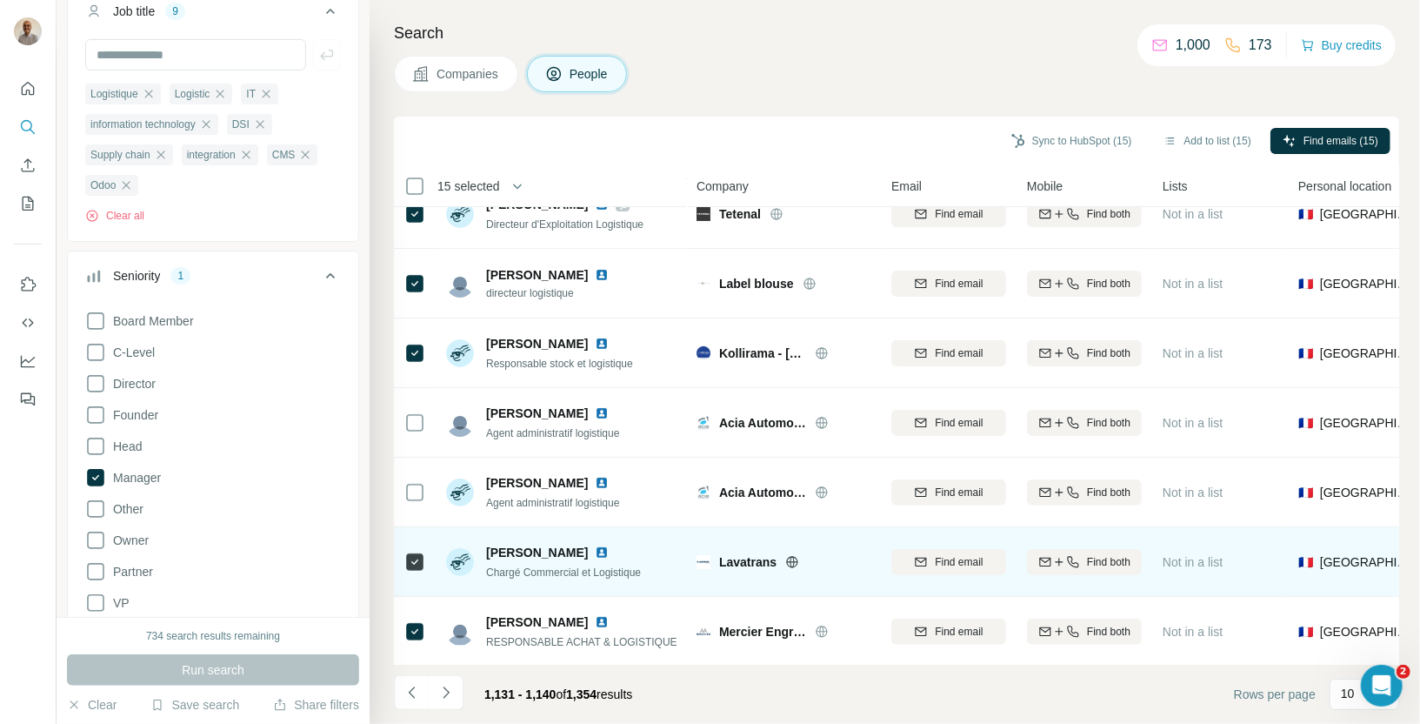
click at [410, 570] on icon at bounding box center [414, 561] width 21 height 21
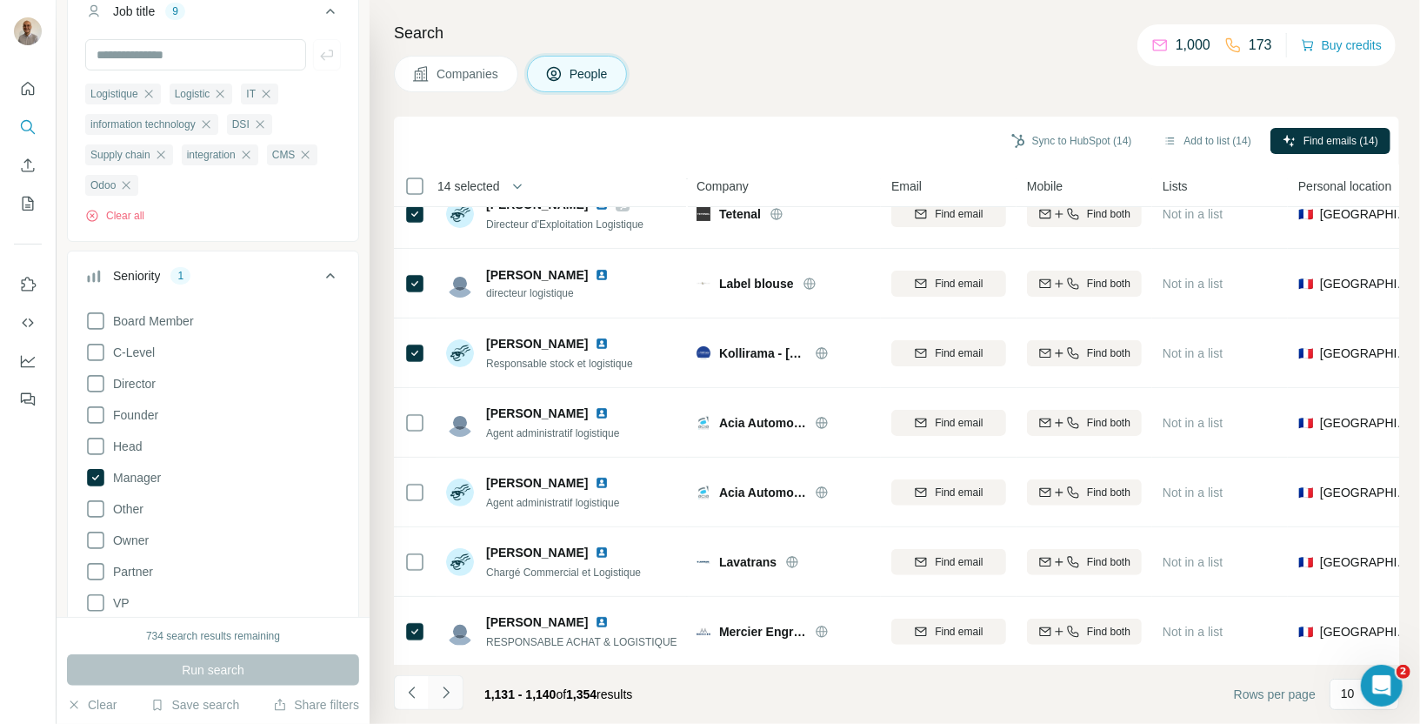
click at [441, 700] on icon "Navigate to next page" at bounding box center [445, 692] width 17 height 17
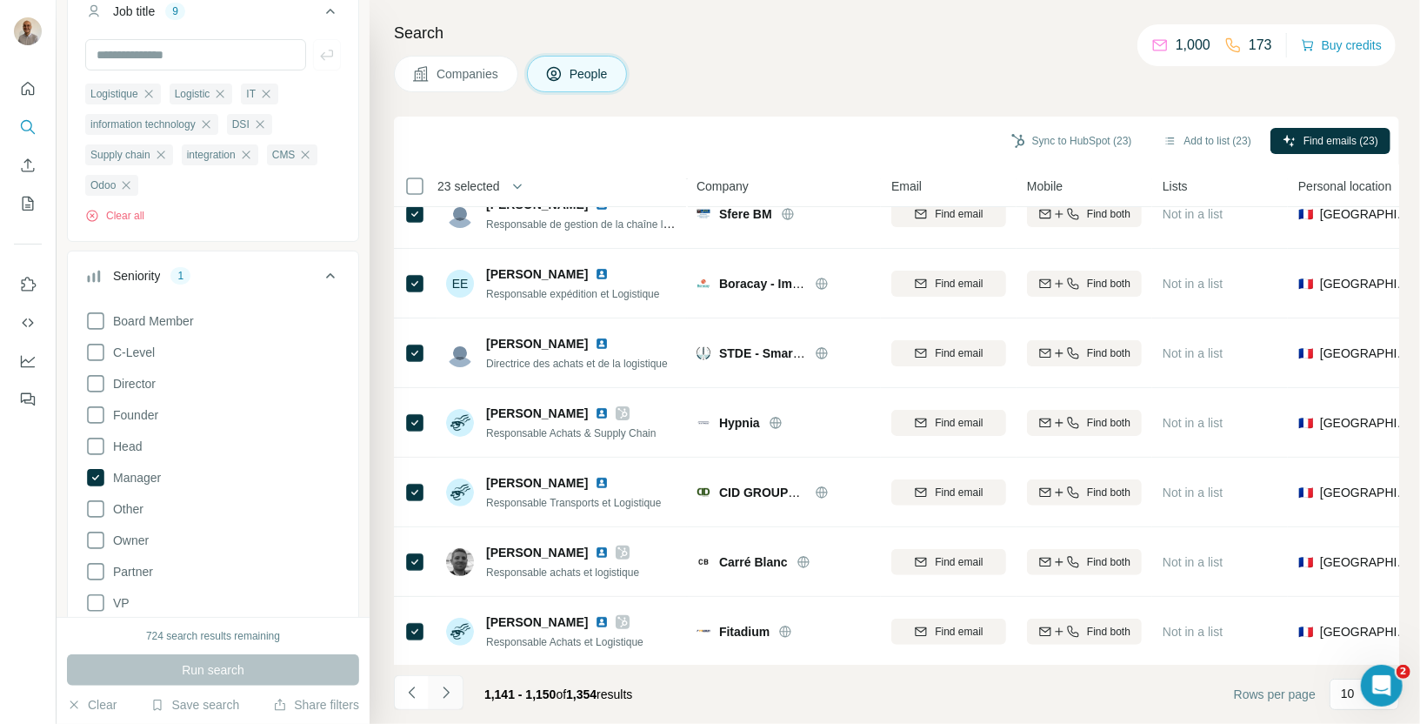
click at [447, 691] on icon "Navigate to next page" at bounding box center [446, 691] width 6 height 11
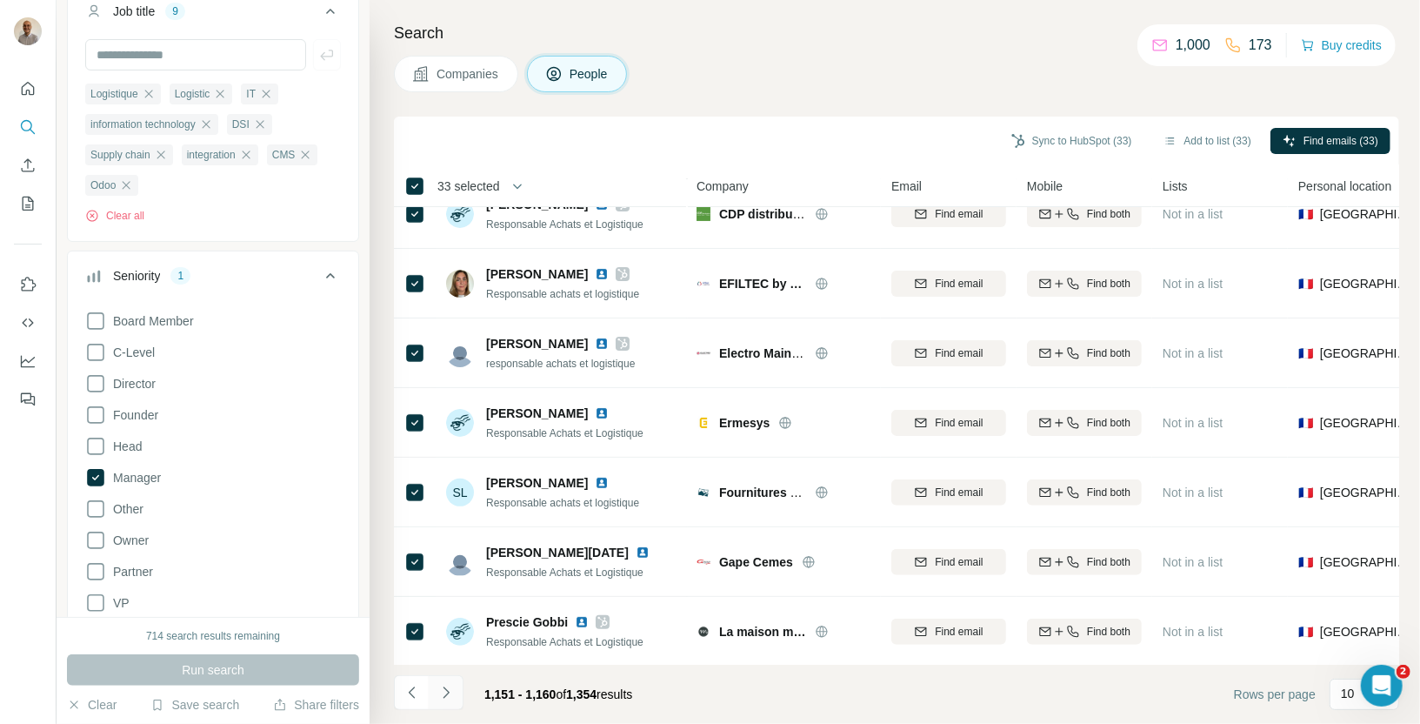
click at [451, 698] on icon "Navigate to next page" at bounding box center [445, 692] width 17 height 17
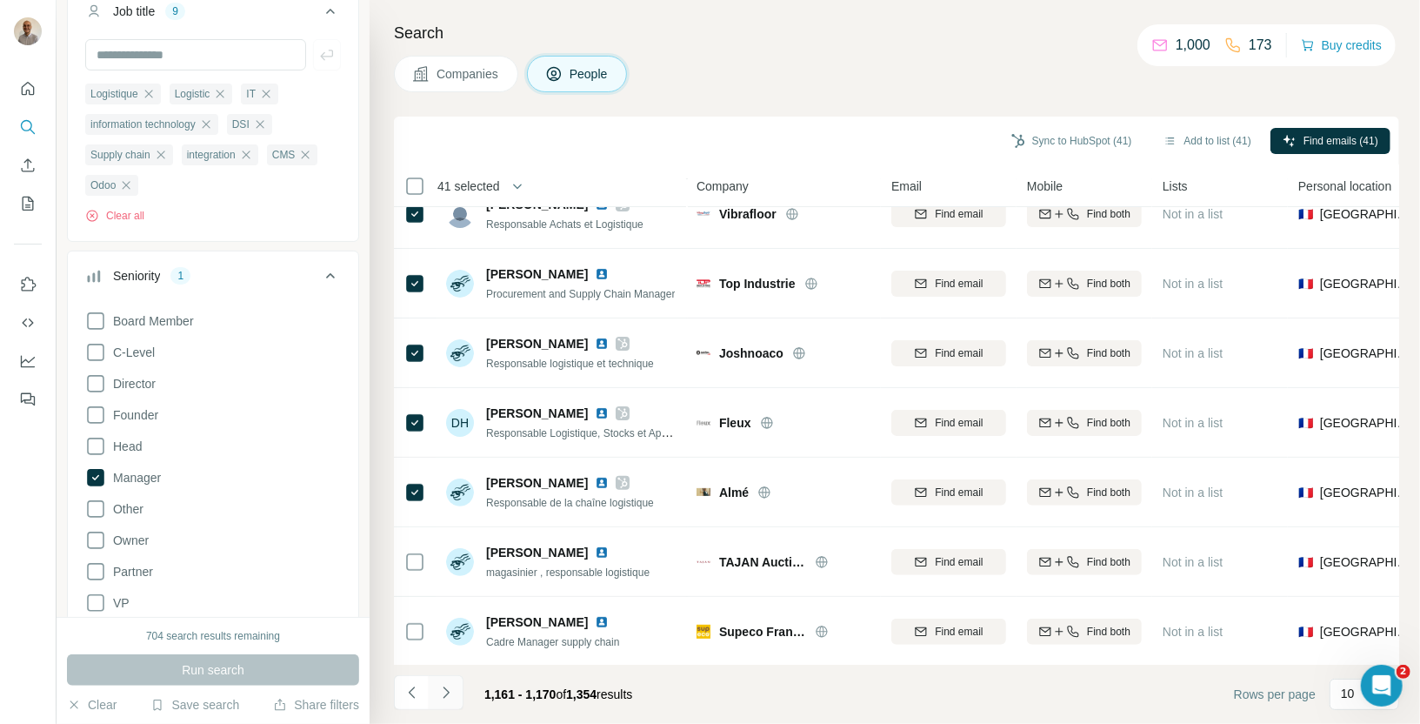
click at [453, 692] on icon "Navigate to next page" at bounding box center [445, 692] width 17 height 17
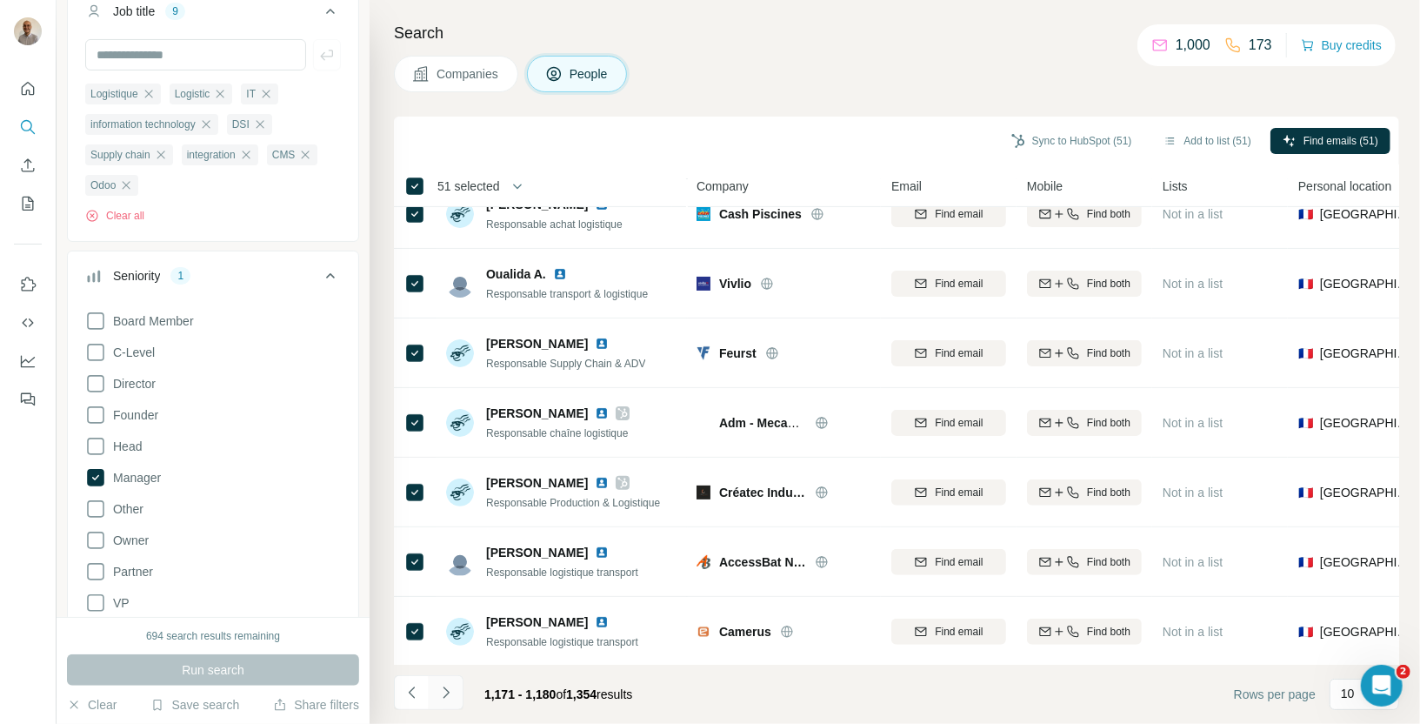
click at [445, 699] on icon "Navigate to next page" at bounding box center [445, 692] width 17 height 17
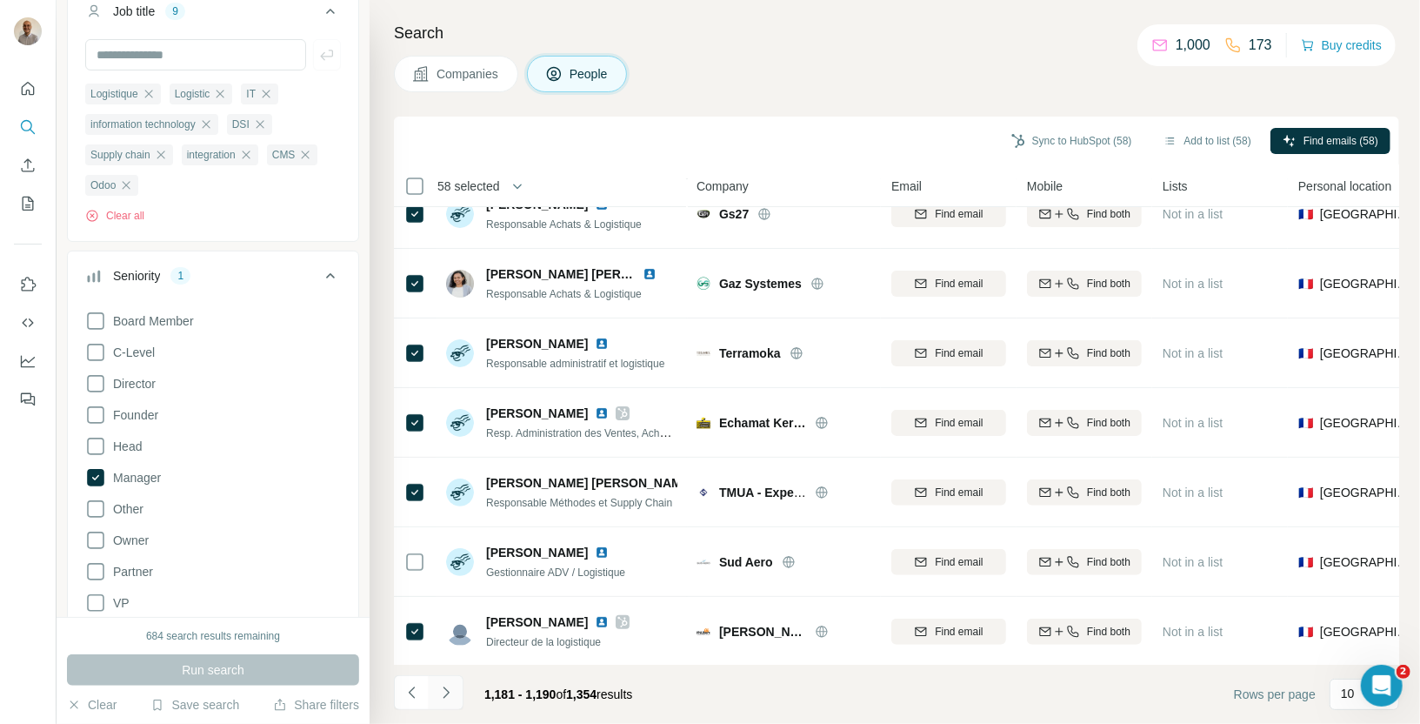
click at [450, 694] on icon "Navigate to next page" at bounding box center [445, 692] width 17 height 17
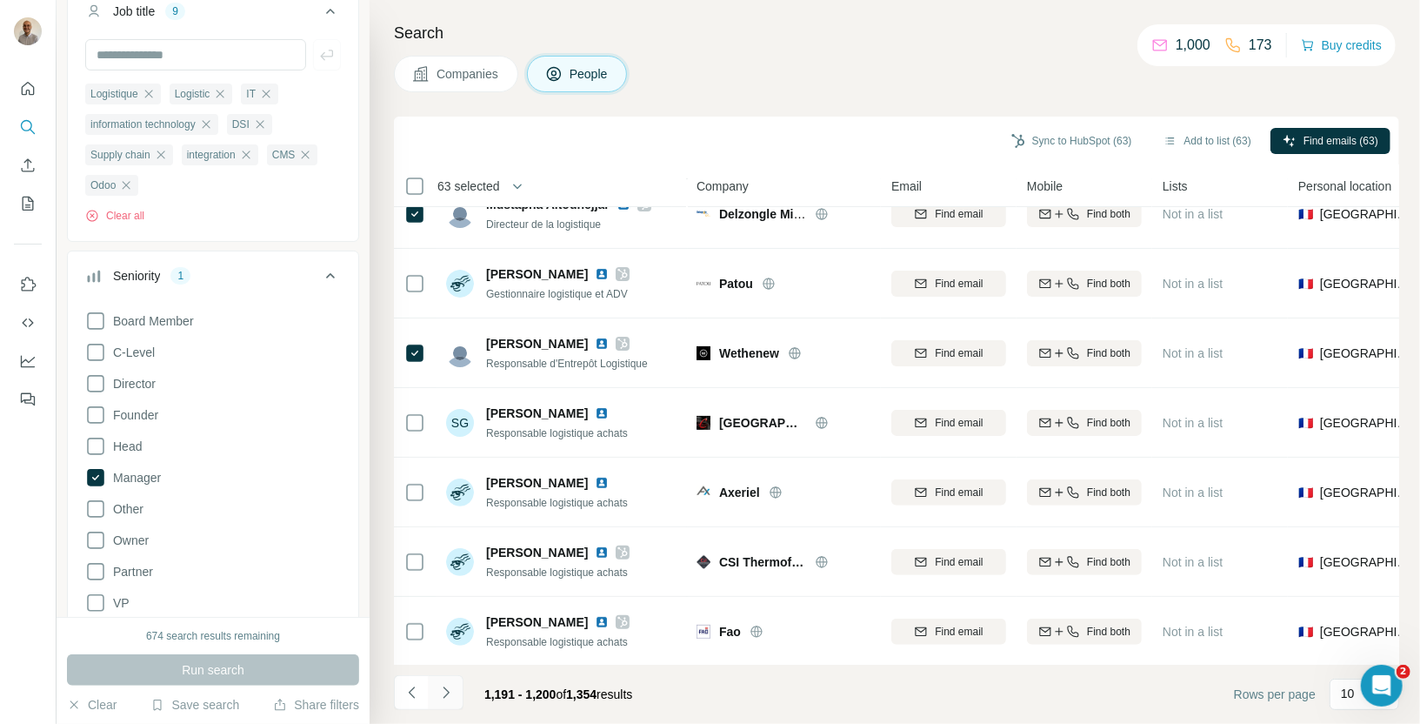
click at [442, 697] on icon "Navigate to next page" at bounding box center [445, 692] width 17 height 17
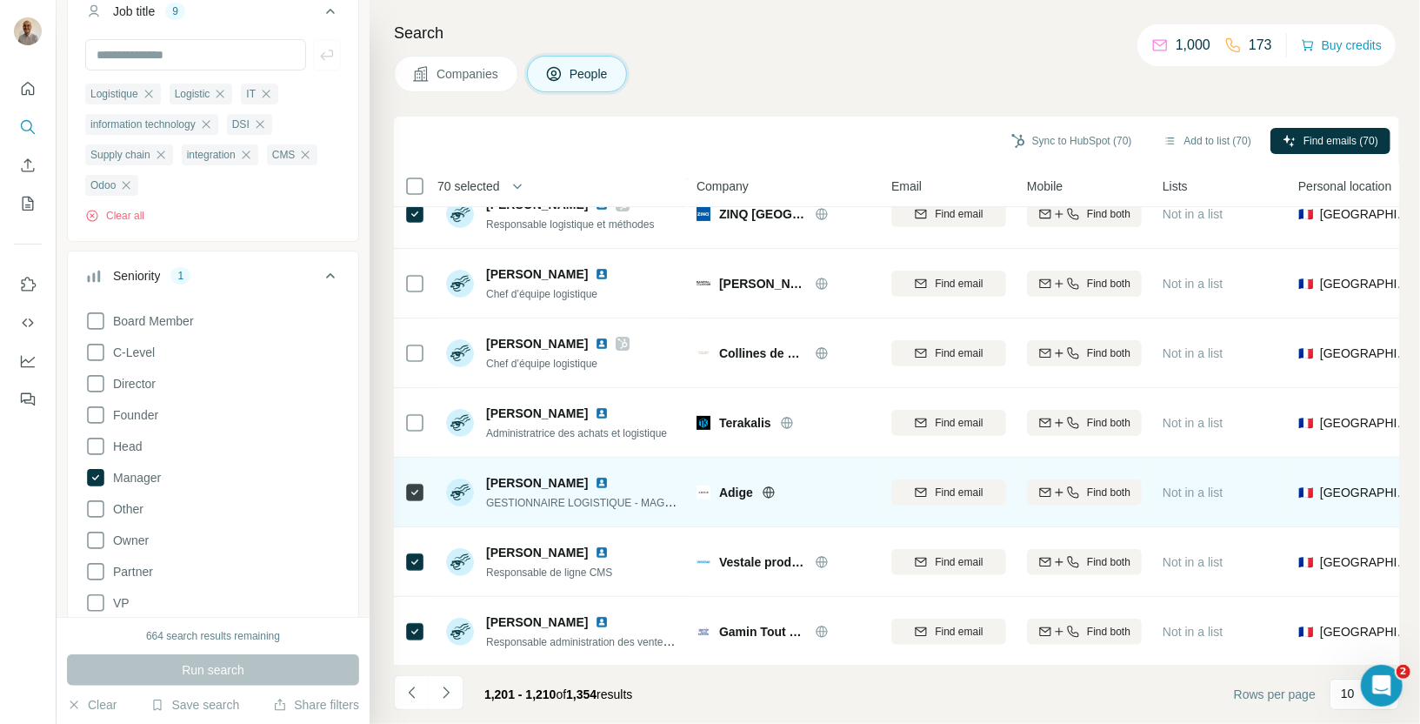
click at [405, 482] on icon at bounding box center [414, 492] width 21 height 21
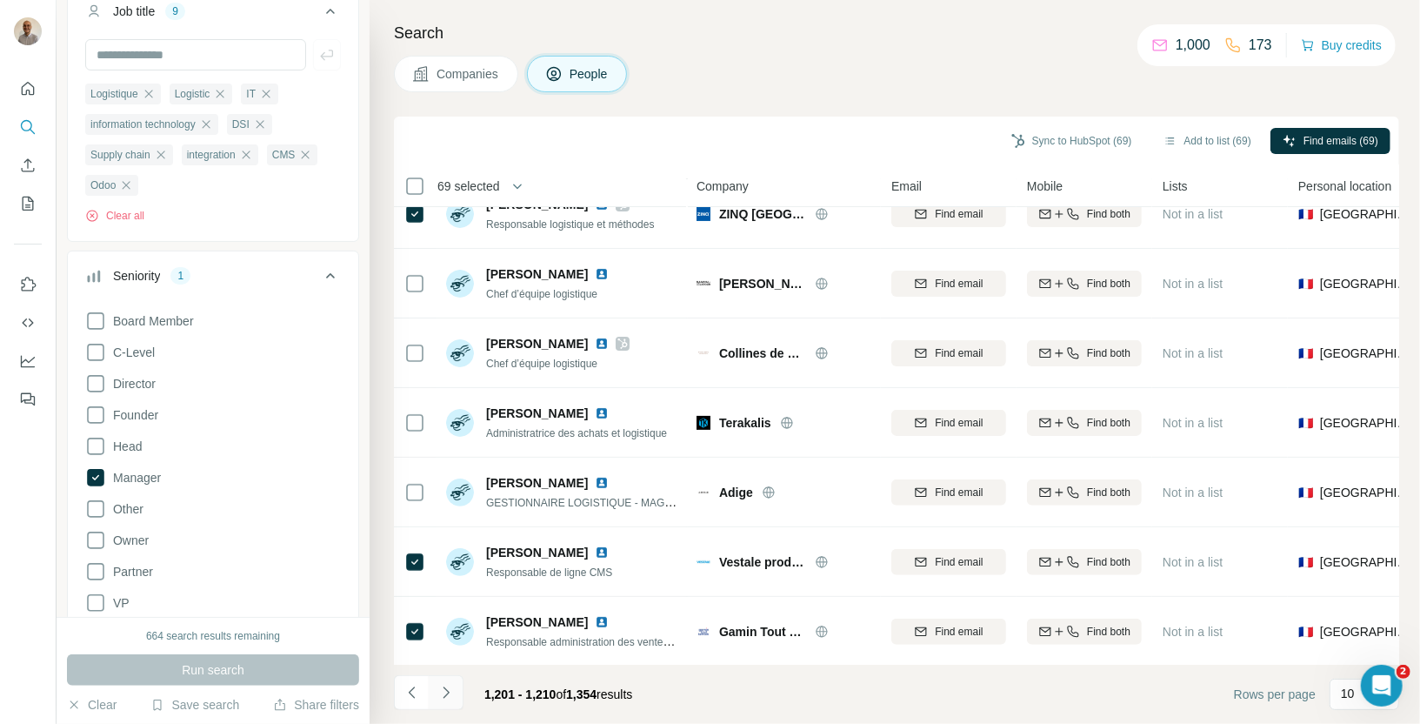
click at [445, 700] on icon "Navigate to next page" at bounding box center [445, 692] width 17 height 17
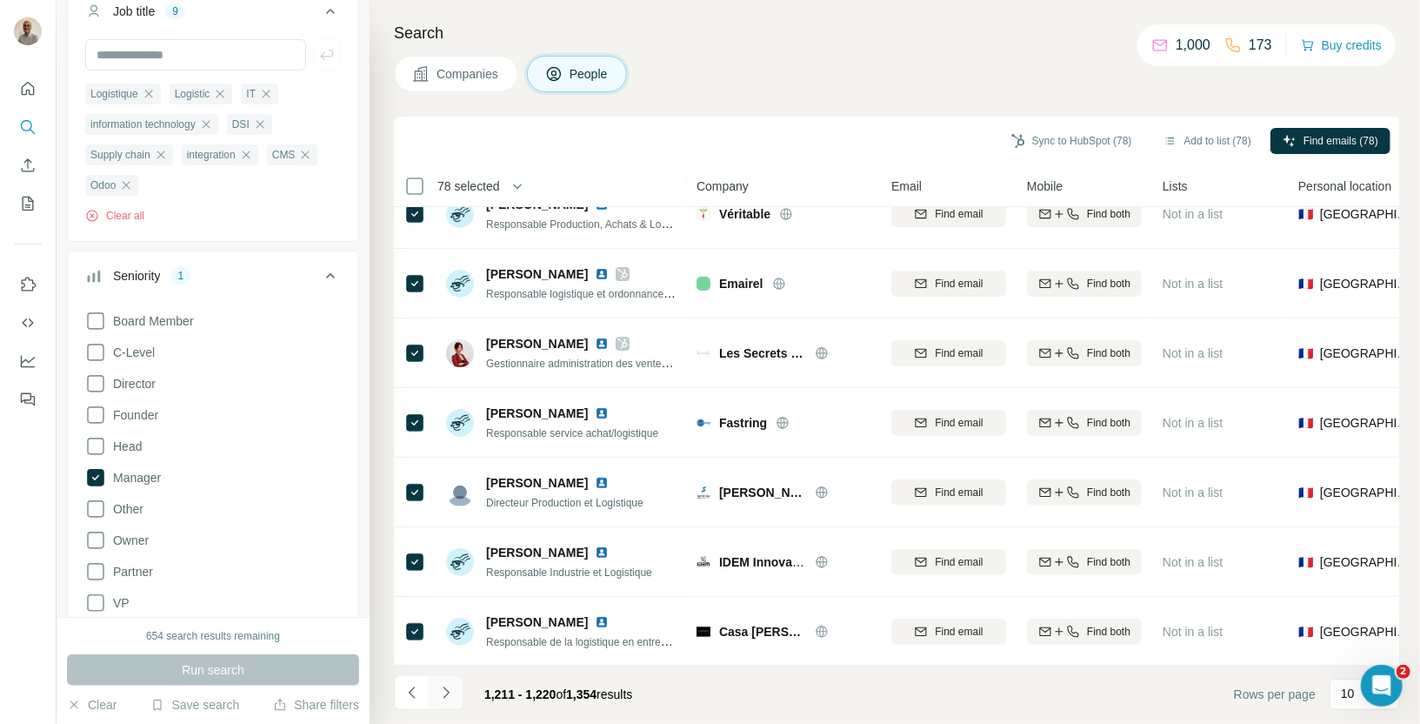
click at [445, 698] on icon "Navigate to next page" at bounding box center [445, 692] width 17 height 17
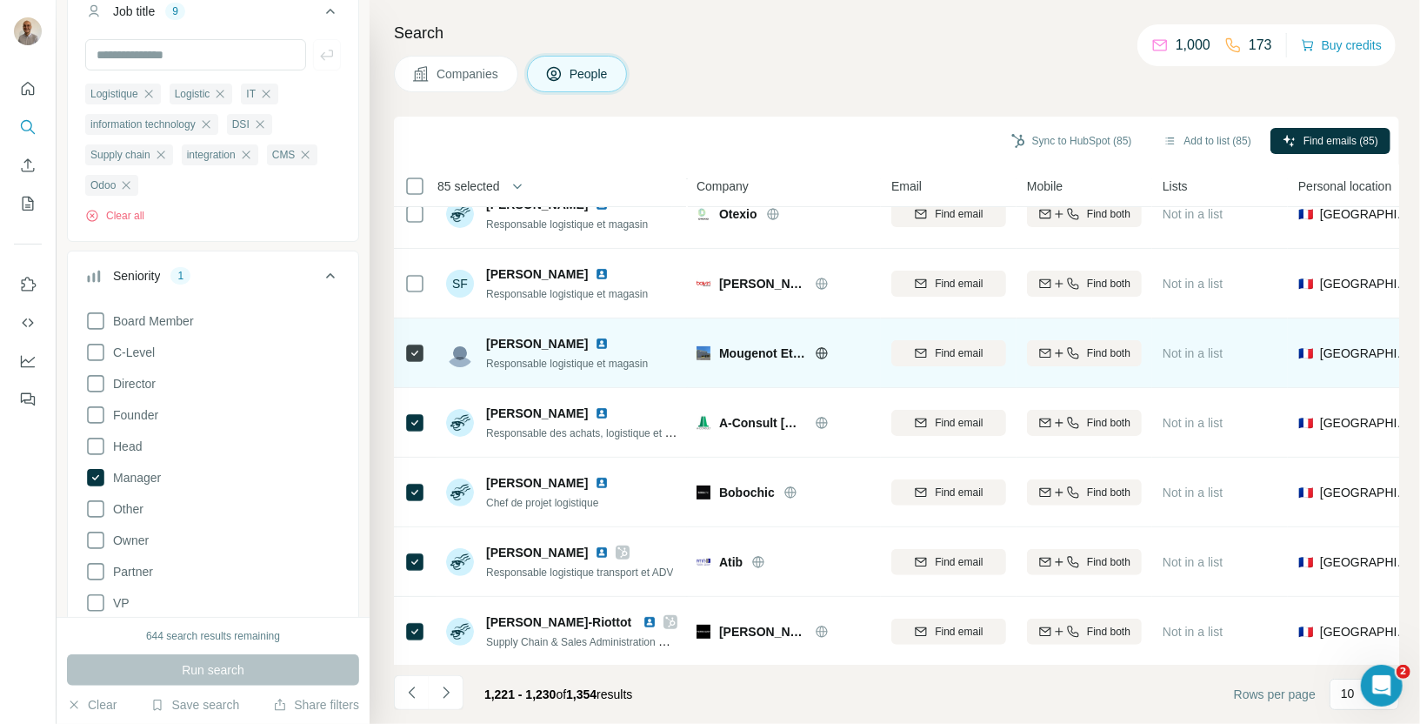
click at [424, 351] on icon at bounding box center [414, 353] width 21 height 21
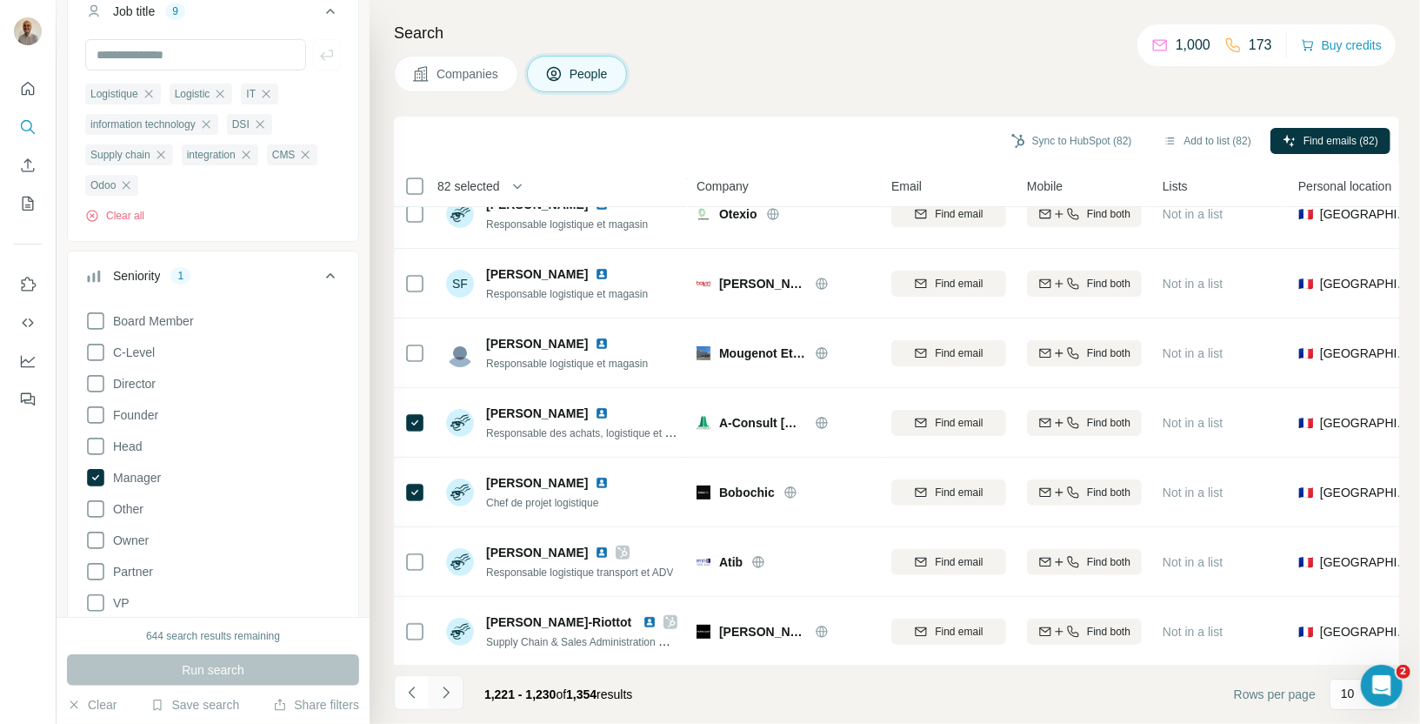
click at [438, 700] on icon "Navigate to next page" at bounding box center [445, 692] width 17 height 17
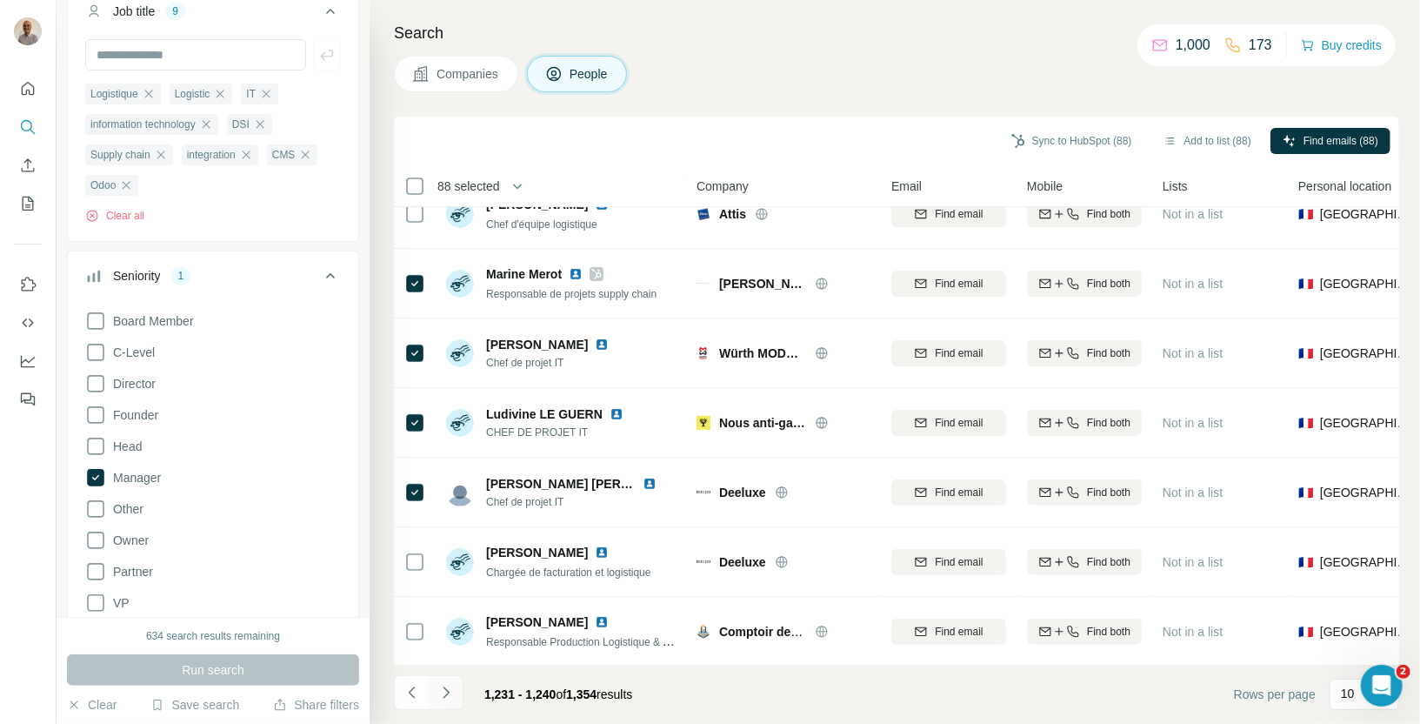
click at [446, 689] on icon "Navigate to next page" at bounding box center [445, 692] width 17 height 17
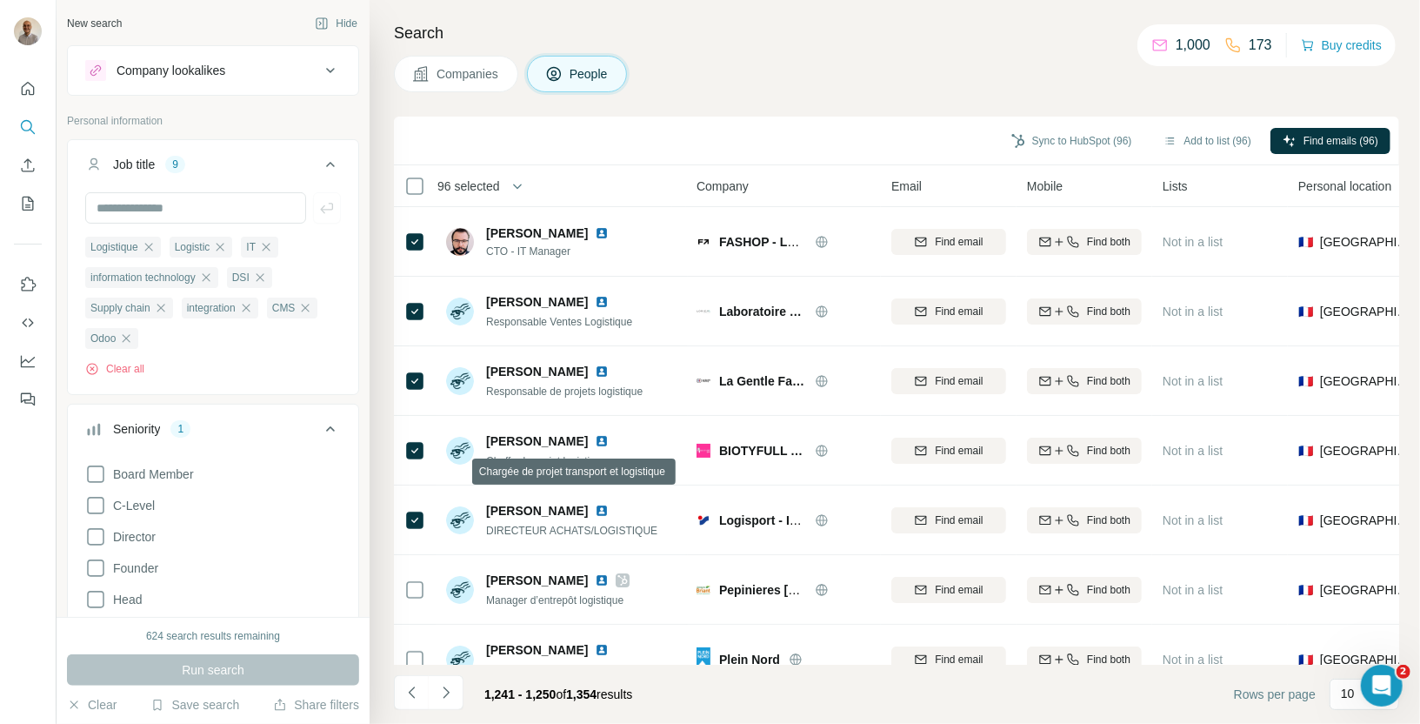
scroll to position [517, 0]
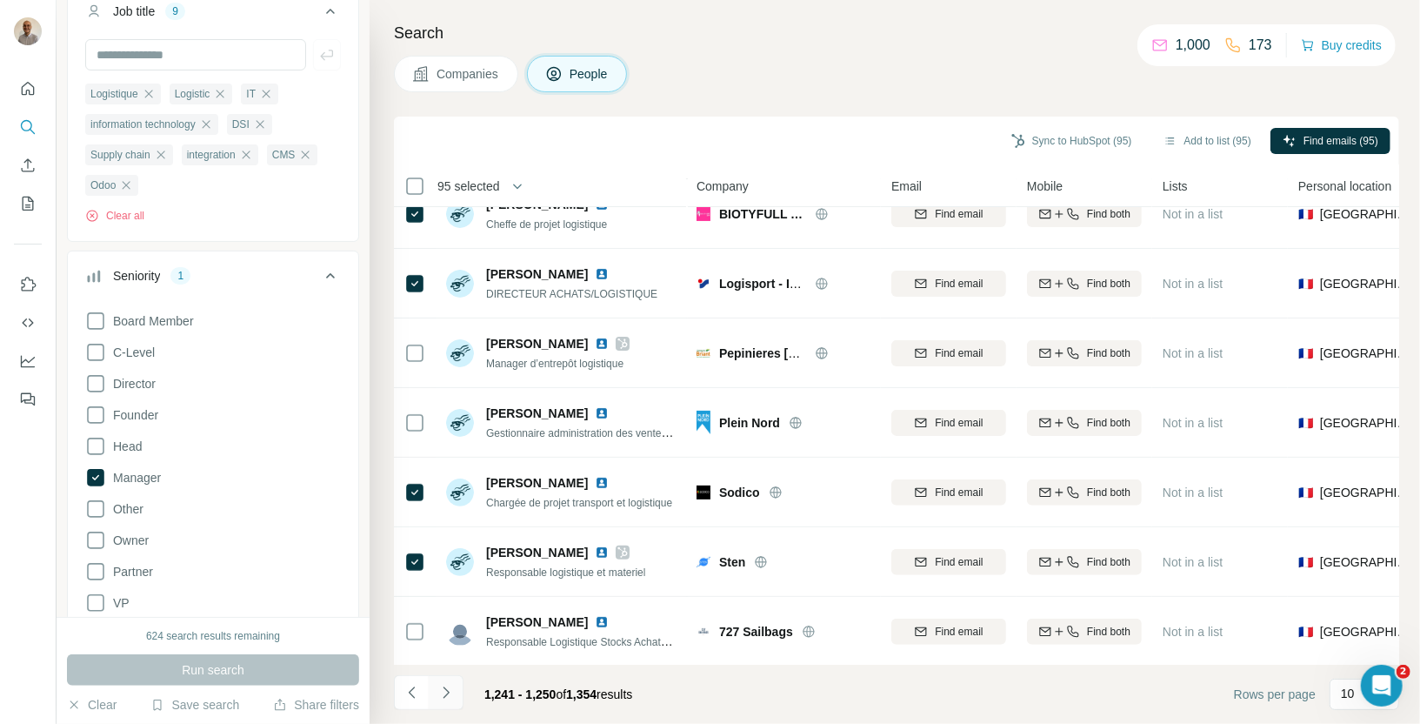
click at [452, 688] on icon "Navigate to next page" at bounding box center [445, 692] width 17 height 17
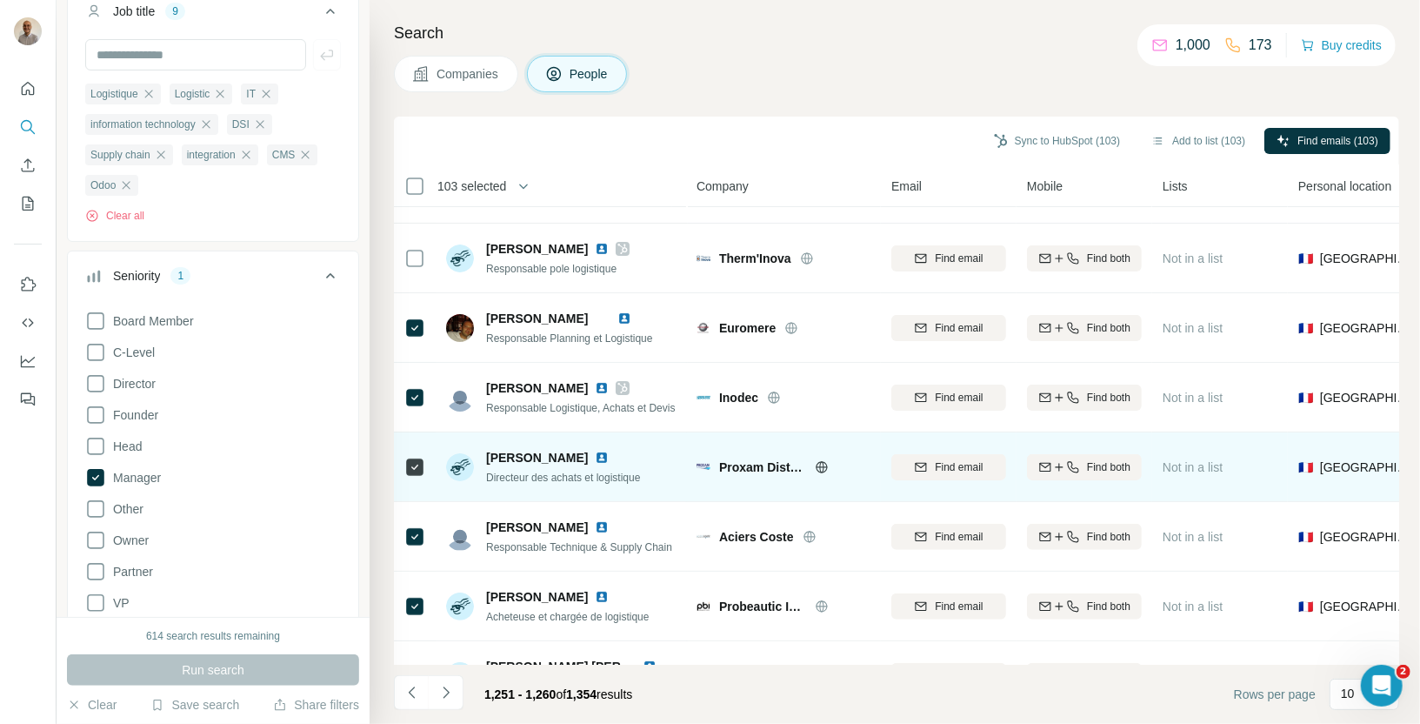
scroll to position [237, 0]
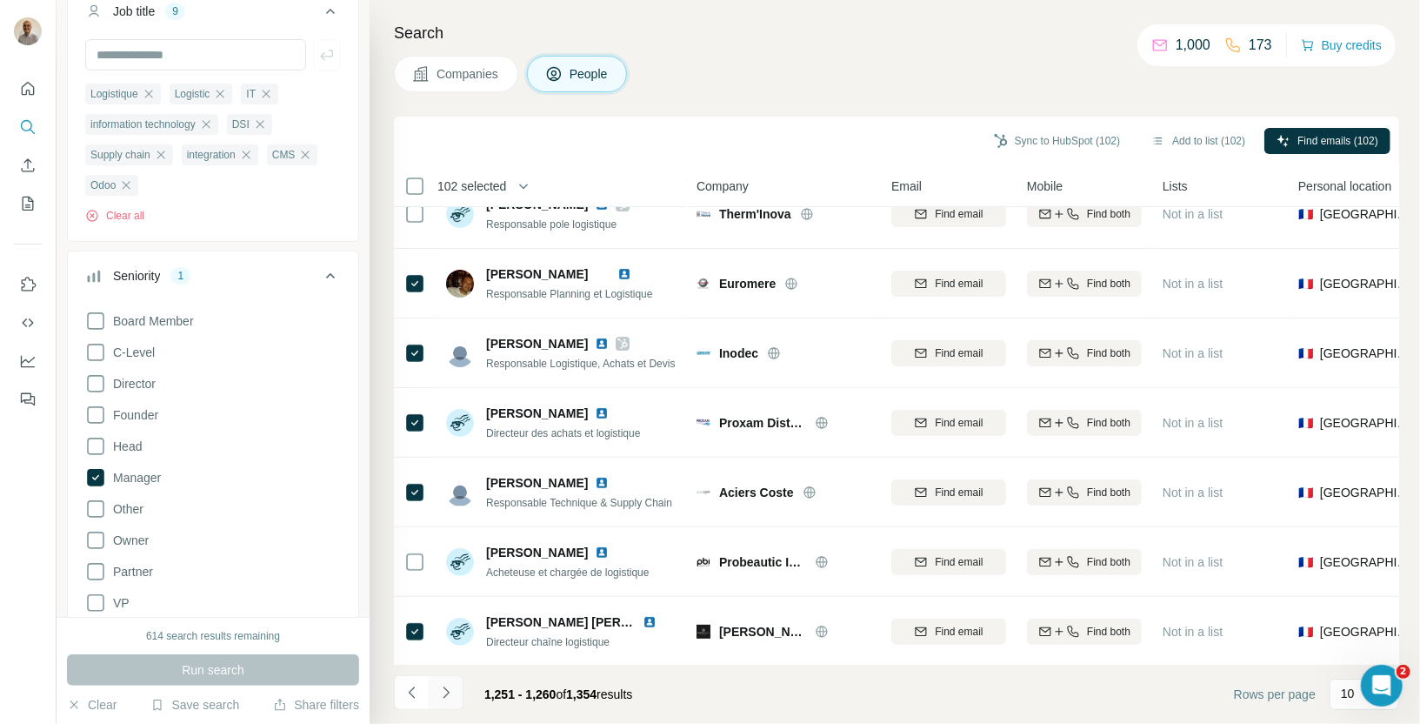
click at [441, 688] on icon "Navigate to next page" at bounding box center [445, 692] width 17 height 17
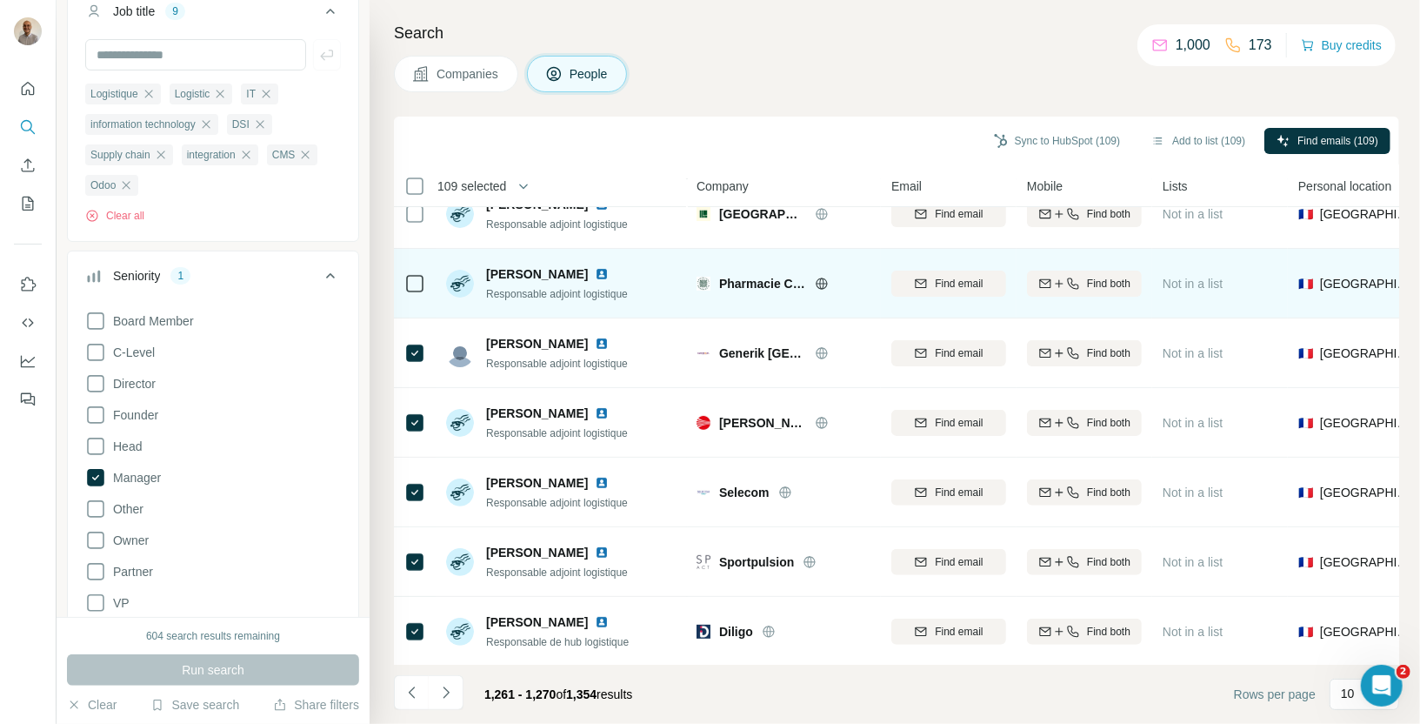
click at [414, 337] on div at bounding box center [414, 353] width 21 height 48
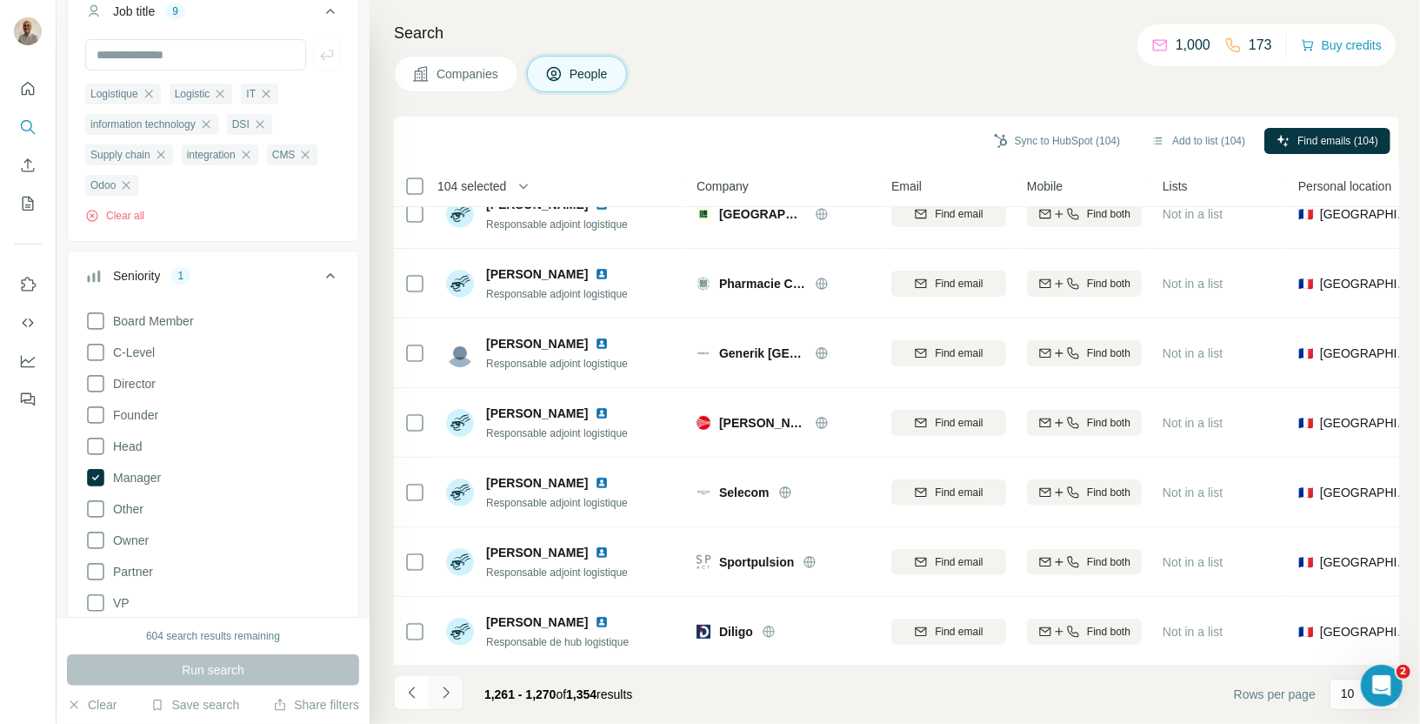
click at [450, 698] on icon "Navigate to next page" at bounding box center [445, 692] width 17 height 17
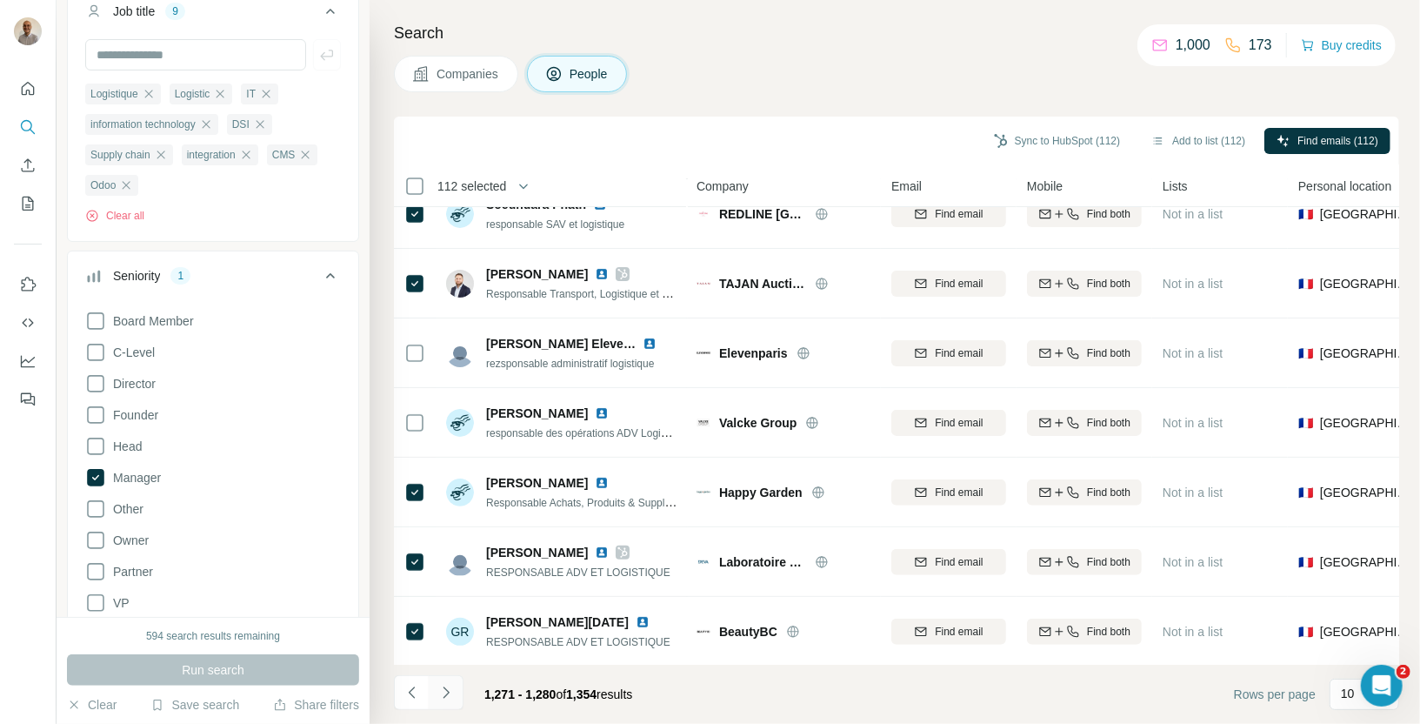
click at [444, 693] on icon "Navigate to next page" at bounding box center [445, 692] width 17 height 17
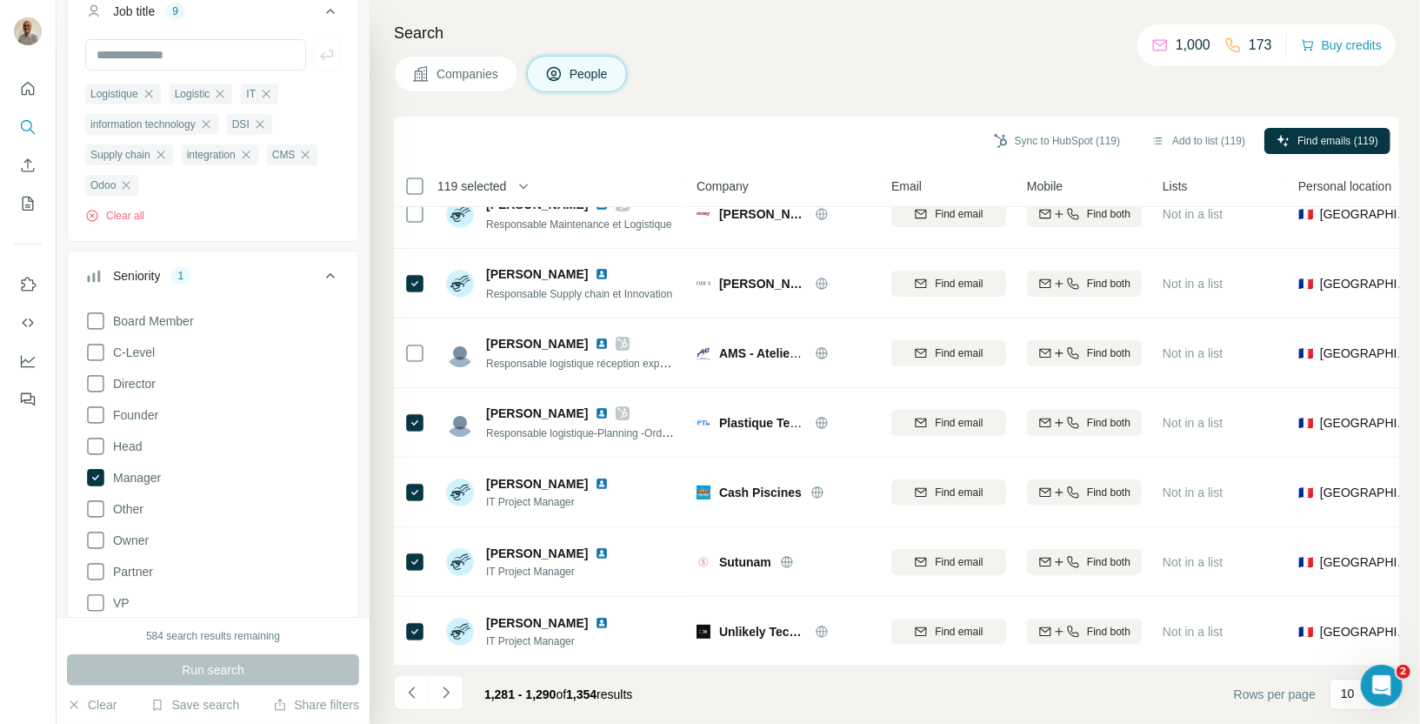
click at [436, 710] on li at bounding box center [446, 694] width 35 height 38
click at [450, 691] on icon "Navigate to next page" at bounding box center [445, 692] width 17 height 17
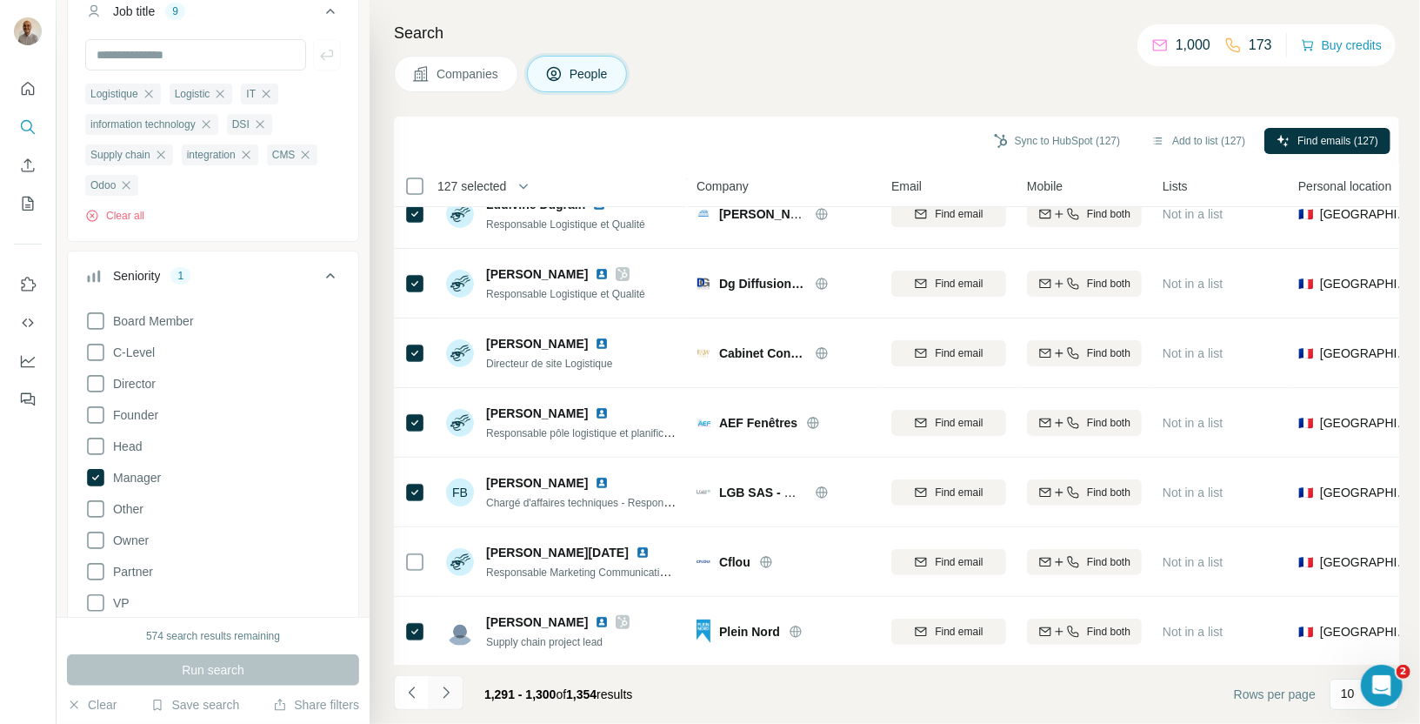
click at [454, 697] on button "Navigate to next page" at bounding box center [446, 692] width 35 height 35
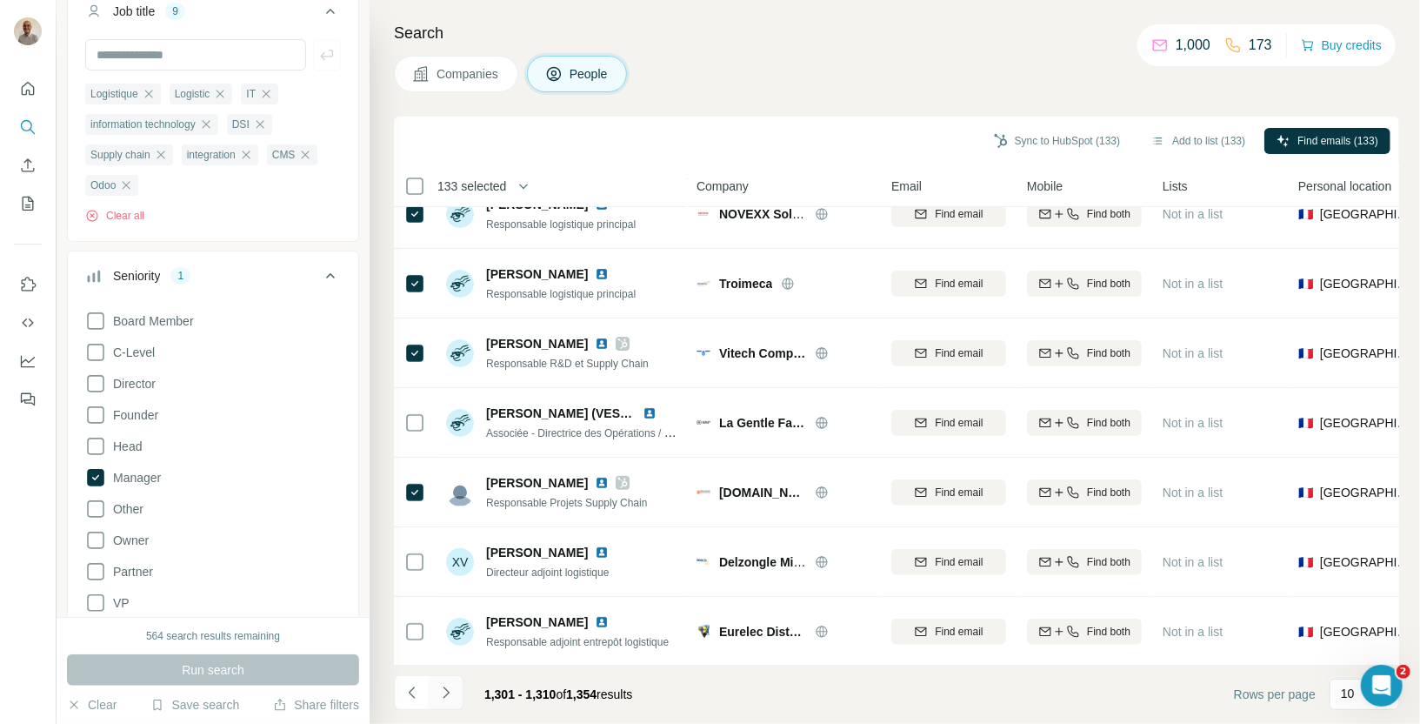
click at [457, 697] on button "Navigate to next page" at bounding box center [446, 692] width 35 height 35
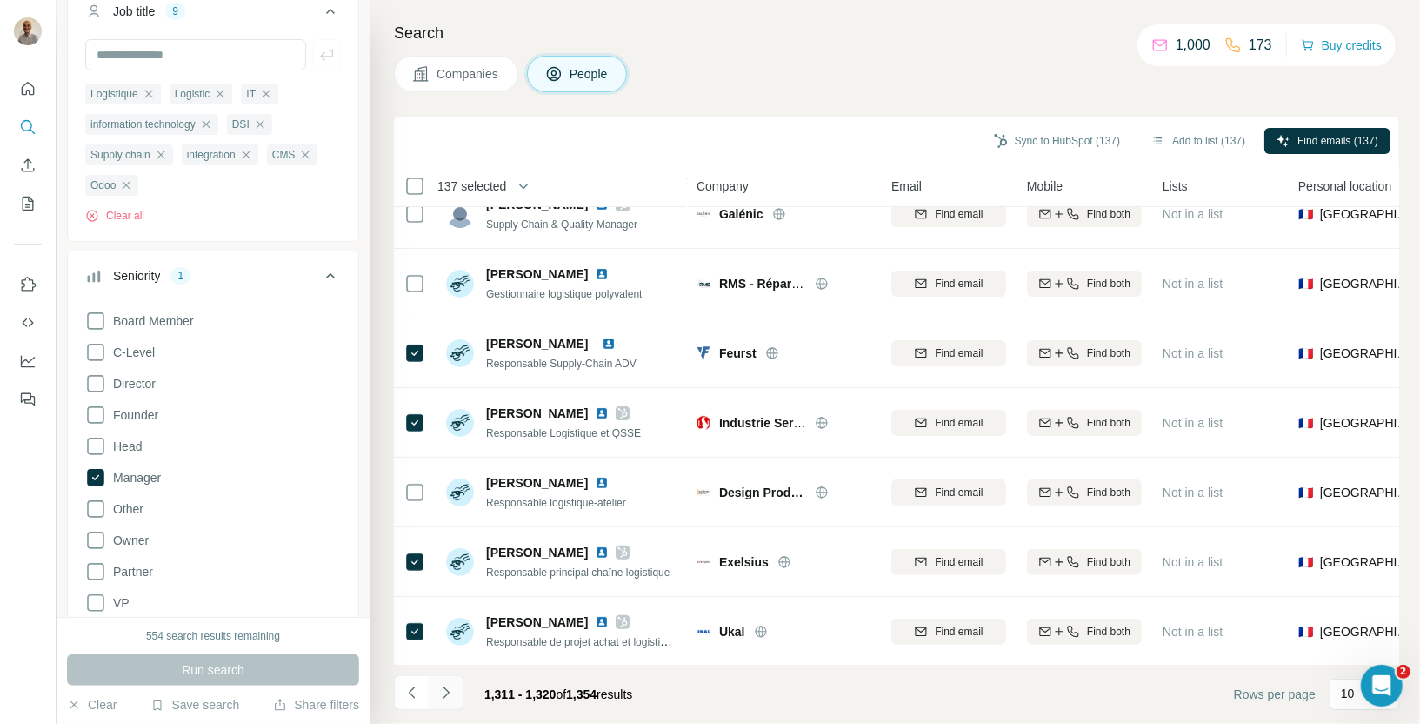
click at [450, 696] on icon "Navigate to next page" at bounding box center [445, 692] width 17 height 17
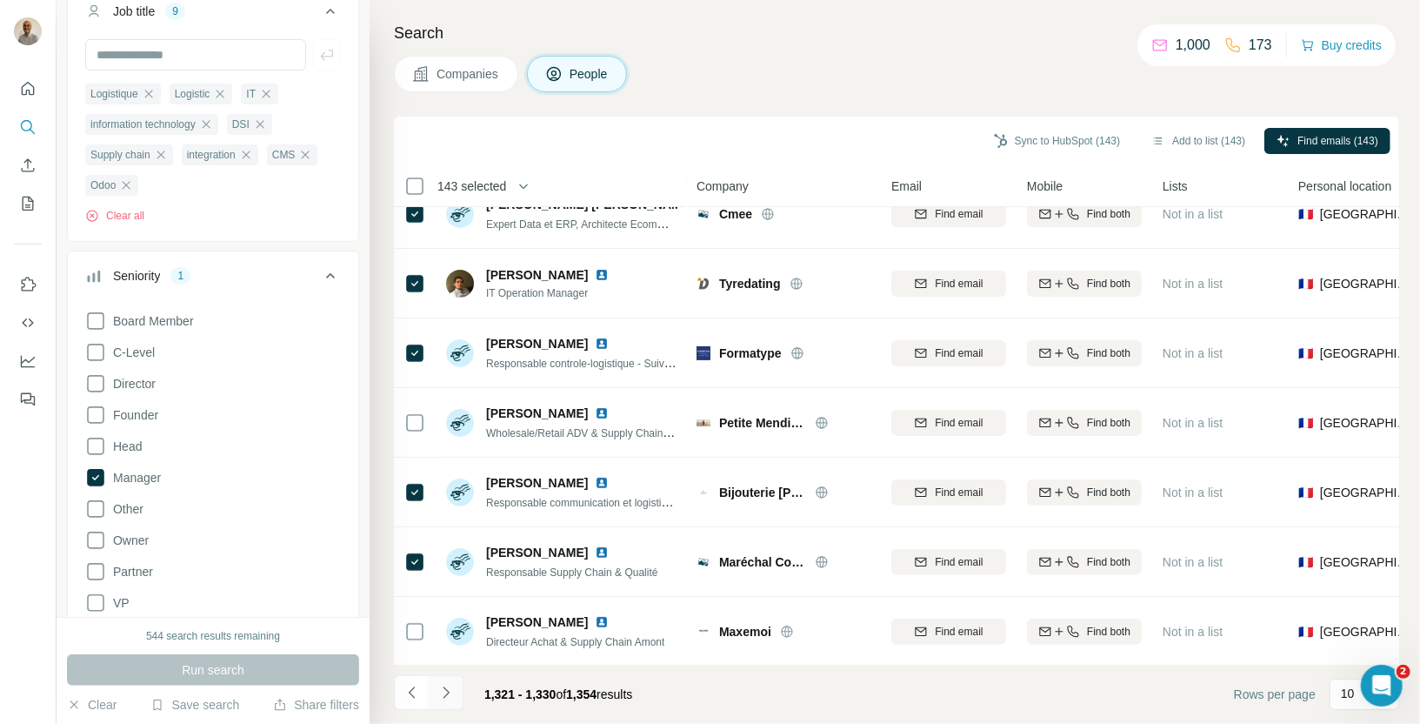
click at [450, 692] on icon "Navigate to next page" at bounding box center [445, 692] width 17 height 17
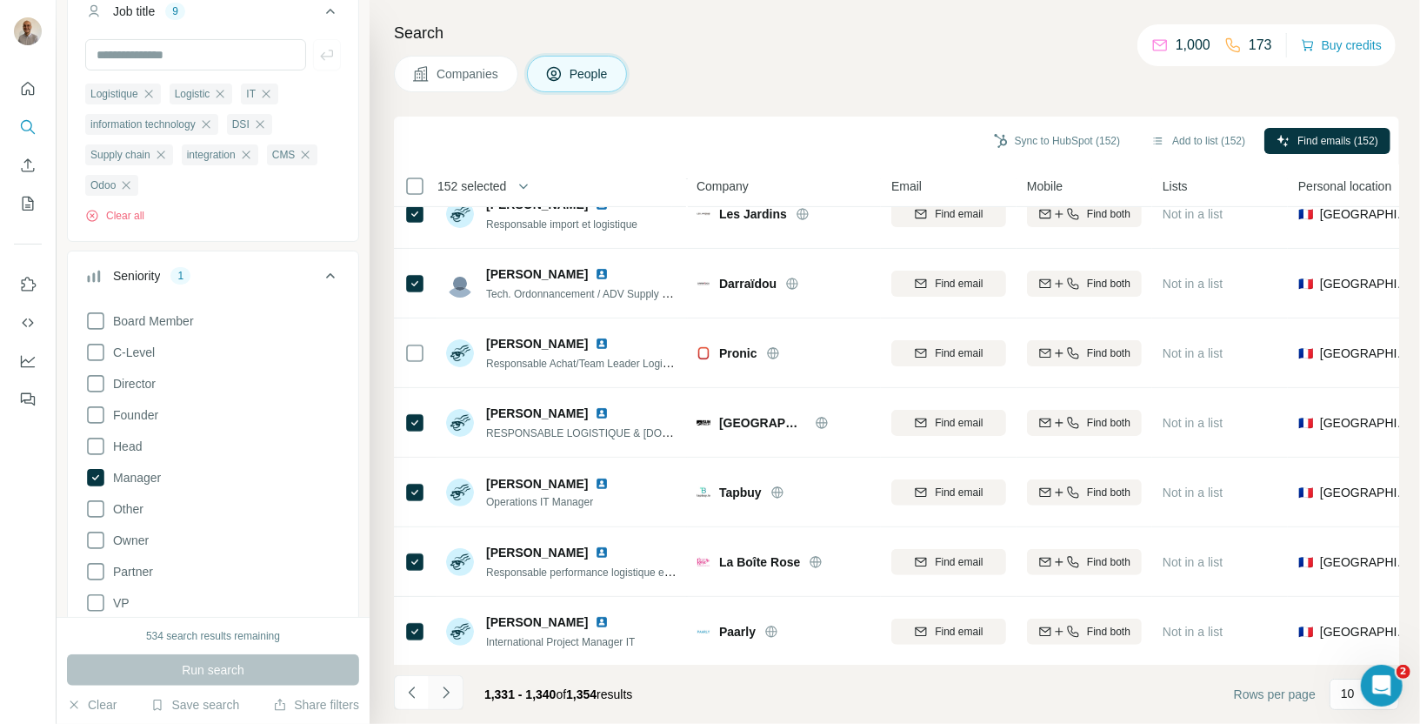
click at [447, 690] on icon "Navigate to next page" at bounding box center [445, 692] width 17 height 17
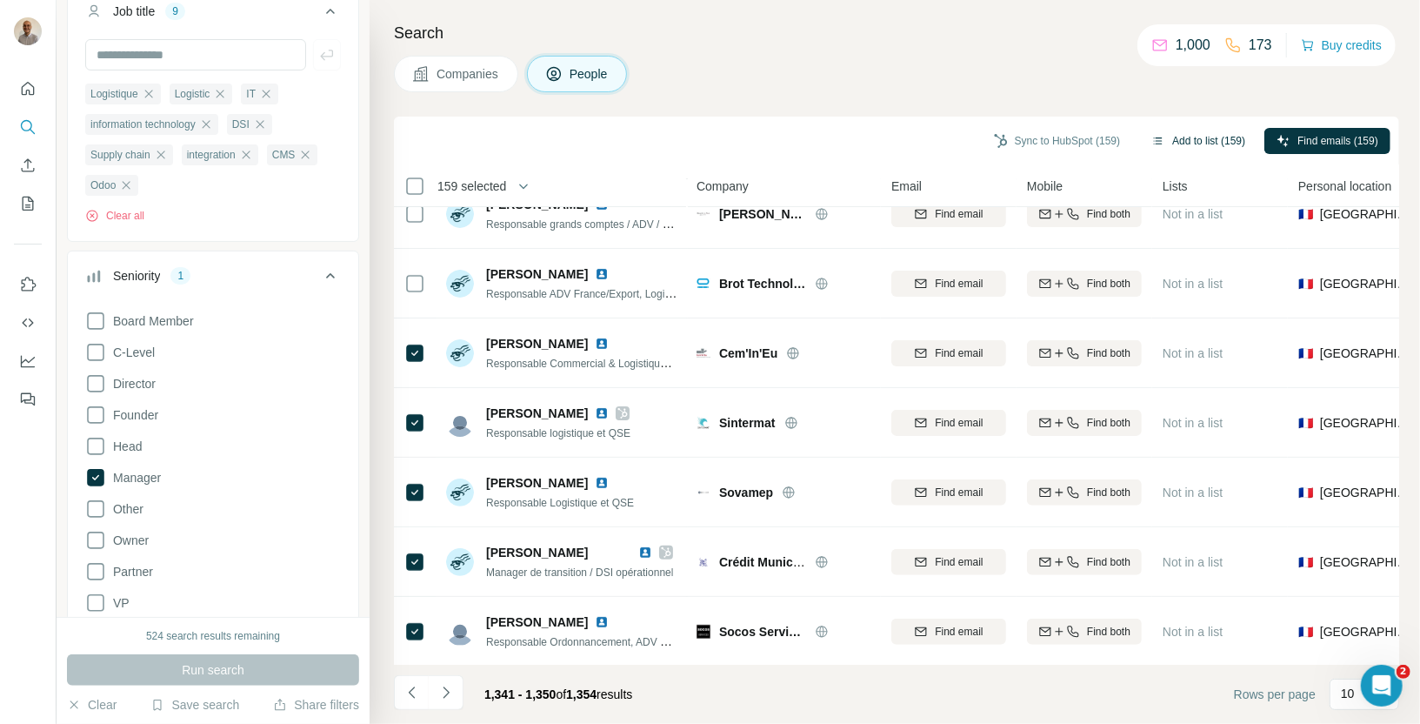
click at [1189, 140] on button "Add to list (159)" at bounding box center [1198, 141] width 118 height 26
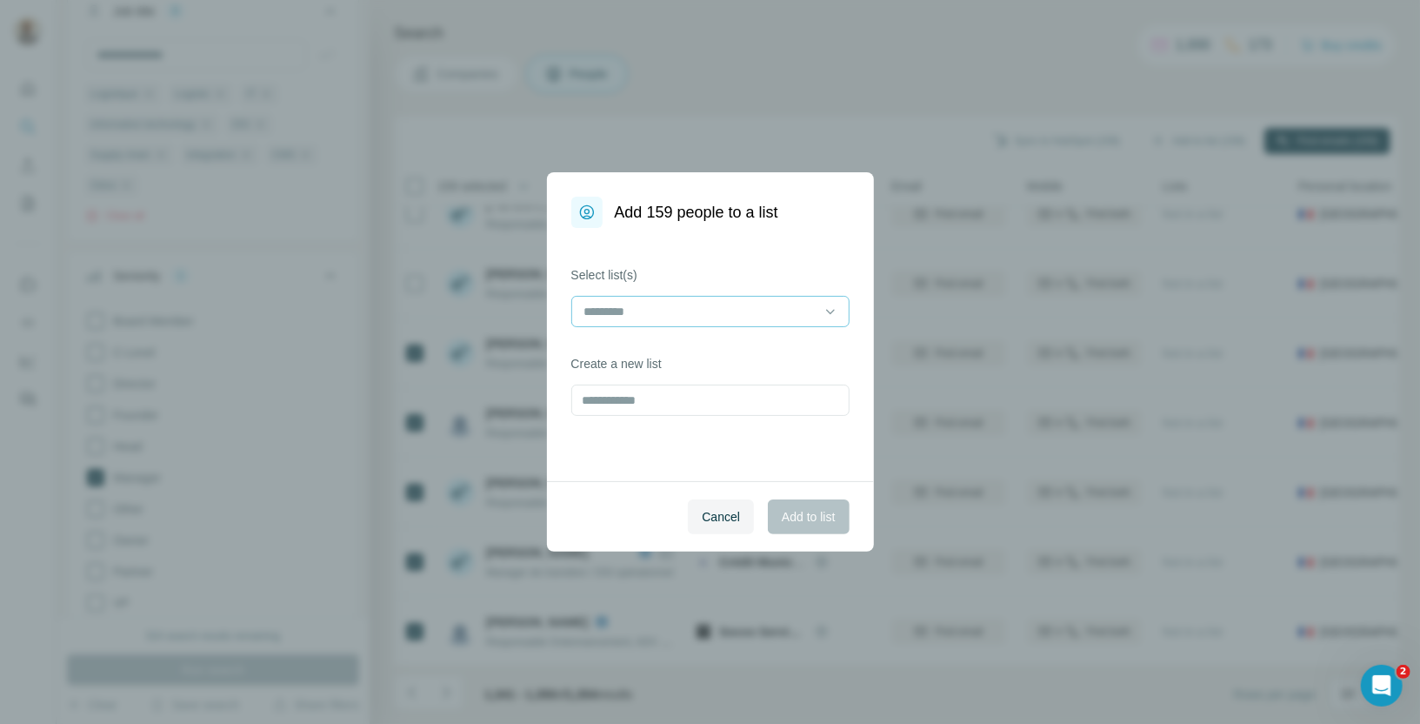
click at [708, 306] on input at bounding box center [700, 311] width 235 height 19
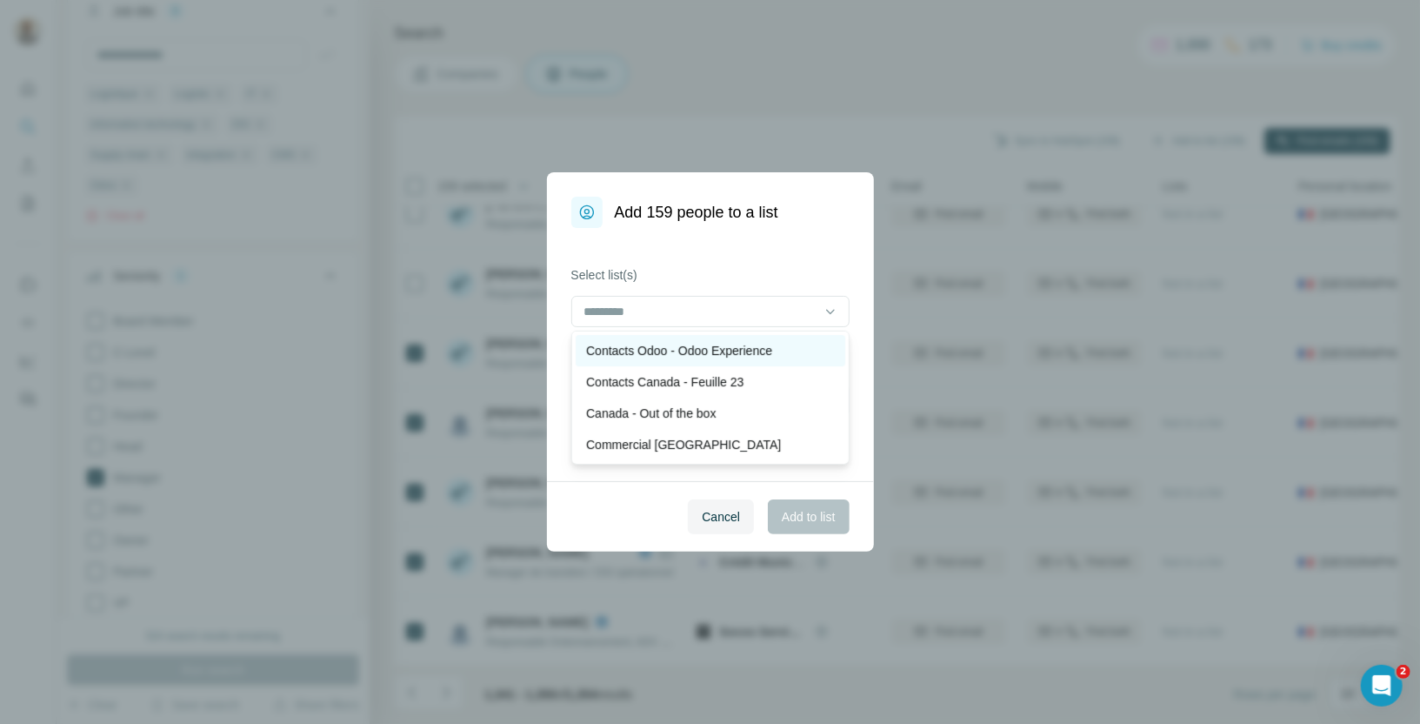
click at [703, 343] on p "Contacts Odoo - Odoo Experience" at bounding box center [679, 350] width 186 height 17
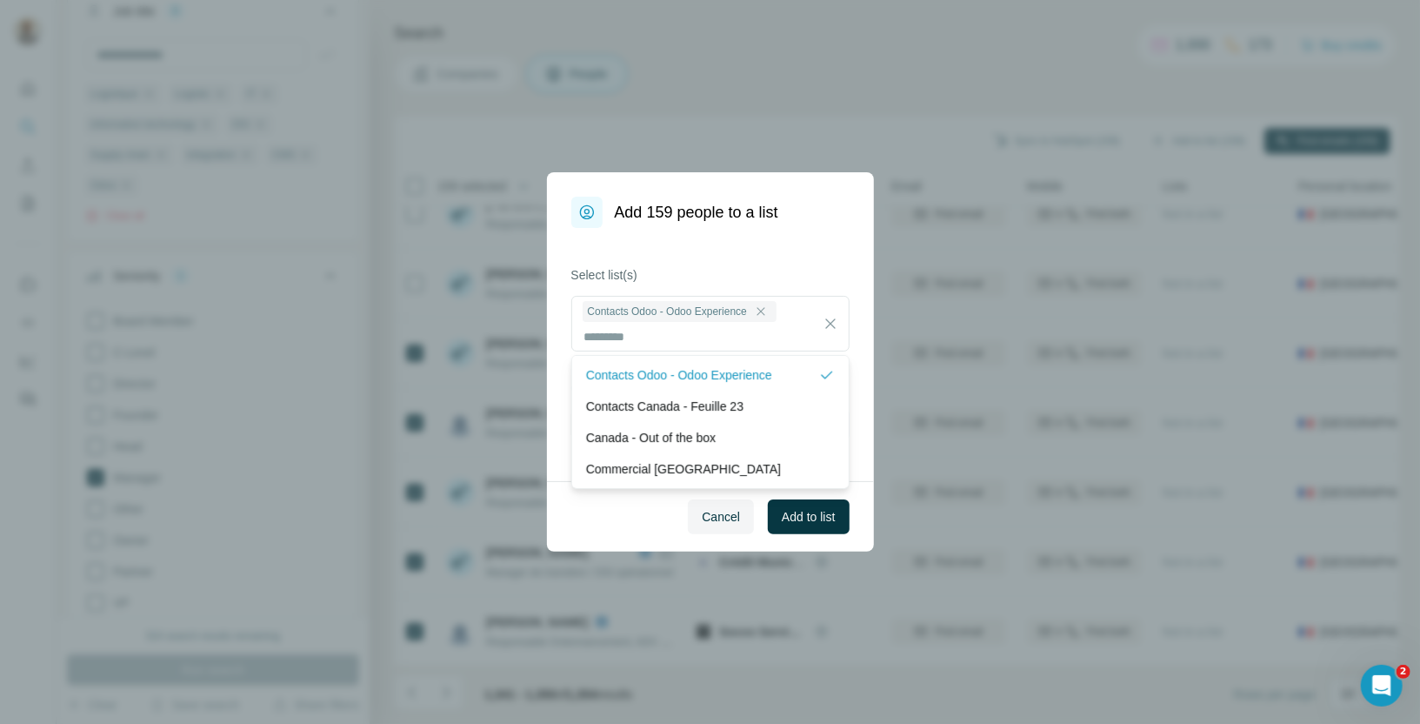
click at [739, 261] on div "Select list(s) Contacts Odoo - Odoo Experience Create a new list" at bounding box center [710, 354] width 327 height 253
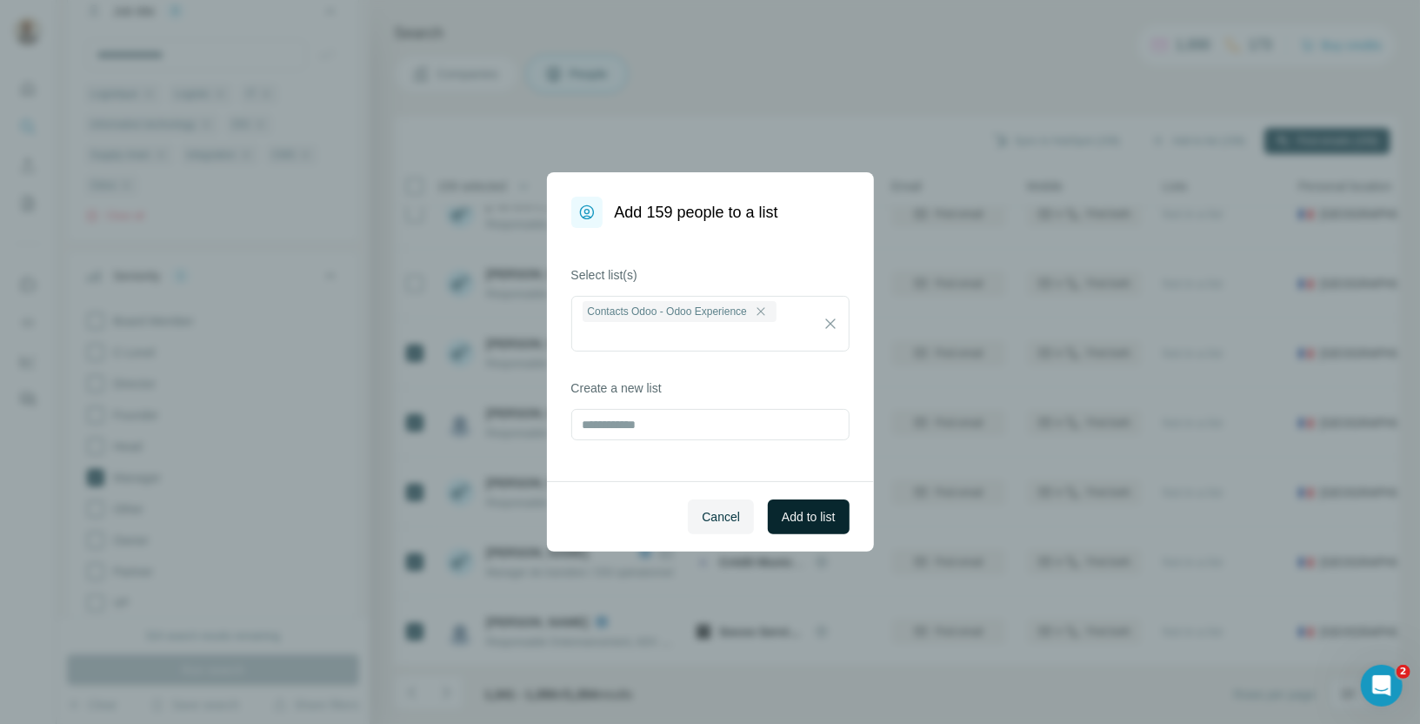
click at [804, 511] on span "Add to list" at bounding box center [808, 516] width 53 height 17
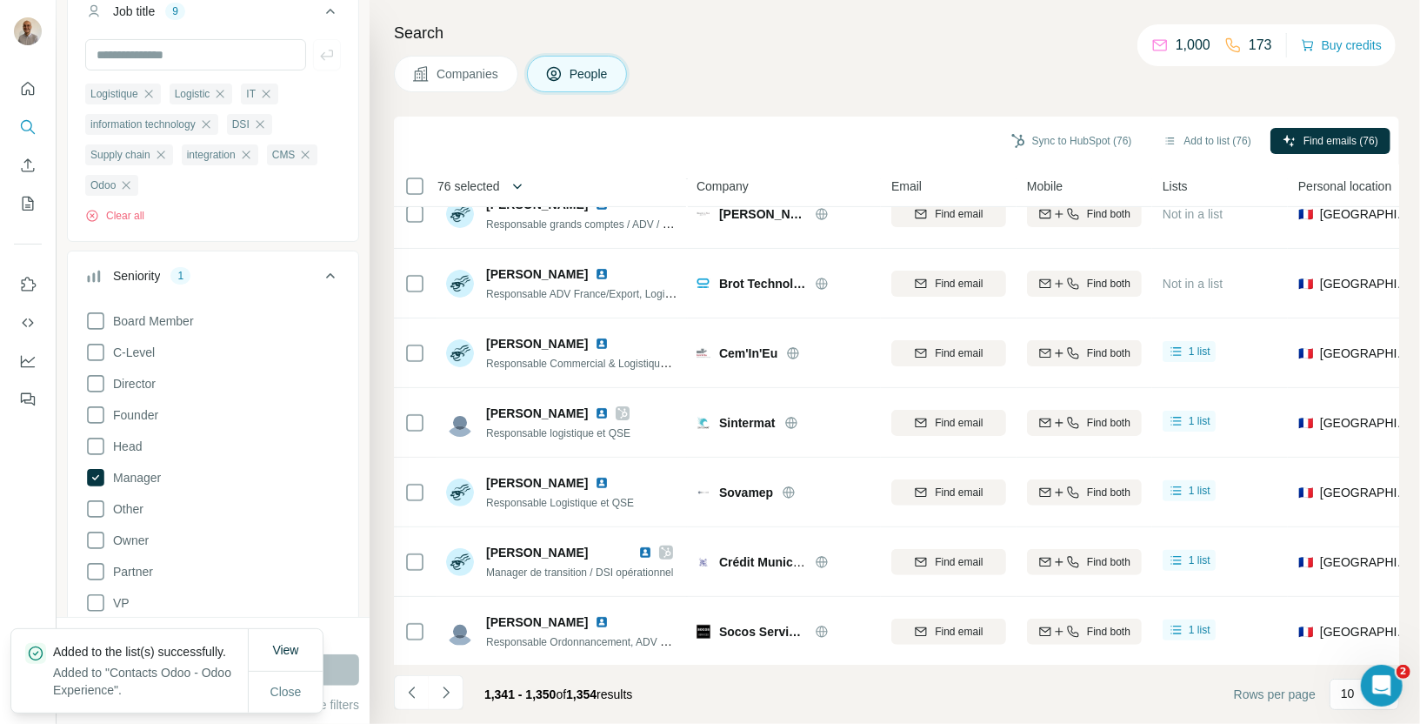
click at [517, 190] on icon "button" at bounding box center [517, 185] width 17 height 17
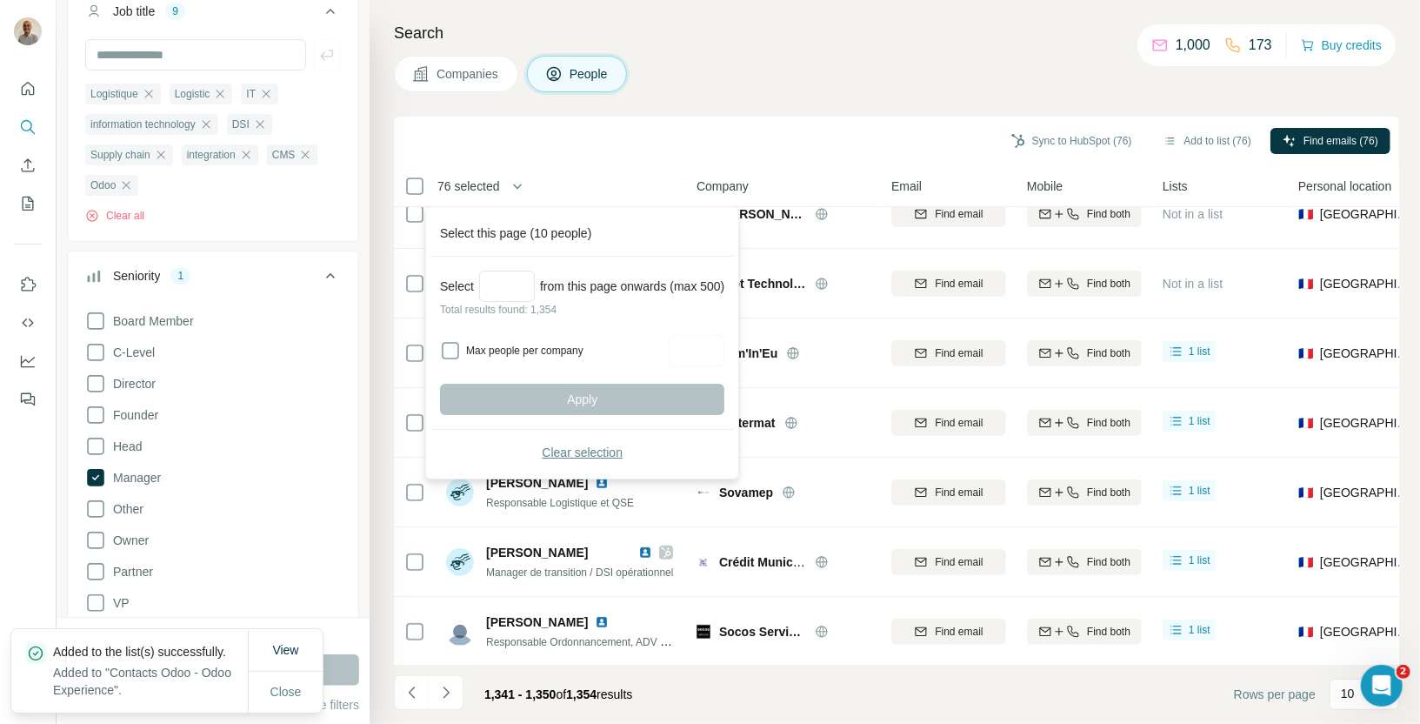
click at [558, 453] on span "Clear selection" at bounding box center [582, 452] width 81 height 17
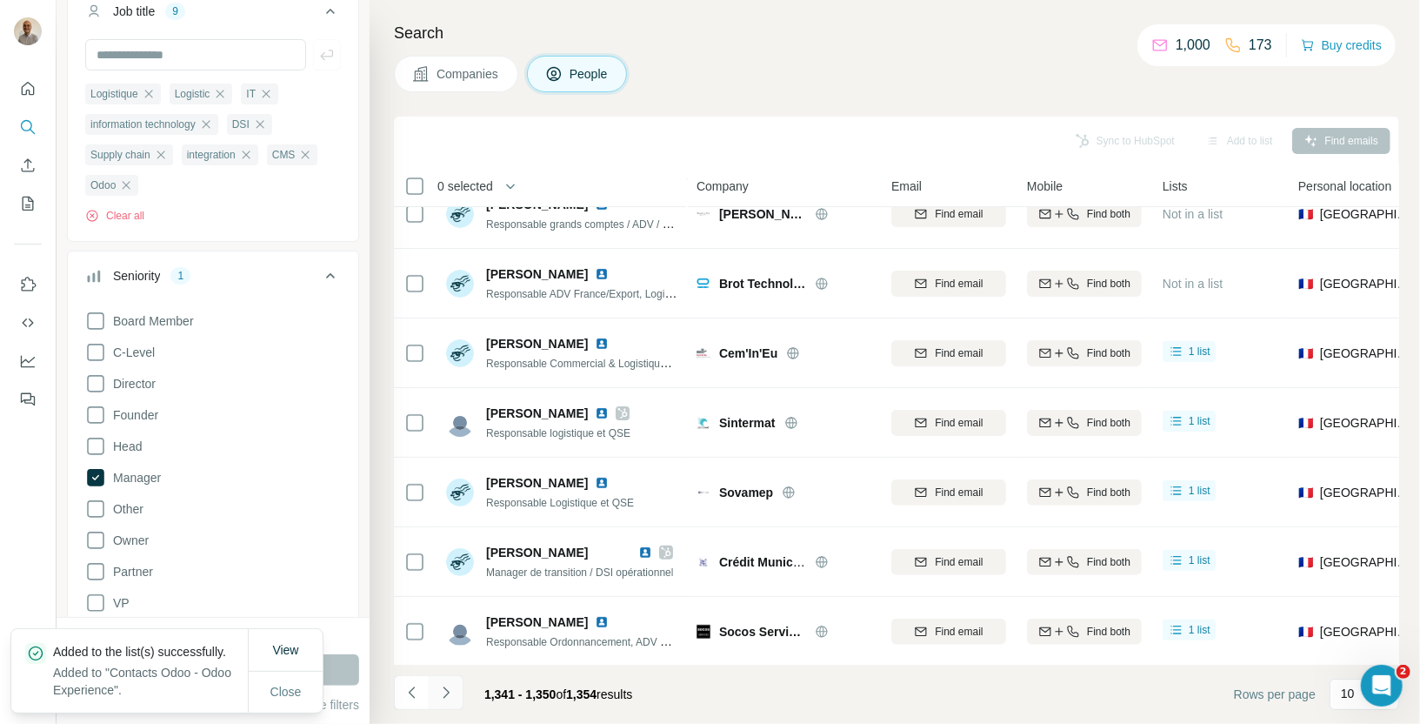
click at [449, 693] on icon "Navigate to next page" at bounding box center [445, 692] width 17 height 17
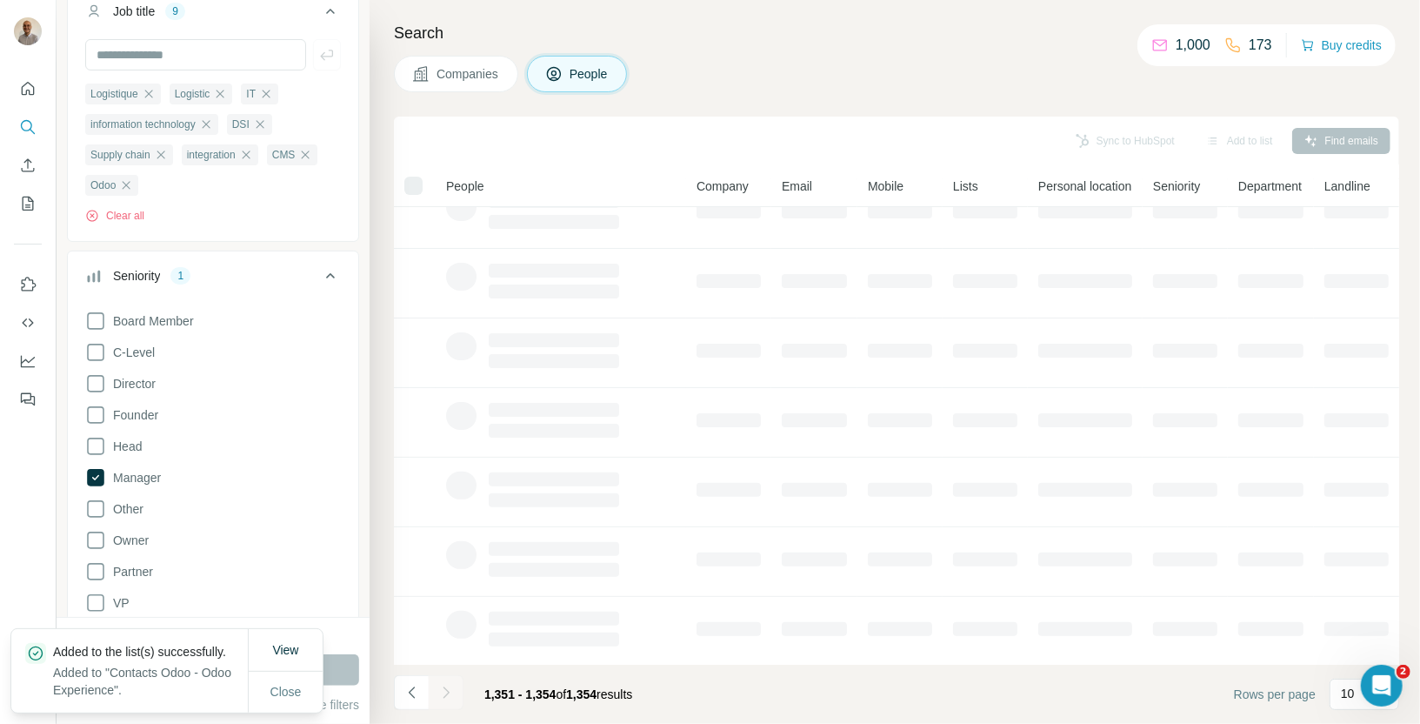
scroll to position [0, 0]
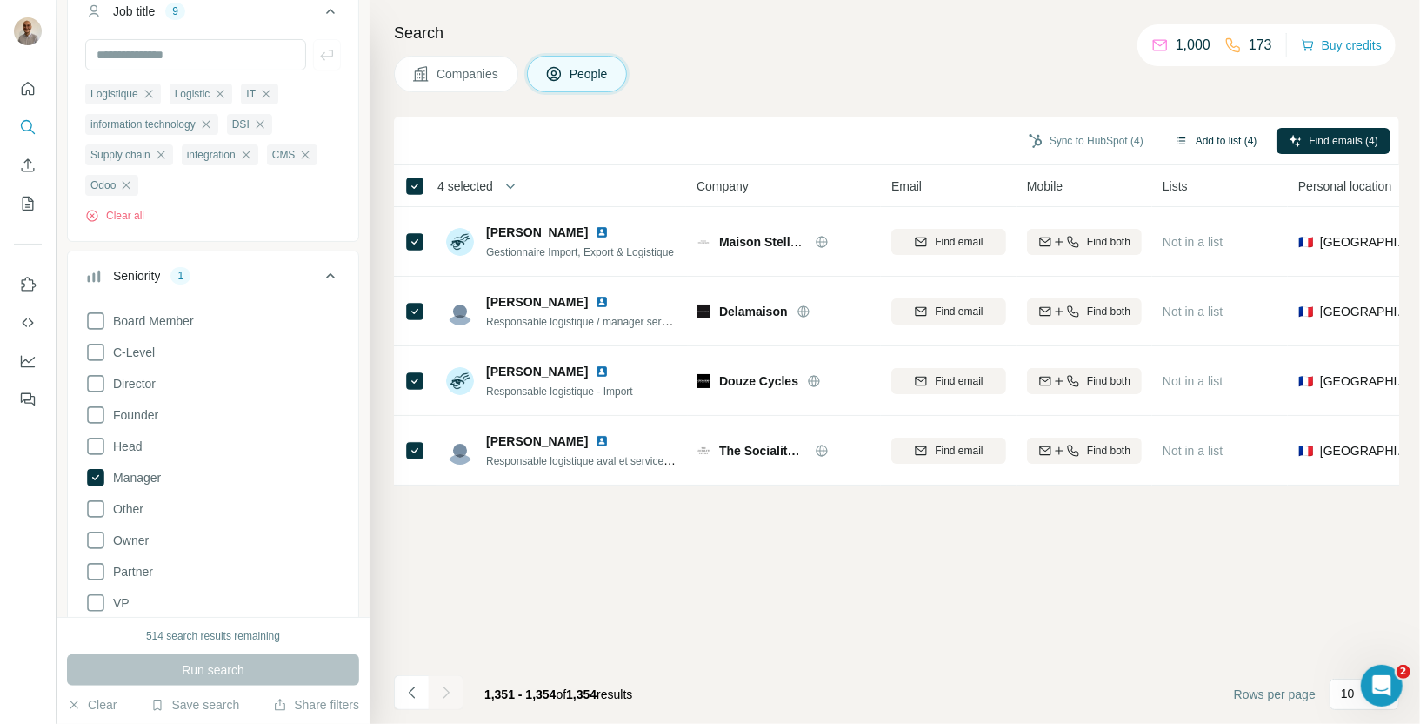
click at [1223, 147] on button "Add to list (4)" at bounding box center [1216, 141] width 107 height 26
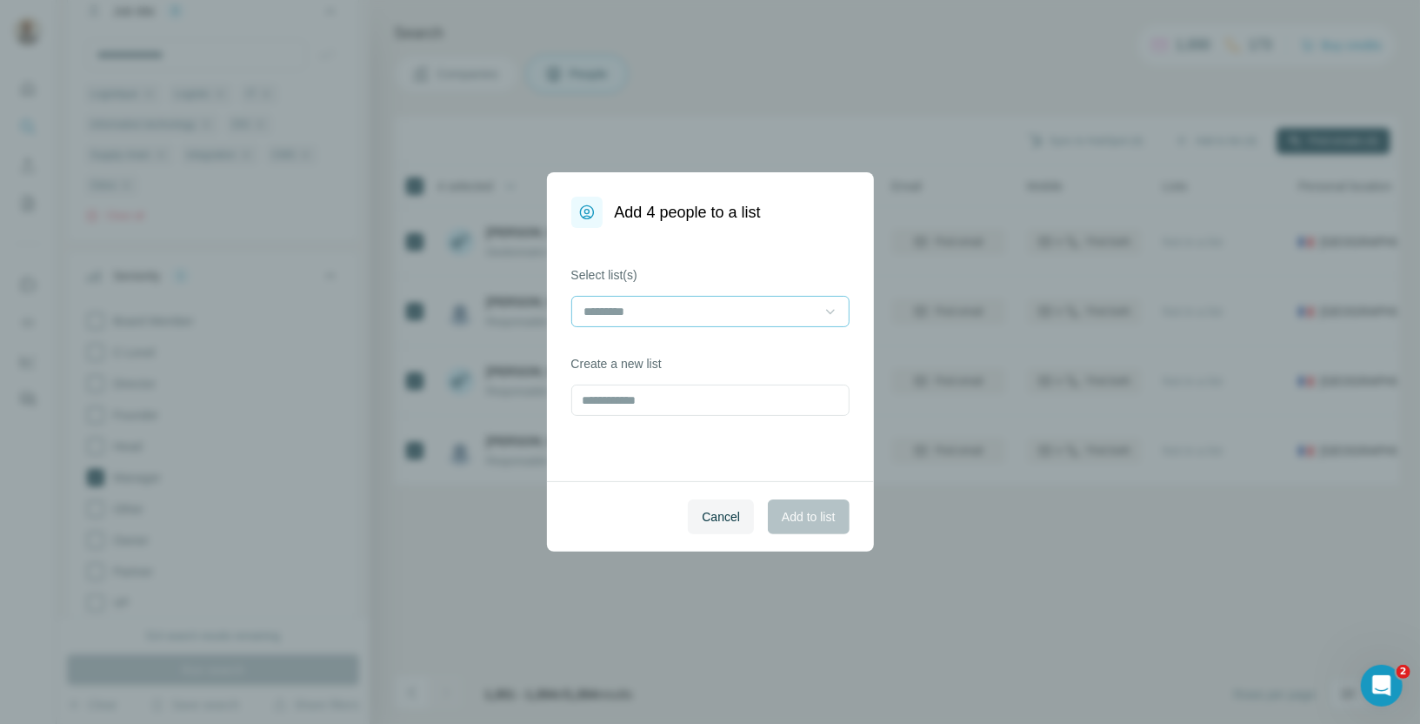
click at [838, 296] on div at bounding box center [830, 311] width 17 height 31
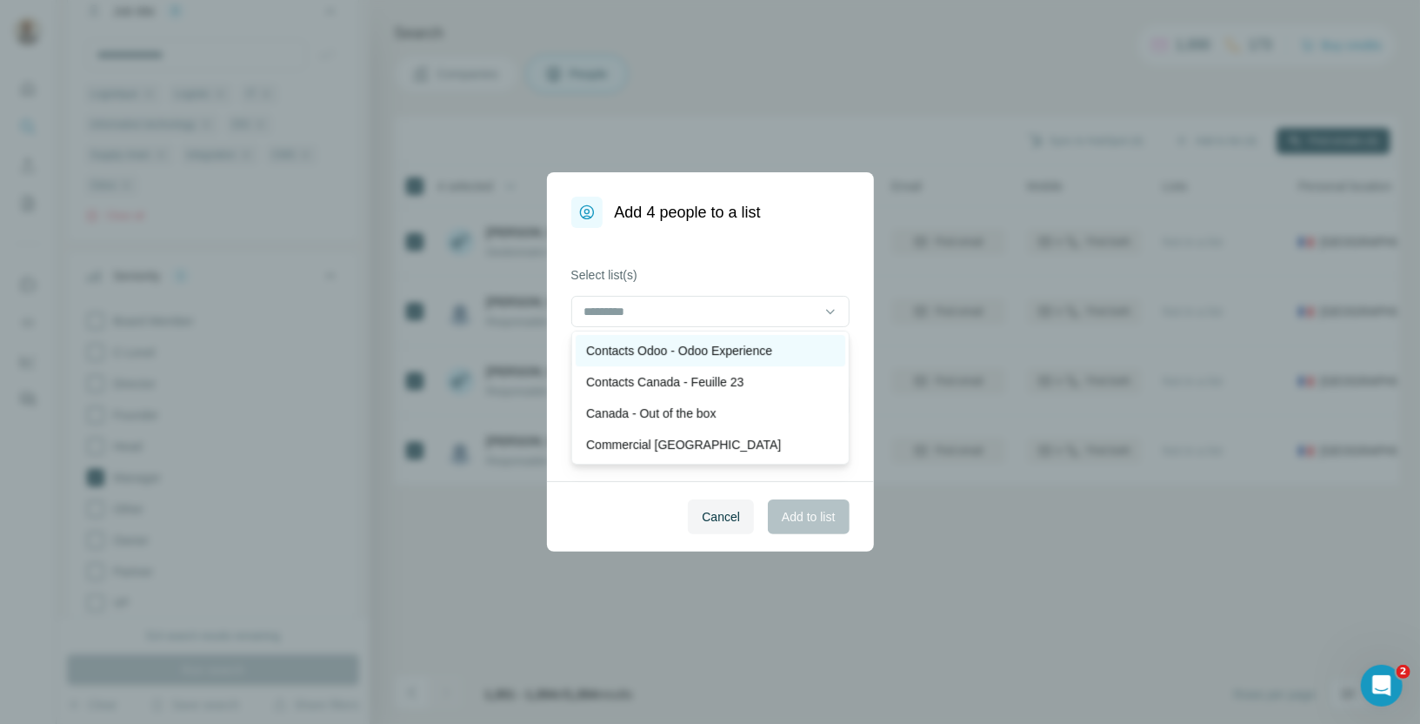
click at [784, 355] on div "Contacts Odoo - Odoo Experience" at bounding box center [710, 350] width 249 height 17
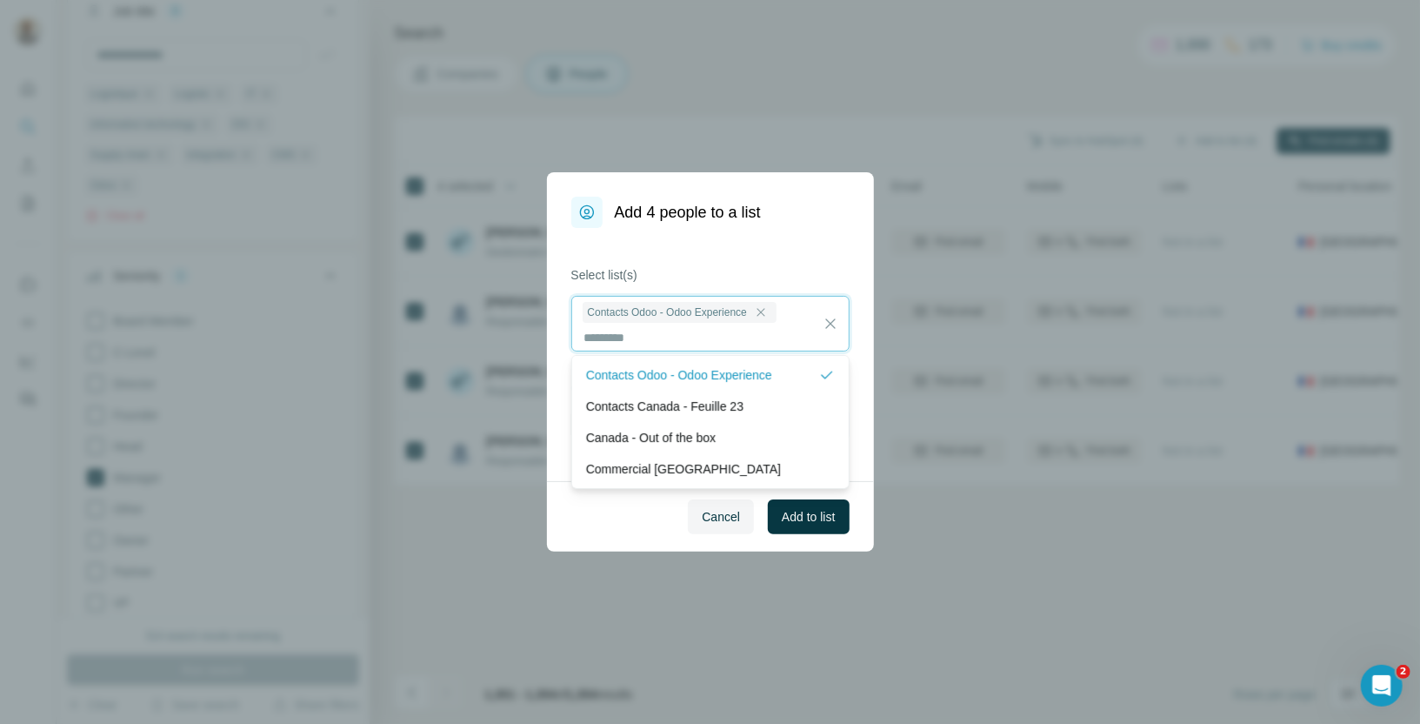
scroll to position [1, 0]
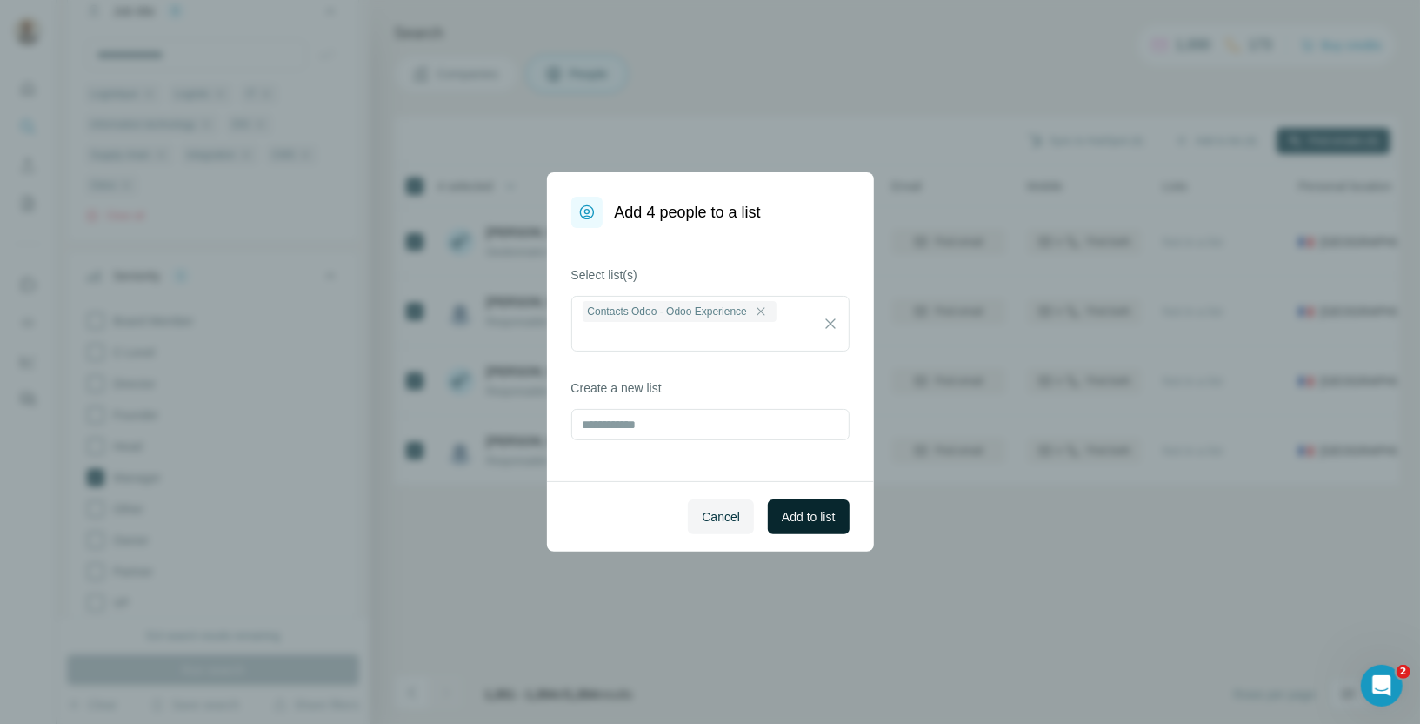
click at [832, 517] on span "Add to list" at bounding box center [808, 516] width 53 height 17
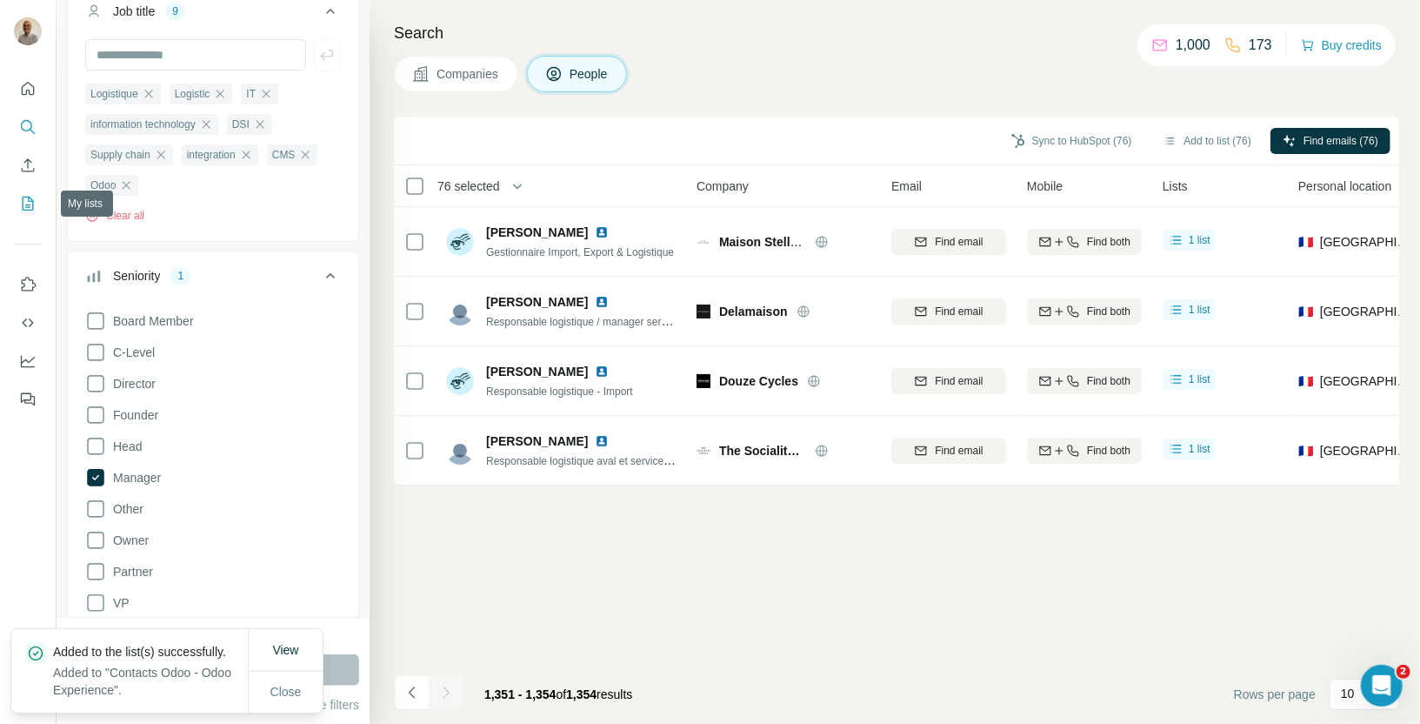
click at [23, 211] on icon "My lists" at bounding box center [27, 203] width 17 height 17
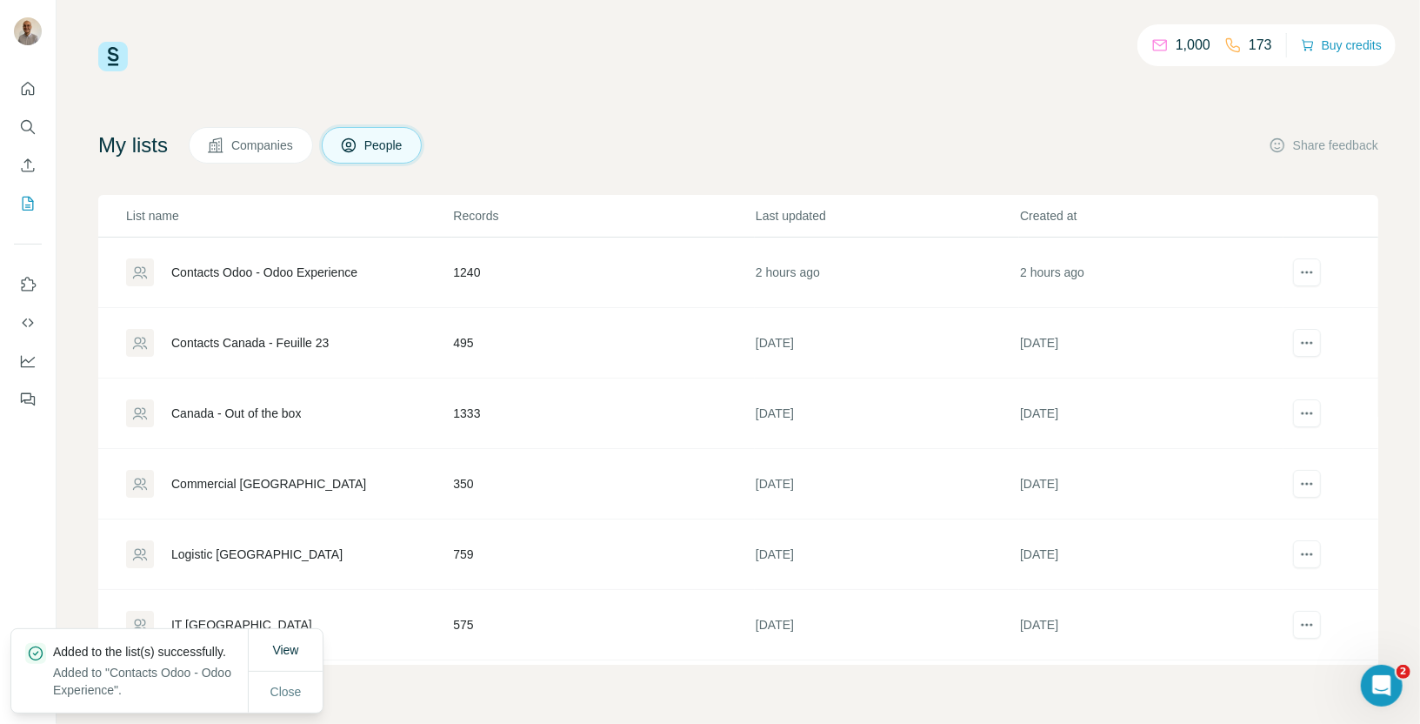
click at [264, 274] on div "Contacts Odoo - Odoo Experience" at bounding box center [264, 272] width 186 height 17
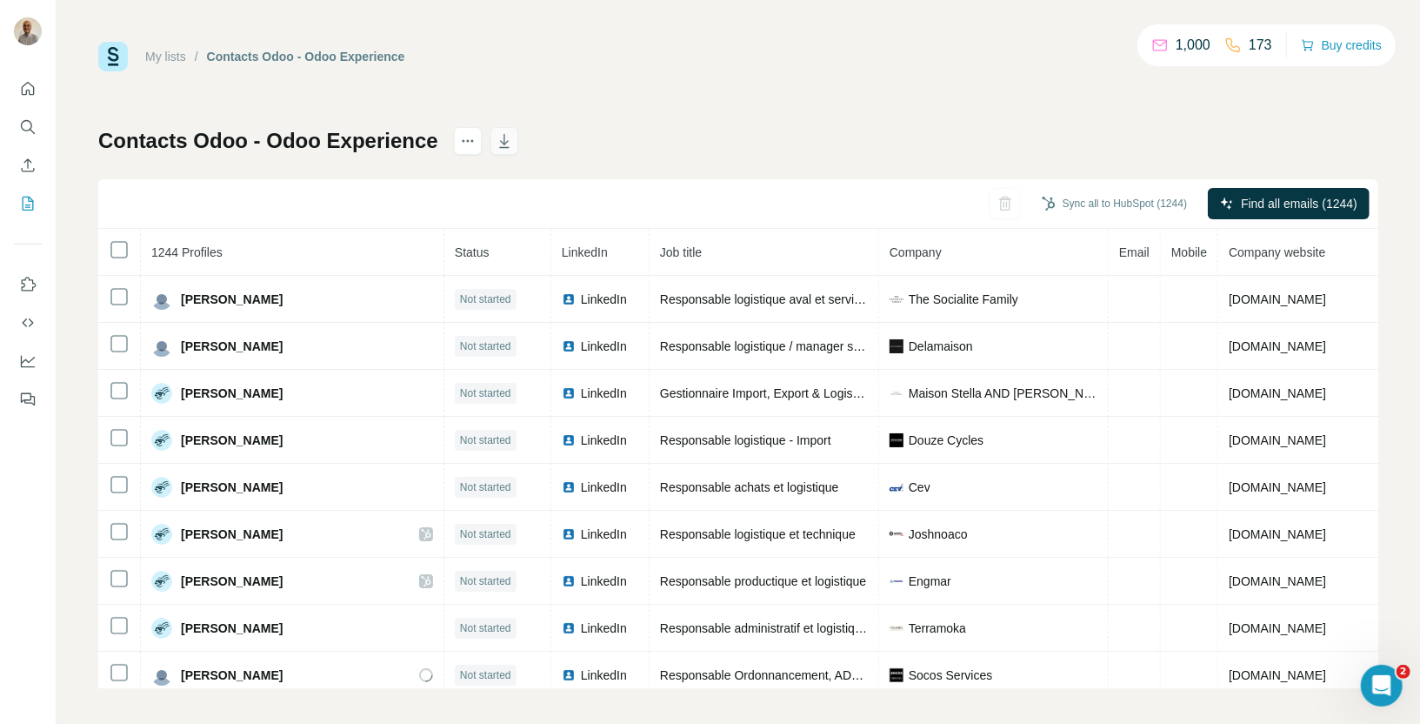
click at [502, 137] on icon "button" at bounding box center [504, 140] width 17 height 17
click at [1103, 200] on button "Sync all to HubSpot (1244)" at bounding box center [1115, 203] width 170 height 26
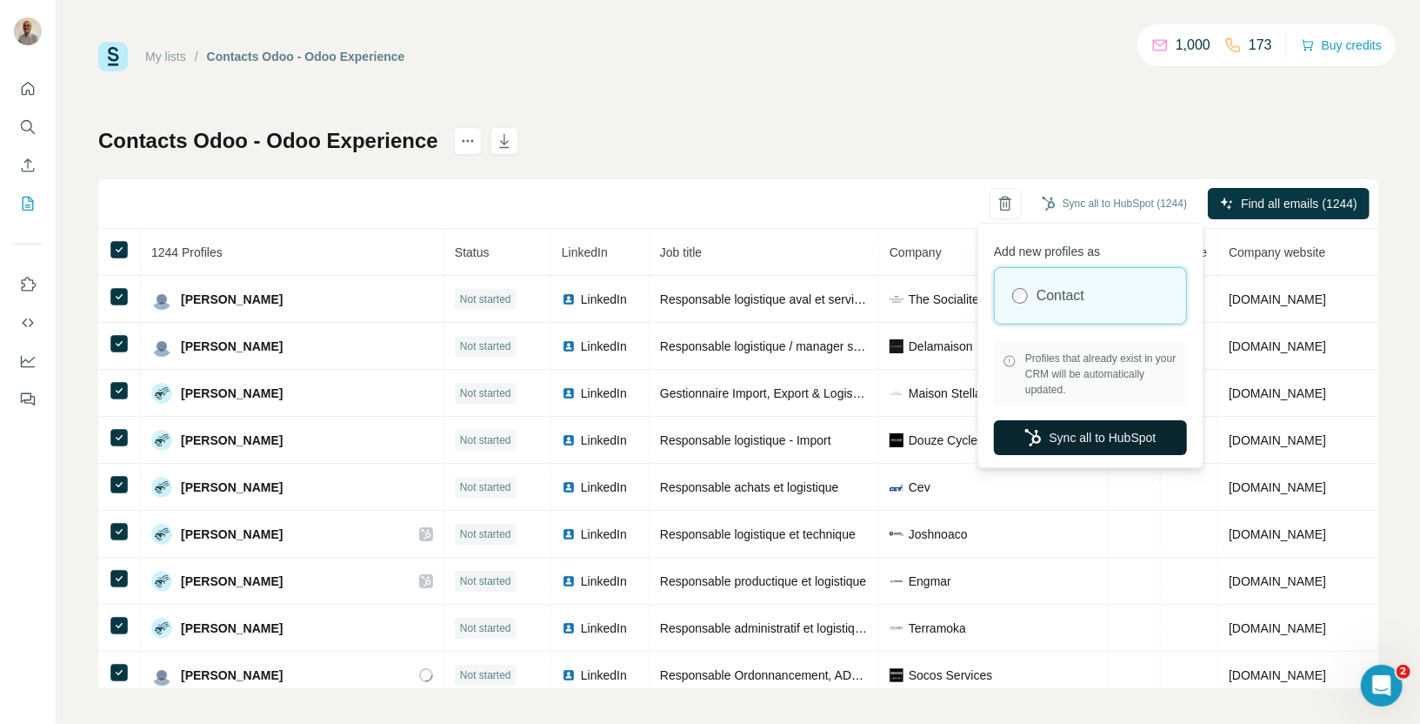
click at [1058, 436] on button "Sync all to HubSpot" at bounding box center [1090, 437] width 193 height 35
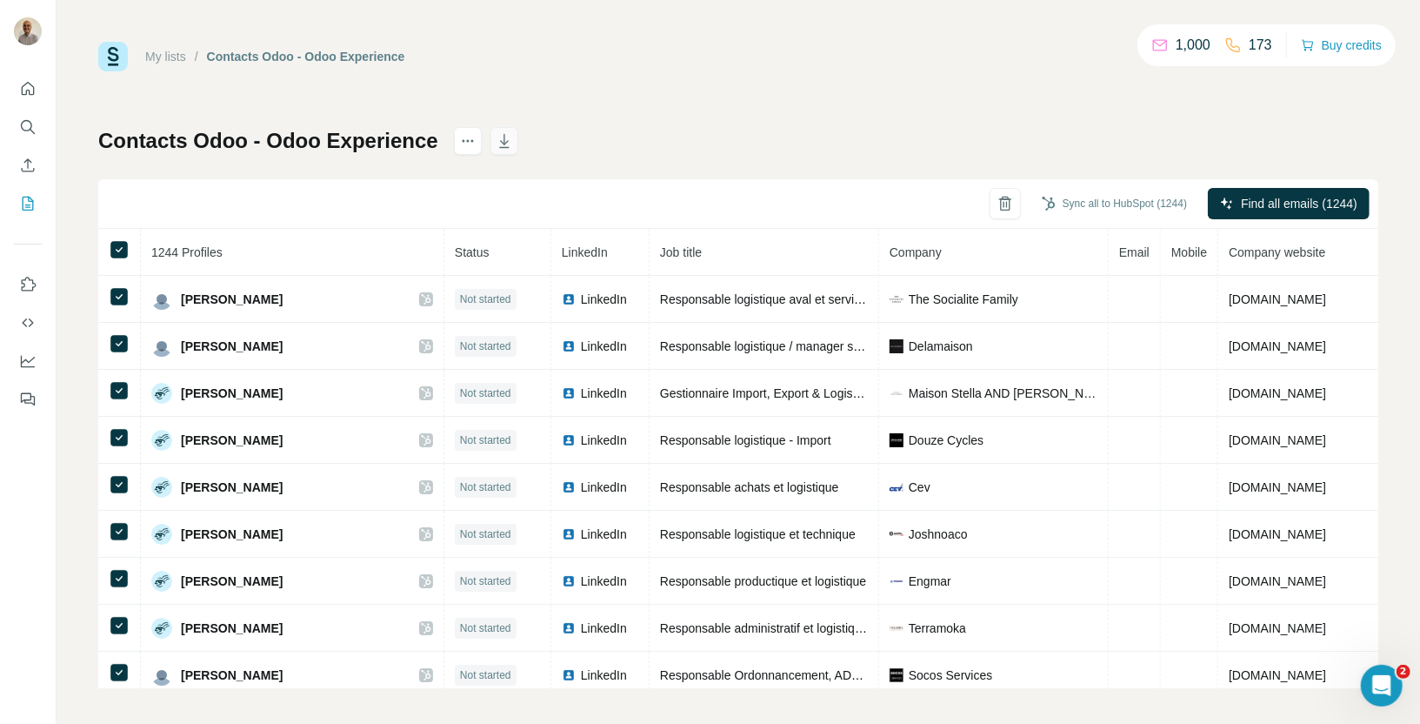
click at [510, 148] on icon "button" at bounding box center [504, 140] width 17 height 17
